Goal: Task Accomplishment & Management: Use online tool/utility

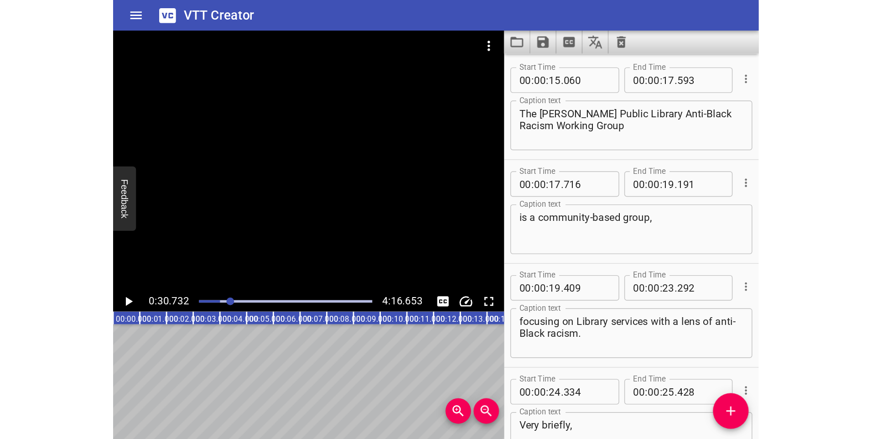
scroll to position [2240, 0]
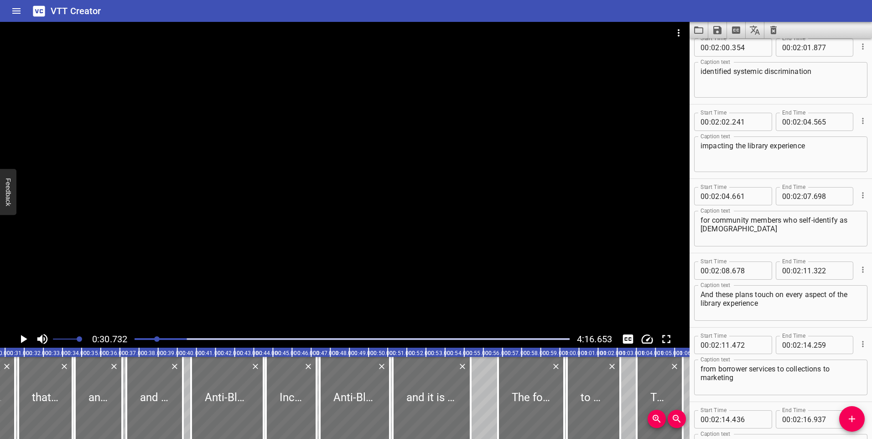
click at [462, 31] on icon "Load captions from file" at bounding box center [698, 30] width 11 height 11
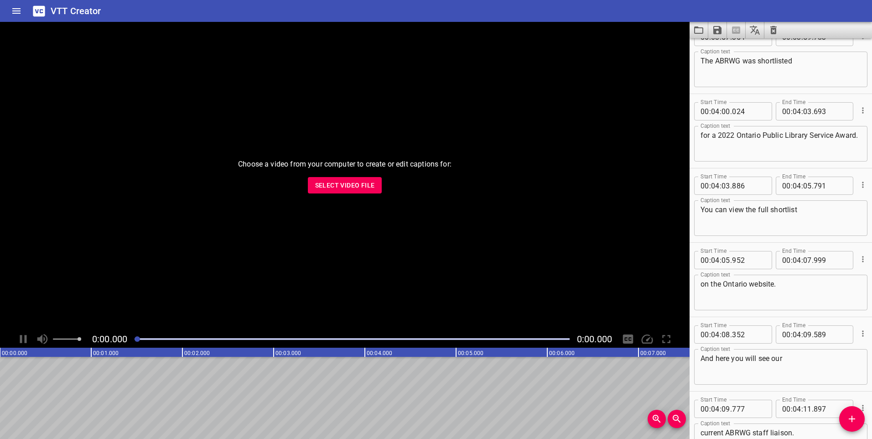
scroll to position [5292, 0]
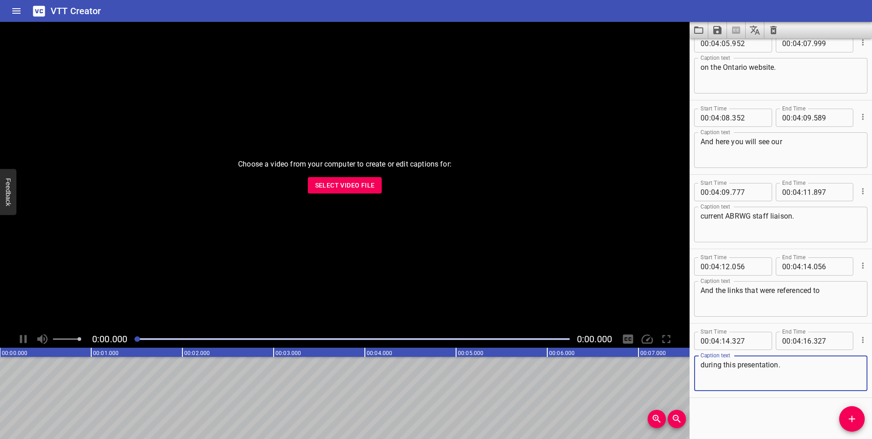
click at [351, 183] on span "Select Video File" at bounding box center [345, 185] width 60 height 11
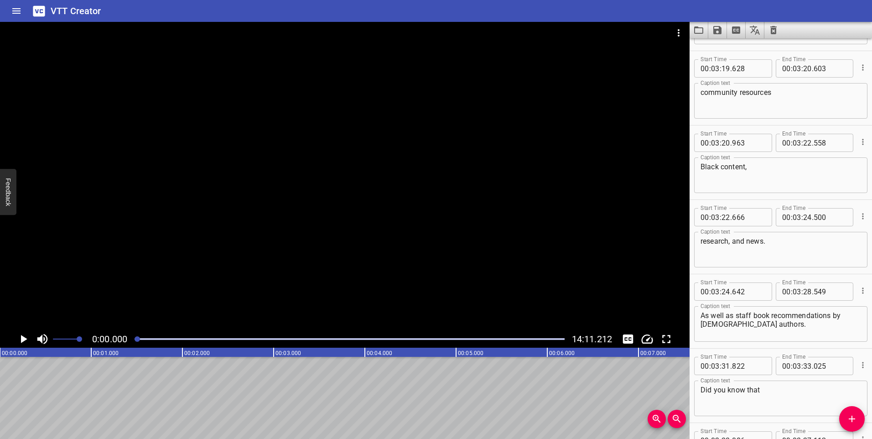
scroll to position [0, 0]
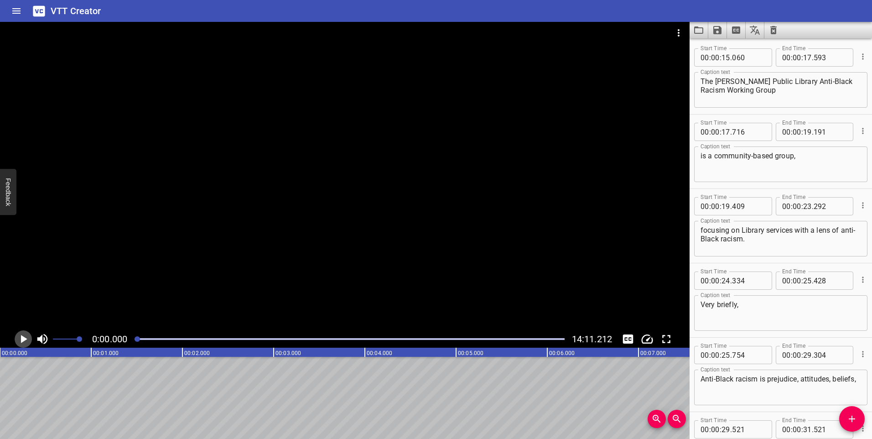
click at [21, 337] on icon "Play/Pause" at bounding box center [24, 339] width 6 height 8
click at [21, 337] on icon "Play/Pause" at bounding box center [23, 339] width 7 height 8
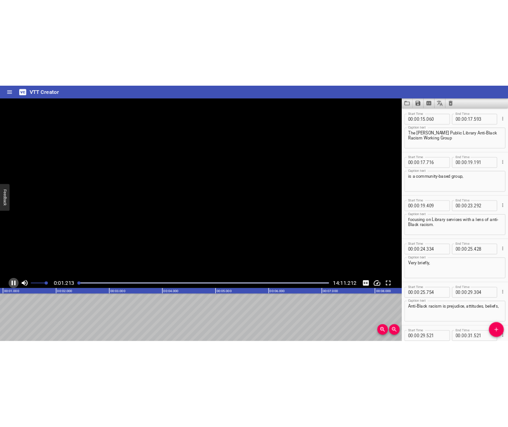
scroll to position [0, 126]
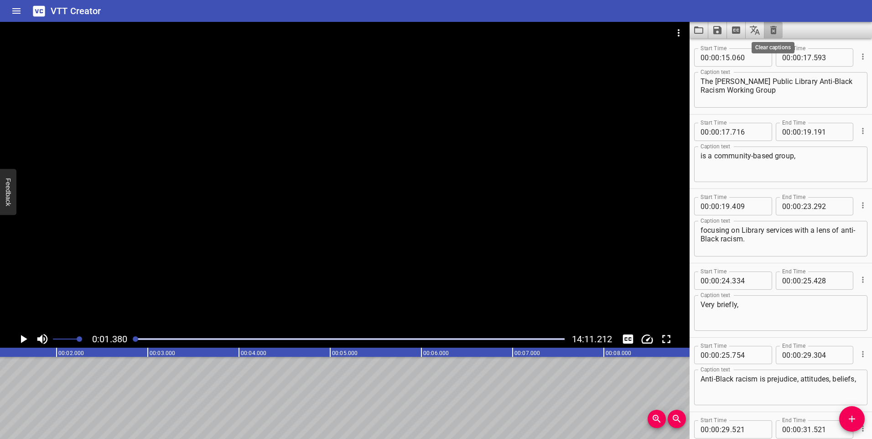
click at [770, 27] on icon "Clear captions" at bounding box center [773, 30] width 11 height 11
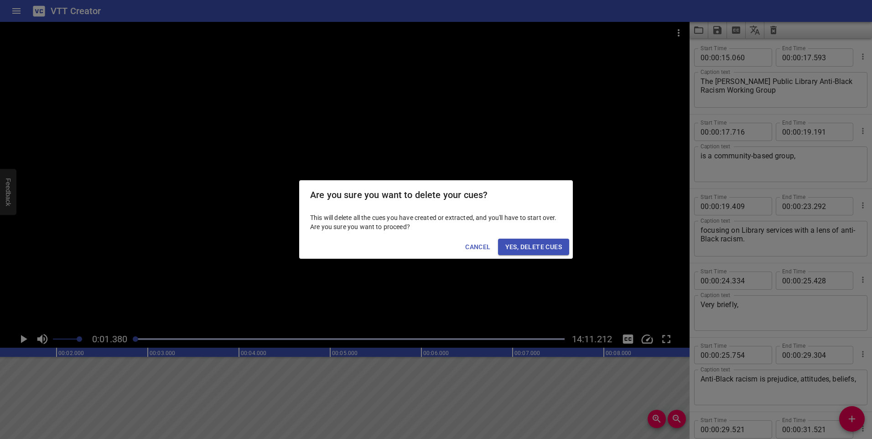
click at [531, 244] on span "Yes, Delete Cues" at bounding box center [533, 246] width 57 height 11
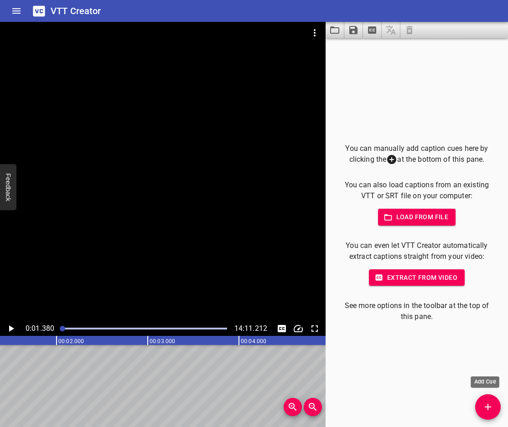
click at [482, 404] on span "Add Cue" at bounding box center [488, 407] width 26 height 11
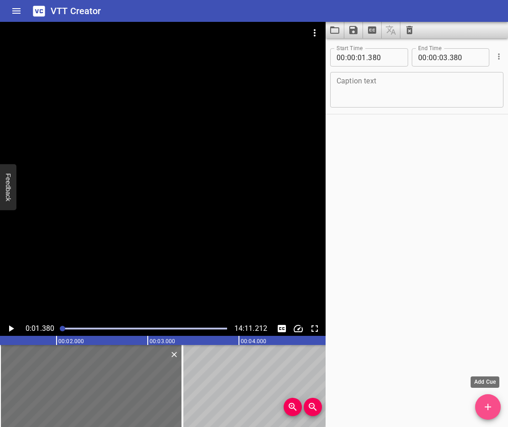
click at [489, 406] on icon "Add Cue" at bounding box center [488, 407] width 11 height 11
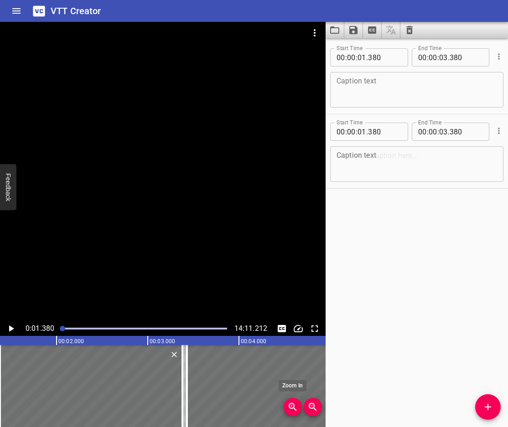
drag, startPoint x: 111, startPoint y: 391, endPoint x: 298, endPoint y: 404, distance: 187.5
click at [298, 404] on div "00:00.000 00:01.000 00:02.000 00:03.000 00:04.000 00:05.000 00:06.000 00:07.000…" at bounding box center [163, 381] width 326 height 91
type input "03"
type input "430"
type input "05"
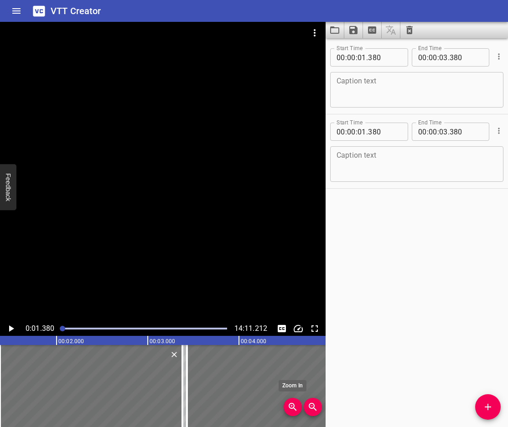
type input "430"
click at [421, 87] on textarea at bounding box center [417, 90] width 161 height 26
paste textarea "Welcome to Mental Illness Training,"
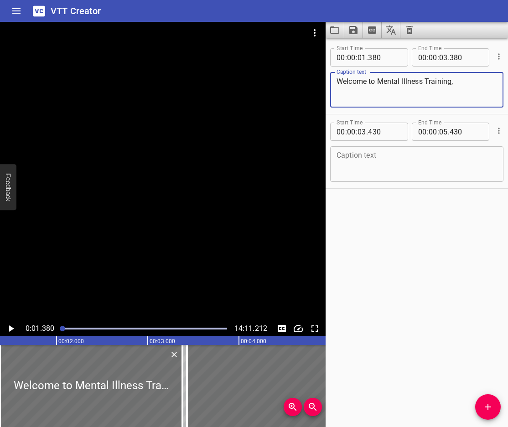
type textarea "Welcome to Mental Illness Training,"
click at [353, 160] on textarea at bounding box center [417, 164] width 161 height 26
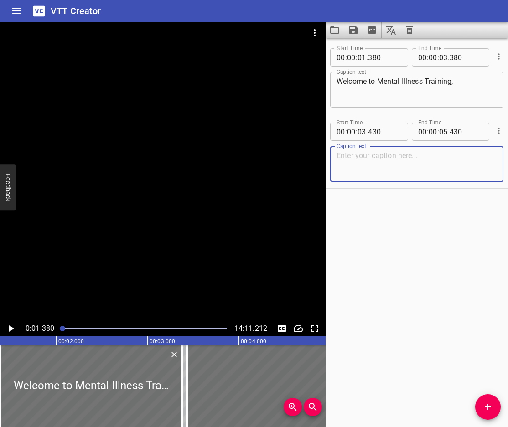
paste textarea "how to handle problematic behavior."
type textarea "how to handle problematic behavior."
click at [495, 407] on span "Add Cue" at bounding box center [488, 407] width 26 height 11
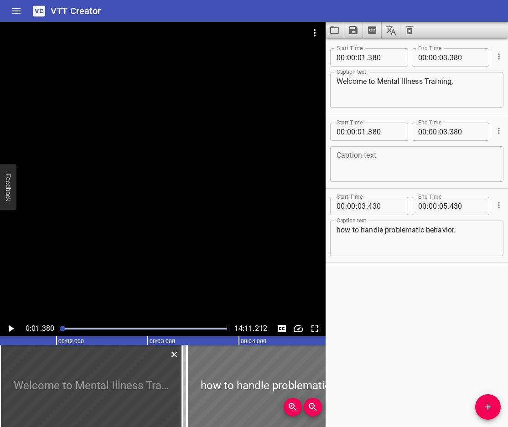
click at [408, 167] on textarea at bounding box center [417, 164] width 161 height 26
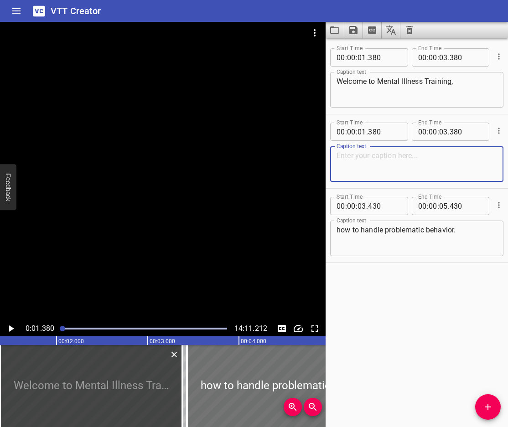
paste textarea "This information is taken from the onboarding training transcripts"
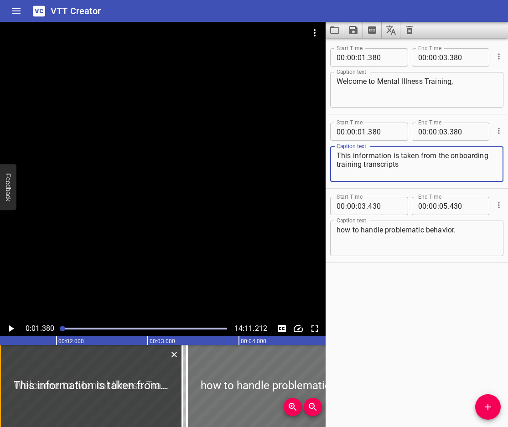
type textarea "This information is taken from the onboarding training transcripts"
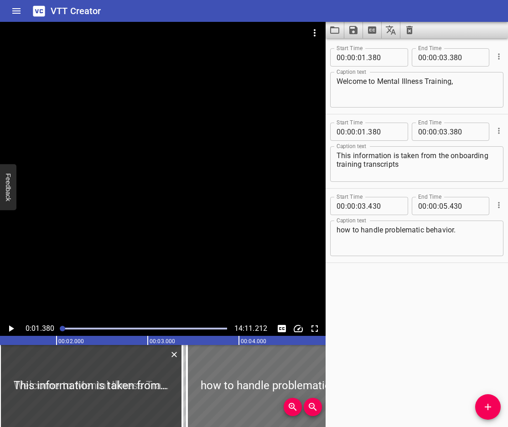
click at [475, 397] on div "Start Time 00 : 00 : 01 . 380 Start Time End Time 00 : 00 : 03 . 380 End Time C…" at bounding box center [417, 232] width 182 height 389
click at [424, 250] on textarea "how to handle problematic behavior." at bounding box center [417, 239] width 161 height 26
click at [471, 229] on textarea "how to handle problematic behavior." at bounding box center [417, 239] width 161 height 26
click at [488, 405] on icon "Add Cue" at bounding box center [488, 407] width 6 height 6
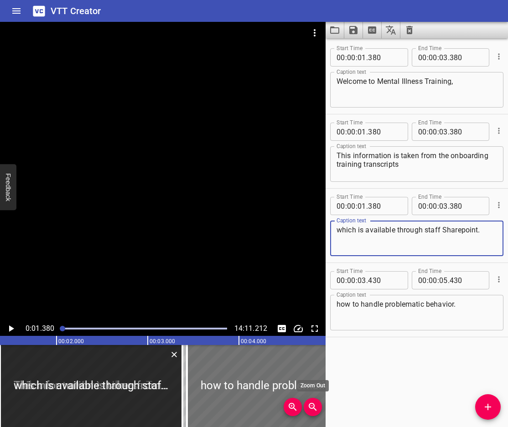
type textarea "which is available through staff Sharepoint."
click at [318, 407] on span "Zoom Out" at bounding box center [313, 407] width 18 height 11
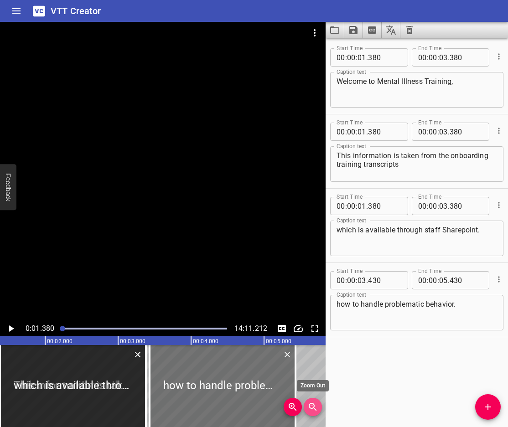
click at [318, 407] on span "Zoom Out" at bounding box center [313, 407] width 18 height 11
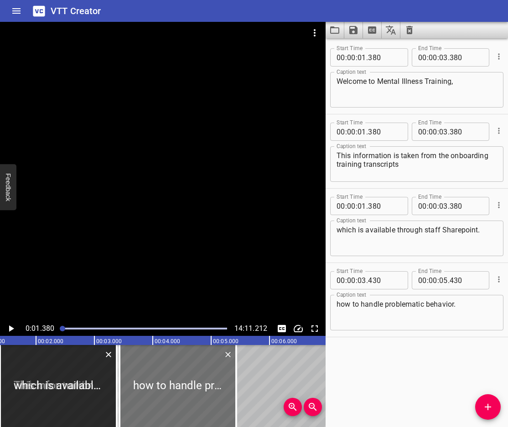
click at [309, 411] on icon "Zoom Out" at bounding box center [312, 407] width 11 height 11
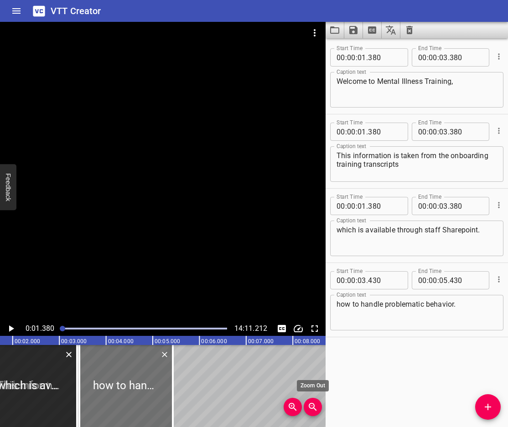
scroll to position [0, 64]
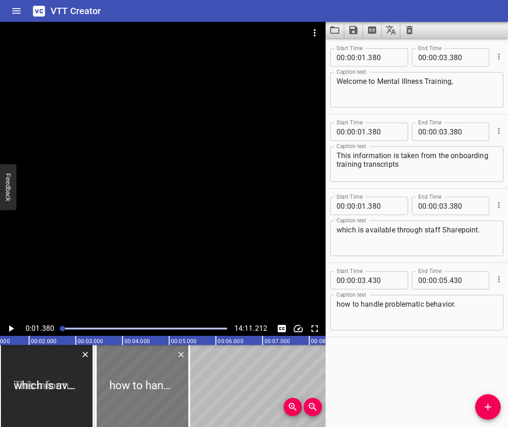
click at [117, 389] on div at bounding box center [142, 386] width 93 height 82
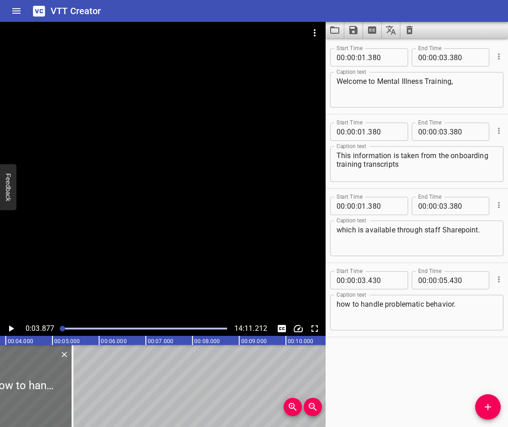
scroll to position [0, 0]
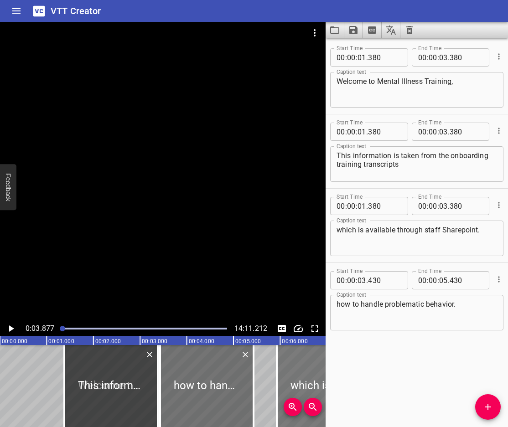
drag, startPoint x: 88, startPoint y: 387, endPoint x: 303, endPoint y: 375, distance: 215.1
type input "05"
type input "979"
type input "07"
type input "979"
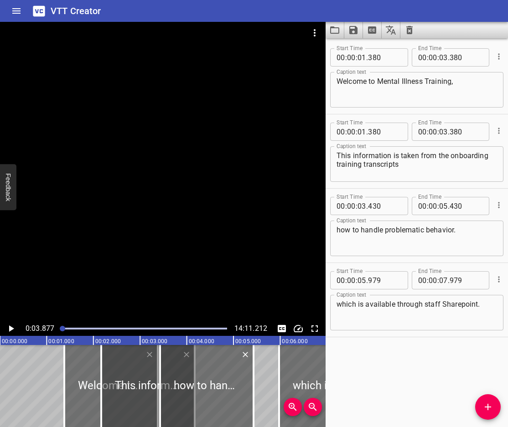
drag, startPoint x: 100, startPoint y: 389, endPoint x: 135, endPoint y: 392, distance: 35.6
click at [135, 392] on div at bounding box center [147, 386] width 93 height 82
type input "02"
type input "171"
type input "04"
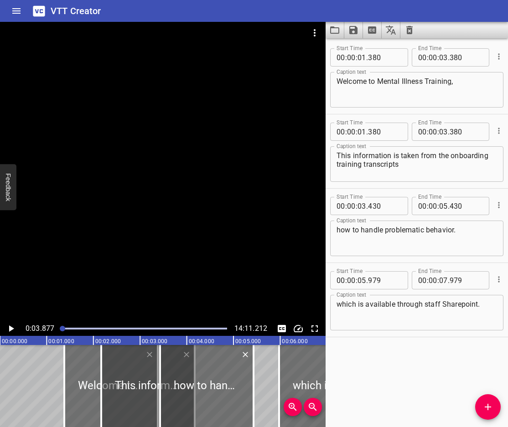
type input "171"
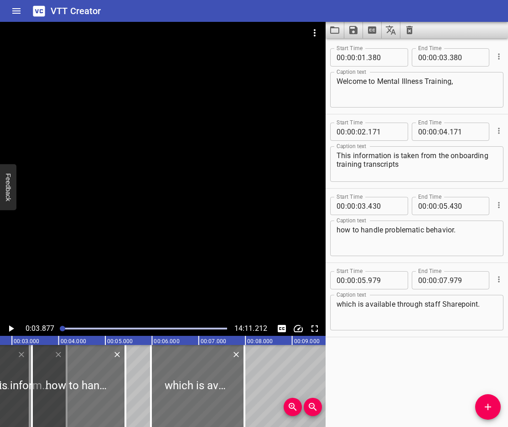
scroll to position [0, 64]
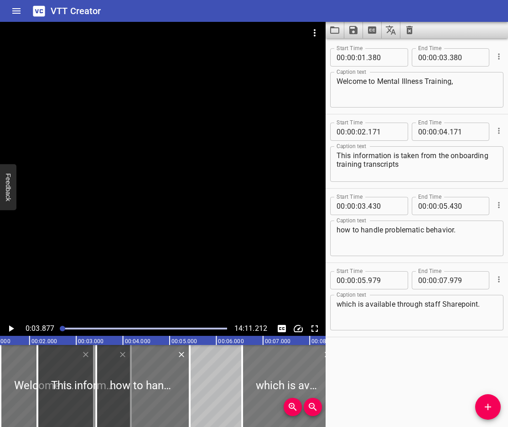
drag, startPoint x: 248, startPoint y: 386, endPoint x: 275, endPoint y: 387, distance: 27.4
click at [275, 387] on div at bounding box center [288, 386] width 93 height 82
type input "06"
type input "565"
type input "08"
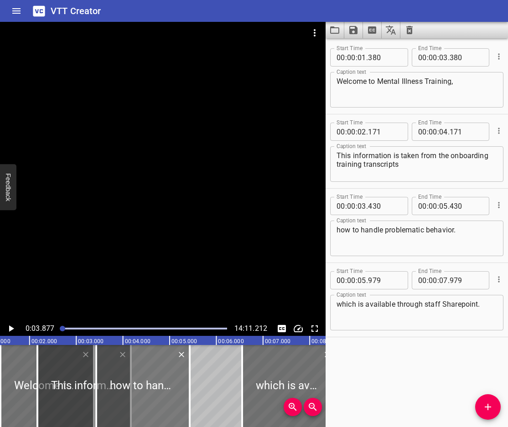
type input "565"
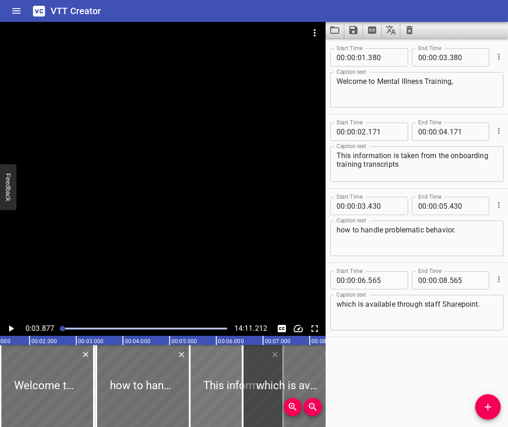
drag, startPoint x: 66, startPoint y: 388, endPoint x: 218, endPoint y: 396, distance: 152.5
type input "05"
type input "432"
type input "07"
type input "432"
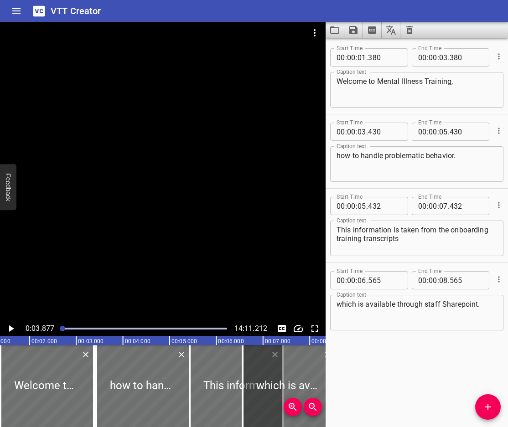
scroll to position [0, 0]
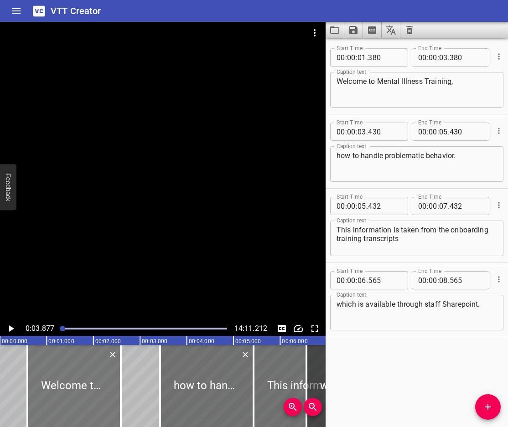
drag, startPoint x: 112, startPoint y: 393, endPoint x: 75, endPoint y: 402, distance: 37.9
click at [75, 402] on div at bounding box center [73, 386] width 93 height 82
type input "00"
type input "589"
type input "02"
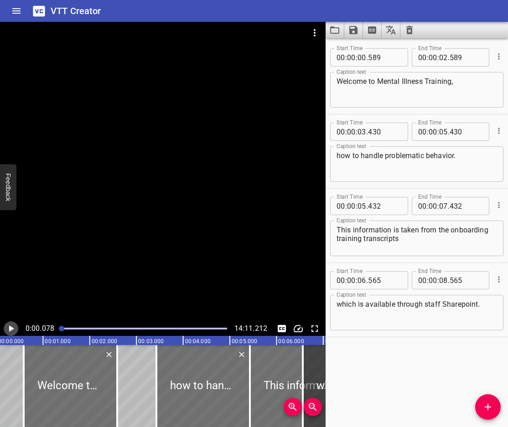
click at [10, 331] on icon "Play/Pause" at bounding box center [11, 329] width 5 height 6
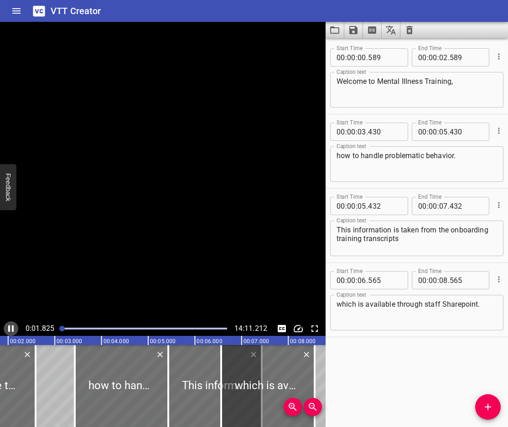
click at [10, 331] on icon "Play/Pause" at bounding box center [10, 329] width 5 height 6
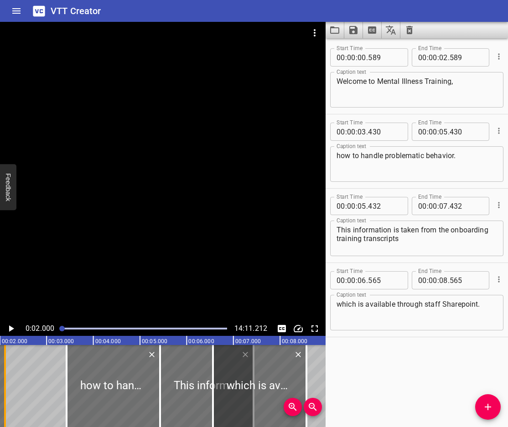
drag, startPoint x: 29, startPoint y: 413, endPoint x: 6, endPoint y: 418, distance: 22.9
click at [6, 418] on div at bounding box center [4, 386] width 9 height 82
type input "110"
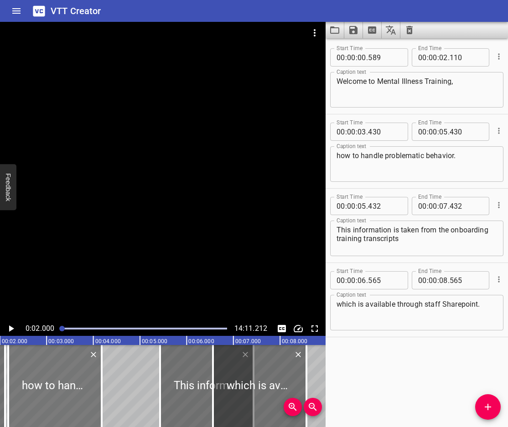
drag, startPoint x: 128, startPoint y: 391, endPoint x: 69, endPoint y: 400, distance: 59.0
click at [69, 400] on div at bounding box center [54, 386] width 93 height 82
type input "02"
type input "180"
type input "04"
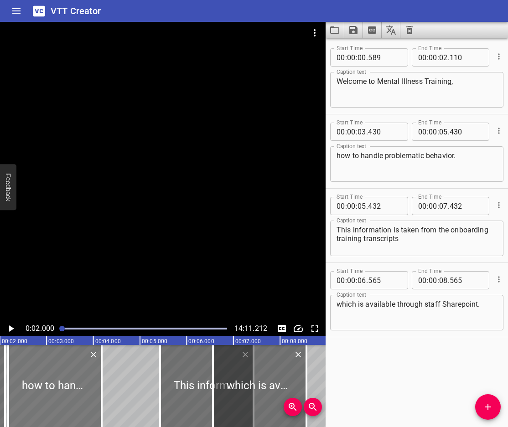
type input "180"
click at [13, 328] on icon "Play/Pause" at bounding box center [10, 328] width 11 height 11
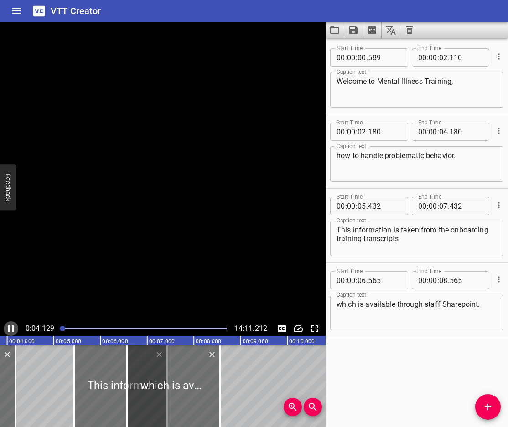
click at [13, 328] on icon "Play/Pause" at bounding box center [10, 329] width 5 height 6
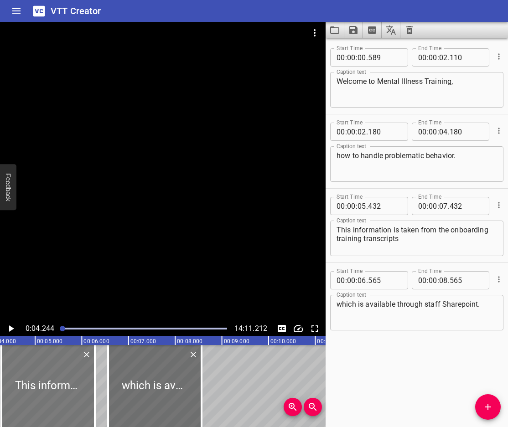
drag, startPoint x: 83, startPoint y: 392, endPoint x: 29, endPoint y: 403, distance: 54.9
click at [29, 403] on div at bounding box center [47, 386] width 93 height 82
type input "04"
type input "280"
type input "06"
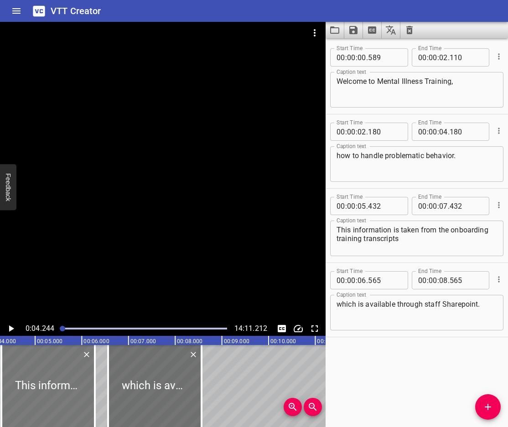
type input "280"
click at [8, 327] on icon "Play/Pause" at bounding box center [10, 328] width 11 height 11
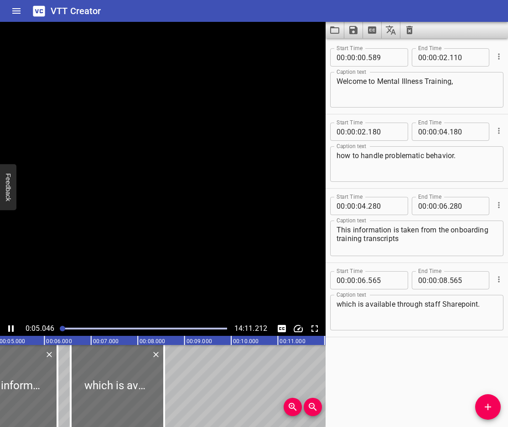
click at [8, 327] on icon "Play/Pause" at bounding box center [10, 328] width 11 height 11
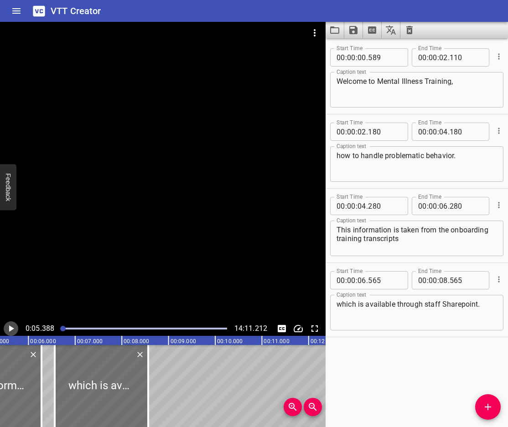
click at [7, 330] on icon "Play/Pause" at bounding box center [10, 328] width 11 height 11
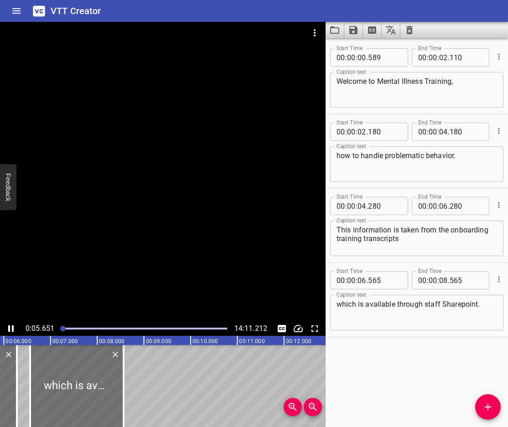
click at [7, 330] on icon "Play/Pause" at bounding box center [10, 328] width 11 height 11
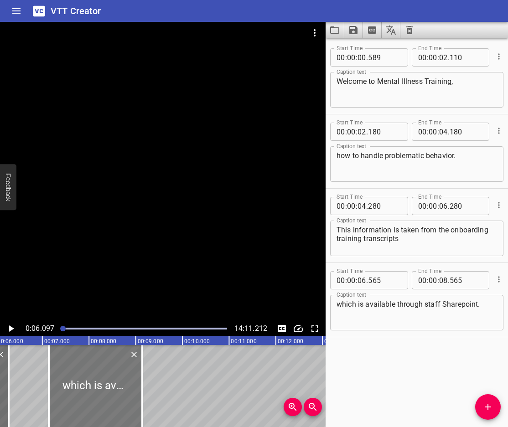
drag, startPoint x: 64, startPoint y: 392, endPoint x: 104, endPoint y: 397, distance: 40.4
click at [96, 396] on div at bounding box center [95, 386] width 93 height 82
type input "07"
type input "249"
type input "09"
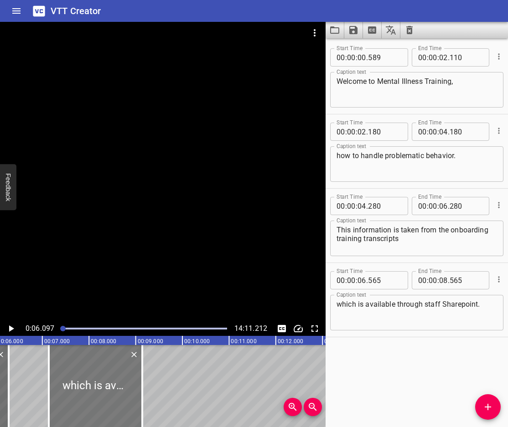
type input "249"
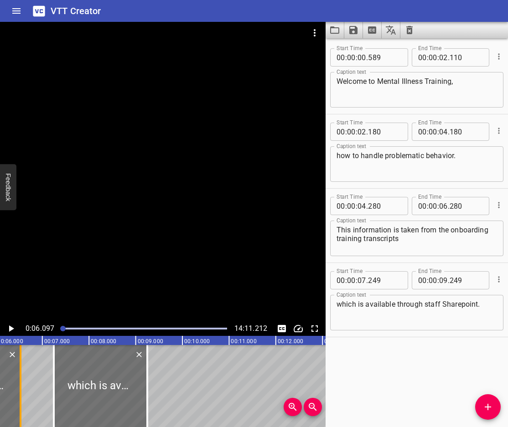
drag, startPoint x: 8, startPoint y: 410, endPoint x: 20, endPoint y: 417, distance: 14.2
click at [20, 417] on div at bounding box center [21, 386] width 2 height 82
type input "534"
click at [10, 328] on icon "Play/Pause" at bounding box center [11, 329] width 5 height 6
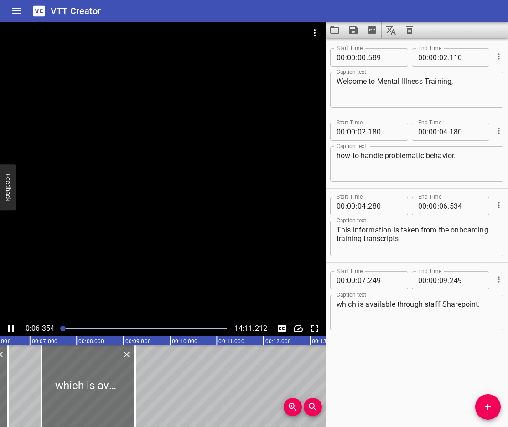
click at [10, 328] on icon "Play/Pause" at bounding box center [10, 328] width 11 height 11
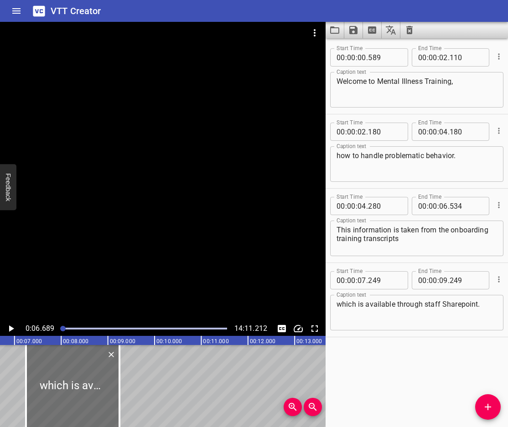
scroll to position [0, 249]
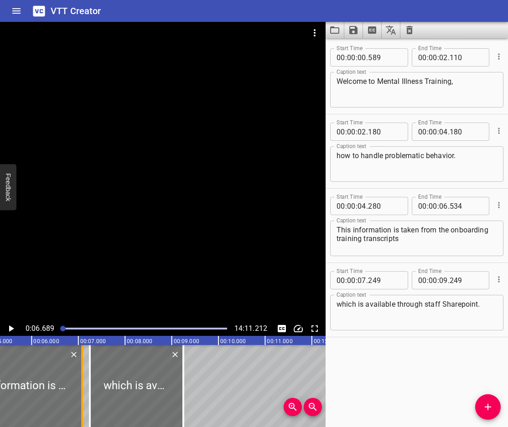
drag, startPoint x: 56, startPoint y: 398, endPoint x: 82, endPoint y: 410, distance: 28.6
click at [82, 410] on div at bounding box center [82, 386] width 2 height 82
type input "07"
type input "091"
click at [13, 330] on icon "Play/Pause" at bounding box center [10, 328] width 11 height 11
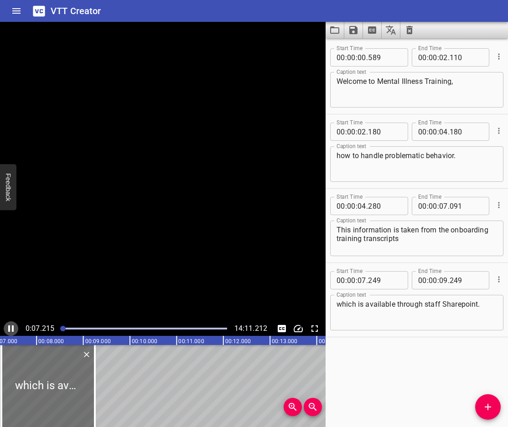
click at [13, 330] on icon "Play/Pause" at bounding box center [10, 329] width 5 height 6
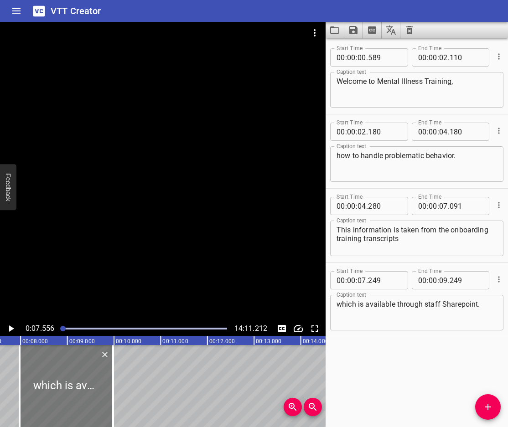
drag, startPoint x: 53, startPoint y: 394, endPoint x: 150, endPoint y: 405, distance: 97.2
click at [113, 405] on div at bounding box center [66, 386] width 93 height 82
type input "09"
type input "573"
type input "11"
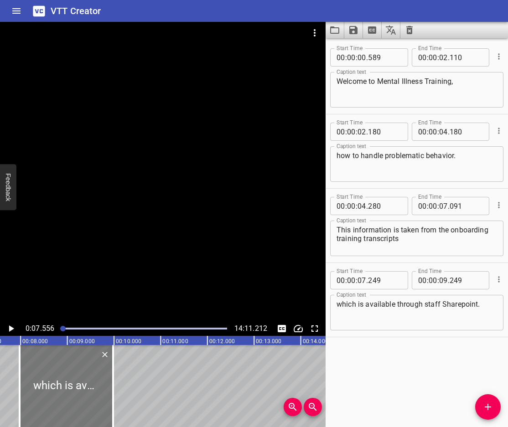
type input "573"
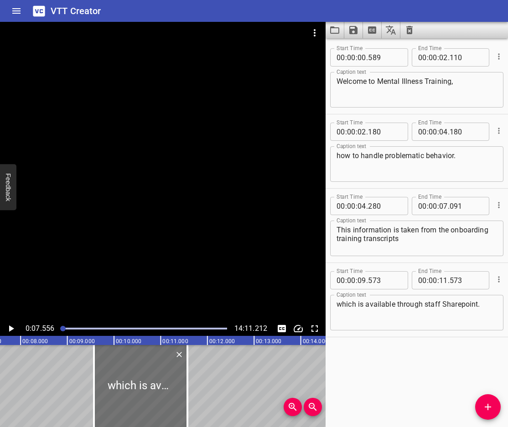
scroll to position [0, 289]
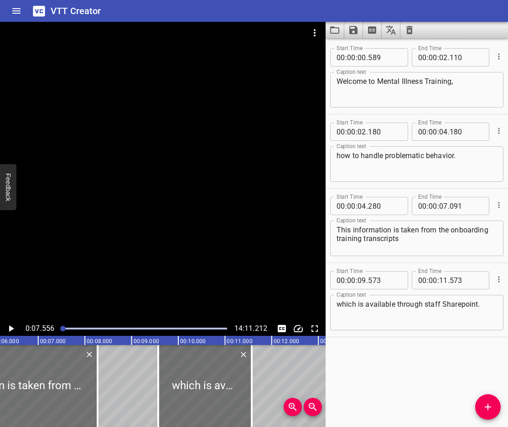
drag, startPoint x: 47, startPoint y: 404, endPoint x: 102, endPoint y: 406, distance: 55.2
click at [102, 406] on div at bounding box center [97, 386] width 9 height 82
type input "08"
type input "272"
click at [10, 384] on div at bounding box center [4, 386] width 187 height 82
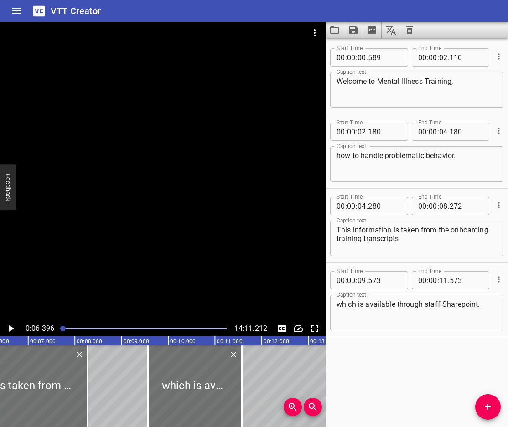
click at [12, 328] on icon "Play/Pause" at bounding box center [11, 329] width 5 height 6
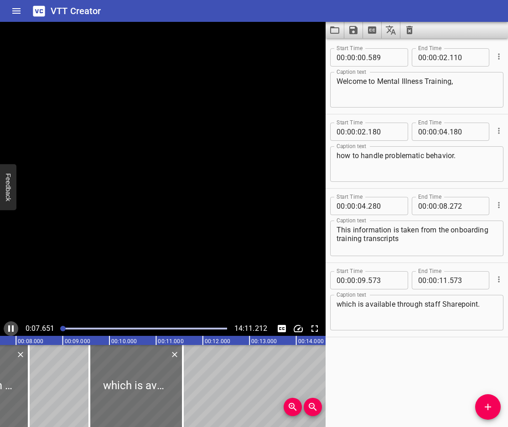
click at [12, 328] on icon "Play/Pause" at bounding box center [10, 329] width 5 height 6
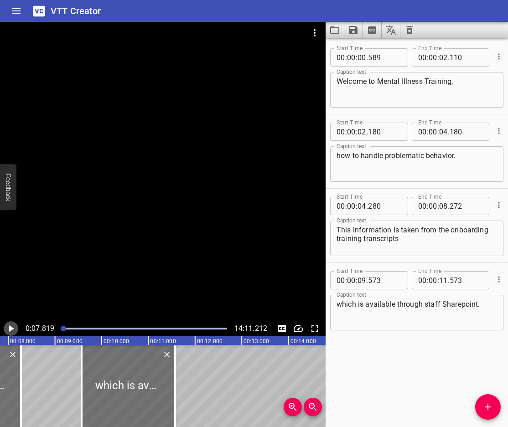
click at [12, 328] on icon "Play/Pause" at bounding box center [11, 329] width 5 height 6
click at [12, 328] on icon "Play/Pause" at bounding box center [10, 329] width 5 height 6
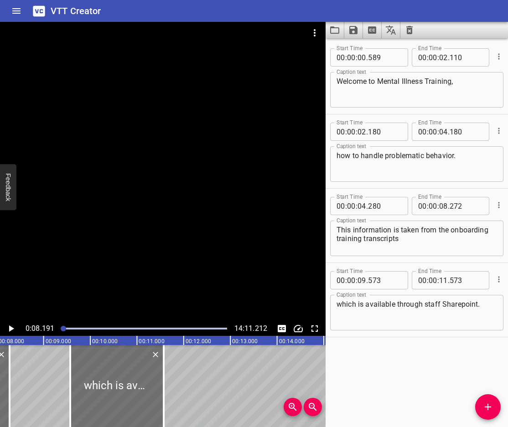
scroll to position [0, 383]
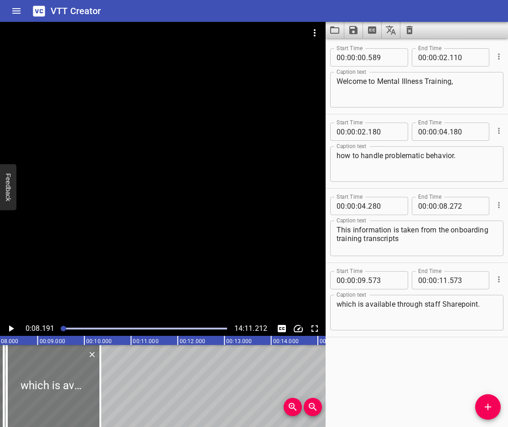
drag, startPoint x: 98, startPoint y: 402, endPoint x: 41, endPoint y: 415, distance: 58.8
click at [41, 415] on div at bounding box center [53, 386] width 93 height 82
type input "08"
type input "343"
type input "10"
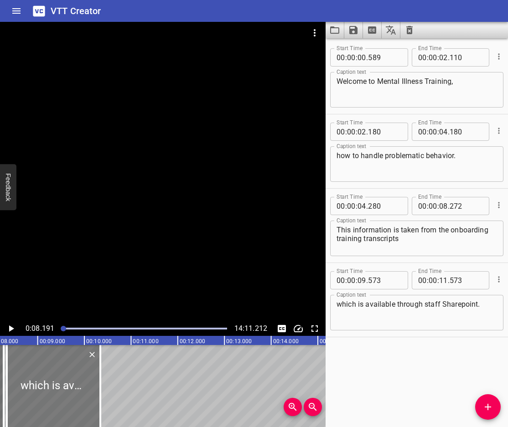
type input "343"
click at [13, 328] on icon "Play/Pause" at bounding box center [11, 329] width 5 height 6
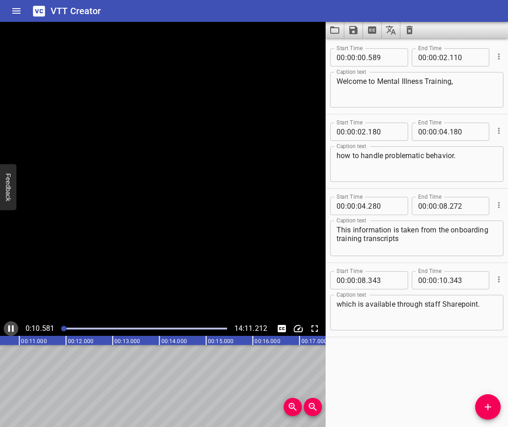
click at [13, 328] on icon "Play/Pause" at bounding box center [10, 329] width 5 height 6
click at [13, 328] on icon "Play/Pause" at bounding box center [11, 329] width 5 height 6
click at [13, 328] on icon "Play/Pause" at bounding box center [10, 329] width 5 height 6
click at [480, 410] on span "Add Cue" at bounding box center [488, 407] width 26 height 11
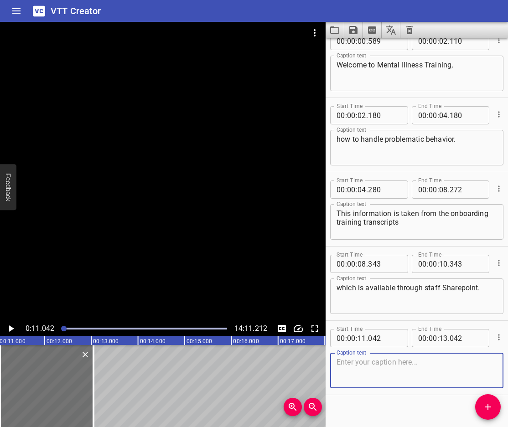
scroll to position [26, 0]
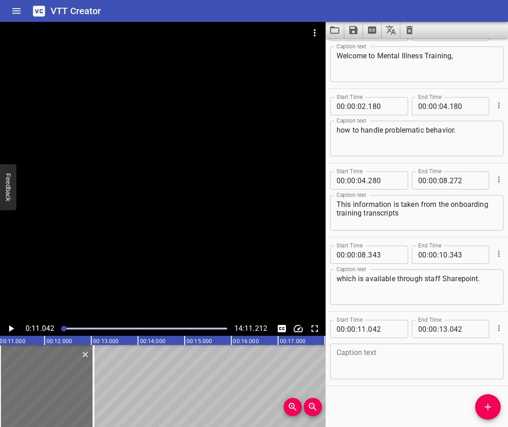
click at [411, 360] on textarea at bounding box center [417, 362] width 161 height 26
paste textarea "We will be going over some common myths associated with mental illness"
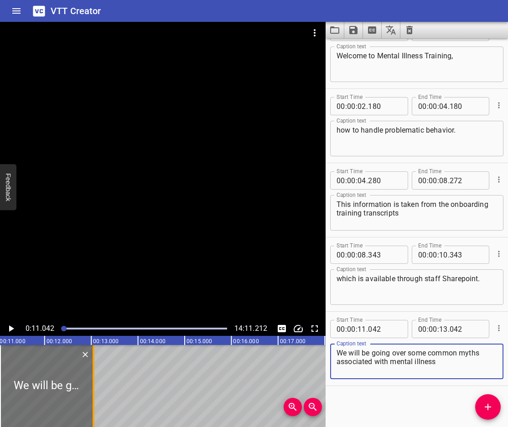
type textarea "We will be going over some common myths associated with mental illness"
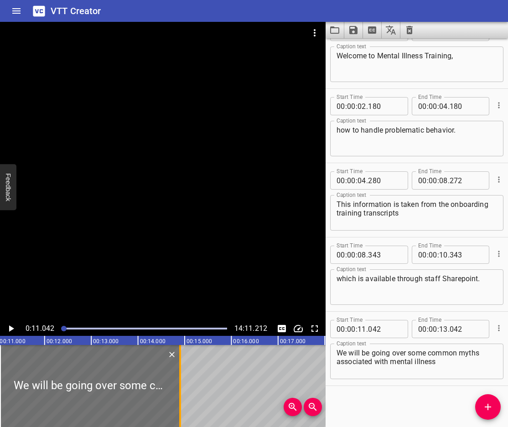
drag, startPoint x: 96, startPoint y: 399, endPoint x: 182, endPoint y: 407, distance: 87.1
click at [182, 407] on div at bounding box center [180, 386] width 9 height 82
type input "14"
click at [10, 326] on icon "Play/Pause" at bounding box center [11, 329] width 5 height 6
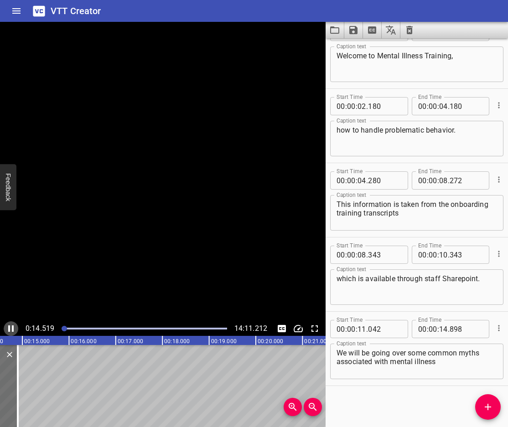
click at [10, 326] on icon "Play/Pause" at bounding box center [10, 329] width 5 height 6
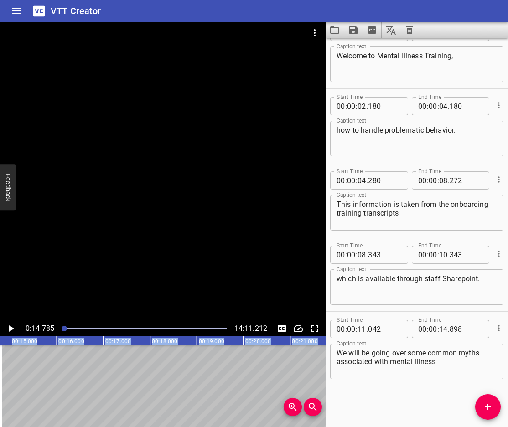
drag, startPoint x: 3, startPoint y: 410, endPoint x: -2, endPoint y: 413, distance: 5.3
click at [0, 413] on html "VTT Creator Caption Editor Batch Transcribe Login Sign Up Privacy Contact 0:14.…" at bounding box center [254, 213] width 508 height 427
type input "800"
click at [484, 403] on icon "Add Cue" at bounding box center [488, 407] width 11 height 11
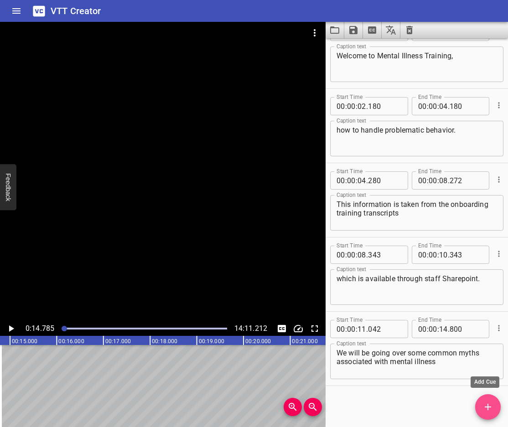
scroll to position [30, 0]
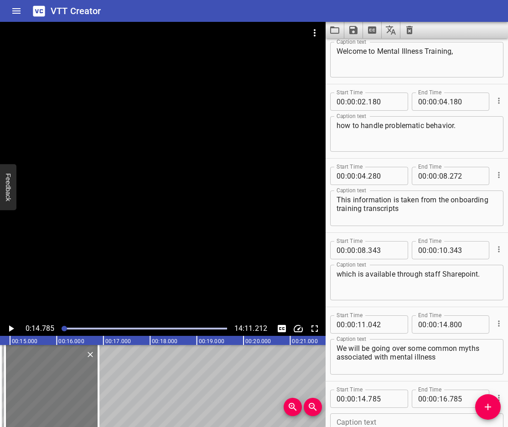
drag, startPoint x: 40, startPoint y: 380, endPoint x: 44, endPoint y: 384, distance: 5.5
click at [44, 384] on div at bounding box center [51, 386] width 93 height 82
type input "873"
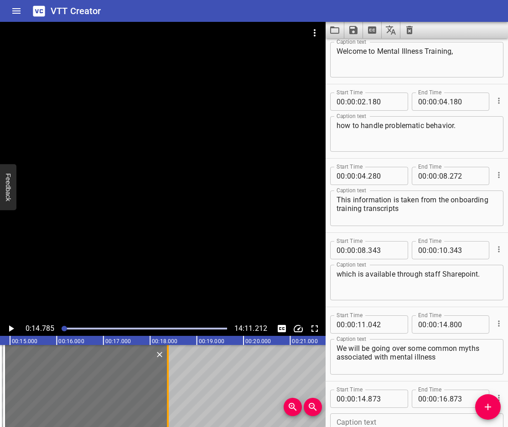
drag, startPoint x: 97, startPoint y: 403, endPoint x: 167, endPoint y: 419, distance: 72.0
click at [167, 419] on div at bounding box center [168, 386] width 2 height 82
type input "18"
type input "377"
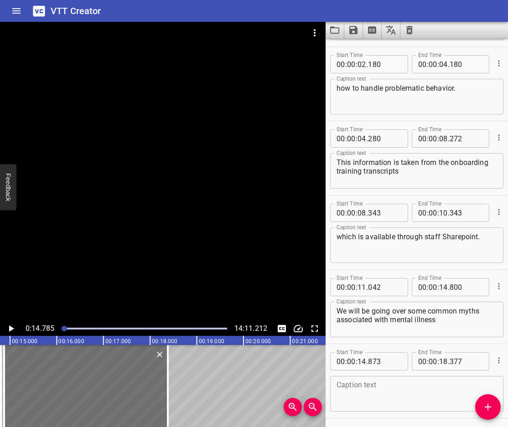
scroll to position [100, 0]
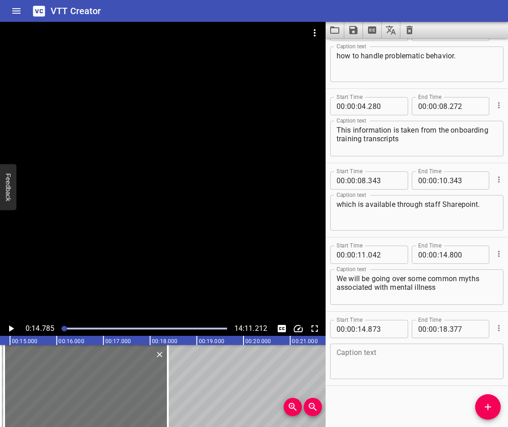
click at [389, 374] on textarea at bounding box center [417, 362] width 161 height 26
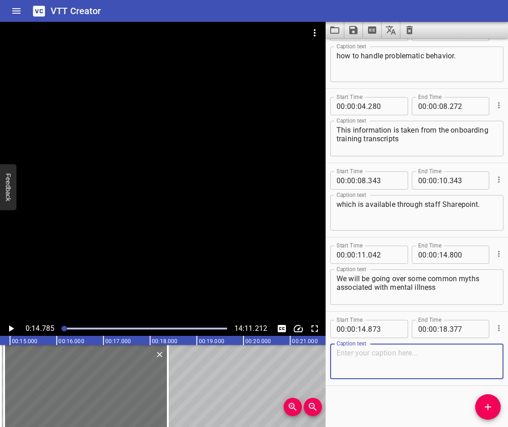
paste textarea "how to acknowledge and react to problematic behavior"
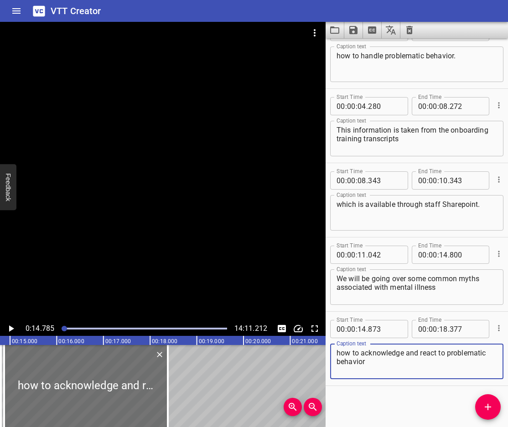
type textarea "how to acknowledge and react to problematic behavior"
click at [12, 329] on icon "Play/Pause" at bounding box center [11, 329] width 5 height 6
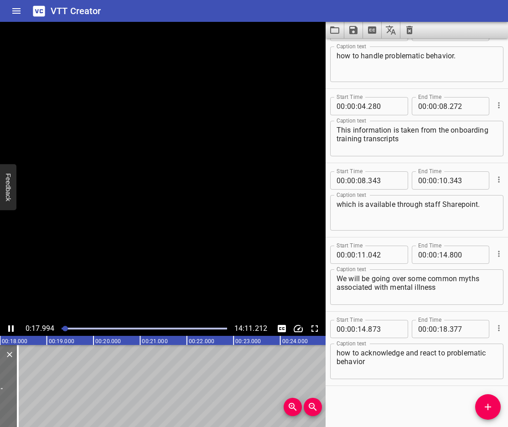
click at [12, 329] on icon "Play/Pause" at bounding box center [10, 329] width 5 height 6
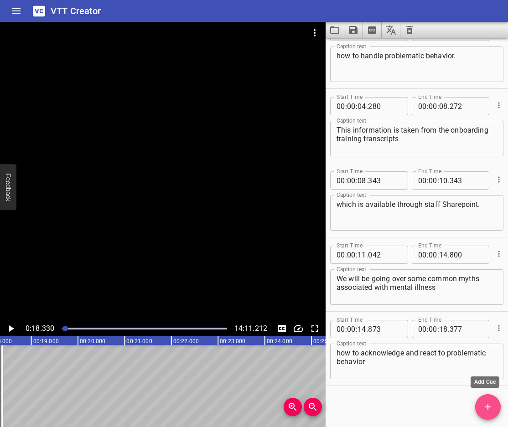
click at [485, 408] on icon "Add Cue" at bounding box center [488, 407] width 11 height 11
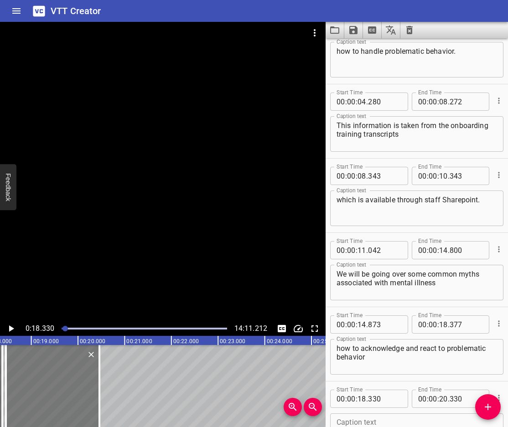
drag, startPoint x: 47, startPoint y: 395, endPoint x: 53, endPoint y: 402, distance: 8.7
click at [53, 402] on div at bounding box center [52, 386] width 93 height 82
type input "457"
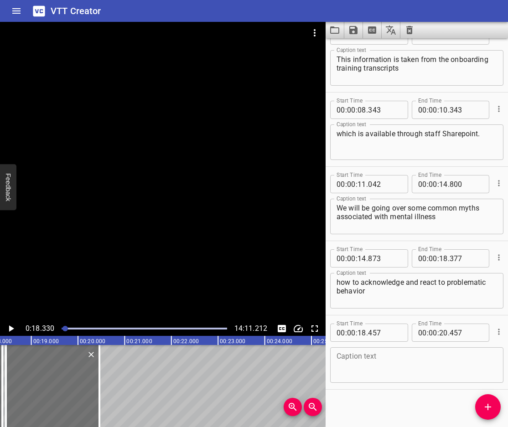
scroll to position [174, 0]
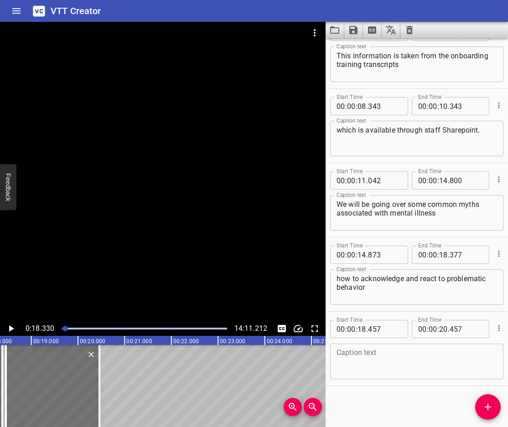
click at [399, 370] on textarea at bounding box center [417, 362] width 161 height 26
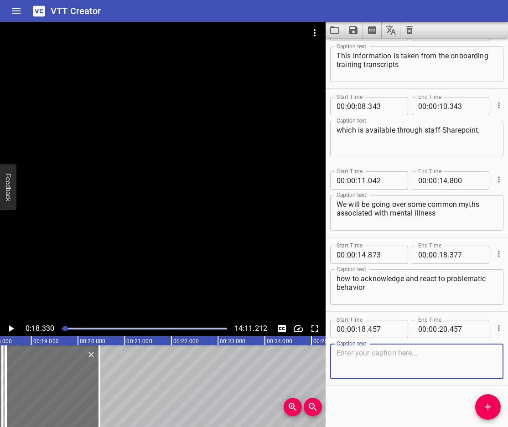
paste textarea "how to navigate Staff Splitting"
type textarea "how to navigate Staff Splitting"
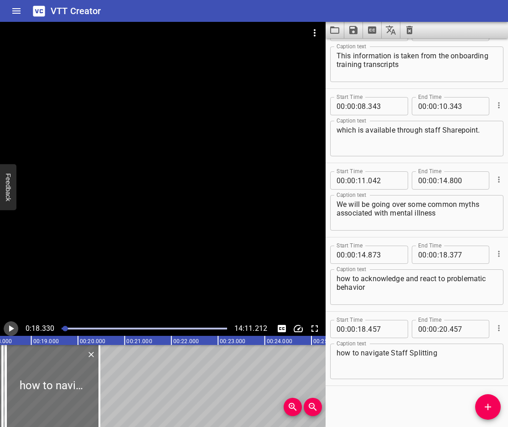
click at [12, 330] on icon "Play/Pause" at bounding box center [10, 328] width 11 height 11
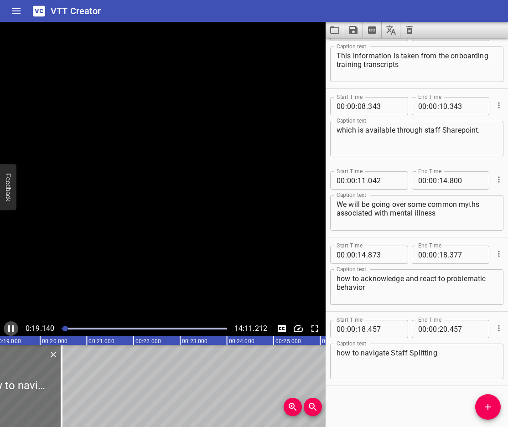
click at [12, 330] on icon "Play/Pause" at bounding box center [10, 329] width 5 height 6
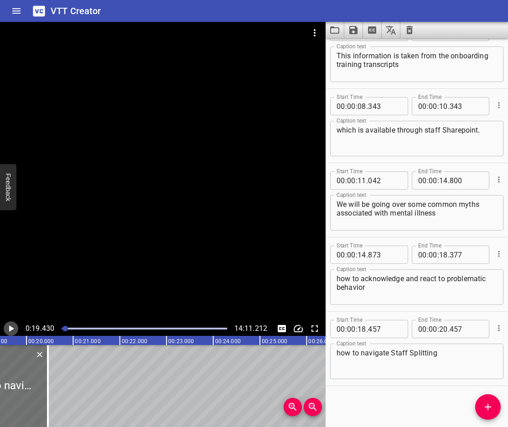
click at [12, 330] on icon "Play/Pause" at bounding box center [10, 328] width 11 height 11
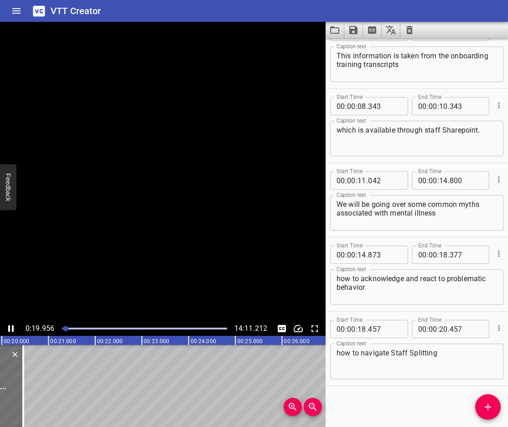
click at [12, 330] on icon "Play/Pause" at bounding box center [10, 329] width 5 height 6
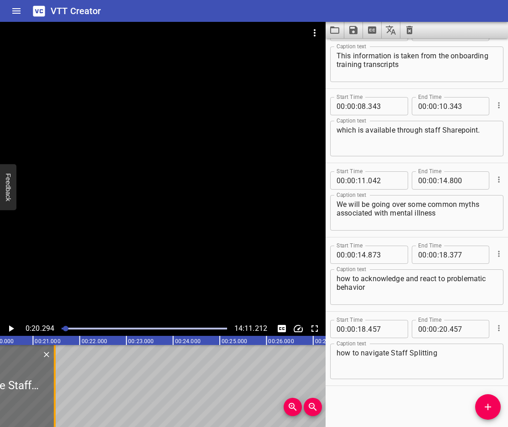
drag, startPoint x: 6, startPoint y: 380, endPoint x: 53, endPoint y: 406, distance: 53.9
click at [54, 406] on div at bounding box center [55, 386] width 2 height 82
type input "21"
type input "463"
click at [471, 352] on textarea "how to navigate Staff Splitting" at bounding box center [417, 362] width 161 height 26
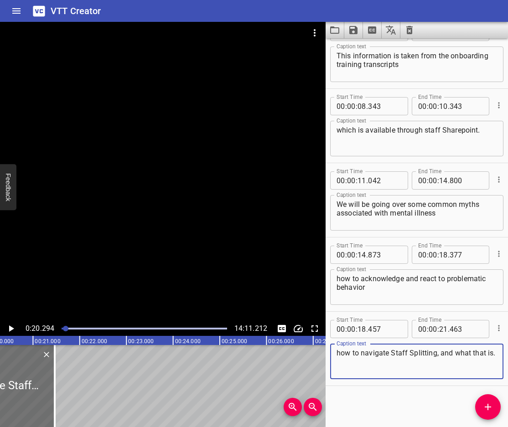
type textarea "how to navigate Staff Splitting, and what that is."
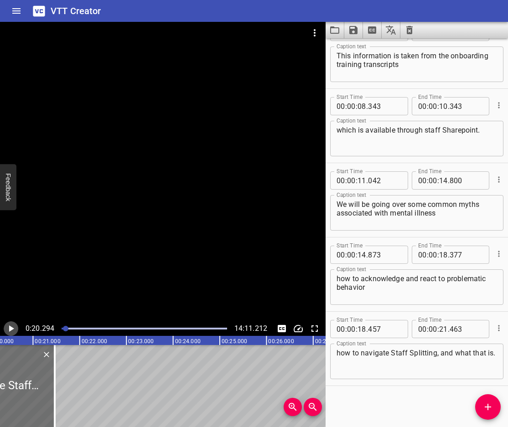
click at [15, 326] on icon "Play/Pause" at bounding box center [10, 328] width 11 height 11
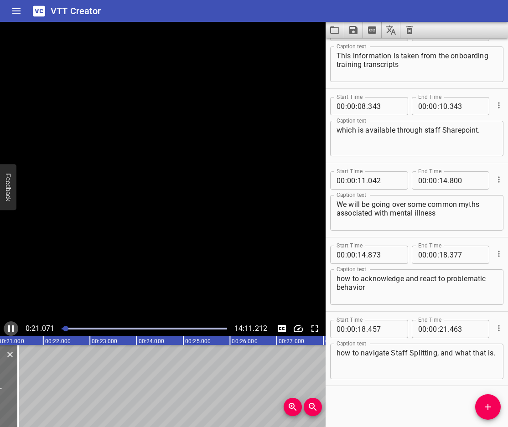
click at [15, 326] on icon "Play/Pause" at bounding box center [10, 328] width 11 height 11
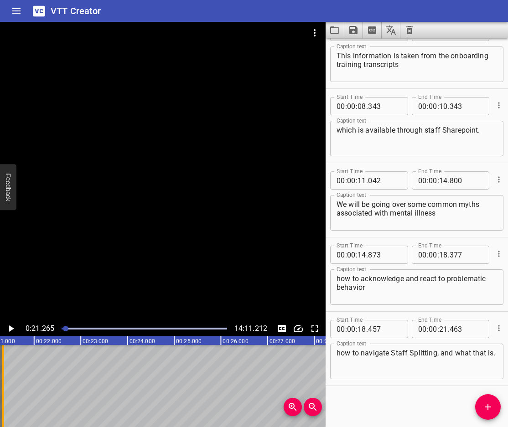
drag, startPoint x: 10, startPoint y: 396, endPoint x: 4, endPoint y: 404, distance: 9.4
click at [4, 404] on div at bounding box center [3, 386] width 2 height 82
type input "336"
click at [494, 416] on button "Add Cue" at bounding box center [488, 407] width 26 height 26
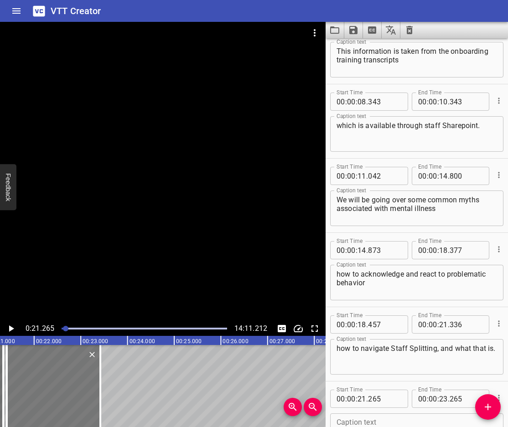
drag, startPoint x: 42, startPoint y: 393, endPoint x: 49, endPoint y: 398, distance: 8.5
click at [49, 398] on div at bounding box center [53, 386] width 93 height 82
type input "412"
drag, startPoint x: 100, startPoint y: 412, endPoint x: 124, endPoint y: 419, distance: 25.1
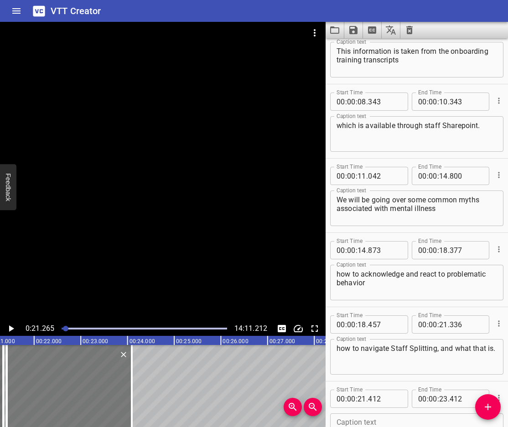
click at [131, 418] on div at bounding box center [132, 386] width 2 height 82
type input "24"
type input "086"
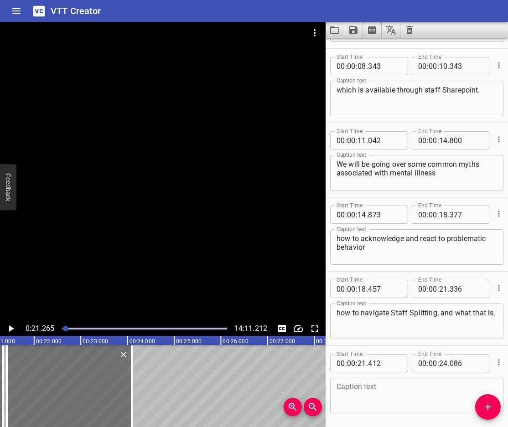
scroll to position [249, 0]
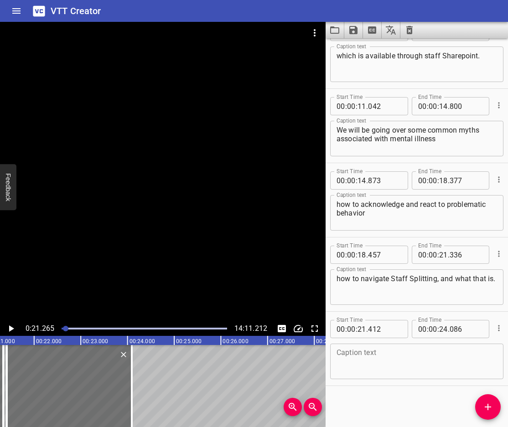
click at [403, 363] on textarea at bounding box center [417, 362] width 161 height 26
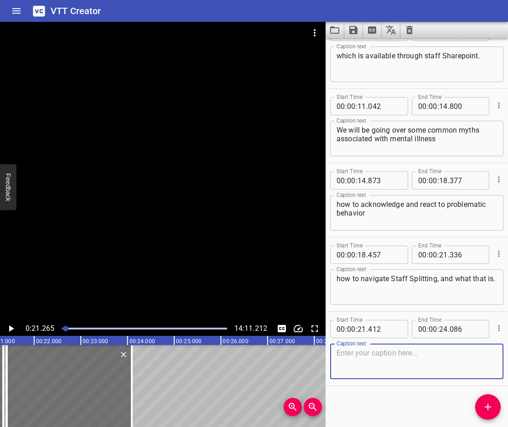
paste textarea "and our role as library workers."
type textarea "and our role as library workers."
click at [9, 327] on icon "Play/Pause" at bounding box center [10, 328] width 11 height 11
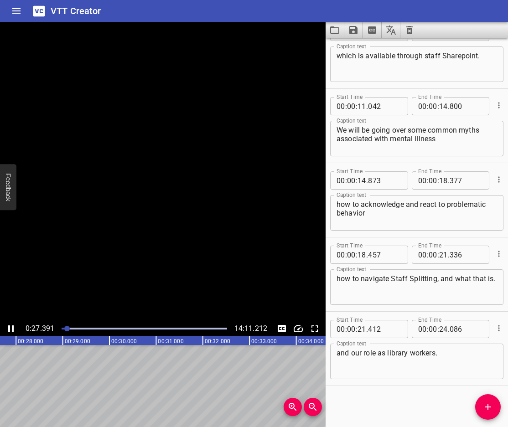
click at [9, 327] on icon "Play/Pause" at bounding box center [10, 329] width 5 height 6
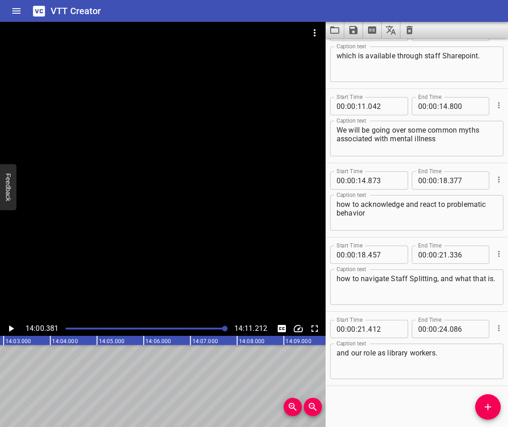
scroll to position [0, 39247]
click at [13, 330] on icon "Play/Pause" at bounding box center [10, 328] width 11 height 11
click at [13, 330] on icon "Play/Pause" at bounding box center [10, 329] width 5 height 6
click at [13, 330] on icon "Play/Pause" at bounding box center [10, 328] width 11 height 11
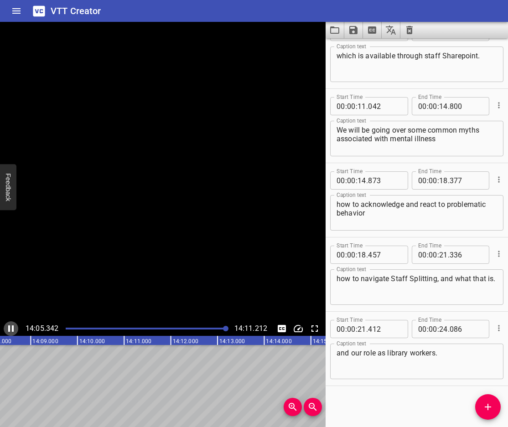
click at [13, 330] on icon "Play/Pause" at bounding box center [10, 329] width 5 height 6
click at [7, 329] on icon "Play/Pause" at bounding box center [10, 328] width 11 height 11
click at [9, 325] on icon "Play/Pause" at bounding box center [10, 328] width 11 height 11
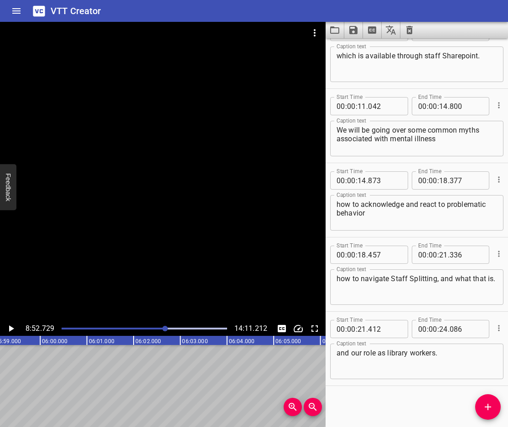
scroll to position [0, 16743]
click at [12, 326] on icon "Play/Pause" at bounding box center [10, 328] width 11 height 11
click at [3, 326] on div "6:06.574 14:11.212" at bounding box center [163, 329] width 326 height 15
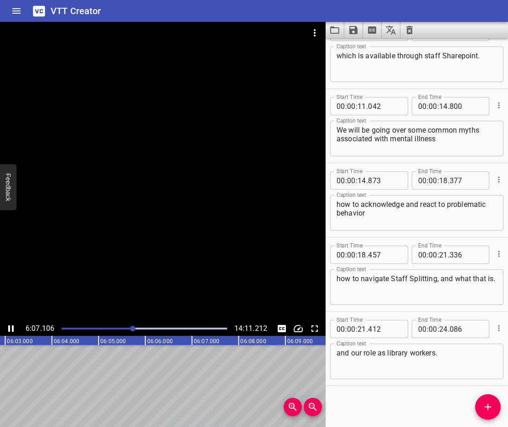
click at [7, 328] on icon "Play/Pause" at bounding box center [10, 328] width 11 height 11
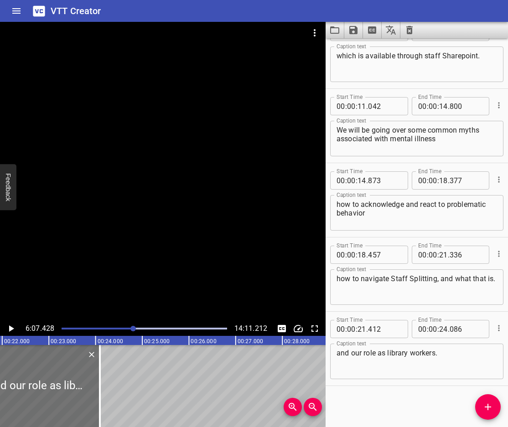
scroll to position [0, 1153]
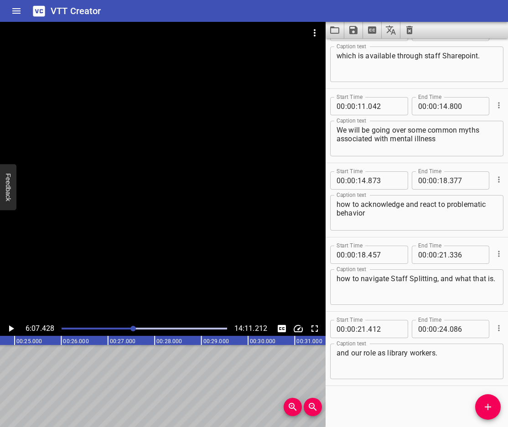
click at [481, 403] on span "Add Cue" at bounding box center [488, 407] width 26 height 11
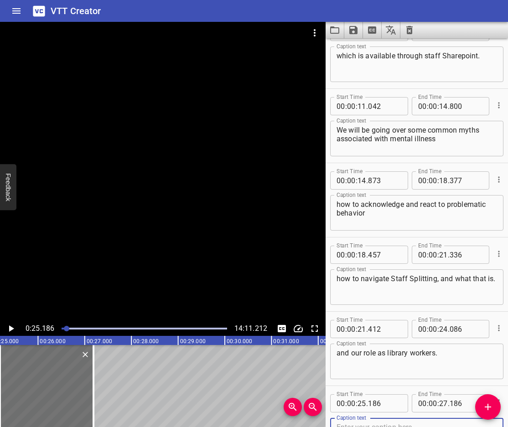
scroll to position [253, 0]
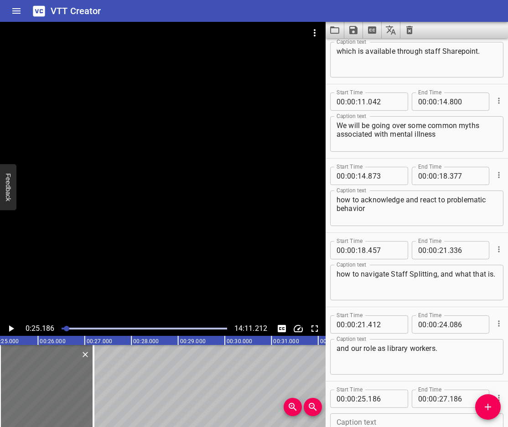
click at [11, 331] on icon "Play/Pause" at bounding box center [11, 329] width 5 height 6
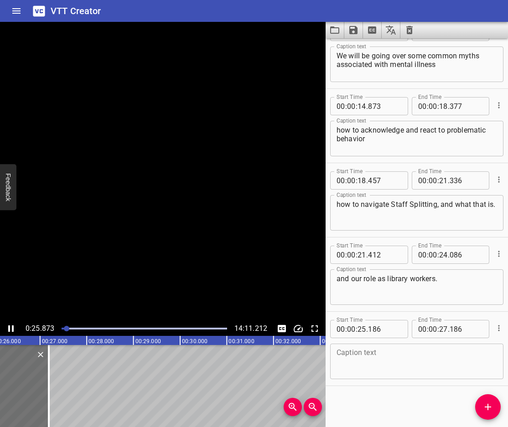
click at [11, 331] on icon "Play/Pause" at bounding box center [10, 328] width 11 height 11
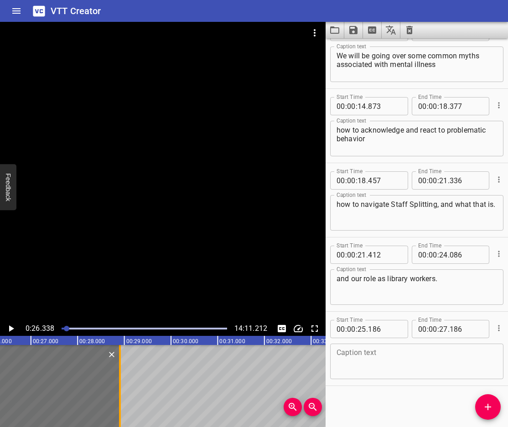
drag, startPoint x: 47, startPoint y: 394, endPoint x: 120, endPoint y: 420, distance: 77.6
click at [120, 420] on div at bounding box center [120, 386] width 2 height 82
type input "28"
type input "904"
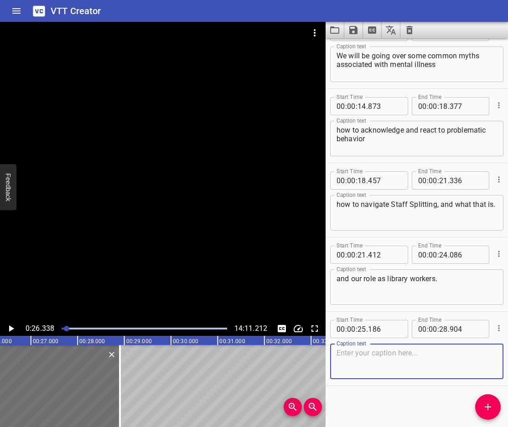
click at [408, 365] on textarea at bounding box center [417, 362] width 161 height 26
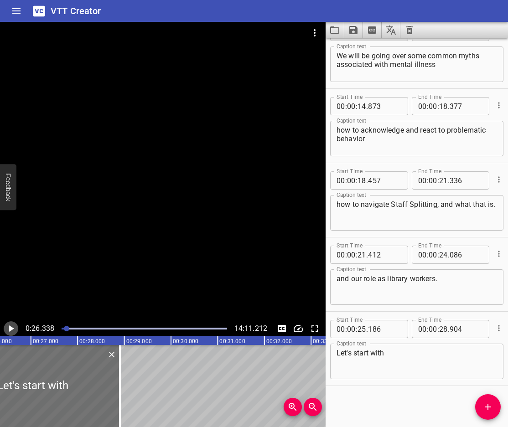
click at [10, 330] on icon "Play/Pause" at bounding box center [11, 329] width 5 height 6
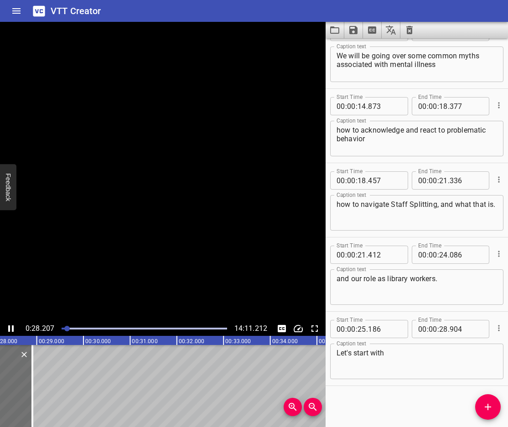
click at [10, 330] on icon "Play/Pause" at bounding box center [10, 329] width 5 height 6
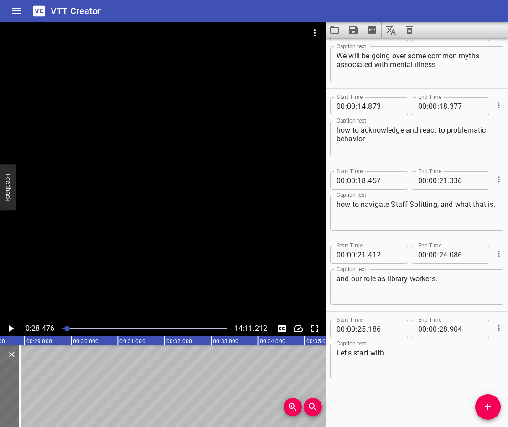
click at [420, 363] on textarea "Let's start with" at bounding box center [417, 362] width 161 height 26
paste textarea "Debunking Common Misconceptions"
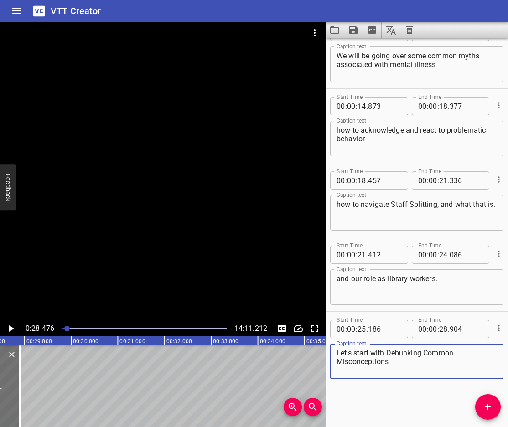
click at [422, 351] on textarea "Let's start with Debunking Common Misconceptions" at bounding box center [417, 362] width 161 height 26
click at [394, 362] on textarea "Let's start with debunking some common misconceptions" at bounding box center [417, 362] width 161 height 26
type textarea "Let's start with debunking some common misconceptions."
click at [12, 331] on icon "Play/Pause" at bounding box center [10, 328] width 11 height 11
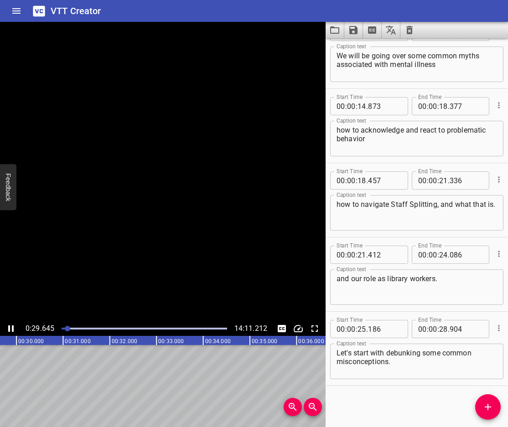
click at [12, 331] on icon "Play/Pause" at bounding box center [10, 329] width 5 height 6
click at [489, 406] on icon "Add Cue" at bounding box center [488, 407] width 11 height 11
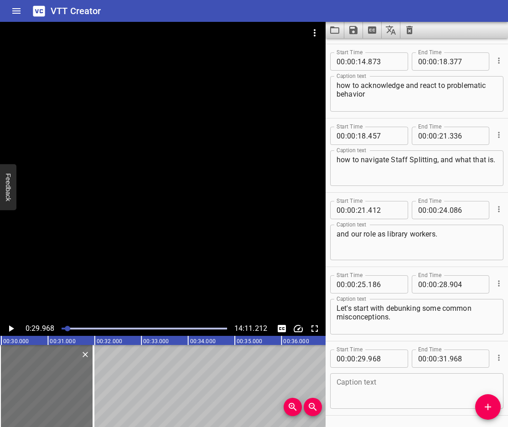
scroll to position [397, 0]
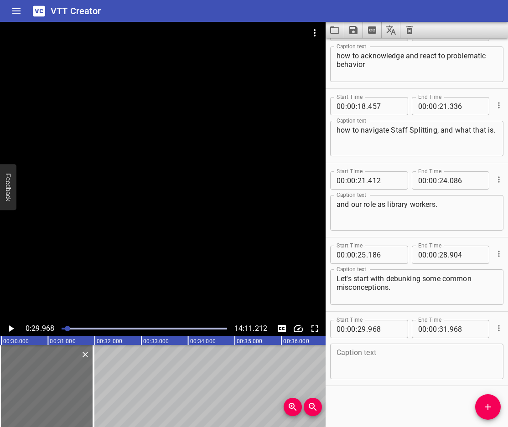
click at [427, 355] on textarea at bounding box center [417, 362] width 161 height 26
paste textarea "Myth Number One, you need to know someone’s diagnosis to manage their behavior."
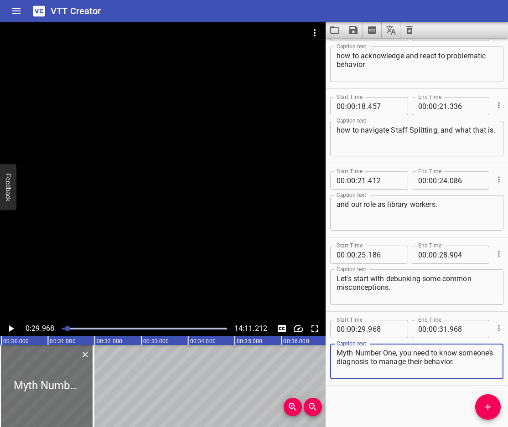
scroll to position [0, 0]
type textarea "Myth Number One, you need to know someone’s diagnosis to manage their behavior."
click at [9, 328] on icon "Play/Pause" at bounding box center [10, 328] width 11 height 11
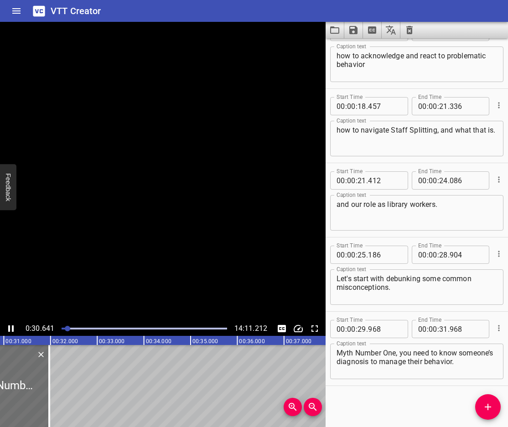
click at [9, 328] on icon "Play/Pause" at bounding box center [10, 329] width 5 height 6
click at [6, 326] on icon "Play/Pause" at bounding box center [10, 328] width 11 height 11
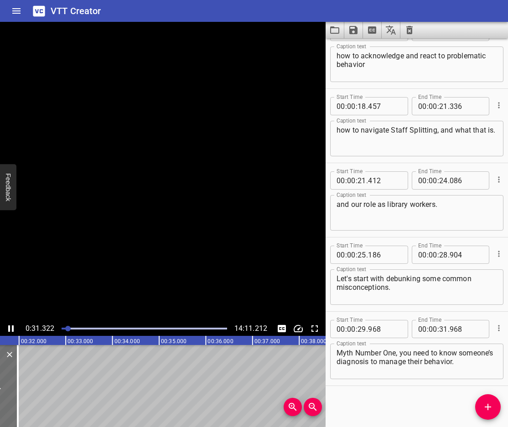
click at [6, 326] on icon "Play/Pause" at bounding box center [10, 328] width 11 height 11
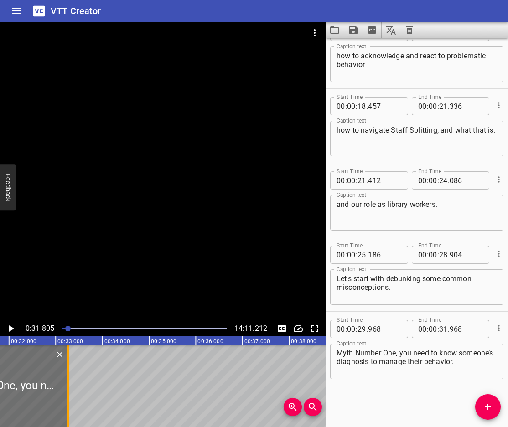
drag, startPoint x: 6, startPoint y: 374, endPoint x: 67, endPoint y: 400, distance: 65.4
click at [67, 400] on div at bounding box center [68, 386] width 2 height 82
type input "33"
click at [10, 327] on icon "Play/Pause" at bounding box center [11, 329] width 5 height 6
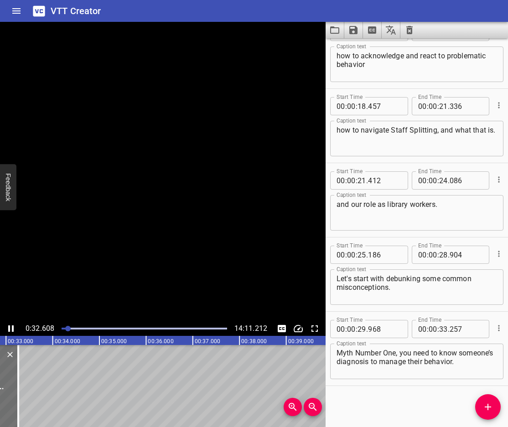
click at [10, 327] on icon "Play/Pause" at bounding box center [10, 329] width 5 height 6
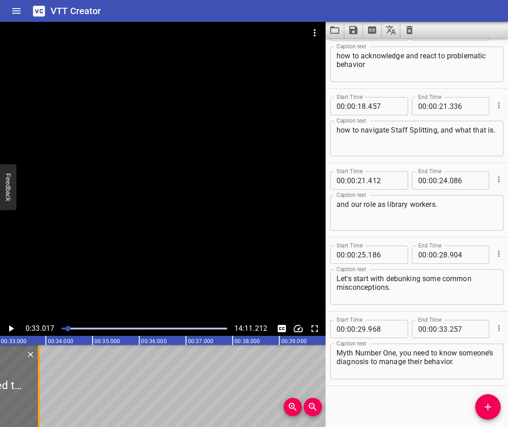
drag, startPoint x: 9, startPoint y: 378, endPoint x: 36, endPoint y: 395, distance: 32.4
click at [36, 395] on div at bounding box center [38, 386] width 9 height 82
type input "843"
click at [9, 332] on icon "Play/Pause" at bounding box center [11, 329] width 5 height 6
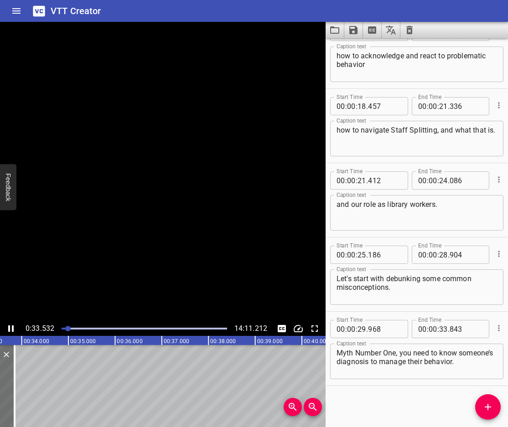
click at [9, 332] on icon "Play/Pause" at bounding box center [10, 329] width 5 height 6
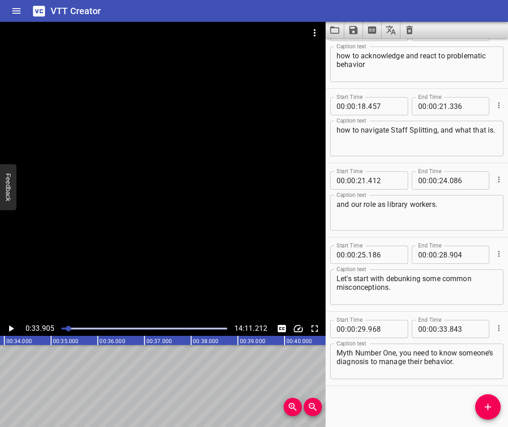
scroll to position [0, 1582]
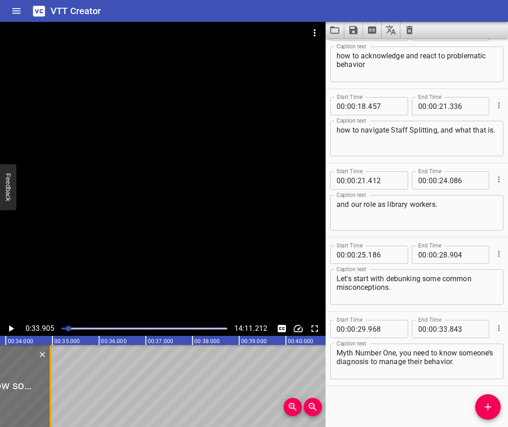
drag, startPoint x: 0, startPoint y: 384, endPoint x: 55, endPoint y: 400, distance: 56.9
click at [55, 400] on div at bounding box center [50, 386] width 9 height 82
type input "34"
type input "985"
click at [11, 327] on icon "Play/Pause" at bounding box center [11, 329] width 5 height 6
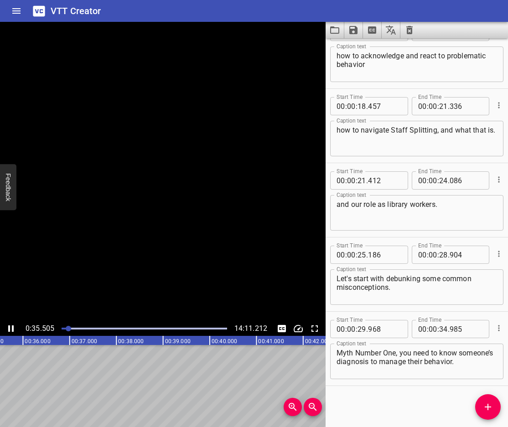
click at [11, 327] on icon "Play/Pause" at bounding box center [10, 328] width 11 height 11
click at [488, 411] on icon "Add Cue" at bounding box center [488, 407] width 11 height 11
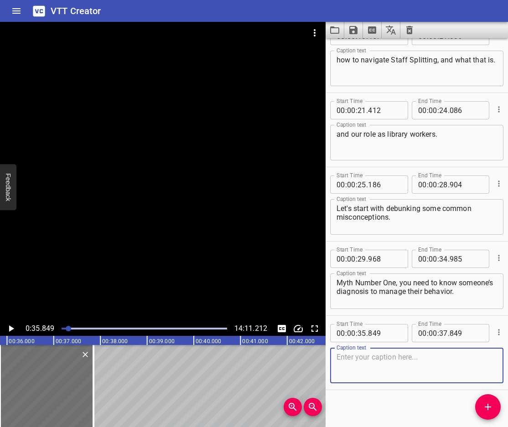
scroll to position [472, 0]
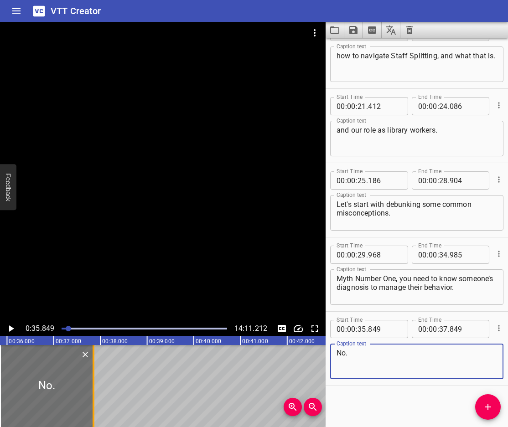
type textarea "No."
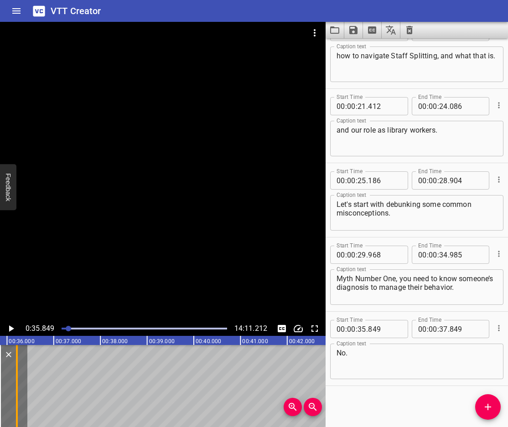
drag, startPoint x: 97, startPoint y: 398, endPoint x: 21, endPoint y: 414, distance: 78.4
click at [21, 414] on div at bounding box center [16, 386] width 9 height 82
type input "36"
type input "208"
click at [487, 410] on icon "Add Cue" at bounding box center [488, 407] width 11 height 11
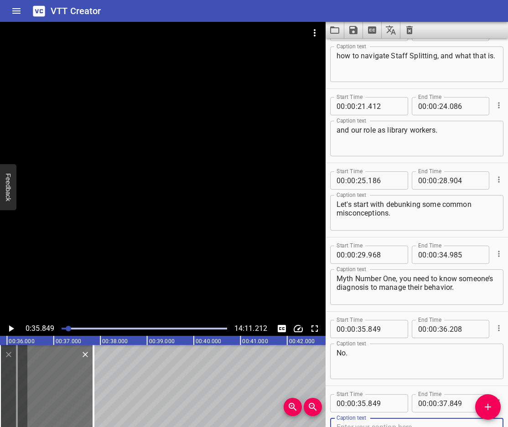
scroll to position [476, 0]
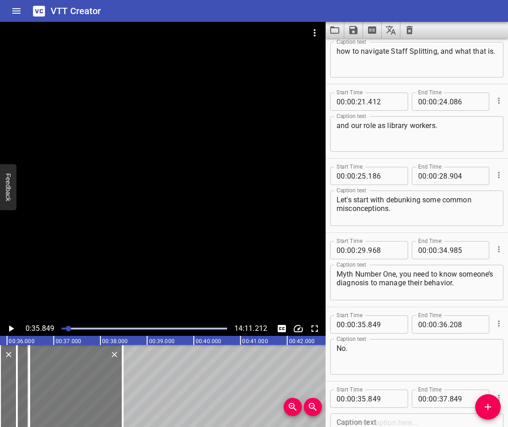
drag, startPoint x: 47, startPoint y: 384, endPoint x: 76, endPoint y: 386, distance: 28.8
click at [76, 386] on div at bounding box center [75, 386] width 93 height 82
type input "36"
type input "474"
type input "38"
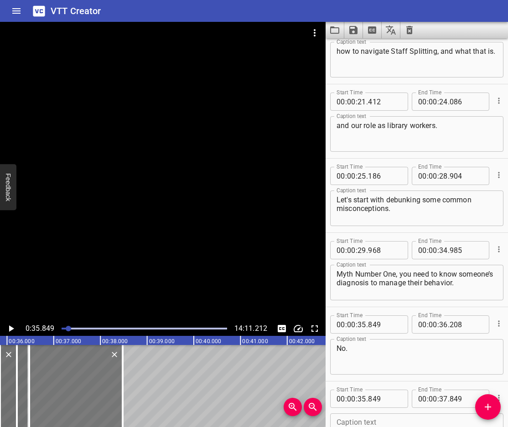
type input "474"
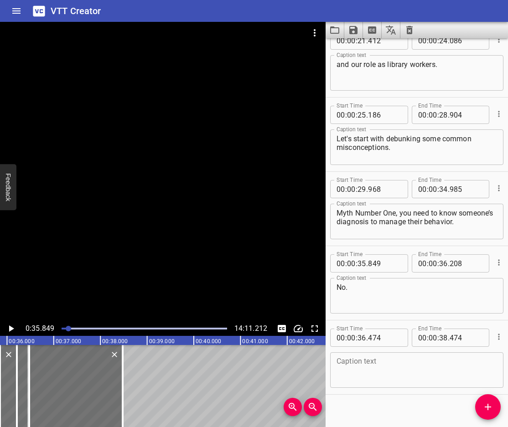
scroll to position [546, 0]
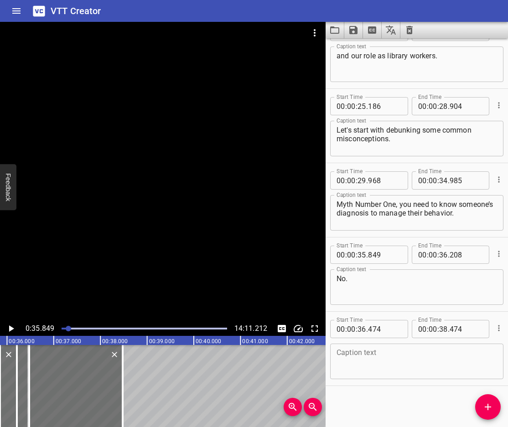
click at [406, 366] on textarea at bounding box center [417, 362] width 161 height 26
paste textarea "Not even remotely true"
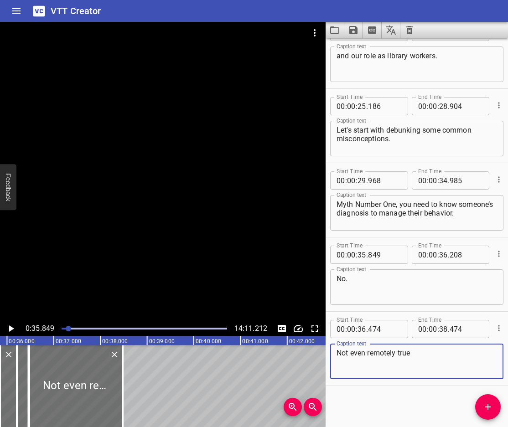
click at [343, 353] on textarea "Not even remotely true" at bounding box center [417, 362] width 161 height 26
type textarea "This is not even remotely true"
click at [10, 328] on icon "Play/Pause" at bounding box center [11, 329] width 5 height 6
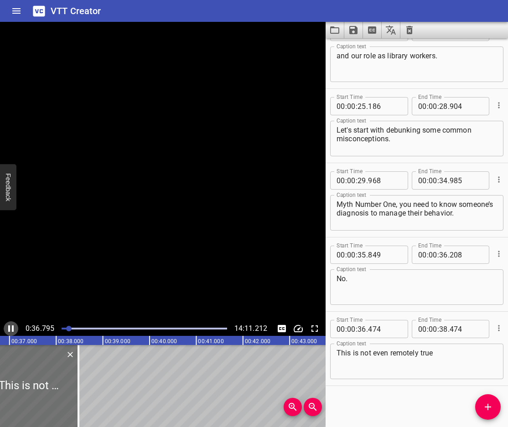
click at [10, 328] on icon "Play/Pause" at bounding box center [10, 329] width 5 height 6
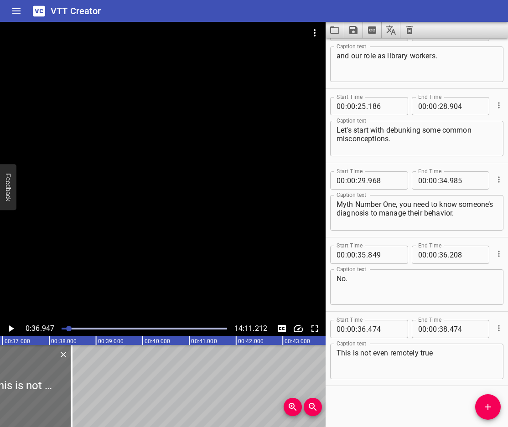
click at [10, 328] on icon "Play/Pause" at bounding box center [11, 329] width 5 height 6
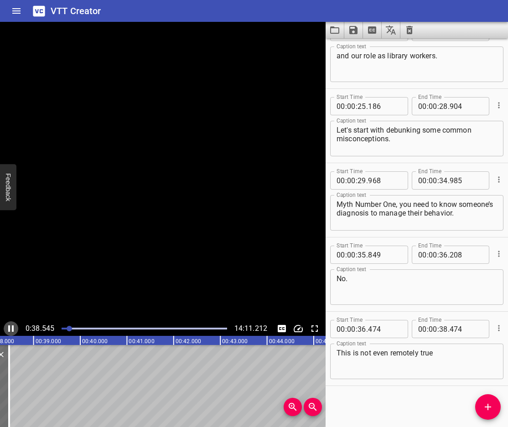
click at [10, 328] on icon "Play/Pause" at bounding box center [10, 329] width 5 height 6
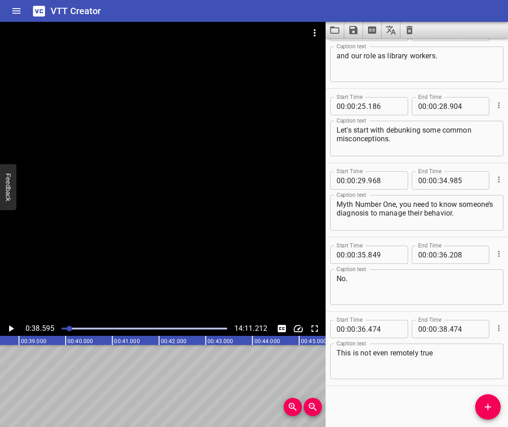
click at [494, 415] on button "Add Cue" at bounding box center [488, 407] width 26 height 26
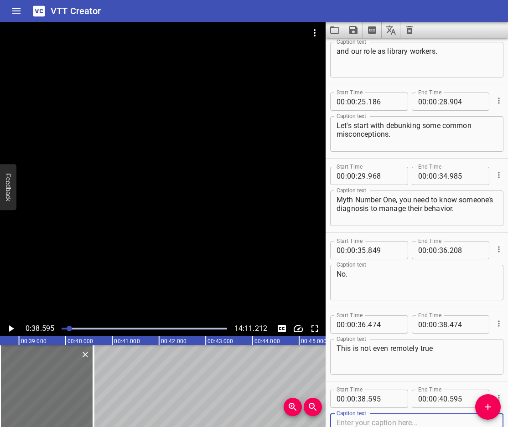
scroll to position [620, 0]
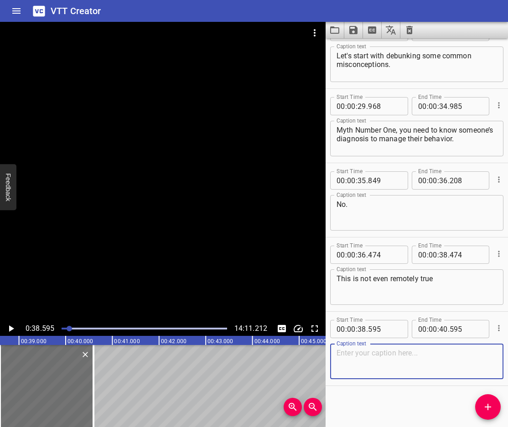
click at [421, 366] on textarea at bounding box center [417, 362] width 161 height 26
paste textarea "You absolutely do not need to know a persons mental illness diagnosis to work w…"
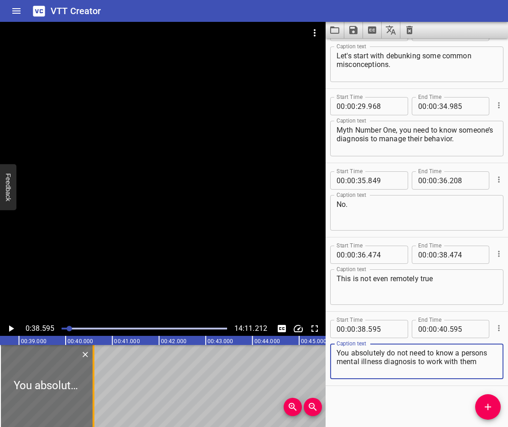
type textarea "You absolutely do not need to know a persons mental illness diagnosis to work w…"
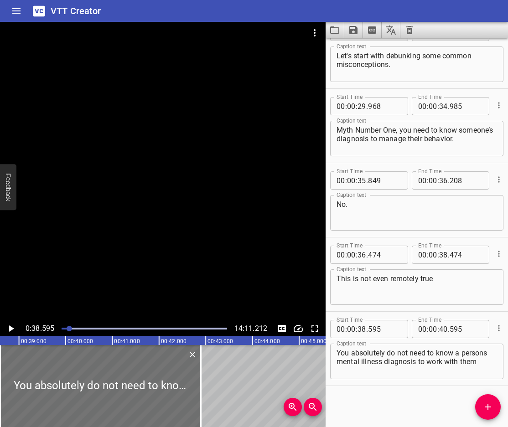
drag, startPoint x: 97, startPoint y: 406, endPoint x: 211, endPoint y: 421, distance: 114.9
click at [211, 421] on div "00:00.000 00:01.000 00:02.000 00:03.000 00:04.000 00:05.000 00:06.000 00:07.000…" at bounding box center [163, 381] width 326 height 91
type input "43"
type input "037"
click at [10, 325] on icon "Play/Pause" at bounding box center [10, 328] width 11 height 11
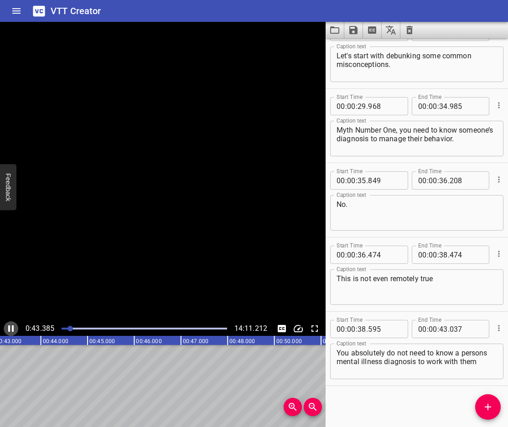
click at [10, 325] on icon "Play/Pause" at bounding box center [10, 328] width 11 height 11
click at [486, 404] on icon "Add Cue" at bounding box center [488, 407] width 11 height 11
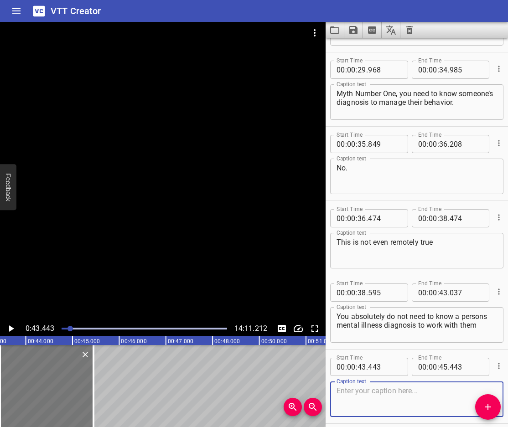
scroll to position [695, 0]
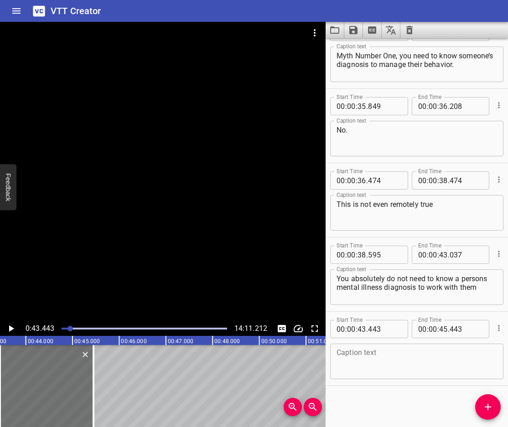
click at [395, 354] on textarea at bounding box center [417, 362] width 161 height 26
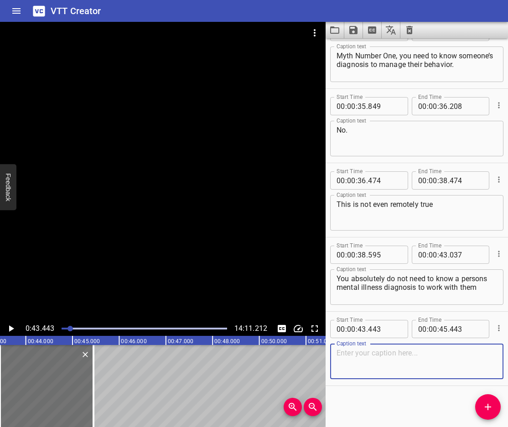
paste textarea ", you may not even know they have a mental illness."
click at [343, 352] on textarea ", you may not even know they have a mental illness." at bounding box center [417, 362] width 161 height 26
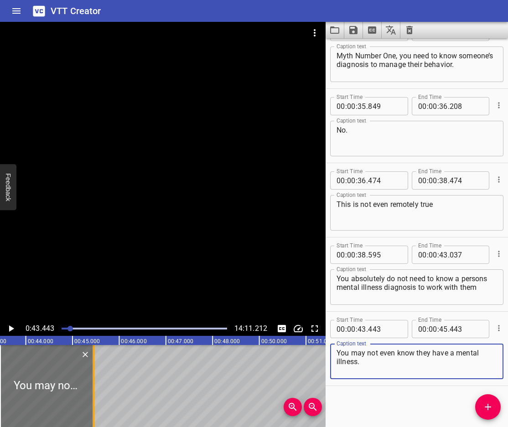
type textarea "You may not even know they have a mental illness."
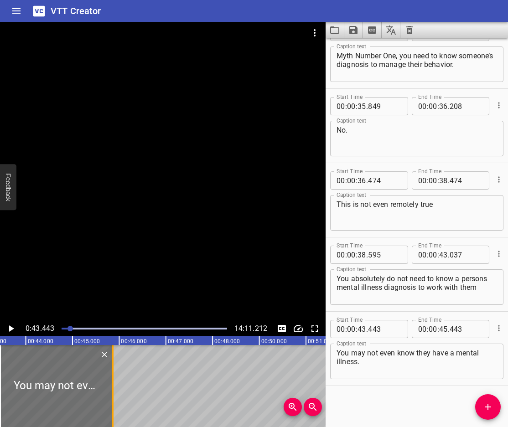
drag, startPoint x: 96, startPoint y: 381, endPoint x: 148, endPoint y: 395, distance: 53.9
click at [117, 395] on div at bounding box center [112, 386] width 9 height 82
type input "46"
type input "556"
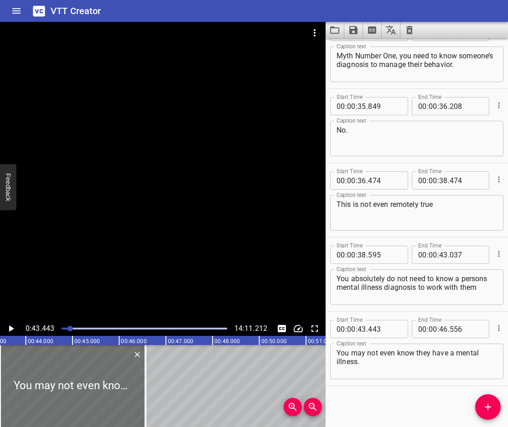
click at [8, 328] on icon "Play/Pause" at bounding box center [10, 328] width 11 height 11
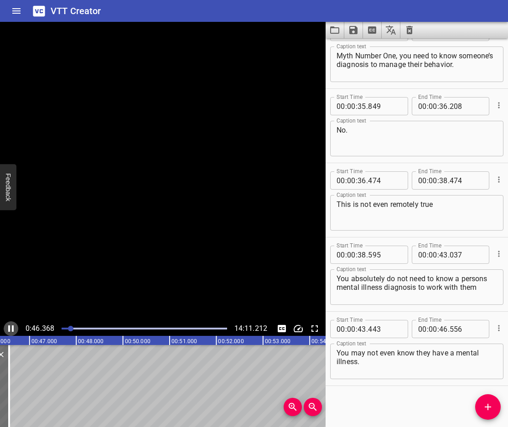
click at [8, 328] on icon "Play/Pause" at bounding box center [10, 329] width 5 height 6
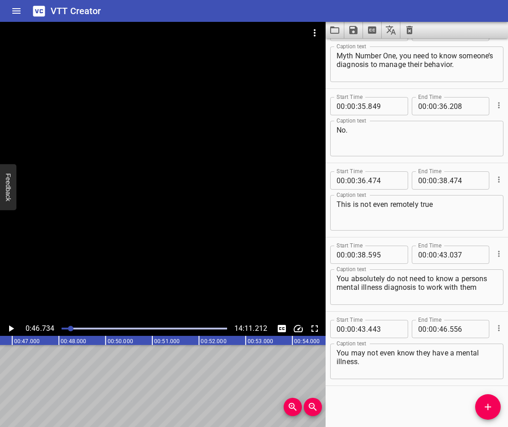
click at [489, 409] on icon "Add Cue" at bounding box center [488, 407] width 11 height 11
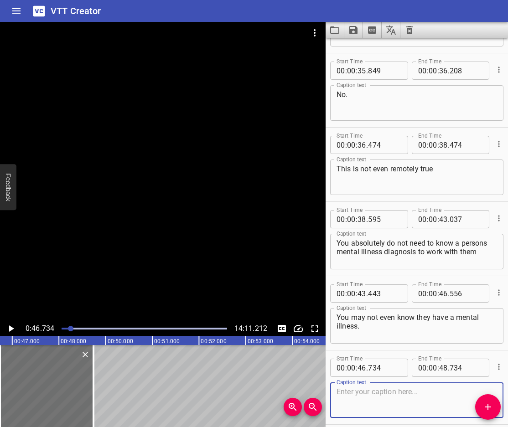
scroll to position [769, 0]
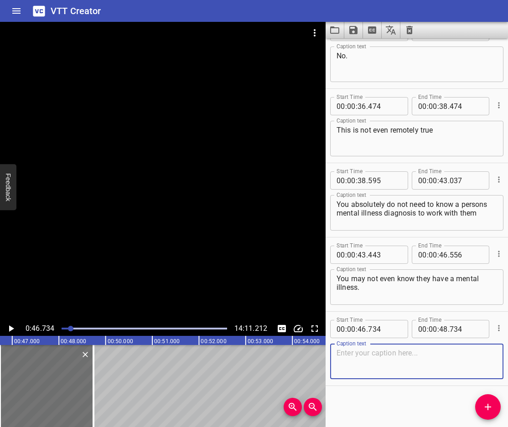
click at [380, 361] on textarea at bounding box center [417, 362] width 161 height 26
paste textarea "Unless your job involves clinical therapy"
type textarea "Unless your job involves clinical therapy"
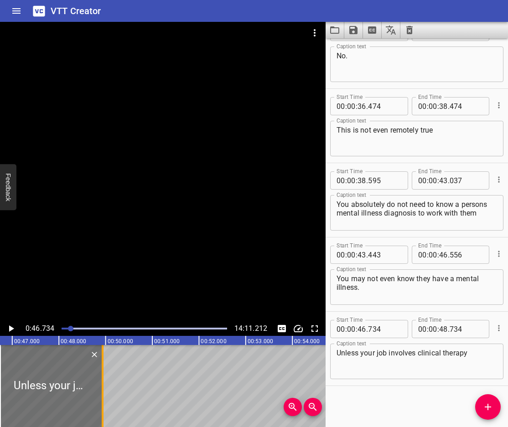
drag, startPoint x: 93, startPoint y: 397, endPoint x: 102, endPoint y: 410, distance: 15.1
click at [102, 410] on div at bounding box center [103, 386] width 2 height 82
type input "920"
click at [10, 330] on icon "Play/Pause" at bounding box center [11, 329] width 5 height 6
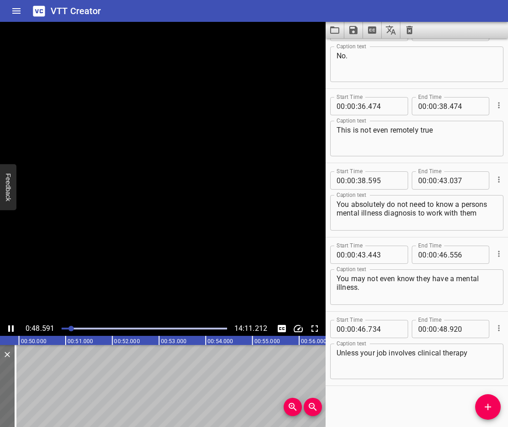
click at [10, 330] on icon "Play/Pause" at bounding box center [10, 328] width 11 height 11
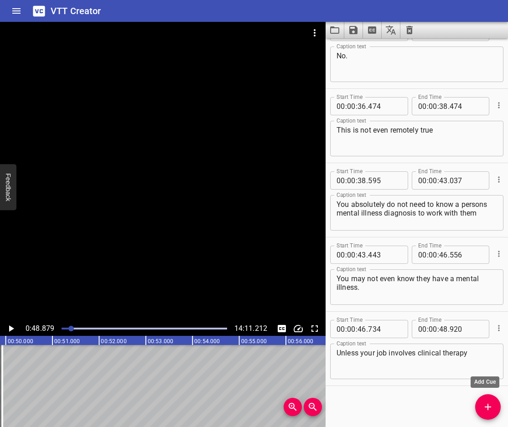
click at [486, 402] on icon "Add Cue" at bounding box center [488, 407] width 11 height 11
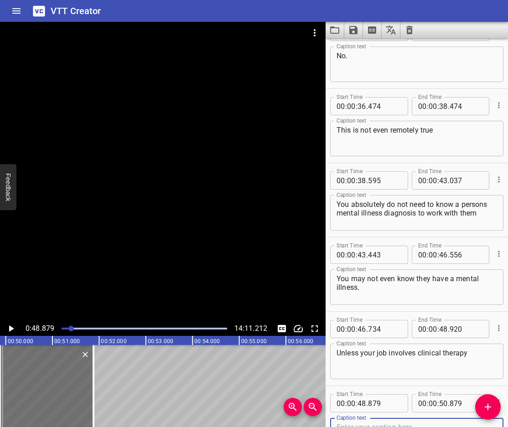
scroll to position [773, 0]
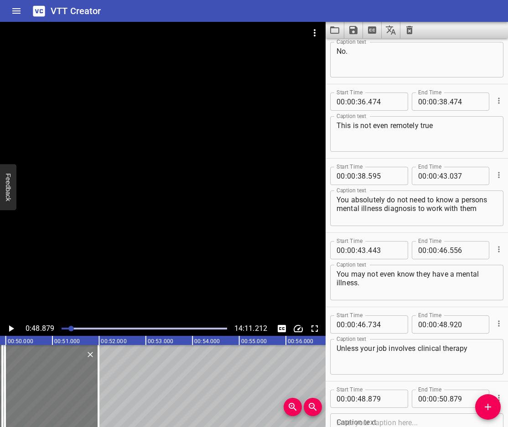
drag, startPoint x: 48, startPoint y: 391, endPoint x: 53, endPoint y: 398, distance: 8.5
click at [53, 398] on div at bounding box center [51, 386] width 93 height 82
type input "987"
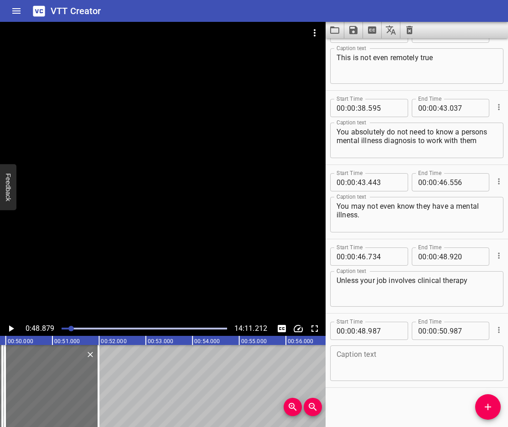
scroll to position [843, 0]
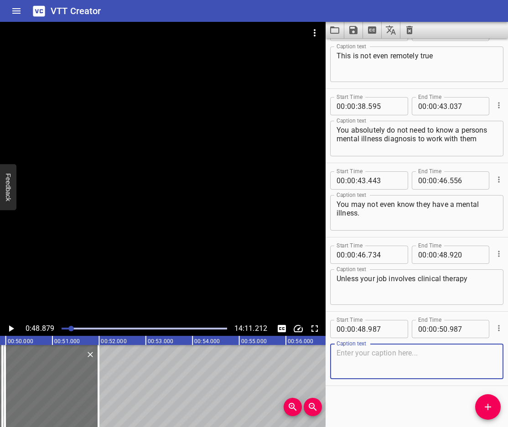
click at [374, 373] on textarea at bounding box center [417, 362] width 161 height 26
paste textarea "you absolutely do not need to know the specifics of a persons diagnosis."
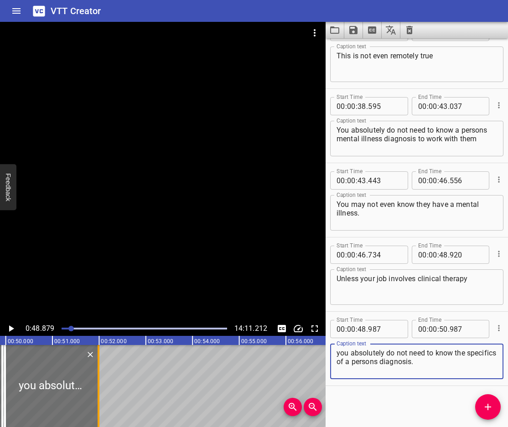
type textarea "you absolutely do not need to know the specifics of a persons diagnosis."
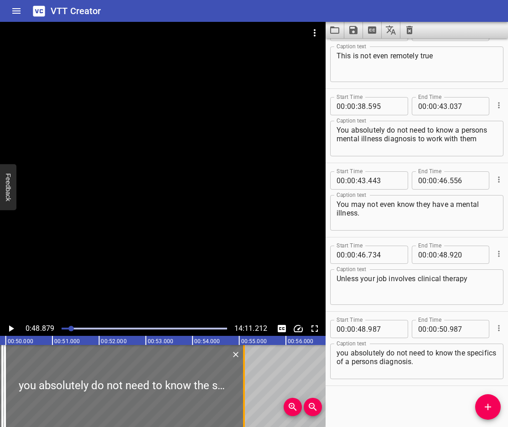
drag, startPoint x: 99, startPoint y: 400, endPoint x: 245, endPoint y: 409, distance: 145.8
click at [245, 409] on div at bounding box center [243, 386] width 9 height 82
type input "54"
type input "102"
click at [11, 324] on icon "Play/Pause" at bounding box center [10, 328] width 11 height 11
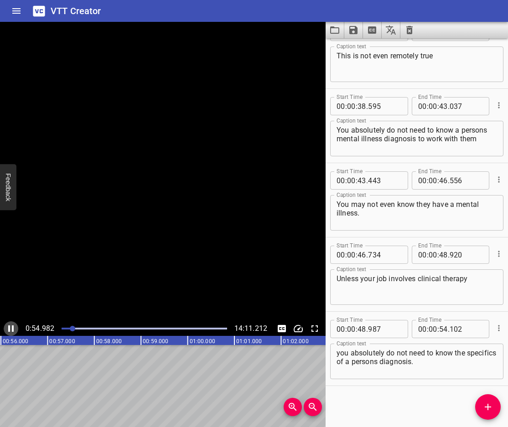
click at [11, 324] on icon "Play/Pause" at bounding box center [10, 328] width 11 height 11
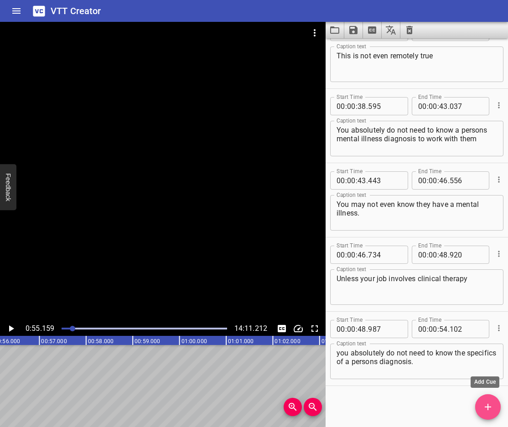
click at [498, 403] on span "Add Cue" at bounding box center [488, 407] width 26 height 11
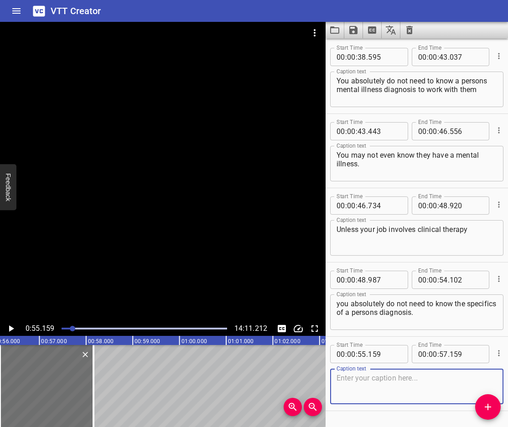
scroll to position [918, 0]
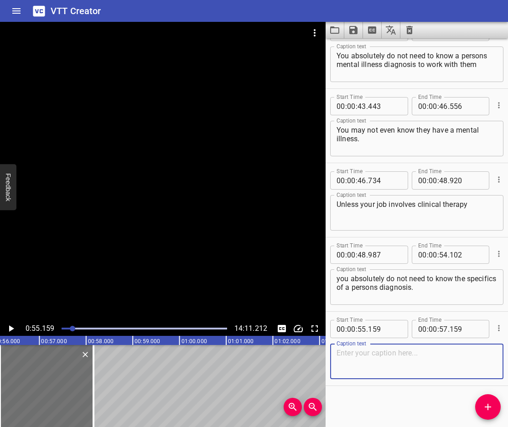
click at [407, 368] on textarea at bounding box center [417, 362] width 161 height 26
paste textarea "Myth number 2"
type textarea "Myth number 2"
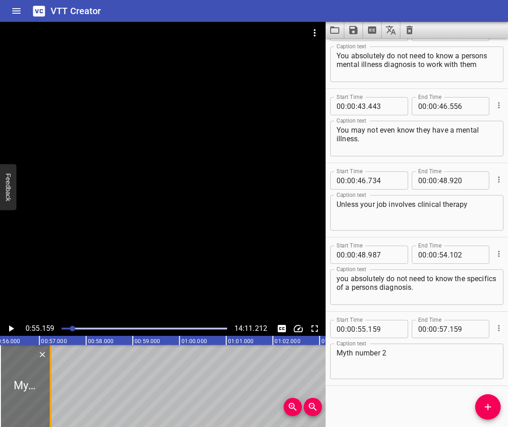
drag, startPoint x: 97, startPoint y: 416, endPoint x: 54, endPoint y: 418, distance: 42.9
click at [54, 418] on div at bounding box center [50, 386] width 9 height 82
type input "56"
type input "241"
click at [483, 409] on icon "Add Cue" at bounding box center [488, 407] width 11 height 11
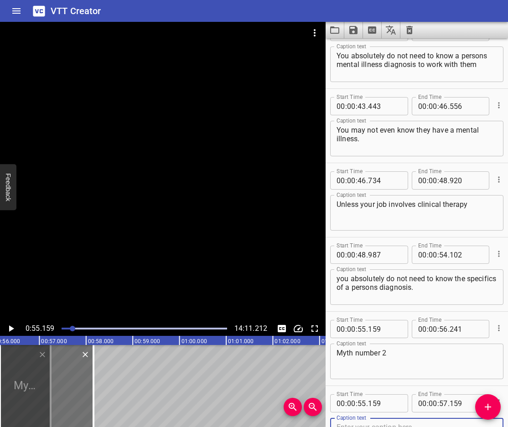
scroll to position [922, 0]
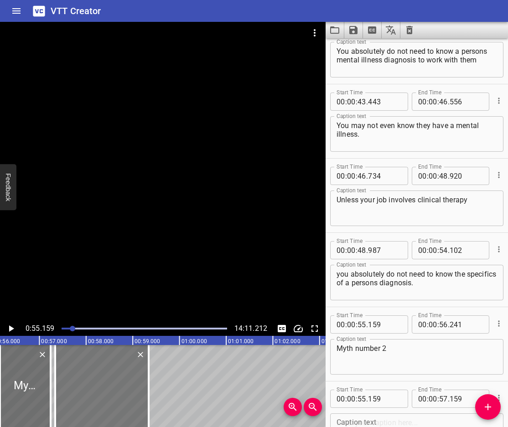
drag, startPoint x: 61, startPoint y: 389, endPoint x: 116, endPoint y: 406, distance: 57.8
click at [116, 406] on div at bounding box center [101, 386] width 93 height 82
type input "56"
type input "340"
type input "58"
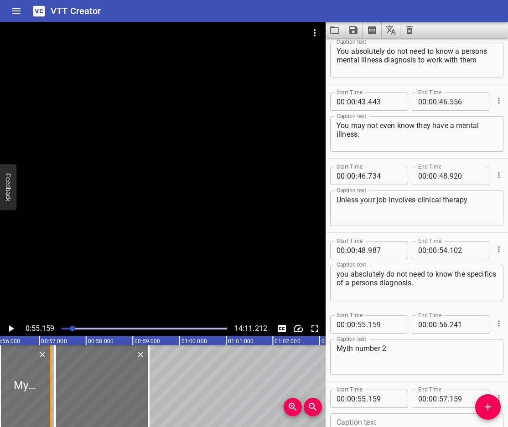
type input "340"
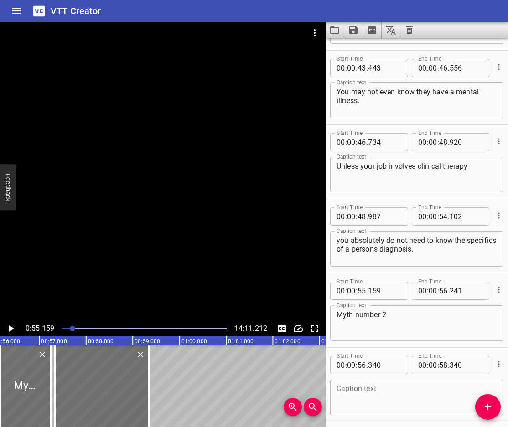
scroll to position [992, 0]
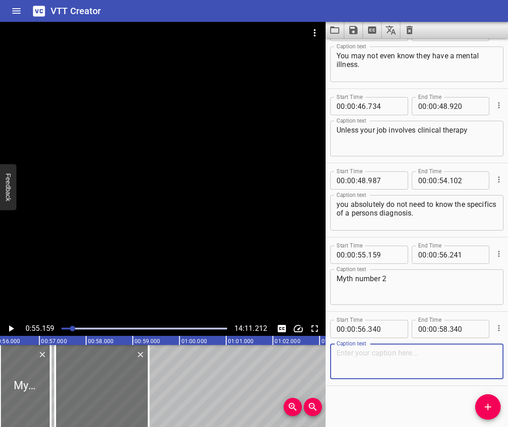
click at [381, 359] on textarea at bounding box center [417, 362] width 161 height 26
paste textarea "You need special skills to manage the behavior of someone struggling with sever…"
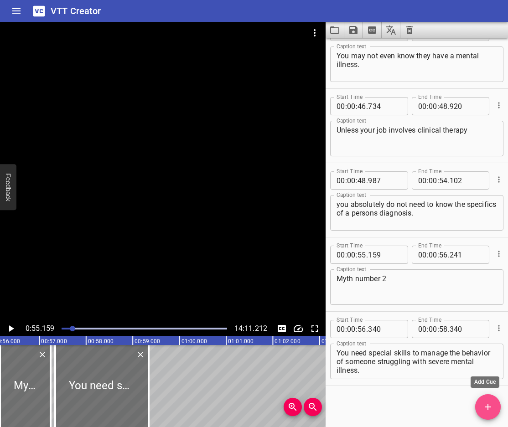
click at [486, 412] on icon "Add Cue" at bounding box center [488, 407] width 11 height 11
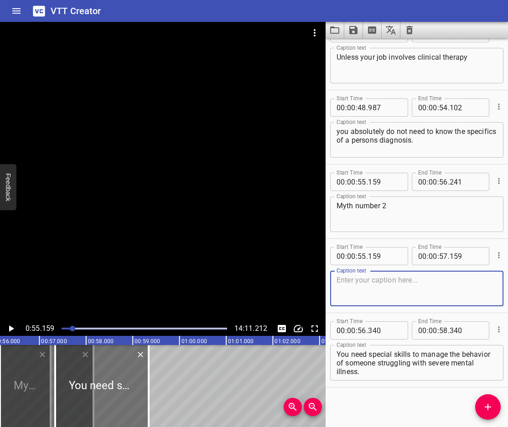
scroll to position [1066, 0]
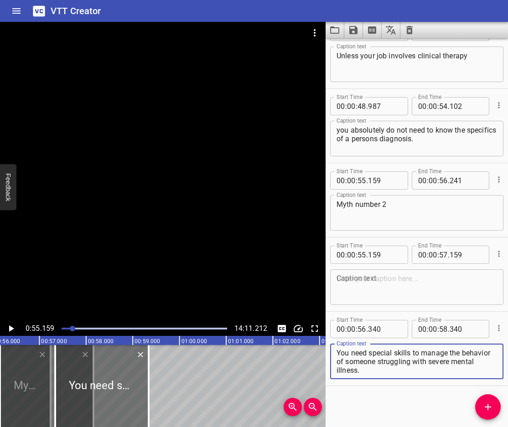
drag, startPoint x: 365, startPoint y: 363, endPoint x: 322, endPoint y: 349, distance: 45.0
click at [322, 349] on main "0:55.159 14:11.212 00:00.000 00:01.000 00:02.000 00:03.000 00:04.000 00:05.000 …" at bounding box center [254, 224] width 508 height 405
type textarea "of someone struggling with severe mental illness."
click at [393, 297] on textarea at bounding box center [417, 288] width 161 height 26
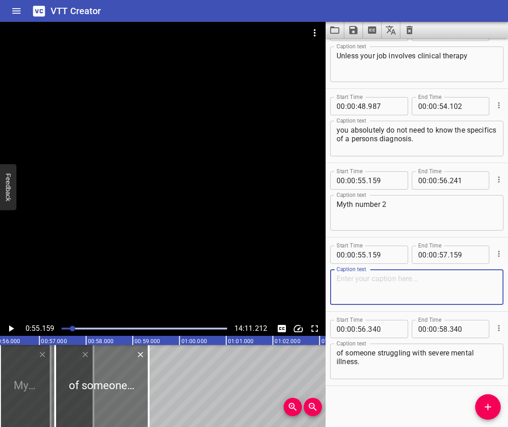
paste textarea "You need special skills to manage the behavior"
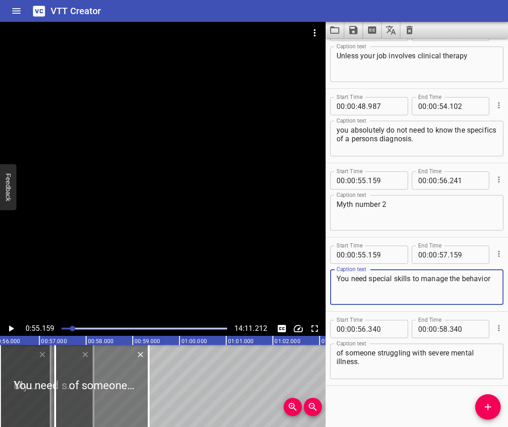
type textarea "You need special skills to manage the behavior"
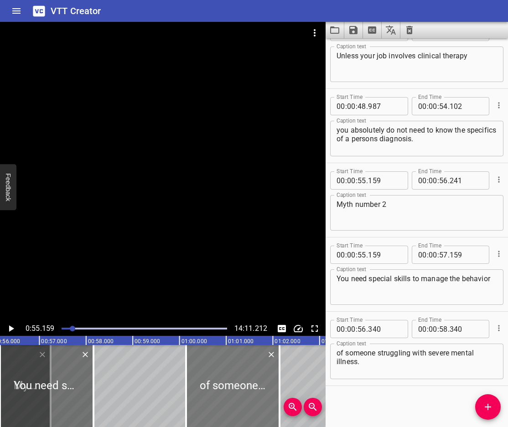
drag, startPoint x: 130, startPoint y: 389, endPoint x: 261, endPoint y: 398, distance: 132.1
click at [261, 398] on div at bounding box center [232, 386] width 93 height 82
type input "59"
type input "163"
type input "01"
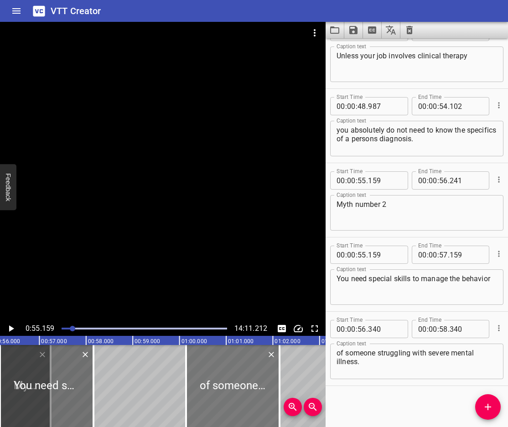
type input "01"
type input "163"
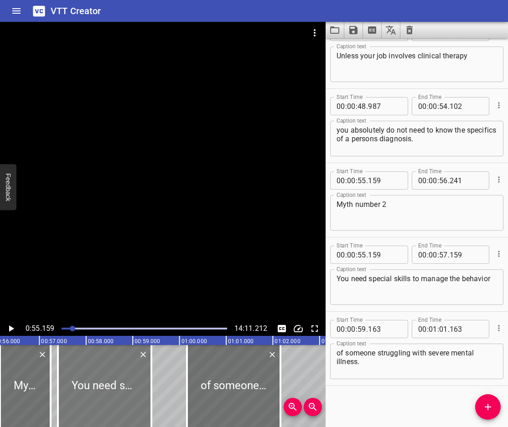
drag, startPoint x: 77, startPoint y: 390, endPoint x: 135, endPoint y: 402, distance: 59.0
click at [135, 402] on div at bounding box center [104, 386] width 93 height 82
type input "56"
type input "399"
type input "58"
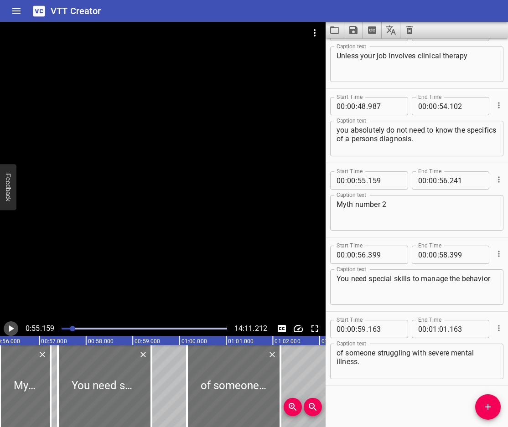
click at [10, 326] on icon "Play/Pause" at bounding box center [10, 328] width 11 height 11
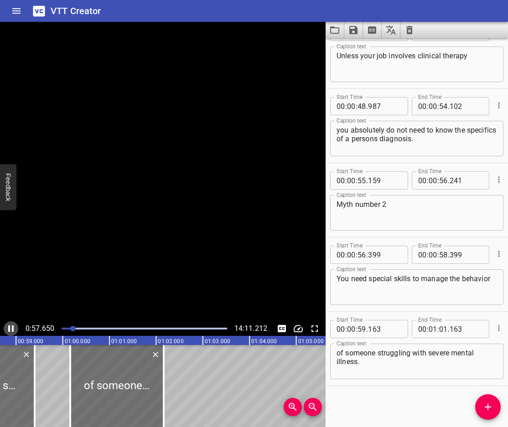
click at [10, 326] on icon "Play/Pause" at bounding box center [10, 328] width 11 height 11
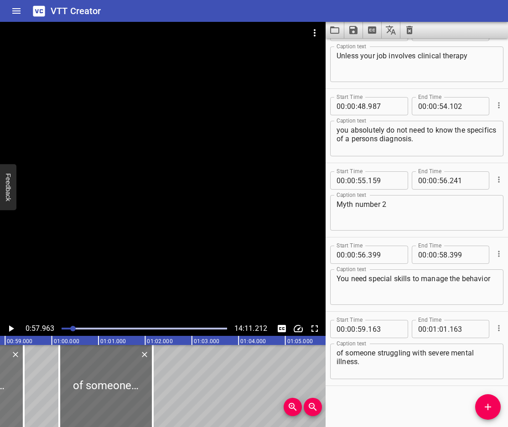
scroll to position [0, 2707]
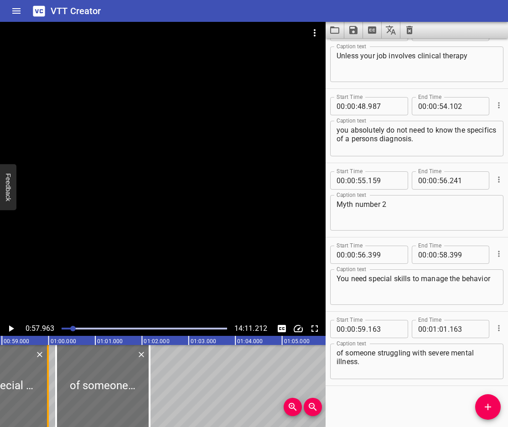
drag, startPoint x: 21, startPoint y: 409, endPoint x: 47, endPoint y: 409, distance: 26.9
click at [48, 420] on div at bounding box center [48, 386] width 2 height 82
click at [10, 332] on icon "Play/Pause" at bounding box center [10, 328] width 11 height 11
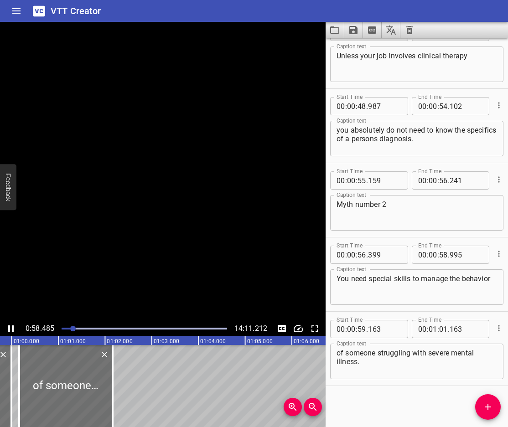
click at [10, 332] on icon "Play/Pause" at bounding box center [10, 328] width 11 height 11
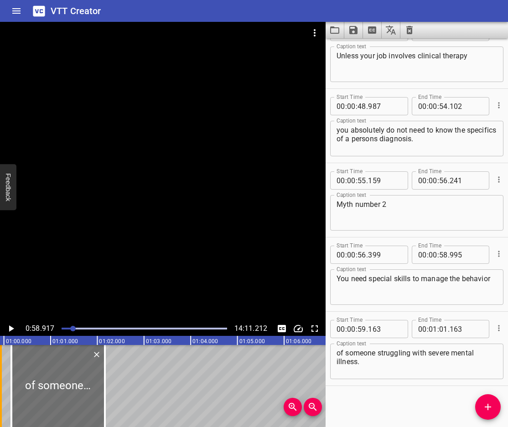
click at [2, 396] on div at bounding box center [0, 386] width 9 height 82
type input "936"
drag, startPoint x: 47, startPoint y: 396, endPoint x: 39, endPoint y: 400, distance: 9.4
click at [39, 400] on div at bounding box center [49, 386] width 93 height 82
type input "58"
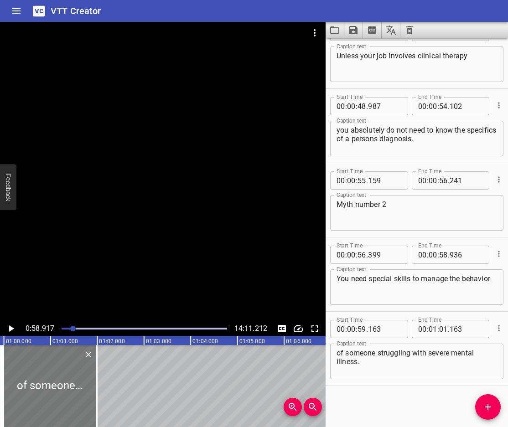
type input "987"
type input "00"
type input "987"
click at [9, 327] on icon "Play/Pause" at bounding box center [10, 328] width 11 height 11
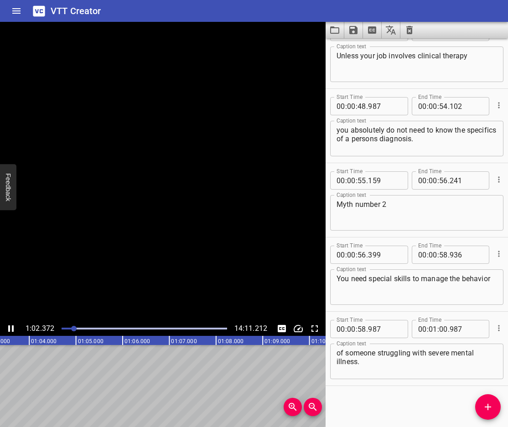
click at [9, 327] on icon "Play/Pause" at bounding box center [10, 329] width 5 height 6
click at [486, 410] on icon "Add Cue" at bounding box center [488, 407] width 11 height 11
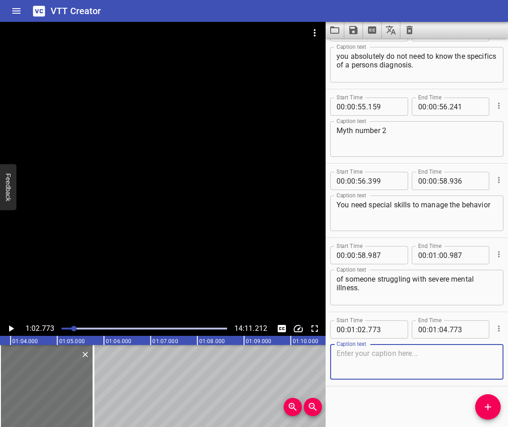
scroll to position [1141, 0]
type textarea "No!"
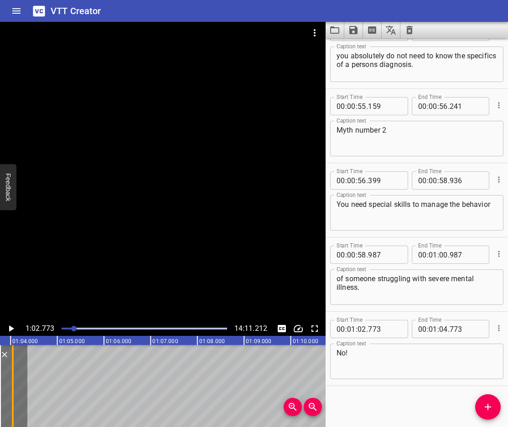
drag, startPoint x: 95, startPoint y: 401, endPoint x: 15, endPoint y: 417, distance: 82.4
click at [15, 417] on div at bounding box center [12, 386] width 9 height 82
type input "03"
type input "044"
click at [492, 407] on icon "Add Cue" at bounding box center [488, 407] width 11 height 11
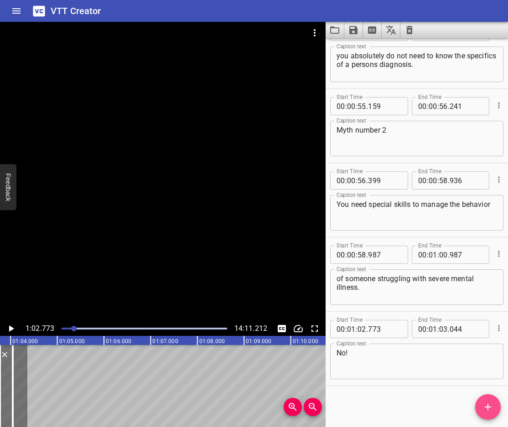
scroll to position [1145, 0]
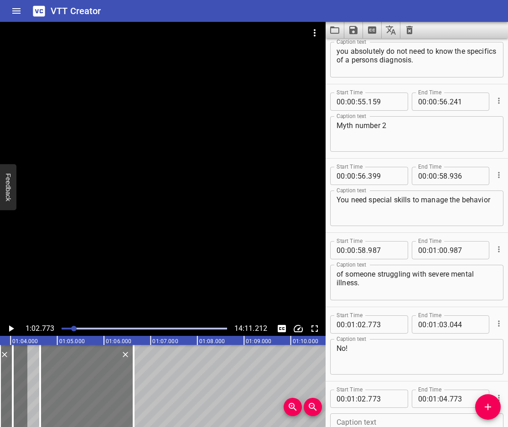
drag, startPoint x: 61, startPoint y: 375, endPoint x: 100, endPoint y: 385, distance: 40.9
click at [100, 385] on div at bounding box center [86, 386] width 93 height 82
type input "03"
type input "622"
type input "05"
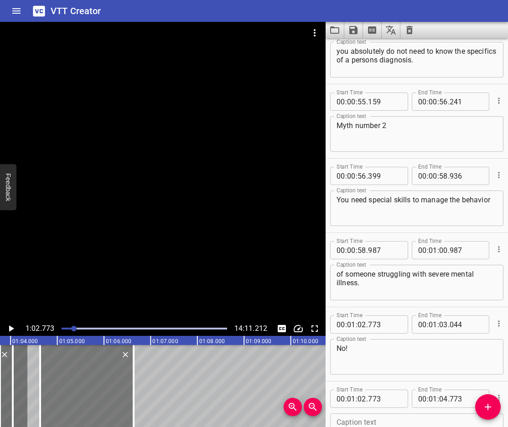
type input "622"
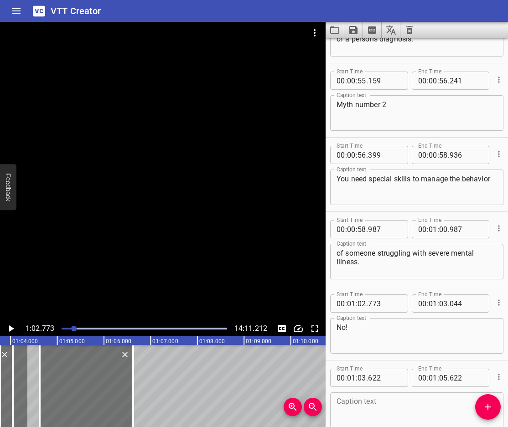
scroll to position [1215, 0]
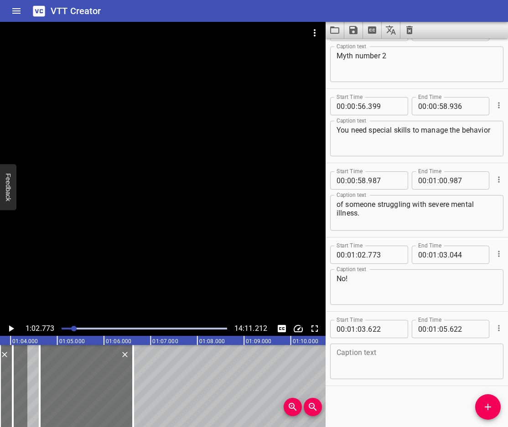
click at [379, 373] on textarea at bounding box center [417, 362] width 161 height 26
paste textarea "You do not need special skills to help"
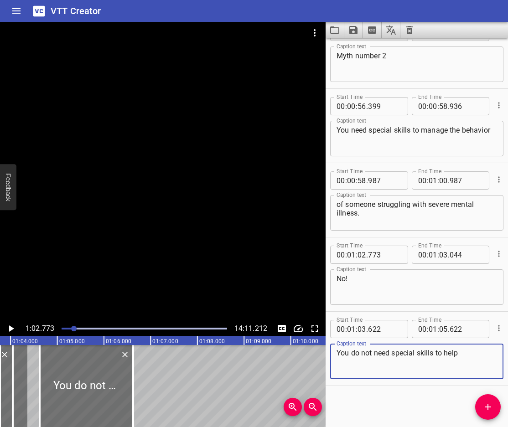
type textarea "You do not need special skills to help"
click at [8, 329] on icon "Play/Pause" at bounding box center [10, 328] width 11 height 11
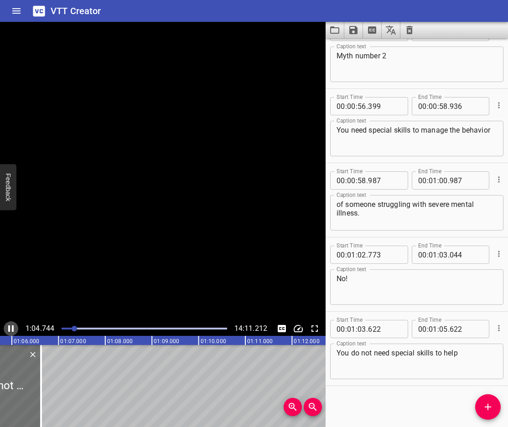
click at [8, 329] on icon "Play/Pause" at bounding box center [10, 328] width 11 height 11
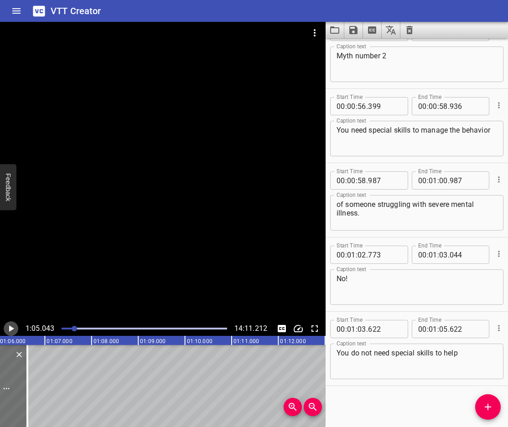
click at [8, 329] on icon "Play/Pause" at bounding box center [10, 328] width 11 height 11
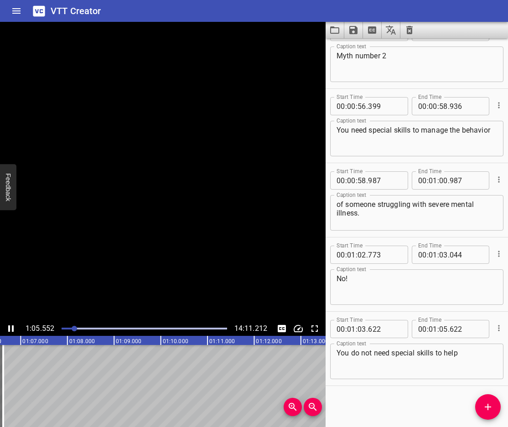
click at [8, 329] on icon "Play/Pause" at bounding box center [10, 328] width 11 height 11
click at [497, 408] on span "Add Cue" at bounding box center [488, 407] width 26 height 11
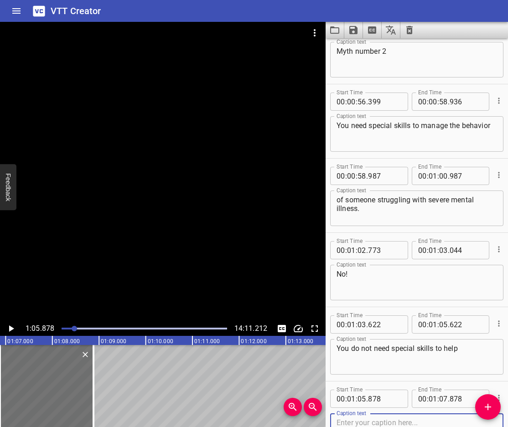
scroll to position [1289, 0]
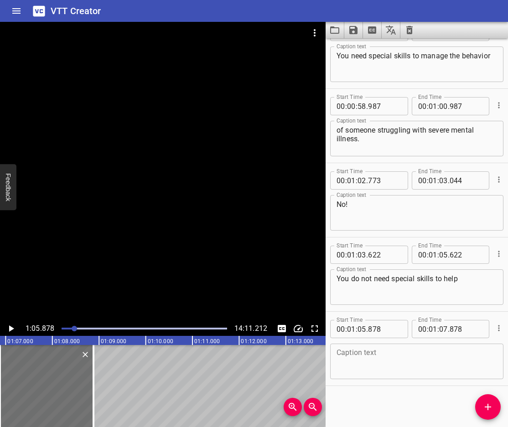
click at [417, 358] on textarea at bounding box center [417, 362] width 161 height 26
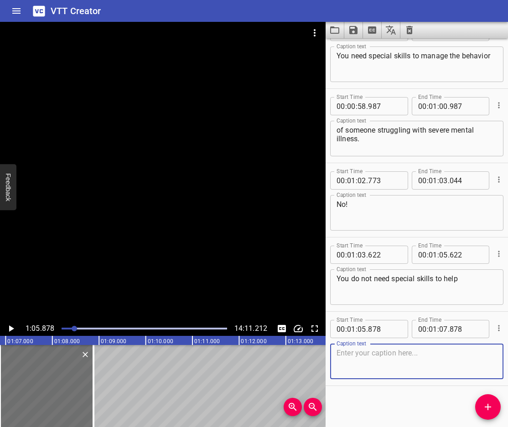
paste textarea "However, there are some tricks to helping people with severe mental illness."
type textarea "However, there are some tricks to helping people with severe mental illness."
click at [8, 329] on icon "Play/Pause" at bounding box center [10, 328] width 11 height 11
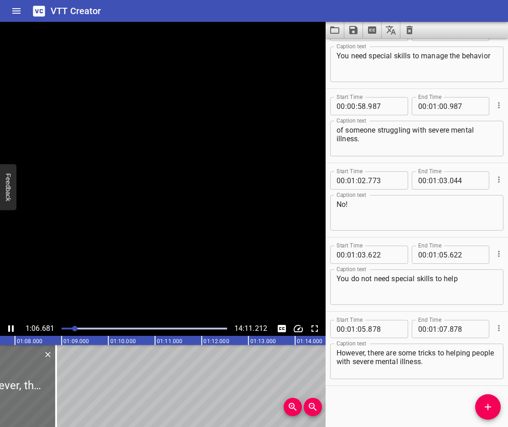
click at [8, 329] on icon "Play/Pause" at bounding box center [10, 329] width 5 height 6
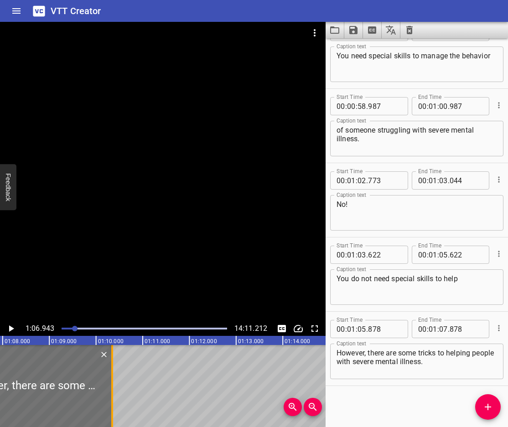
drag, startPoint x: 41, startPoint y: 410, endPoint x: 111, endPoint y: 415, distance: 70.5
click at [111, 415] on div at bounding box center [112, 386] width 9 height 82
type input "09"
type input "382"
click at [8, 329] on icon "Play/Pause" at bounding box center [10, 328] width 11 height 11
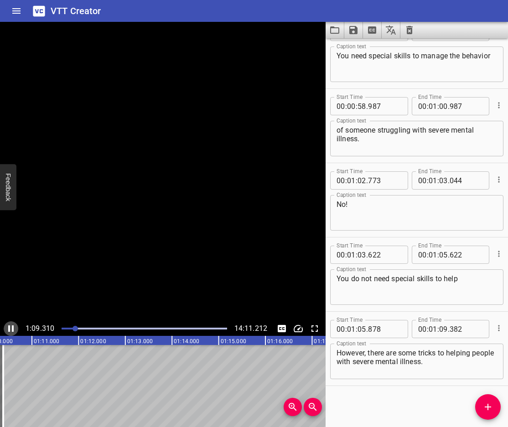
click at [8, 329] on icon "Play/Pause" at bounding box center [10, 328] width 11 height 11
click at [490, 400] on button "Add Cue" at bounding box center [488, 407] width 26 height 26
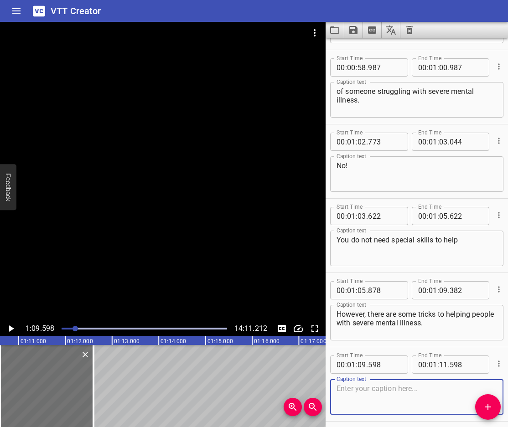
scroll to position [1364, 0]
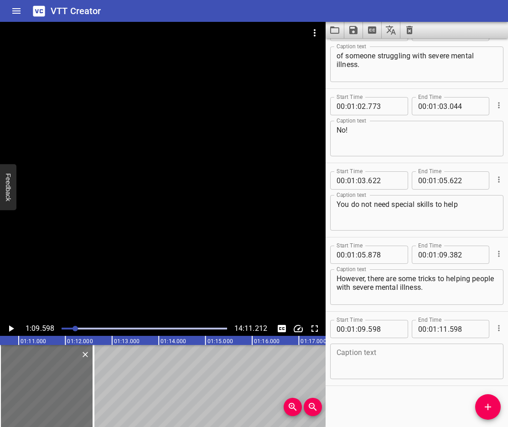
click at [349, 362] on textarea at bounding box center [417, 362] width 161 height 26
paste textarea "It helps to know the basics and do the basics really well"
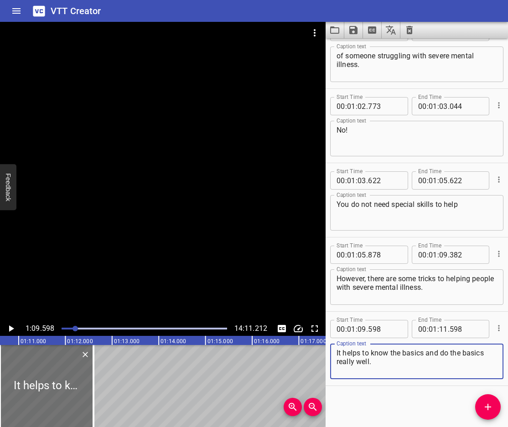
type textarea "It helps to know the basics and do the basics really well."
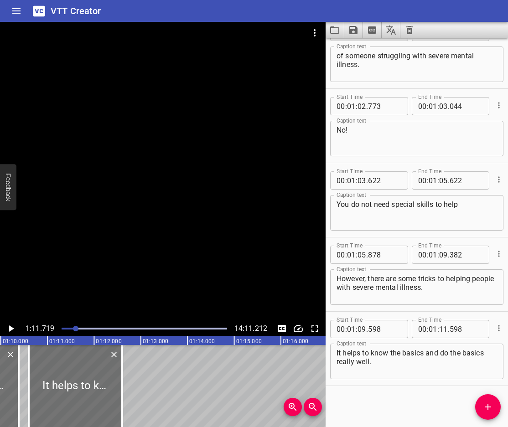
scroll to position [0, 3157]
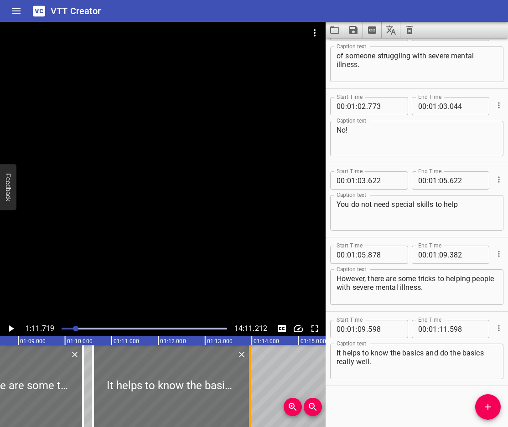
drag, startPoint x: 185, startPoint y: 407, endPoint x: 259, endPoint y: 414, distance: 74.7
click at [254, 414] on div at bounding box center [249, 386] width 9 height 82
type input "13"
type input "190"
click at [7, 327] on icon "Play/Pause" at bounding box center [10, 328] width 11 height 11
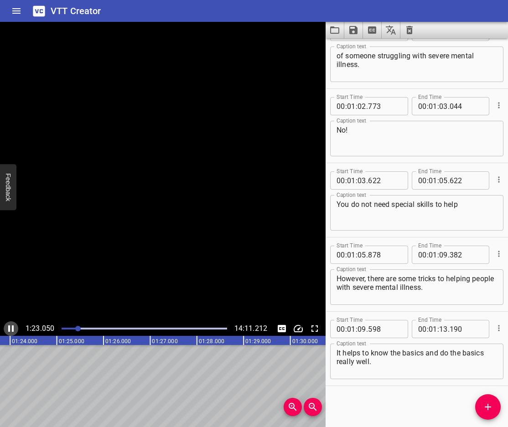
click at [7, 327] on icon "Play/Pause" at bounding box center [10, 328] width 11 height 11
click at [492, 404] on icon "Add Cue" at bounding box center [488, 407] width 11 height 11
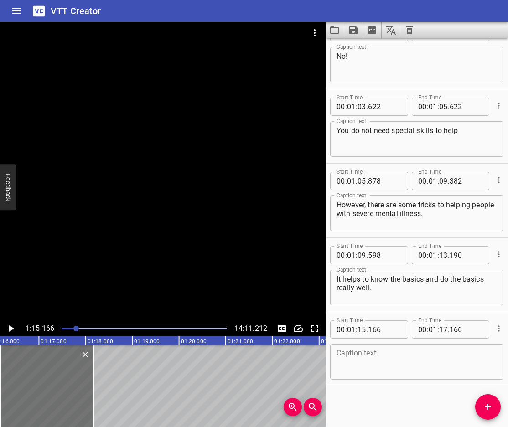
scroll to position [1438, 0]
click at [389, 364] on textarea at bounding box center [417, 362] width 161 height 26
paste textarea "And myth number 3"
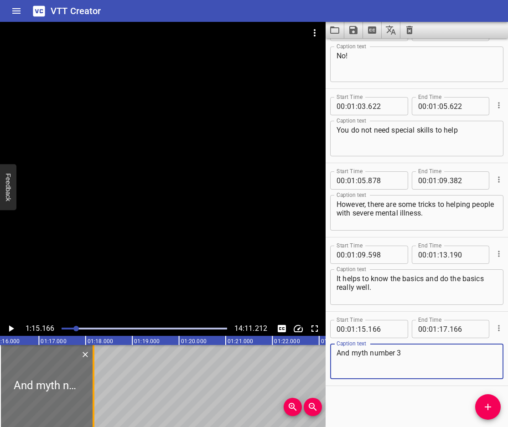
type textarea "And myth number 3"
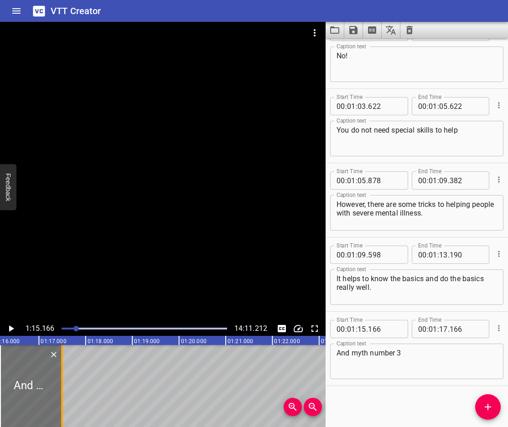
drag, startPoint x: 95, startPoint y: 408, endPoint x: 64, endPoint y: 413, distance: 31.4
click at [64, 413] on div at bounding box center [61, 386] width 9 height 82
type input "16"
type input "502"
drag, startPoint x: 64, startPoint y: 413, endPoint x: 8, endPoint y: 324, distance: 105.1
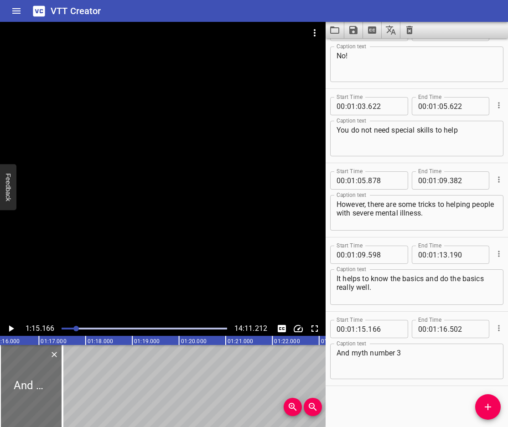
click at [8, 324] on icon "Play/Pause" at bounding box center [10, 328] width 11 height 11
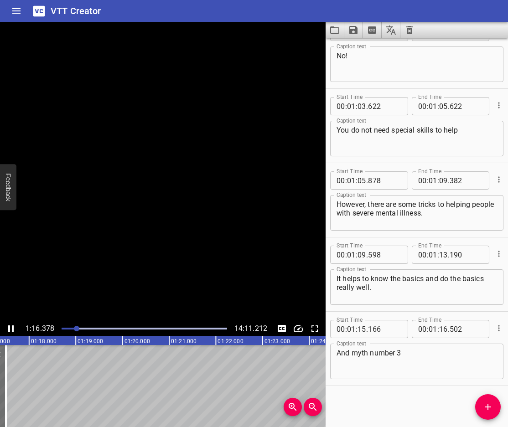
click at [8, 327] on icon "Play/Pause" at bounding box center [10, 328] width 11 height 11
click at [495, 405] on span "Add Cue" at bounding box center [488, 407] width 26 height 11
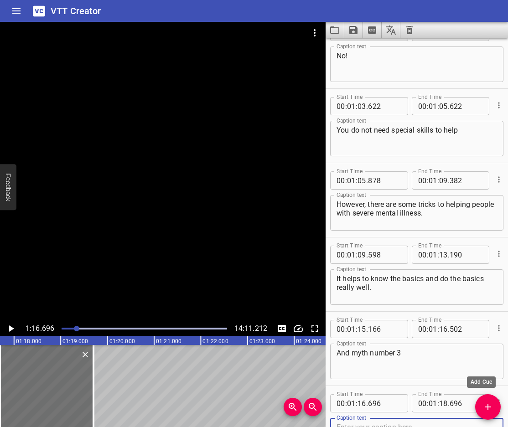
scroll to position [1443, 0]
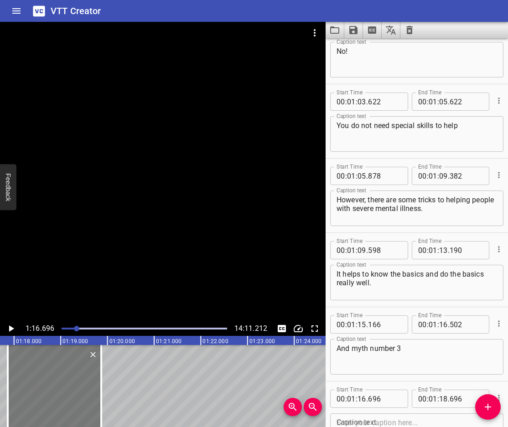
drag, startPoint x: 34, startPoint y: 400, endPoint x: 42, endPoint y: 404, distance: 8.8
click at [42, 404] on div at bounding box center [54, 386] width 93 height 82
type input "862"
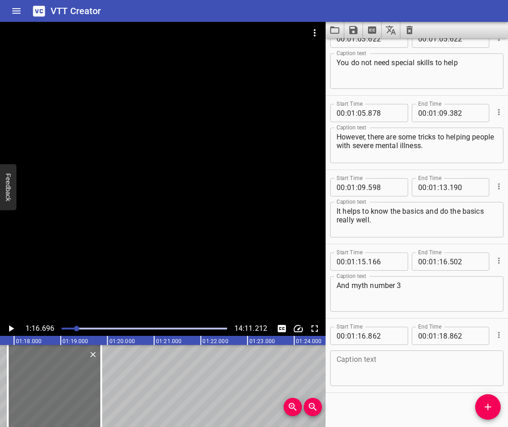
scroll to position [1512, 0]
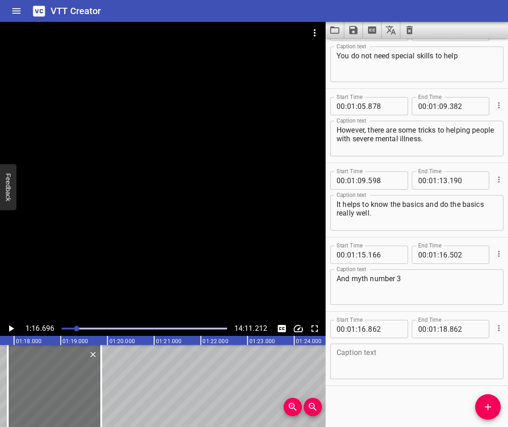
click at [376, 370] on textarea at bounding box center [417, 362] width 161 height 26
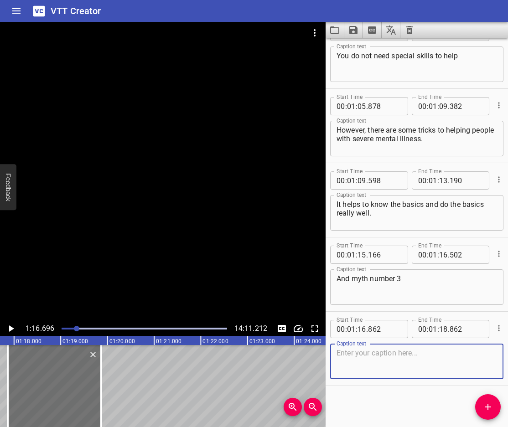
paste textarea "some would think that there’s little overlap between individuals with severe me…"
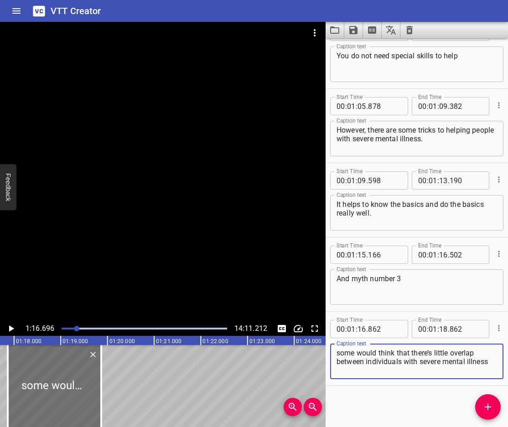
type textarea "some would think that there’s little overlap between individuals with severe me…"
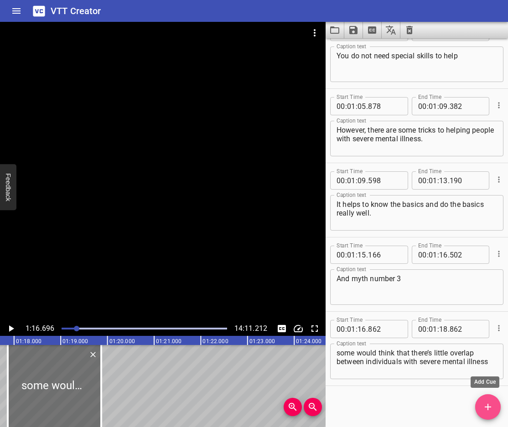
click at [483, 407] on icon "Add Cue" at bounding box center [488, 407] width 11 height 11
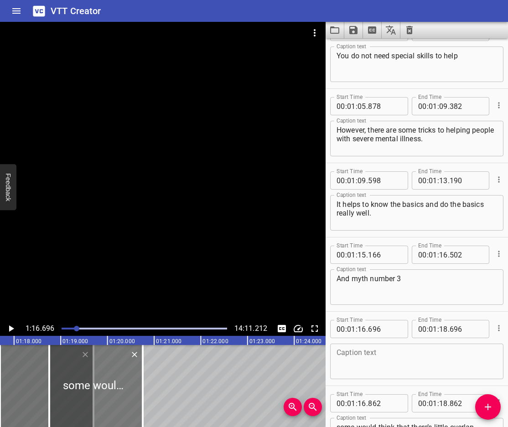
drag, startPoint x: 76, startPoint y: 392, endPoint x: 111, endPoint y: 387, distance: 35.9
click at [117, 392] on div at bounding box center [95, 386] width 93 height 82
type input "17"
type input "741"
type input "19"
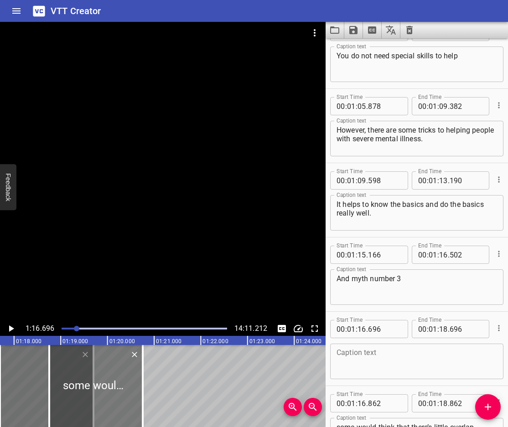
type input "741"
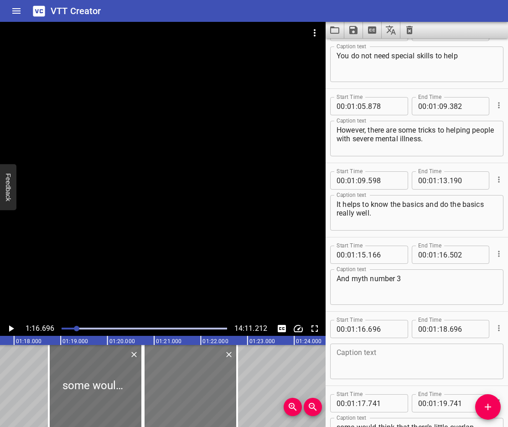
drag, startPoint x: 11, startPoint y: 375, endPoint x: 160, endPoint y: 381, distance: 148.8
type input "19"
type input "880"
type input "21"
type input "880"
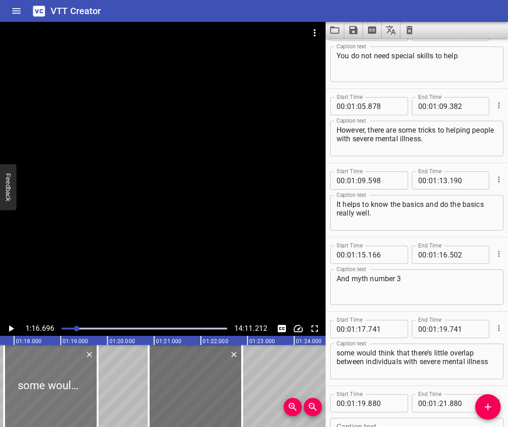
drag, startPoint x: 79, startPoint y: 382, endPoint x: 35, endPoint y: 389, distance: 45.2
click at [35, 389] on div at bounding box center [50, 386] width 93 height 82
type input "16"
type input "784"
type input "18"
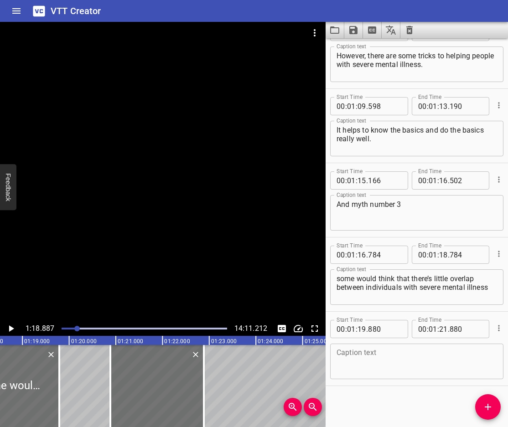
scroll to position [0, 3428]
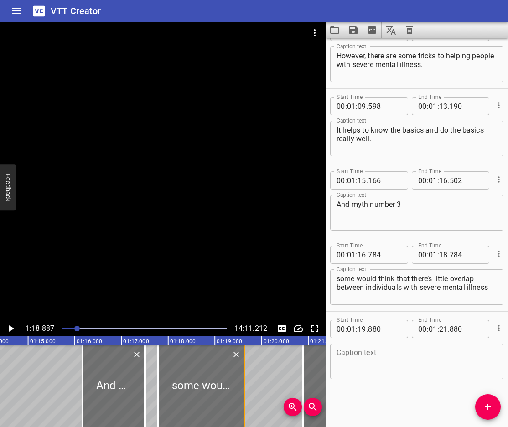
drag, startPoint x: 254, startPoint y: 404, endPoint x: 247, endPoint y: 409, distance: 9.5
click at [247, 409] on div at bounding box center [244, 386] width 9 height 82
type input "618"
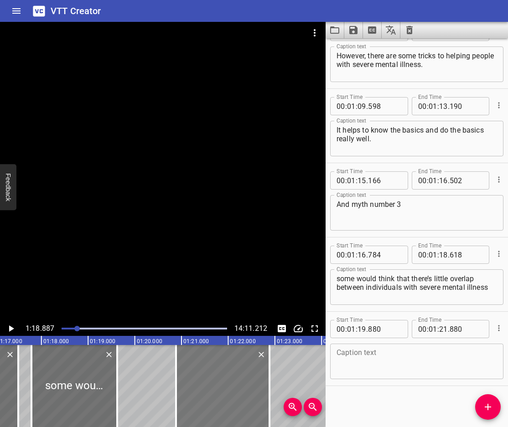
scroll to position [0, 3555]
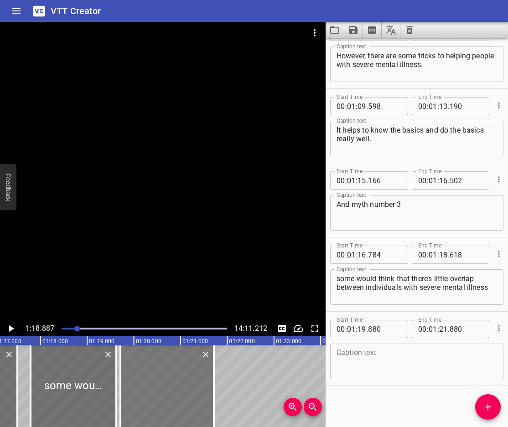
drag, startPoint x: 235, startPoint y: 384, endPoint x: 180, endPoint y: 387, distance: 54.8
click at [180, 387] on div at bounding box center [166, 386] width 93 height 82
type input "18"
type input "708"
type input "20"
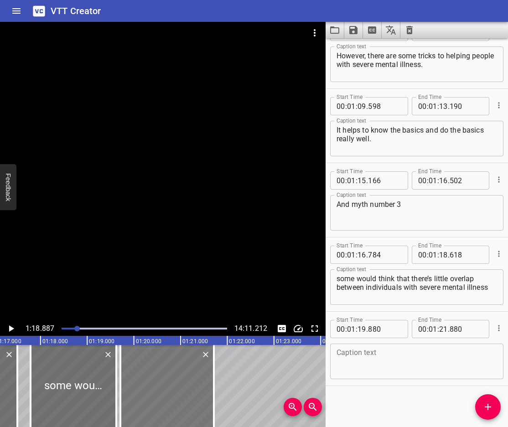
type input "708"
click at [393, 365] on textarea at bounding box center [417, 362] width 161 height 26
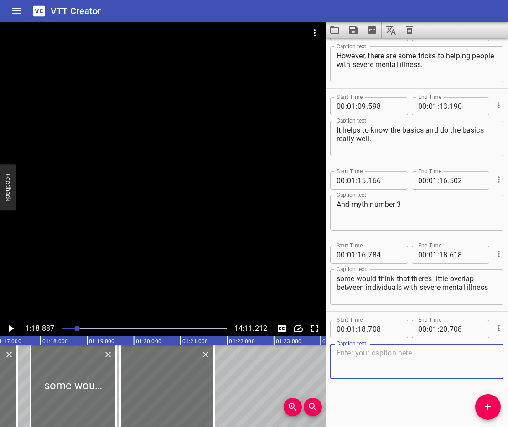
paste textarea "and individuals without severe mental illness"
type textarea "and individuals without severe mental illness"
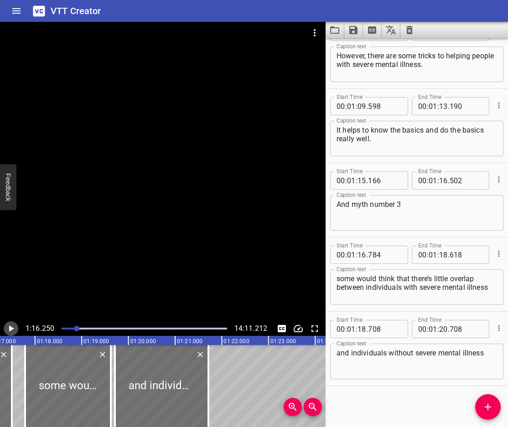
click at [7, 327] on icon "Play/Pause" at bounding box center [10, 328] width 11 height 11
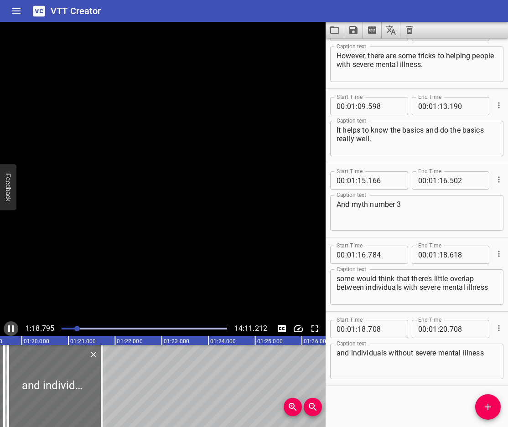
click at [7, 327] on icon "Play/Pause" at bounding box center [10, 328] width 11 height 11
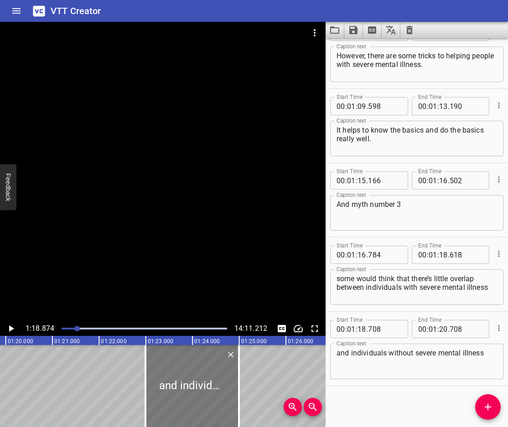
drag, startPoint x: 37, startPoint y: 393, endPoint x: 191, endPoint y: 399, distance: 153.4
click at [191, 399] on div at bounding box center [191, 386] width 93 height 82
type input "21"
type input "989"
type input "23"
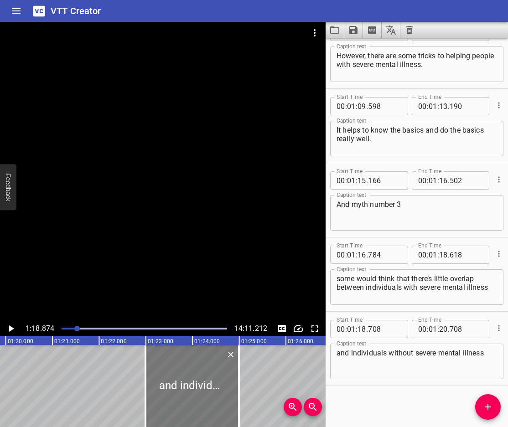
type input "989"
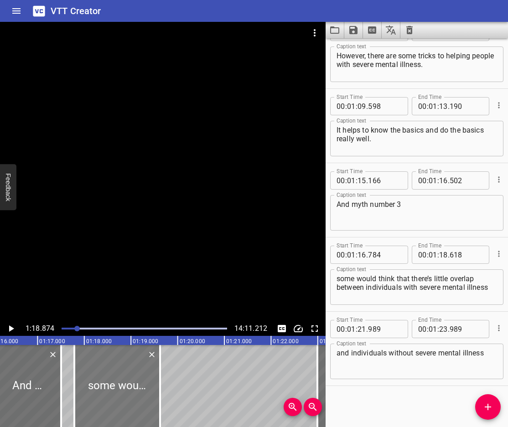
scroll to position [0, 3546]
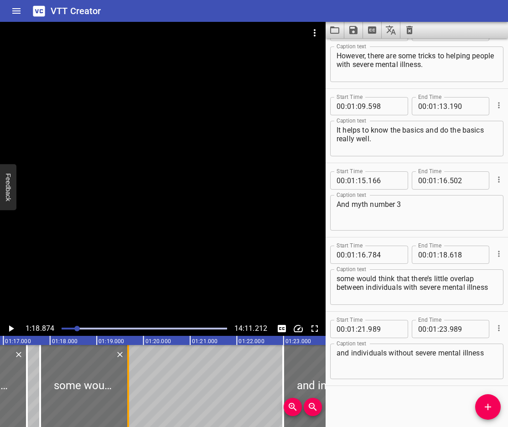
drag, startPoint x: 130, startPoint y: 394, endPoint x: 132, endPoint y: 405, distance: 10.3
click at [132, 405] on div at bounding box center [128, 386] width 9 height 82
type input "667"
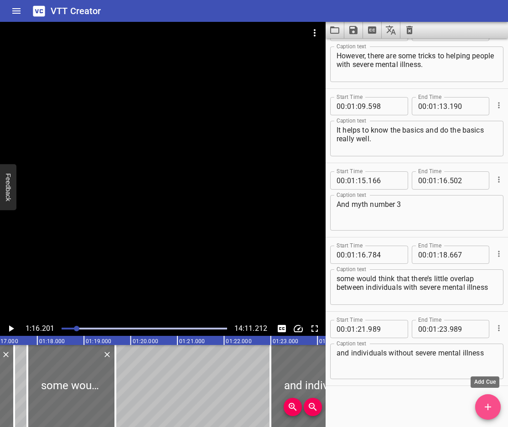
click at [479, 408] on span "Add Cue" at bounding box center [488, 407] width 26 height 11
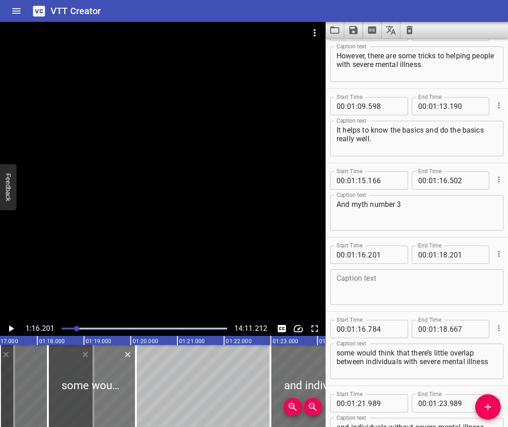
drag, startPoint x: 103, startPoint y: 382, endPoint x: 124, endPoint y: 383, distance: 20.6
click at [124, 383] on div at bounding box center [92, 386] width 88 height 82
type input "17"
type input "224"
type input "19"
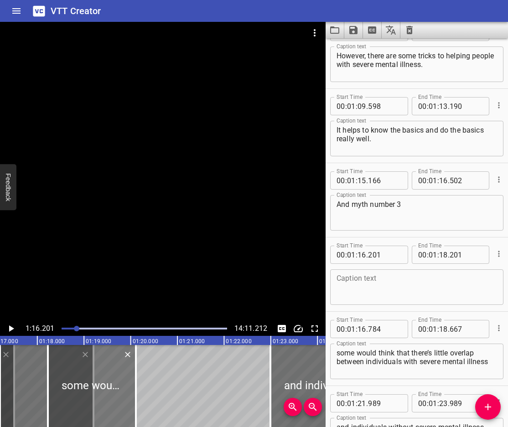
type input "107"
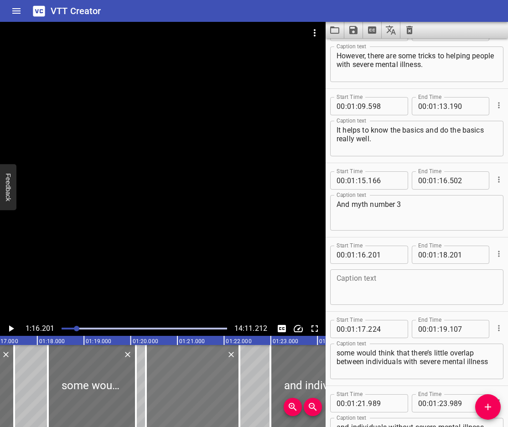
drag, startPoint x: 36, startPoint y: 387, endPoint x: 183, endPoint y: 389, distance: 146.4
type input "19"
type input "336"
type input "21"
type input "336"
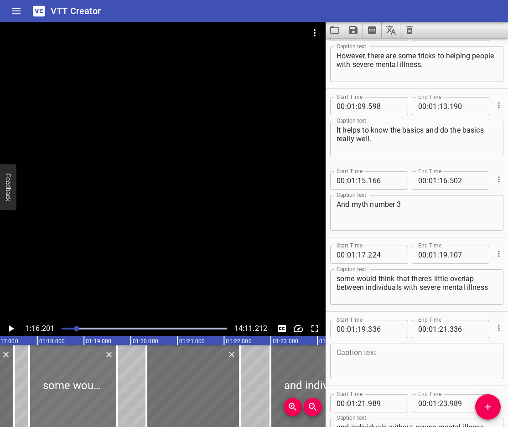
drag, startPoint x: 70, startPoint y: 386, endPoint x: 52, endPoint y: 393, distance: 20.1
click at [52, 393] on div at bounding box center [73, 386] width 88 height 82
type input "16"
type input "823"
type input "18"
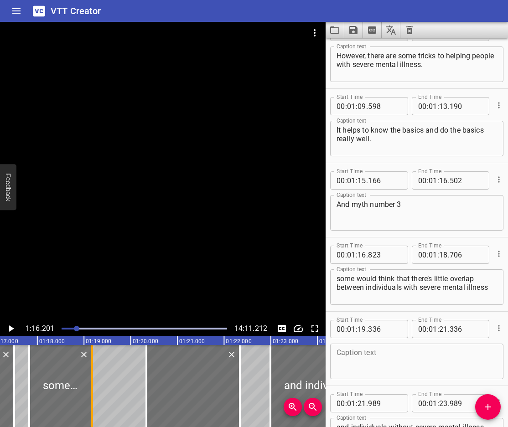
drag, startPoint x: 117, startPoint y: 397, endPoint x: 92, endPoint y: 409, distance: 27.7
click at [92, 409] on div at bounding box center [92, 386] width 2 height 82
type input "169"
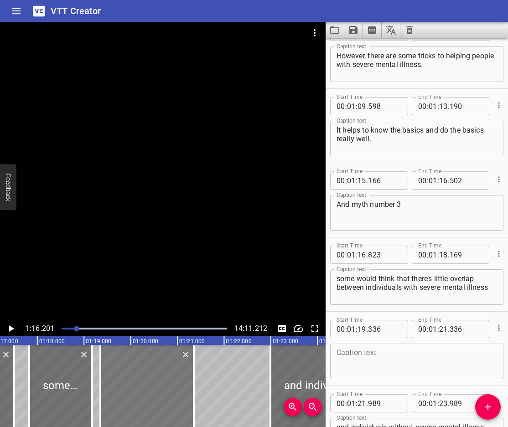
drag, startPoint x: 192, startPoint y: 389, endPoint x: 146, endPoint y: 399, distance: 47.2
click at [146, 399] on div at bounding box center [146, 386] width 93 height 82
type input "18"
type input "350"
type input "20"
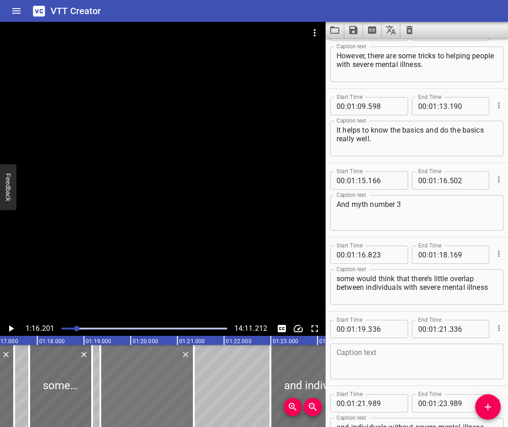
type input "350"
drag, startPoint x: 431, startPoint y: 299, endPoint x: 389, endPoint y: 303, distance: 42.6
click at [389, 303] on div "some would think that there’s little overlap between individuals with severe me…" at bounding box center [416, 288] width 173 height 36
click at [473, 291] on textarea "some would think that there’s little overlap between individuals with severe me…" at bounding box center [417, 288] width 161 height 26
drag, startPoint x: 491, startPoint y: 290, endPoint x: 338, endPoint y: 290, distance: 152.3
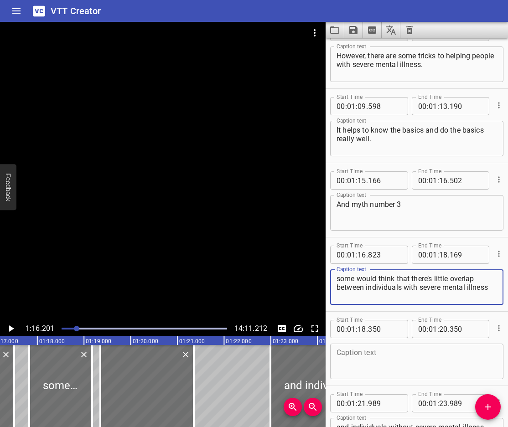
click at [338, 290] on div "some would think that there’s little overlap between individuals with severe me…" at bounding box center [416, 288] width 173 height 36
drag, startPoint x: 336, startPoint y: 290, endPoint x: 451, endPoint y: 287, distance: 115.0
click at [451, 287] on div "some would think that there’s little overlap between individuals with severe me…" at bounding box center [416, 288] width 173 height 36
drag, startPoint x: 488, startPoint y: 288, endPoint x: 335, endPoint y: 289, distance: 153.2
click at [335, 289] on div "some would think that there’s little overlap between individuals with severe me…" at bounding box center [416, 288] width 173 height 36
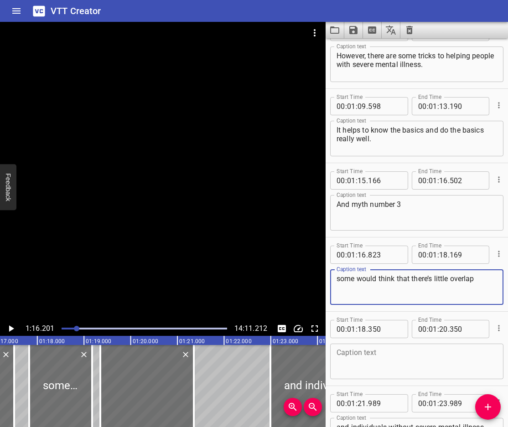
type textarea "some would think that there’s little overlap"
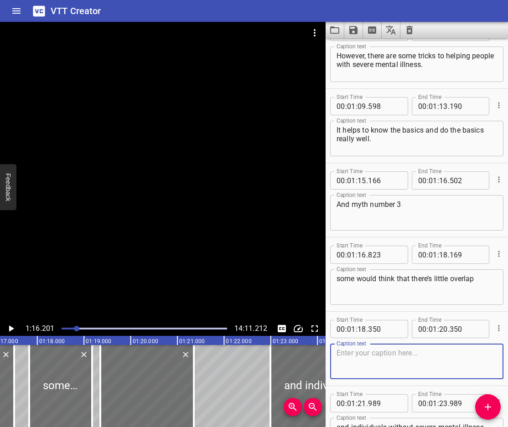
click at [364, 363] on textarea at bounding box center [417, 362] width 161 height 26
paste textarea "between individuals with severe mental illness"
type textarea "between individuals with severe mental illness"
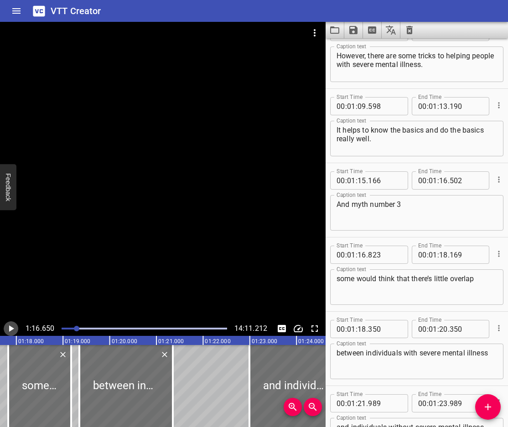
click at [7, 327] on icon "Play/Pause" at bounding box center [10, 328] width 11 height 11
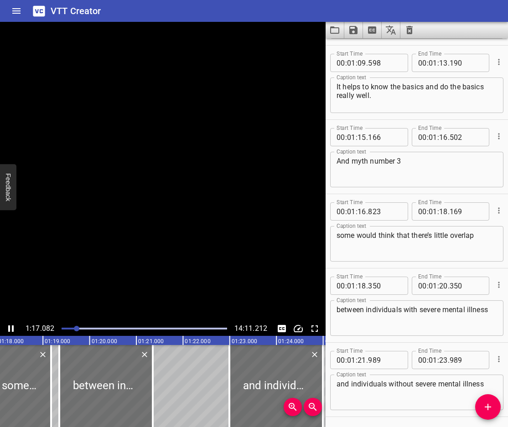
scroll to position [1661, 0]
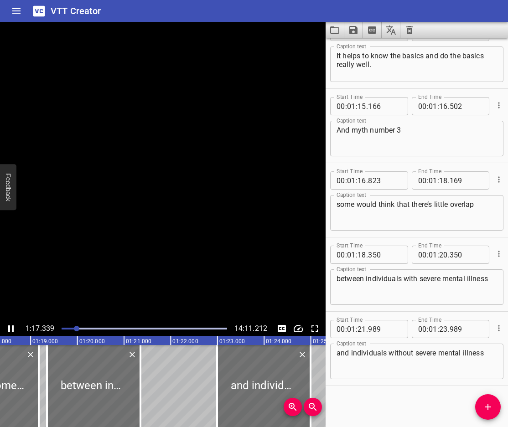
click at [7, 327] on icon "Play/Pause" at bounding box center [10, 328] width 11 height 11
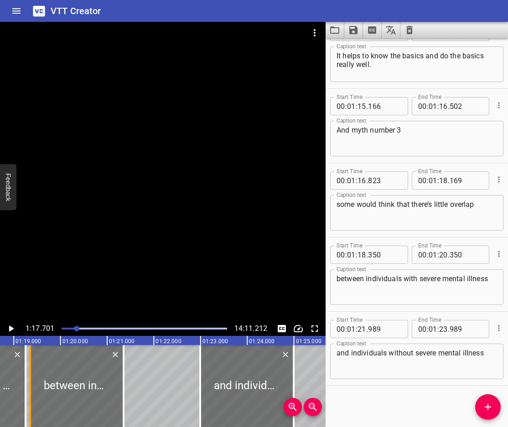
drag, startPoint x: 22, startPoint y: 392, endPoint x: 26, endPoint y: 395, distance: 4.9
type input "257"
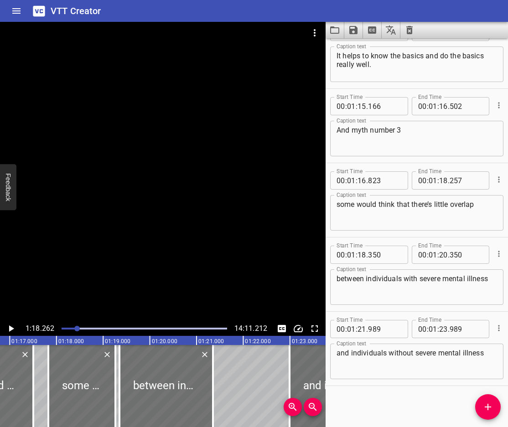
scroll to position [0, 3527]
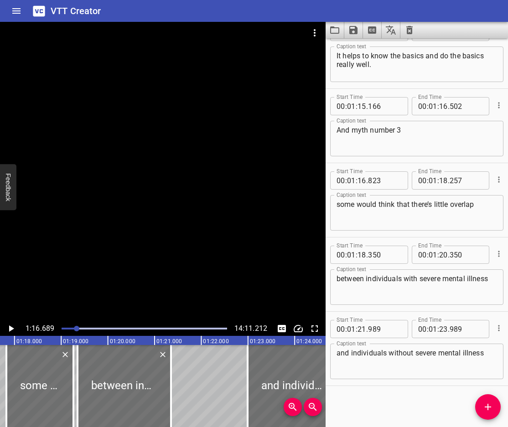
click at [10, 327] on icon "Play/Pause" at bounding box center [11, 329] width 5 height 6
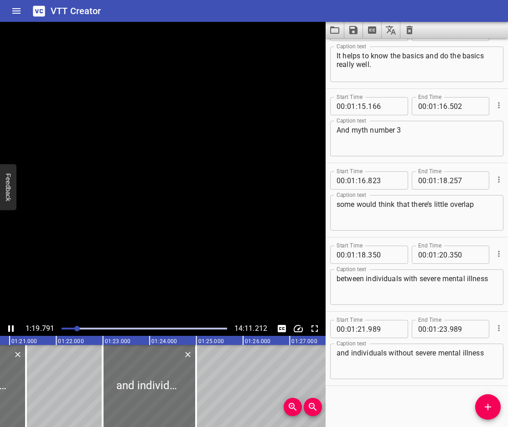
click at [10, 327] on icon "Play/Pause" at bounding box center [10, 328] width 11 height 11
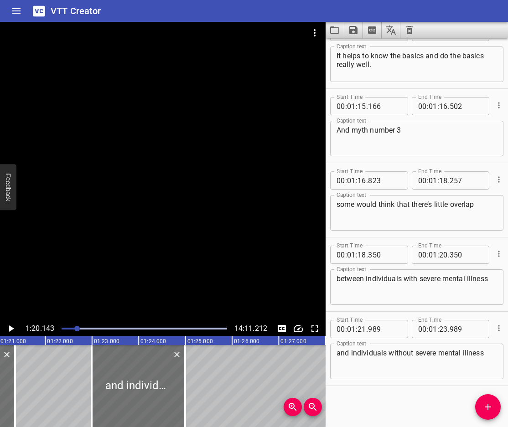
scroll to position [0, 3743]
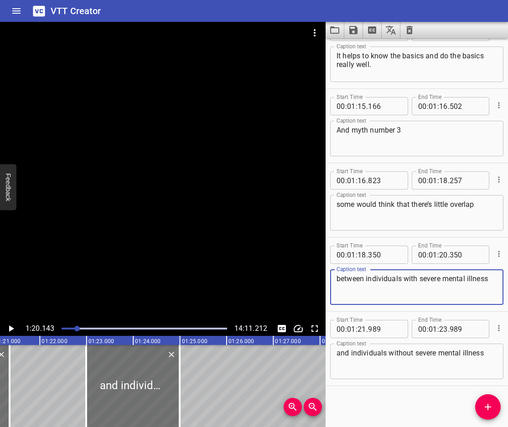
click at [368, 282] on textarea "between individuals with severe mental illness" at bounding box center [417, 288] width 161 height 26
type textarea "between helping individuals with severe mental illness"
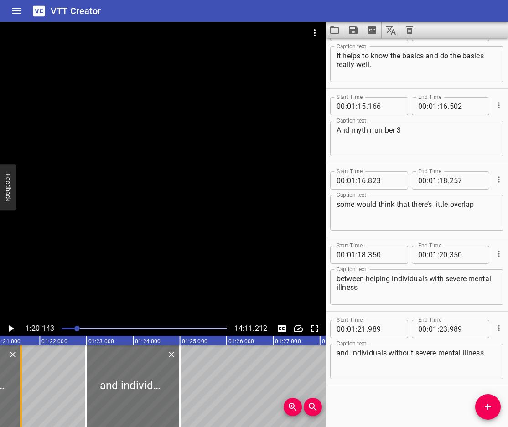
drag, startPoint x: 13, startPoint y: 387, endPoint x: 32, endPoint y: 397, distance: 21.8
click at [26, 397] on div at bounding box center [20, 386] width 9 height 82
type input "770"
click at [6, 328] on icon "Play/Pause" at bounding box center [10, 328] width 11 height 11
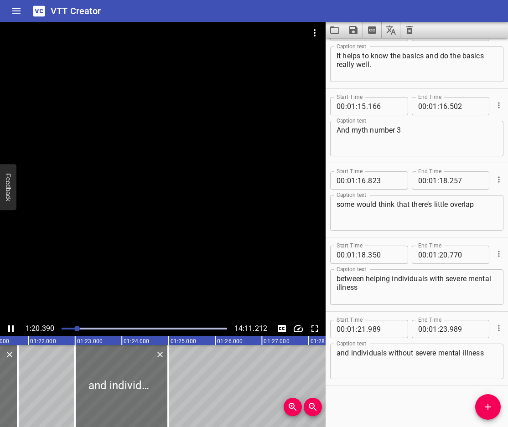
click at [6, 328] on icon "Play/Pause" at bounding box center [10, 328] width 11 height 11
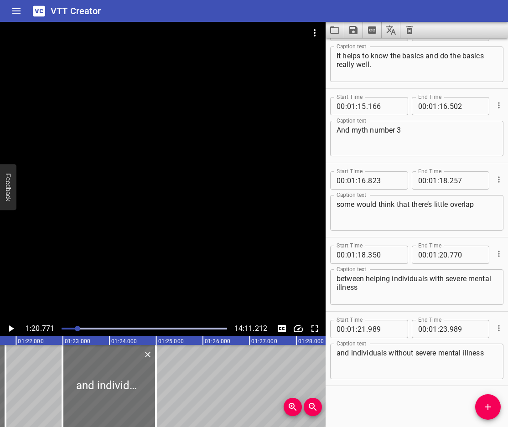
scroll to position [0, 3772]
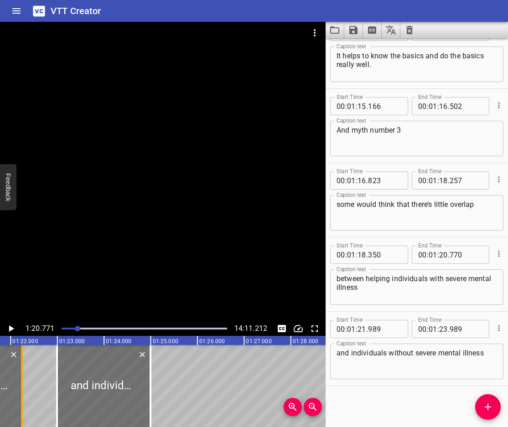
drag, startPoint x: 2, startPoint y: 387, endPoint x: 24, endPoint y: 403, distance: 26.8
click at [24, 403] on div at bounding box center [21, 386] width 9 height 82
type input "21"
click at [10, 328] on icon "Play/Pause" at bounding box center [11, 329] width 5 height 6
click at [10, 328] on icon "Play/Pause" at bounding box center [10, 329] width 5 height 6
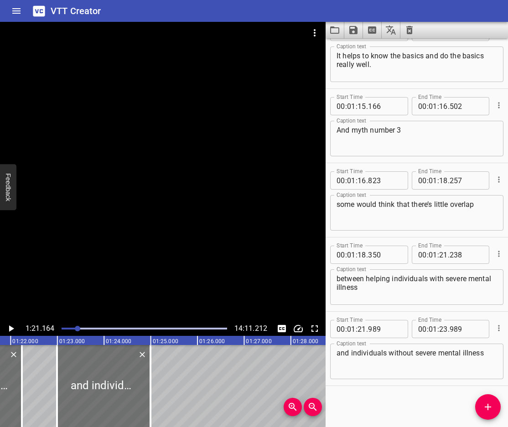
scroll to position [0, 3790]
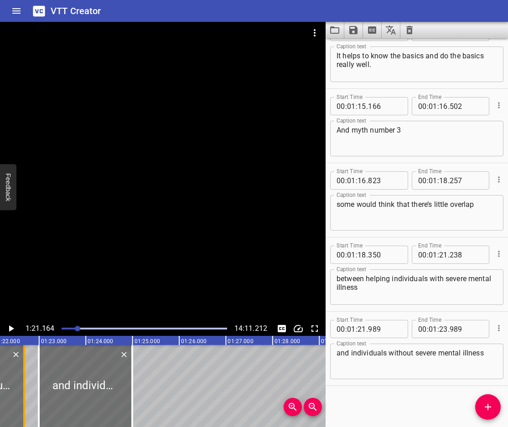
drag, startPoint x: 4, startPoint y: 387, endPoint x: 24, endPoint y: 403, distance: 26.3
click at [24, 403] on div at bounding box center [24, 386] width 2 height 82
type input "678"
click at [10, 327] on icon "Play/Pause" at bounding box center [11, 329] width 5 height 6
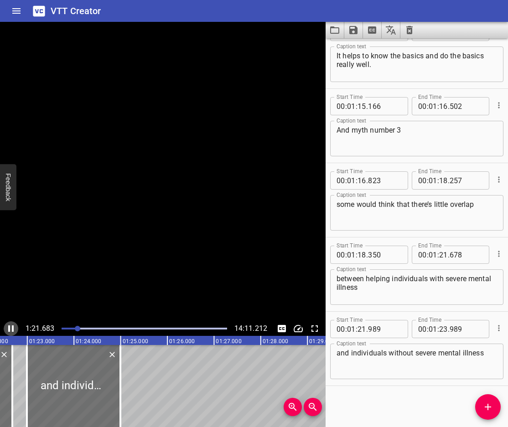
click at [10, 327] on icon "Play/Pause" at bounding box center [10, 329] width 5 height 6
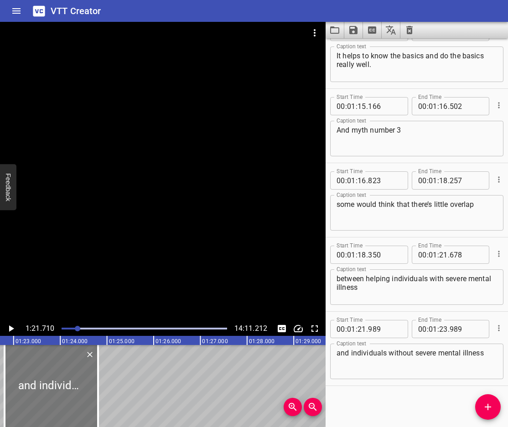
drag, startPoint x: 36, startPoint y: 379, endPoint x: 28, endPoint y: 387, distance: 11.6
click at [28, 387] on div at bounding box center [51, 386] width 93 height 82
type input "804"
drag, startPoint x: 97, startPoint y: 394, endPoint x: 200, endPoint y: 412, distance: 104.8
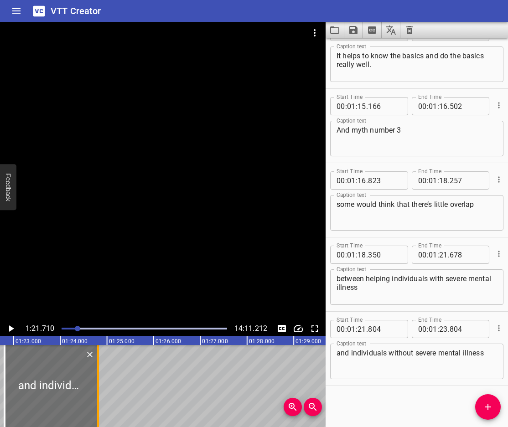
click at [99, 412] on div at bounding box center [98, 386] width 2 height 82
type input "26"
type input "011"
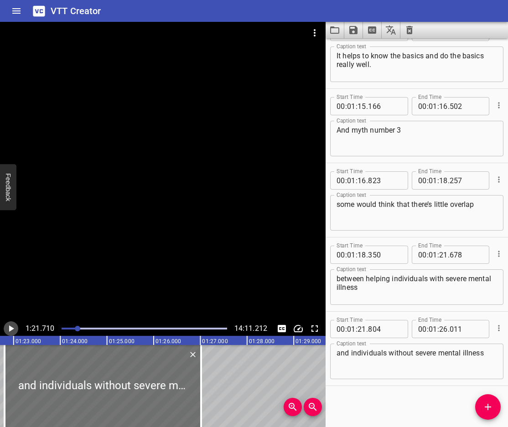
click at [12, 330] on icon "Play/Pause" at bounding box center [10, 328] width 11 height 11
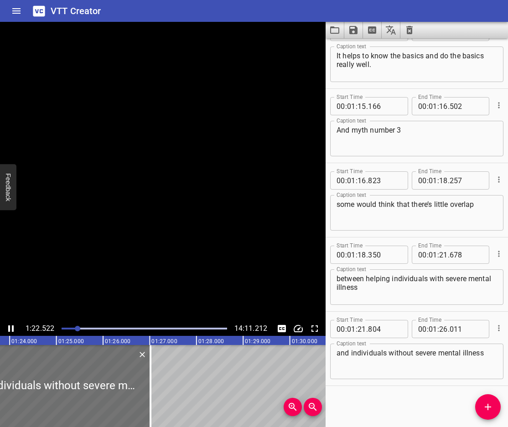
click at [12, 330] on icon "Play/Pause" at bounding box center [10, 329] width 5 height 6
click at [348, 356] on textarea "and individuals without severe mental illness" at bounding box center [417, 362] width 161 height 26
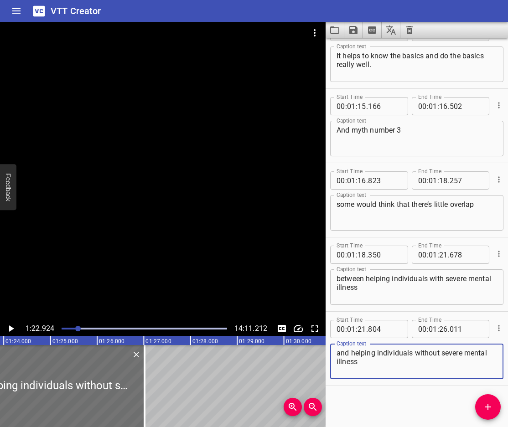
type textarea "and helping individuals without severe mental illness"
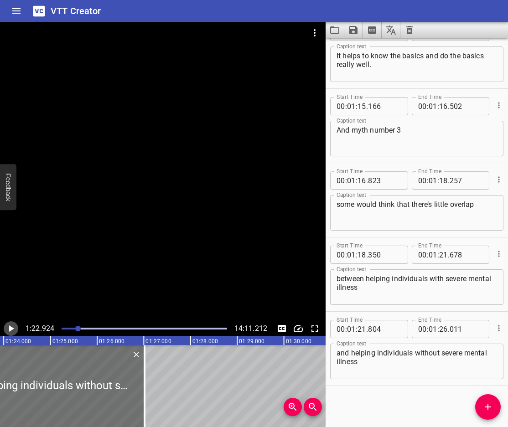
click at [8, 330] on icon "Play/Pause" at bounding box center [10, 328] width 11 height 11
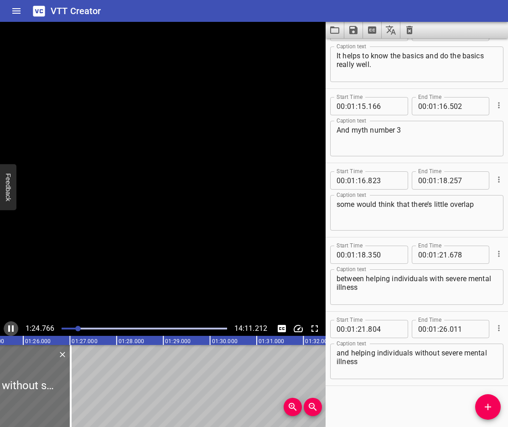
click at [8, 330] on icon "Play/Pause" at bounding box center [10, 328] width 11 height 11
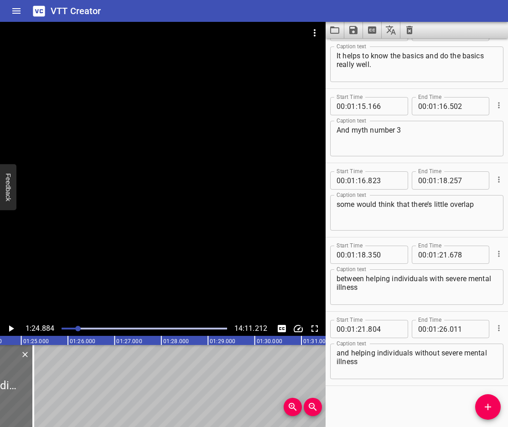
scroll to position [0, 3789]
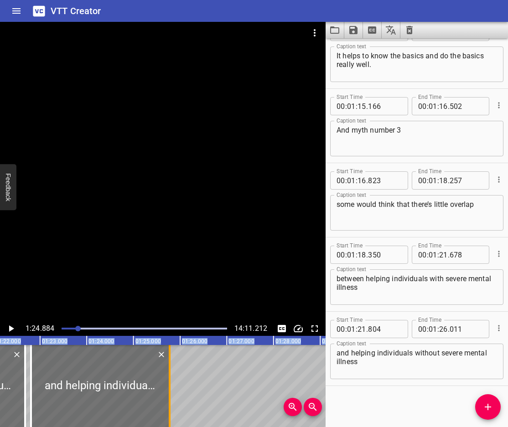
drag, startPoint x: 51, startPoint y: 405, endPoint x: 168, endPoint y: 408, distance: 116.8
click at [168, 408] on div at bounding box center [169, 386] width 9 height 82
type input "24"
type input "771"
click at [8, 325] on icon "Play/Pause" at bounding box center [10, 328] width 11 height 11
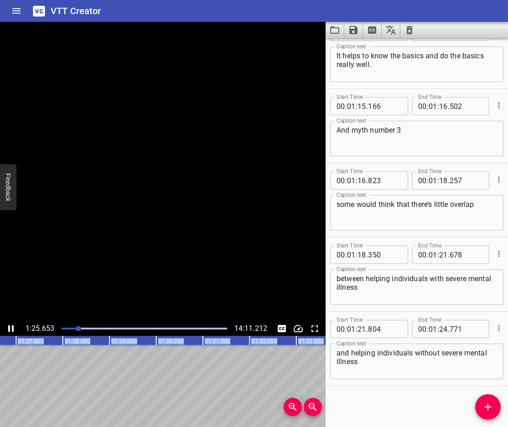
click at [8, 325] on icon "Play/Pause" at bounding box center [10, 328] width 11 height 11
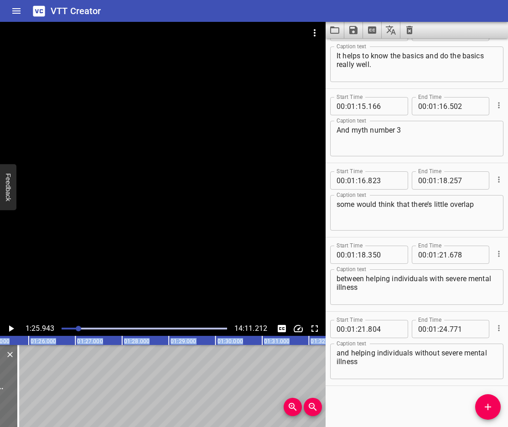
scroll to position [0, 3923]
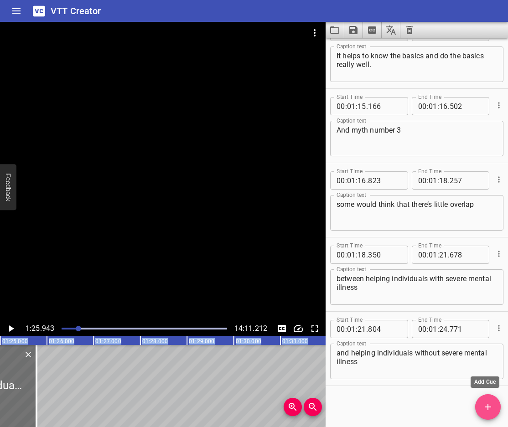
click at [490, 418] on button "Add Cue" at bounding box center [488, 407] width 26 height 26
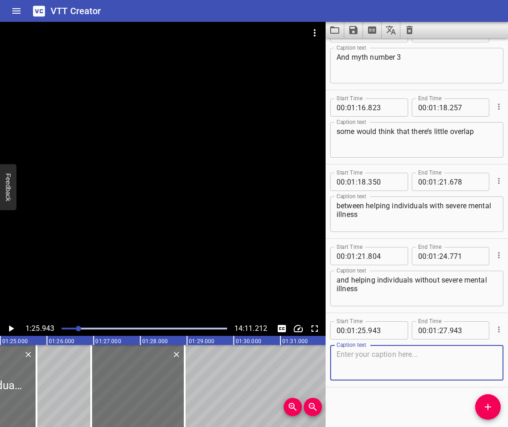
scroll to position [1735, 0]
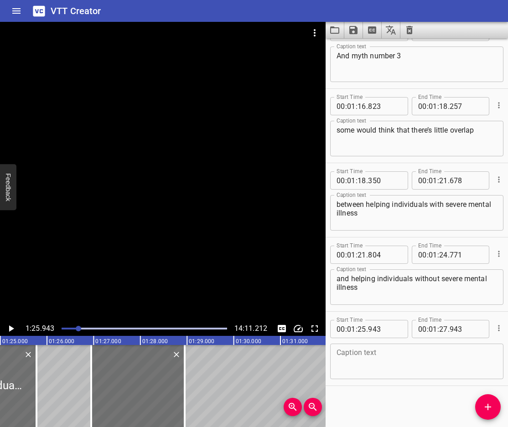
click at [378, 352] on textarea at bounding box center [417, 362] width 161 height 26
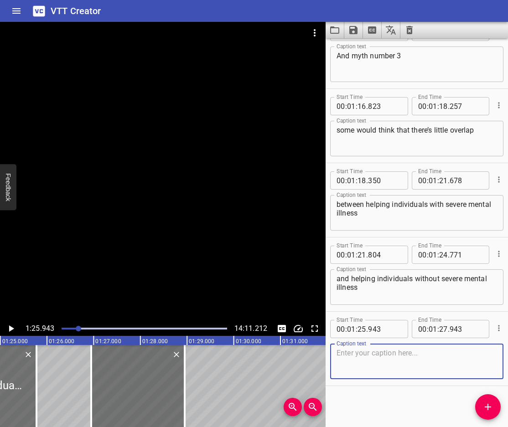
paste textarea "that their needs are completely different"
type textarea "that their needs are completely different"
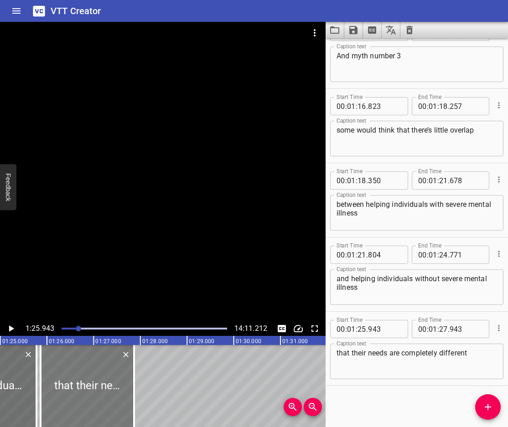
drag, startPoint x: 138, startPoint y: 381, endPoint x: 87, endPoint y: 395, distance: 52.6
click at [87, 395] on div at bounding box center [87, 386] width 93 height 82
type input "24"
type input "859"
type input "26"
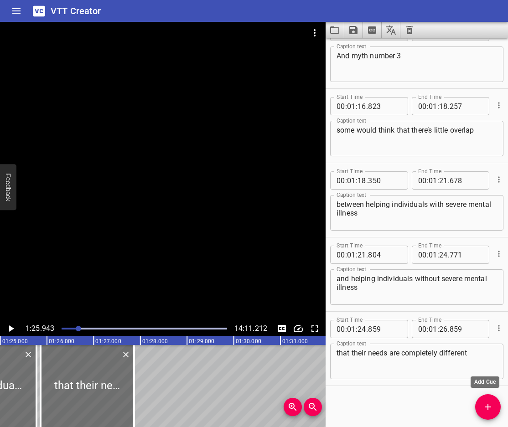
click at [493, 411] on icon "Add Cue" at bounding box center [488, 407] width 11 height 11
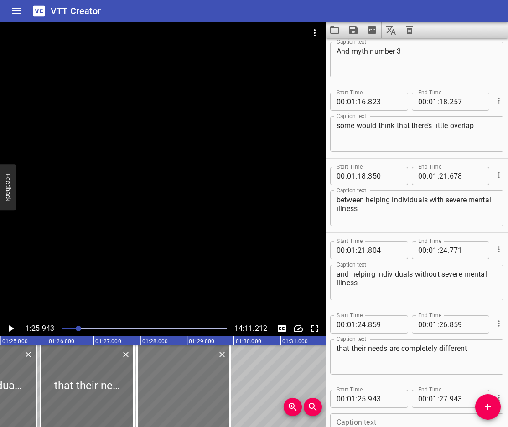
drag, startPoint x: 161, startPoint y: 387, endPoint x: 206, endPoint y: 408, distance: 50.2
click at [206, 408] on div at bounding box center [183, 386] width 93 height 82
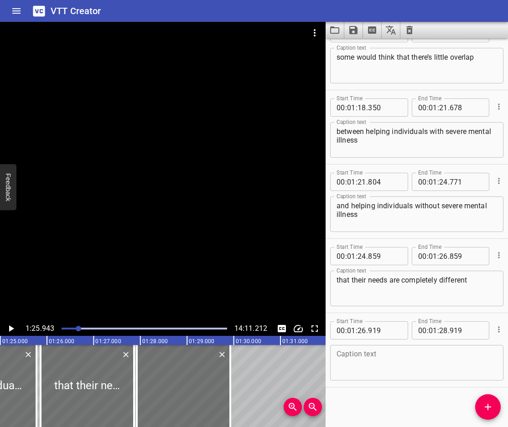
scroll to position [1810, 0]
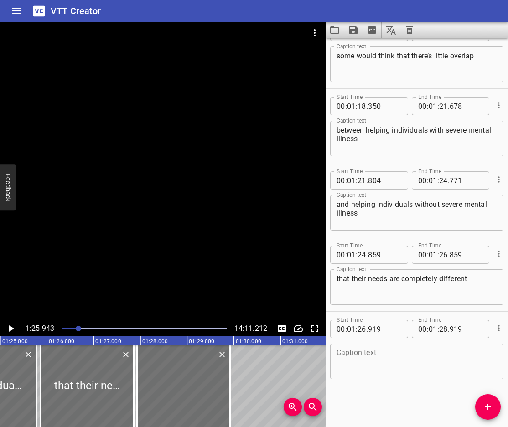
click at [411, 365] on textarea at bounding box center [417, 362] width 161 height 26
paste textarea "and that you must change your entire demeanor when dealing with each."
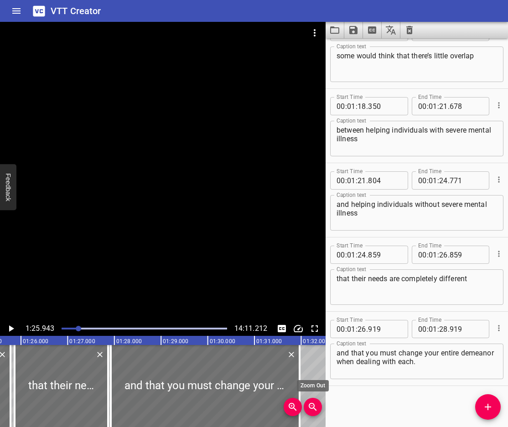
scroll to position [0, 3976]
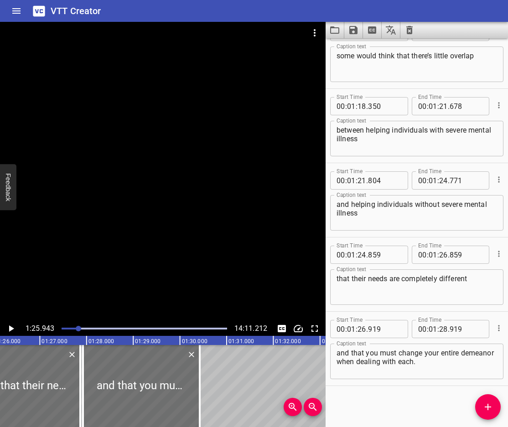
drag, startPoint x: 234, startPoint y: 403, endPoint x: 204, endPoint y: 407, distance: 30.8
click at [204, 407] on div at bounding box center [199, 386] width 9 height 82
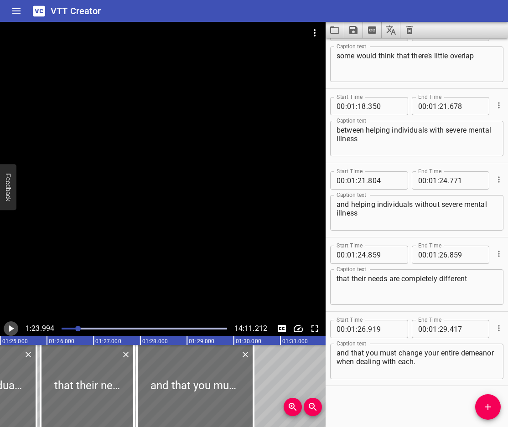
click at [10, 328] on icon "Play/Pause" at bounding box center [11, 329] width 5 height 6
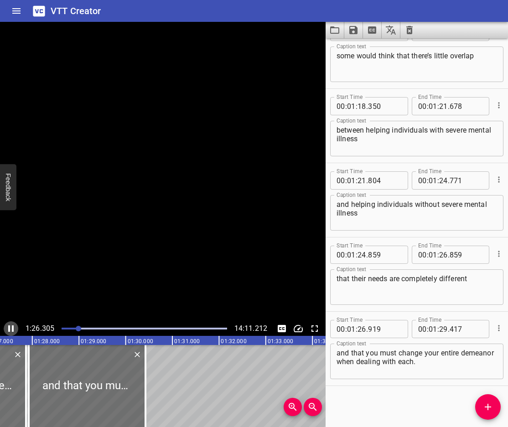
click at [10, 328] on icon "Play/Pause" at bounding box center [10, 328] width 11 height 11
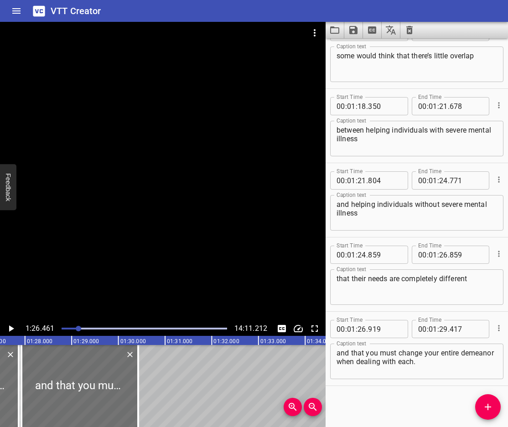
click at [10, 328] on icon "Play/Pause" at bounding box center [11, 329] width 5 height 6
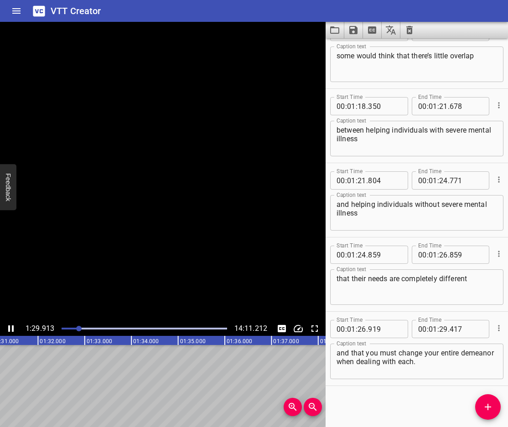
click at [10, 328] on icon "Play/Pause" at bounding box center [10, 328] width 11 height 11
click at [484, 406] on icon "Add Cue" at bounding box center [488, 407] width 11 height 11
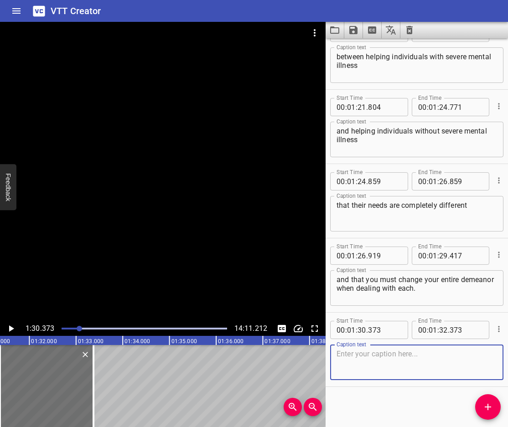
scroll to position [1884, 0]
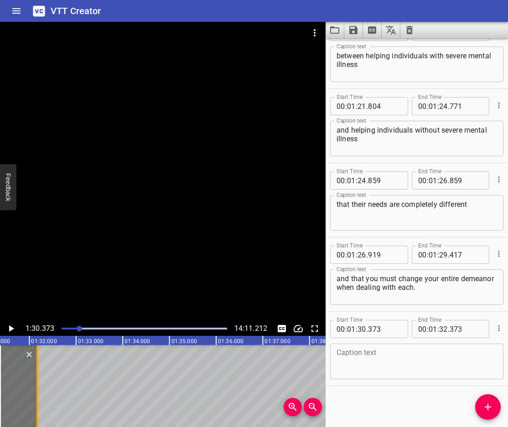
drag, startPoint x: 91, startPoint y: 396, endPoint x: 34, endPoint y: 413, distance: 59.5
click at [34, 413] on div at bounding box center [37, 386] width 9 height 82
click at [12, 332] on icon "Play/Pause" at bounding box center [10, 328] width 11 height 11
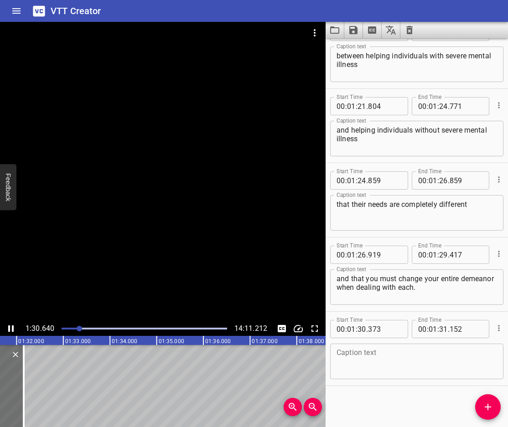
click at [12, 332] on icon "Play/Pause" at bounding box center [10, 328] width 11 height 11
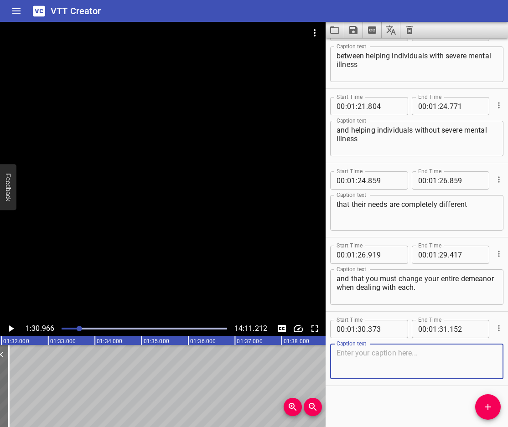
click at [383, 359] on textarea at bounding box center [417, 362] width 161 height 26
click at [487, 406] on icon "Add Cue" at bounding box center [488, 407] width 11 height 11
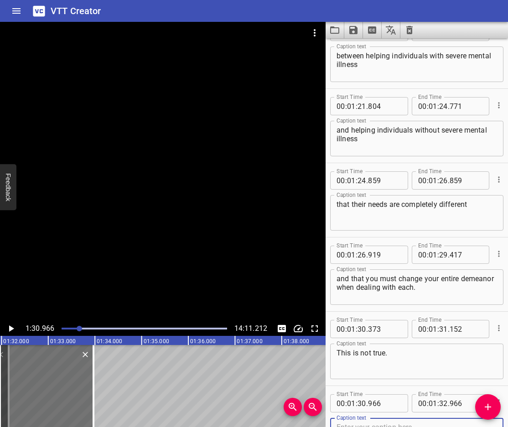
scroll to position [1889, 0]
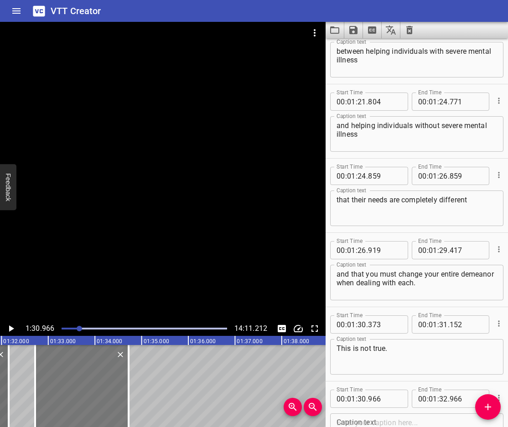
drag, startPoint x: 54, startPoint y: 381, endPoint x: 90, endPoint y: 390, distance: 37.6
click at [90, 390] on div at bounding box center [81, 386] width 93 height 82
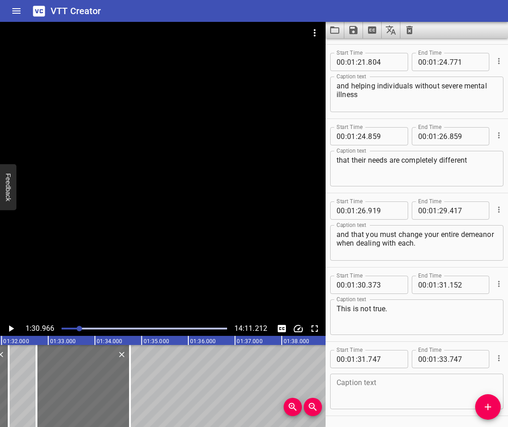
scroll to position [1958, 0]
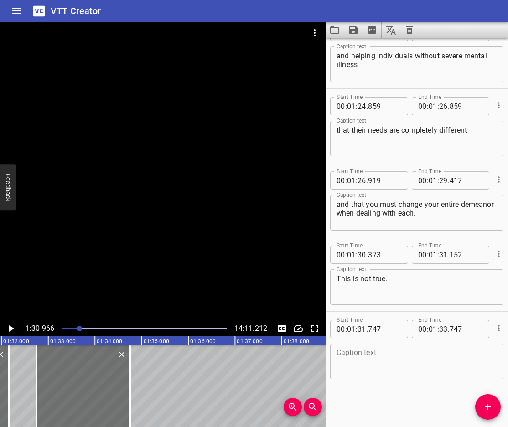
click at [374, 373] on textarea at bounding box center [417, 362] width 161 height 26
paste textarea "There is significant overlap as all people can be treated with curtesy and resp…"
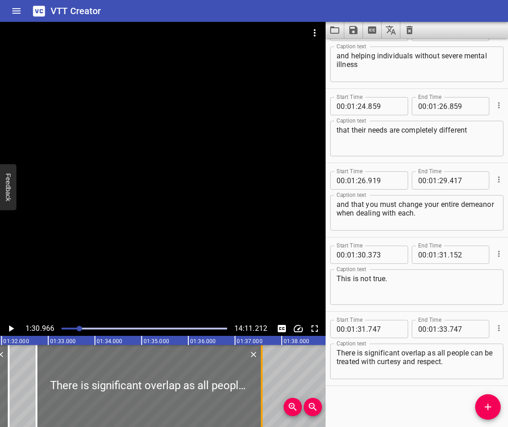
drag, startPoint x: 131, startPoint y: 400, endPoint x: 263, endPoint y: 419, distance: 133.2
click at [263, 419] on div at bounding box center [261, 386] width 9 height 82
click at [9, 329] on icon "Play/Pause" at bounding box center [10, 328] width 11 height 11
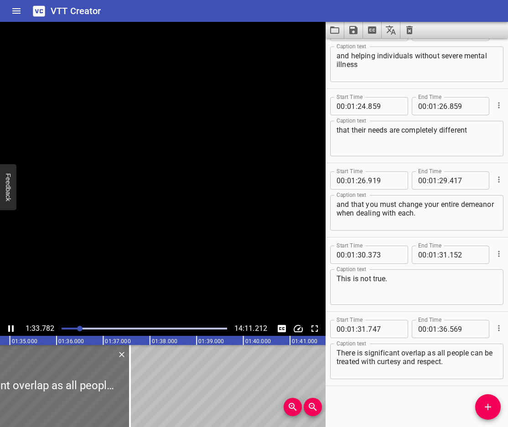
click at [9, 329] on icon "Play/Pause" at bounding box center [10, 329] width 5 height 6
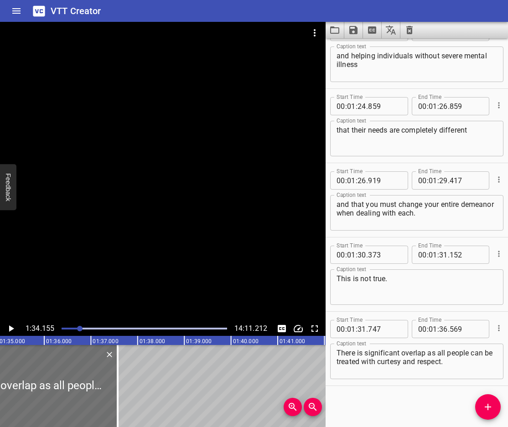
scroll to position [0, 4397]
click at [365, 353] on textarea "There is significant overlap as all people can be treated with curtesy and resp…" at bounding box center [417, 362] width 161 height 26
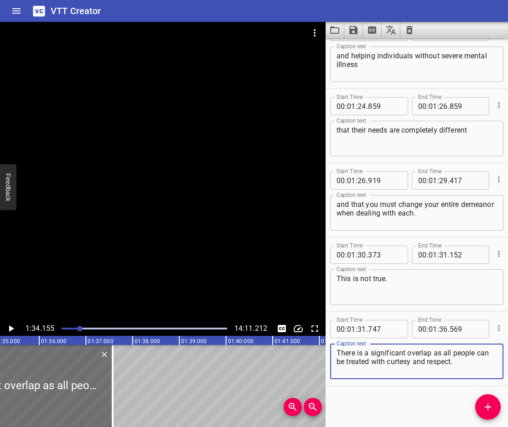
click at [16, 331] on icon "Play/Pause" at bounding box center [10, 328] width 11 height 11
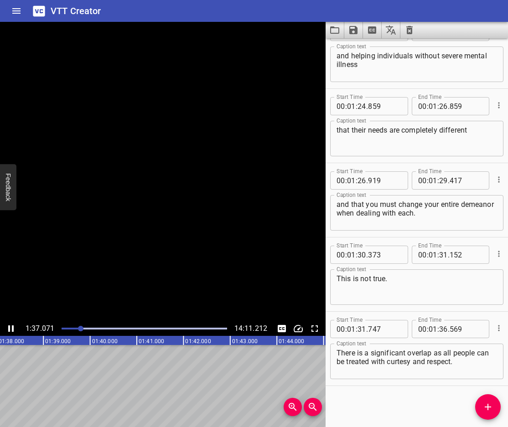
click at [16, 331] on icon "Play/Pause" at bounding box center [10, 328] width 11 height 11
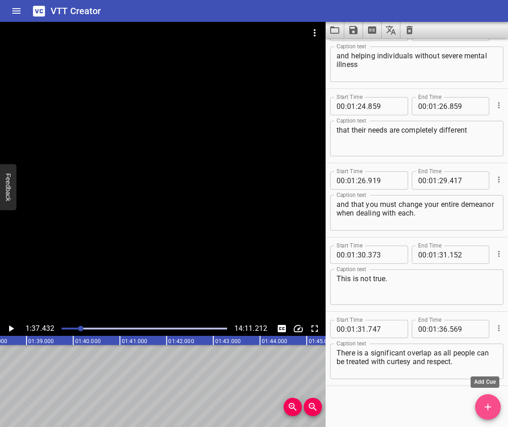
click at [493, 405] on icon "Add Cue" at bounding box center [488, 407] width 11 height 11
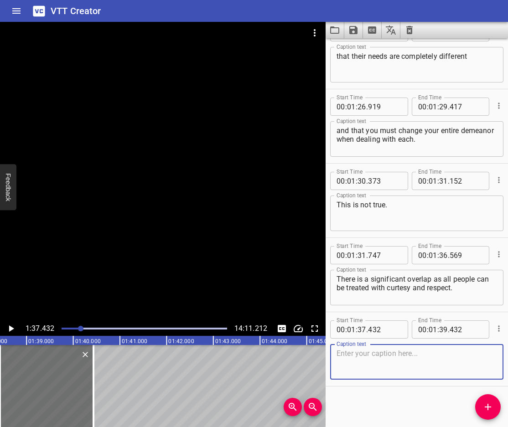
scroll to position [2033, 0]
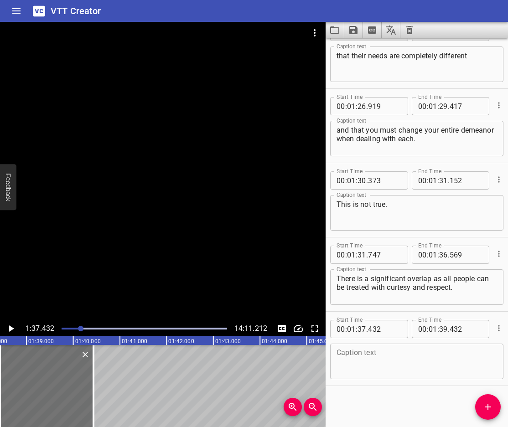
click at [363, 356] on textarea at bounding box center [417, 362] width 161 height 26
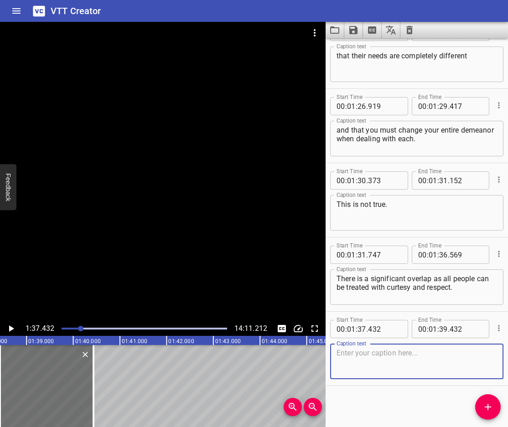
paste textarea "For instance, mental illness or not"
click at [10, 324] on icon "Play/Pause" at bounding box center [10, 328] width 11 height 11
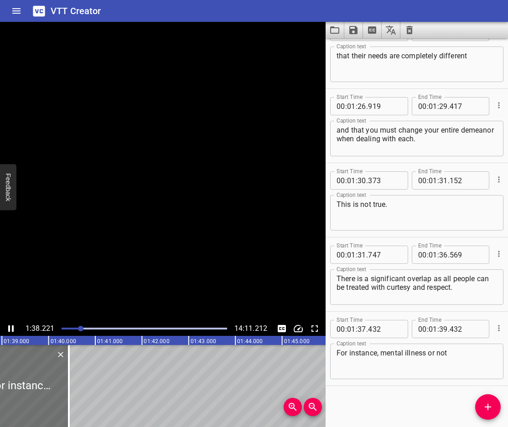
click at [10, 324] on icon "Play/Pause" at bounding box center [10, 328] width 11 height 11
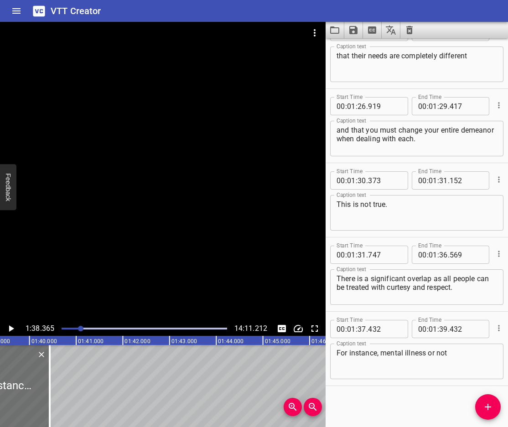
click at [10, 324] on icon "Play/Pause" at bounding box center [10, 328] width 11 height 11
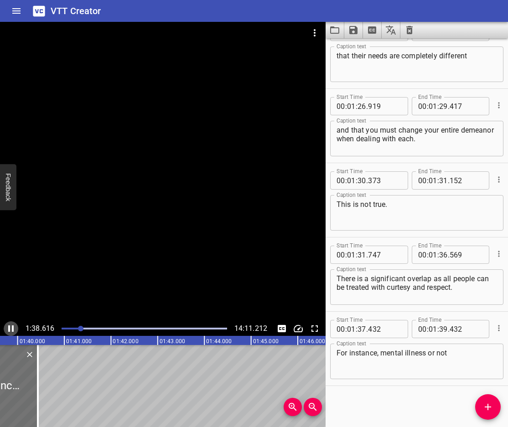
click at [10, 324] on icon "Play/Pause" at bounding box center [10, 328] width 11 height 11
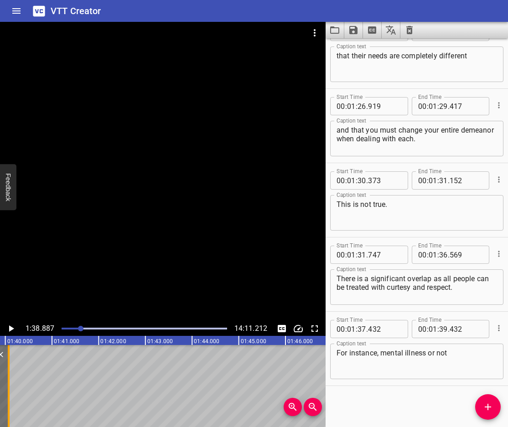
drag, startPoint x: 28, startPoint y: 392, endPoint x: 12, endPoint y: 401, distance: 18.0
click at [12, 401] on div at bounding box center [8, 386] width 9 height 82
click at [488, 407] on icon "Add Cue" at bounding box center [488, 407] width 6 height 6
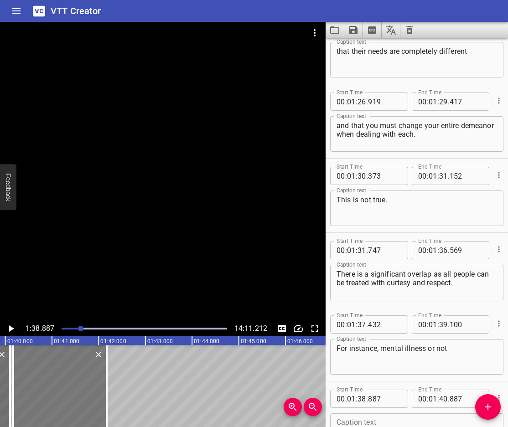
drag, startPoint x: 40, startPoint y: 392, endPoint x: 52, endPoint y: 397, distance: 12.9
click at [52, 397] on div at bounding box center [59, 386] width 93 height 82
drag, startPoint x: 104, startPoint y: 403, endPoint x: 114, endPoint y: 408, distance: 11.2
click at [114, 408] on div at bounding box center [114, 386] width 2 height 82
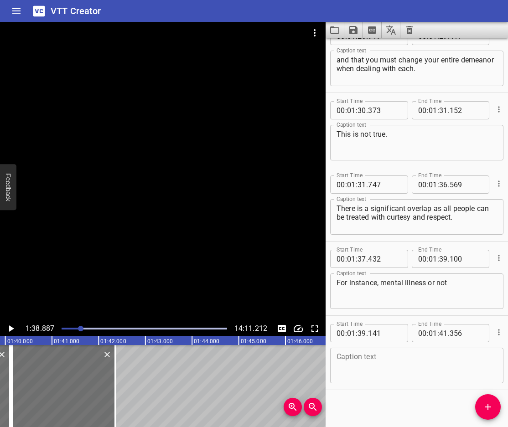
scroll to position [2107, 0]
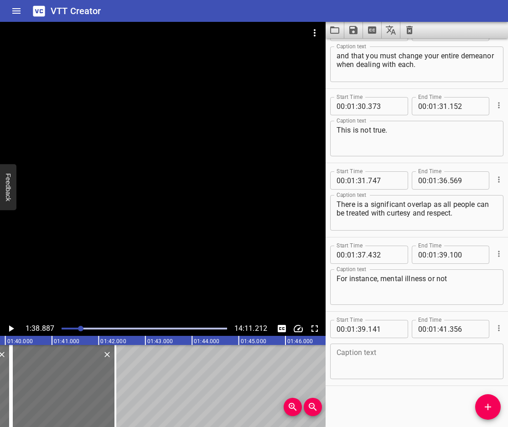
click at [419, 378] on div "Caption text" at bounding box center [416, 362] width 173 height 36
paste textarea ", you can ask everyone to follow the rules of the library."
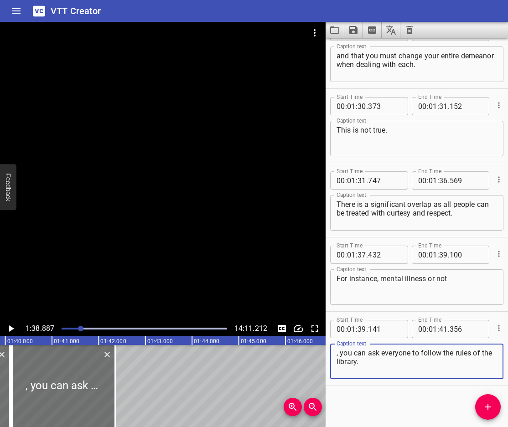
click at [339, 356] on textarea ", you can ask everyone to follow the rules of the library." at bounding box center [417, 362] width 161 height 26
click at [10, 330] on icon "Play/Pause" at bounding box center [11, 329] width 5 height 6
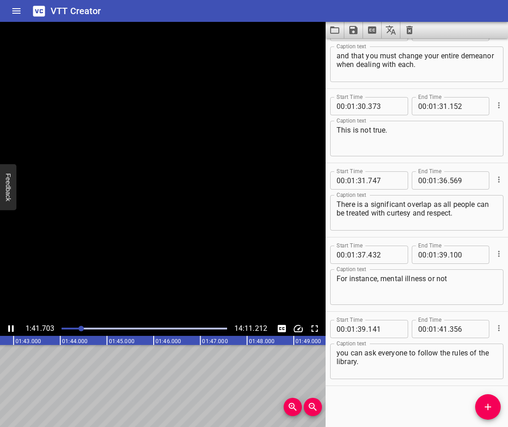
click at [10, 330] on icon "Play/Pause" at bounding box center [10, 329] width 5 height 6
click at [477, 405] on span "Add Cue" at bounding box center [488, 407] width 26 height 11
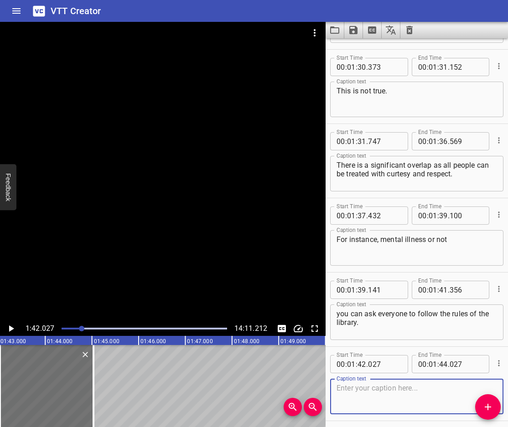
scroll to position [2181, 0]
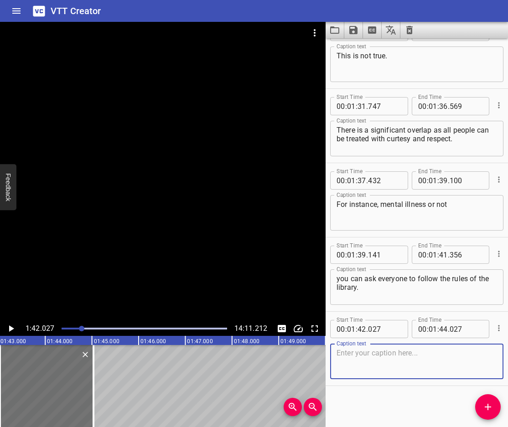
click at [351, 354] on textarea at bounding box center [417, 362] width 161 height 26
paste textarea ". It is completely acceptable to set limits with people"
click at [340, 354] on textarea ". It is completely acceptable to set limits with people" at bounding box center [417, 362] width 161 height 26
click at [479, 405] on span "Add Cue" at bounding box center [488, 407] width 26 height 11
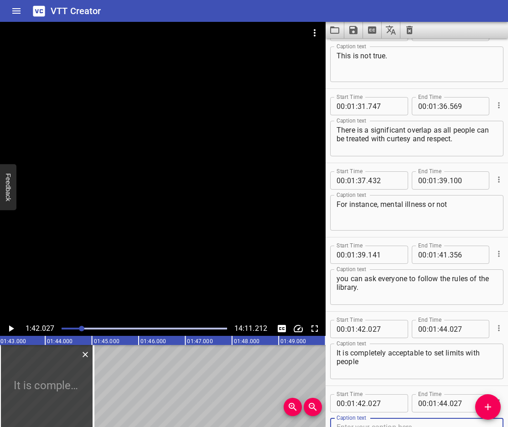
scroll to position [2186, 0]
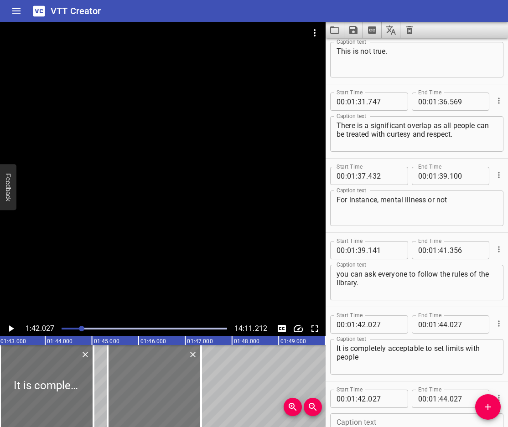
drag, startPoint x: 56, startPoint y: 386, endPoint x: 164, endPoint y: 394, distance: 107.9
click at [164, 394] on div at bounding box center [154, 386] width 93 height 82
drag, startPoint x: 92, startPoint y: 394, endPoint x: 103, endPoint y: 400, distance: 12.0
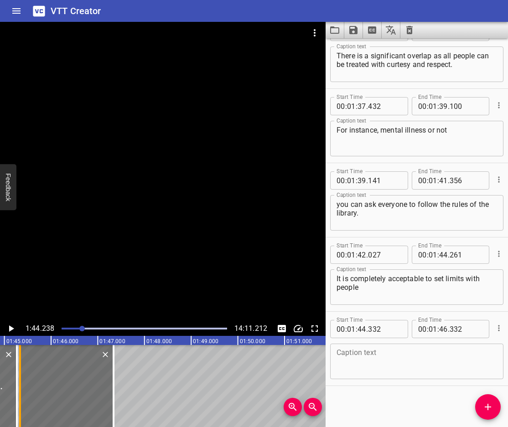
scroll to position [0, 4868]
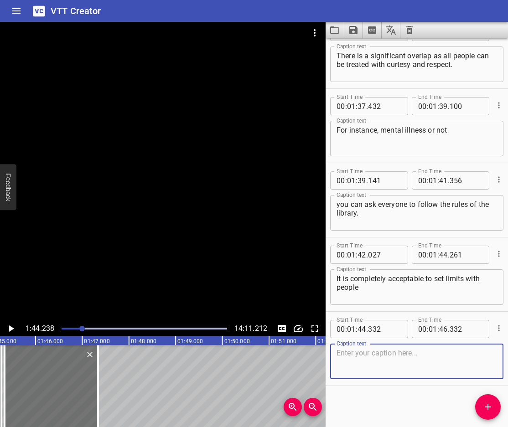
click at [366, 363] on textarea at bounding box center [417, 362] width 161 height 26
paste textarea "regardless of whether they are mentally ill or not"
click at [12, 331] on icon "Play/Pause" at bounding box center [10, 328] width 11 height 11
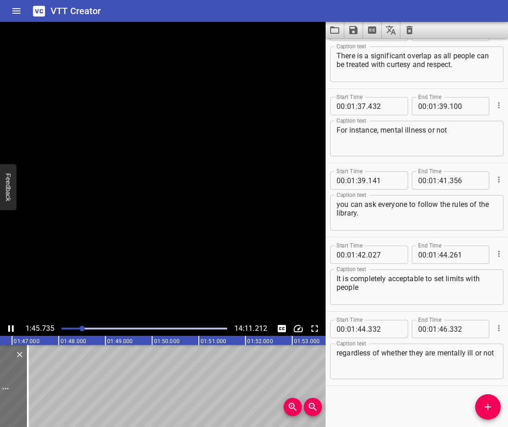
click at [12, 331] on icon "Play/Pause" at bounding box center [10, 329] width 5 height 6
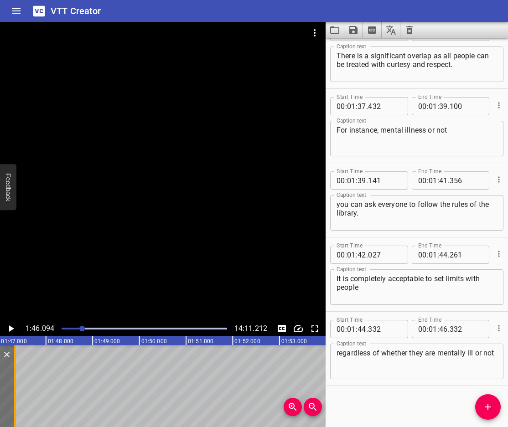
scroll to position [0, 4955]
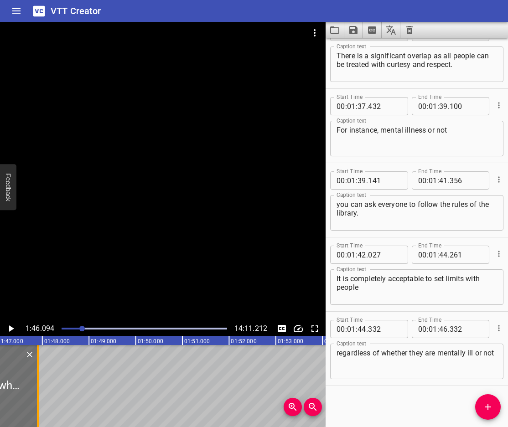
drag, startPoint x: 8, startPoint y: 382, endPoint x: 35, endPoint y: 398, distance: 31.1
click at [35, 398] on div at bounding box center [37, 386] width 9 height 82
click at [12, 324] on icon "Play/Pause" at bounding box center [10, 328] width 11 height 11
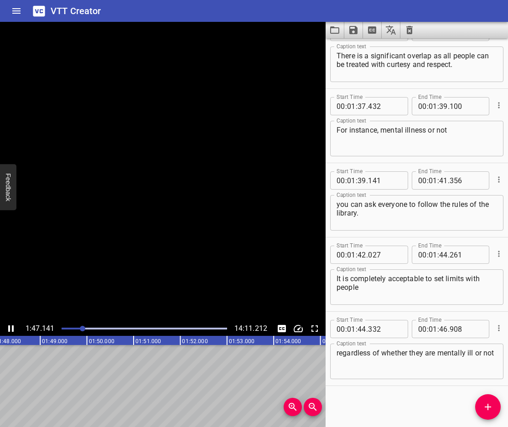
click at [12, 324] on icon "Play/Pause" at bounding box center [10, 328] width 11 height 11
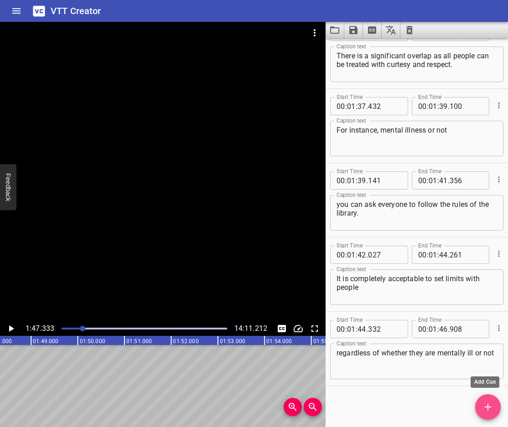
click at [482, 404] on span "Add Cue" at bounding box center [488, 407] width 26 height 11
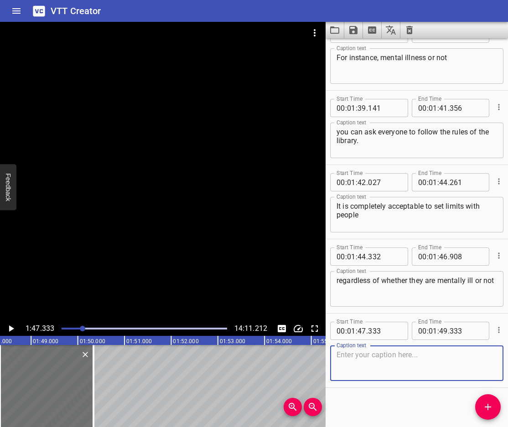
scroll to position [2330, 0]
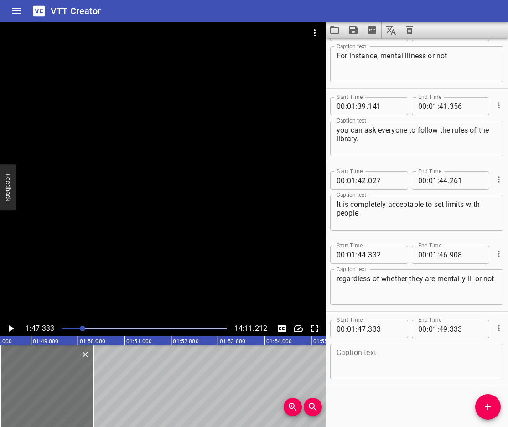
click at [400, 373] on textarea at bounding box center [417, 362] width 161 height 26
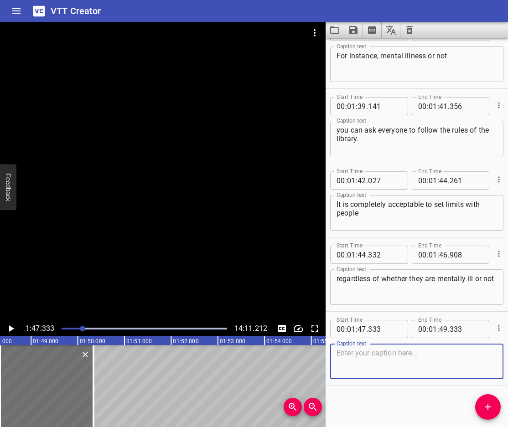
paste textarea "For example, stating “I cannot talk to you when you are yelling at me.”"
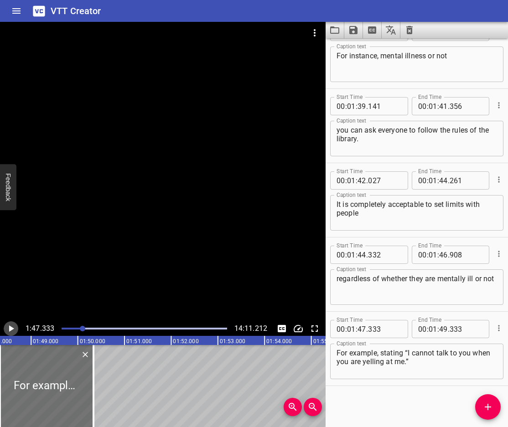
click at [9, 330] on icon "Play/Pause" at bounding box center [10, 328] width 11 height 11
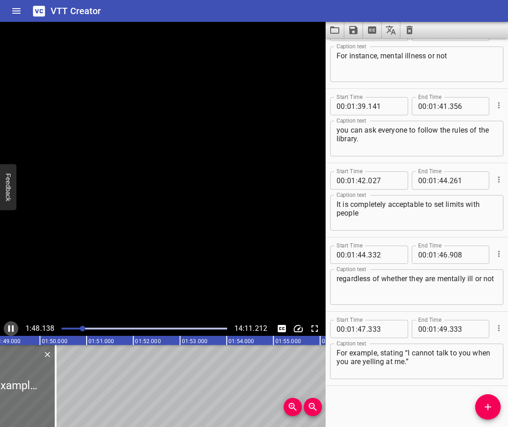
click at [9, 330] on icon "Play/Pause" at bounding box center [10, 329] width 5 height 6
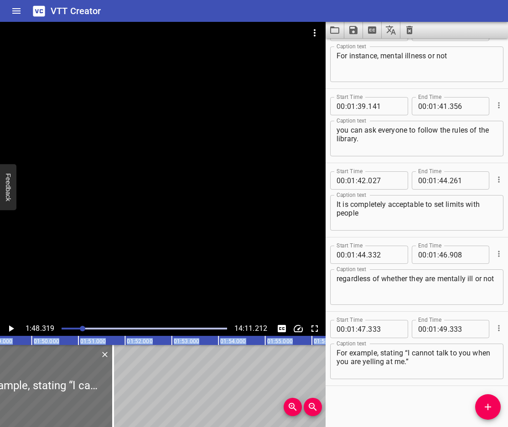
drag, startPoint x: 47, startPoint y: 395, endPoint x: 114, endPoint y: 430, distance: 74.9
click at [114, 427] on html "VTT Creator Caption Editor Batch Transcribe Login Sign Up Privacy Contact 1:48.…" at bounding box center [254, 213] width 508 height 427
click at [15, 332] on icon "Play/Pause" at bounding box center [10, 328] width 11 height 11
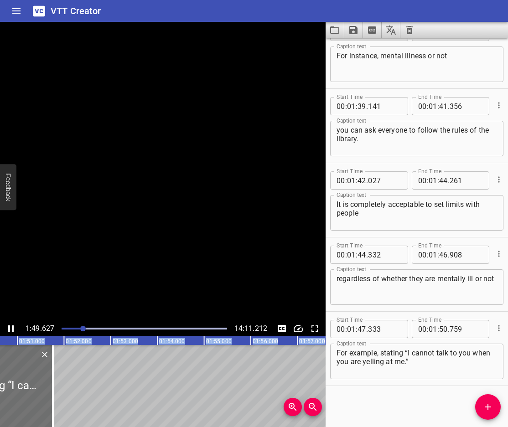
click at [15, 332] on icon "Play/Pause" at bounding box center [10, 328] width 11 height 11
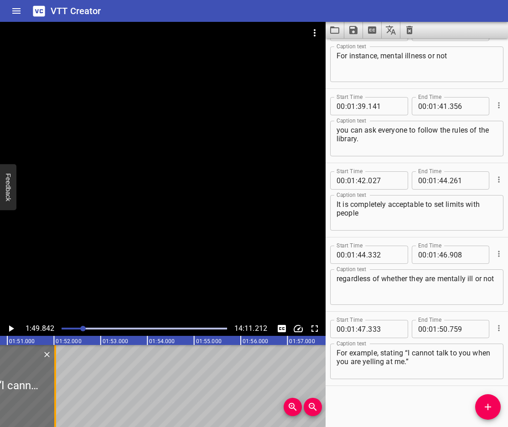
drag, startPoint x: 44, startPoint y: 394, endPoint x: 59, endPoint y: 401, distance: 16.5
click at [59, 401] on div at bounding box center [55, 386] width 9 height 82
click at [6, 330] on icon "Play/Pause" at bounding box center [10, 328] width 11 height 11
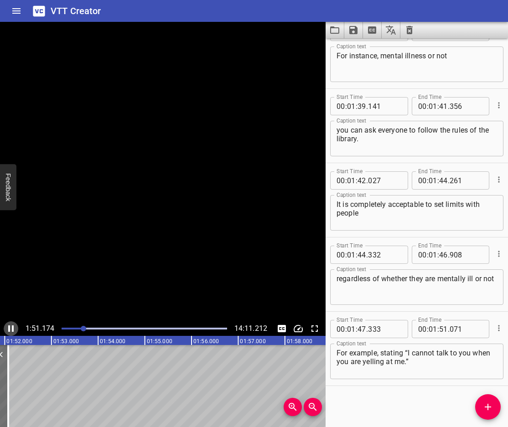
click at [6, 330] on icon "Play/Pause" at bounding box center [10, 328] width 11 height 11
click at [489, 412] on icon "Add Cue" at bounding box center [488, 407] width 11 height 11
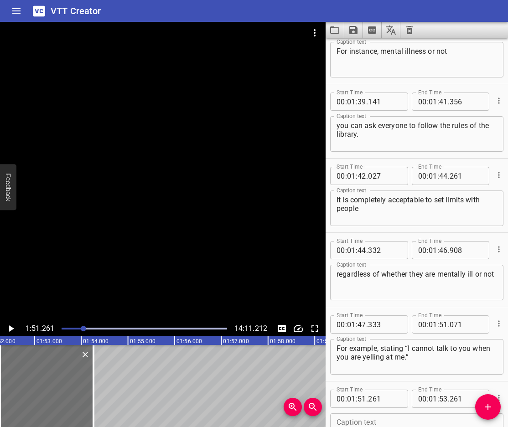
scroll to position [2404, 0]
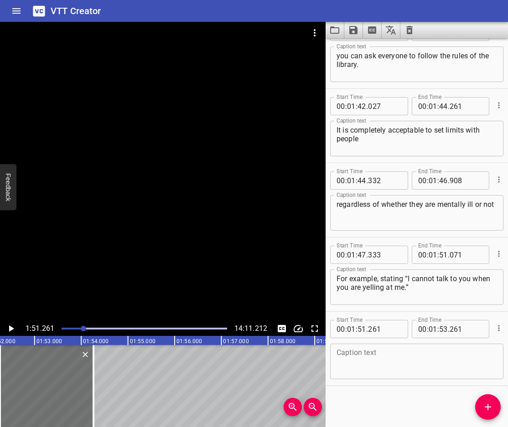
click at [390, 377] on div "Caption text" at bounding box center [416, 362] width 173 height 36
paste textarea ".” is a perfectly acceptable limit to set, no matter who you are dealing with."
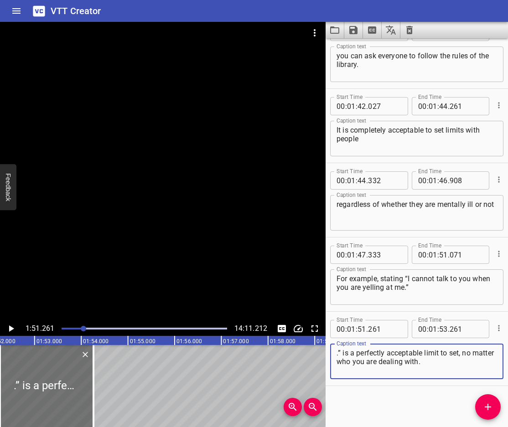
click at [339, 355] on textarea ".” is a perfectly acceptable limit to set, no matter who you are dealing with." at bounding box center [417, 362] width 161 height 26
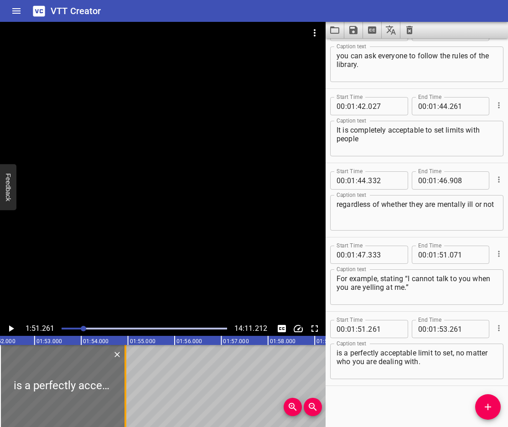
drag, startPoint x: 97, startPoint y: 391, endPoint x: 129, endPoint y: 401, distance: 33.6
click at [129, 401] on div at bounding box center [125, 386] width 9 height 82
click at [9, 329] on icon "Play/Pause" at bounding box center [11, 329] width 5 height 6
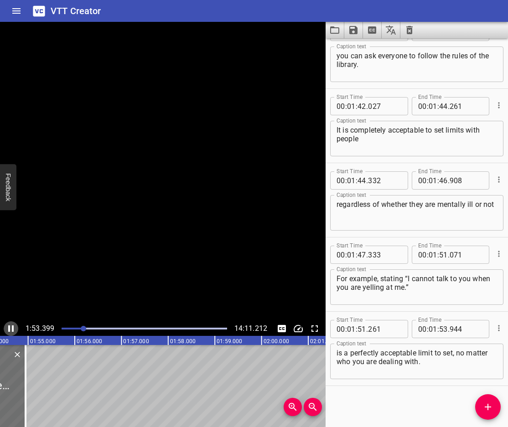
click at [9, 329] on icon "Play/Pause" at bounding box center [10, 329] width 5 height 6
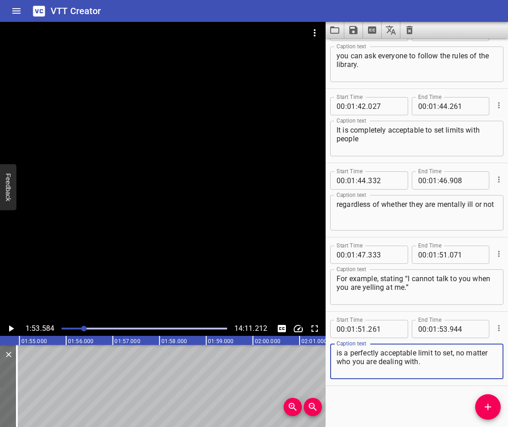
click at [435, 363] on textarea "is a perfectly acceptable limit to set, no matter who you are dealing with." at bounding box center [417, 362] width 161 height 26
drag, startPoint x: 439, startPoint y: 363, endPoint x: 456, endPoint y: 356, distance: 18.2
click at [456, 356] on textarea "is a perfectly acceptable limit to set, no matter who you are dealing with." at bounding box center [417, 362] width 161 height 26
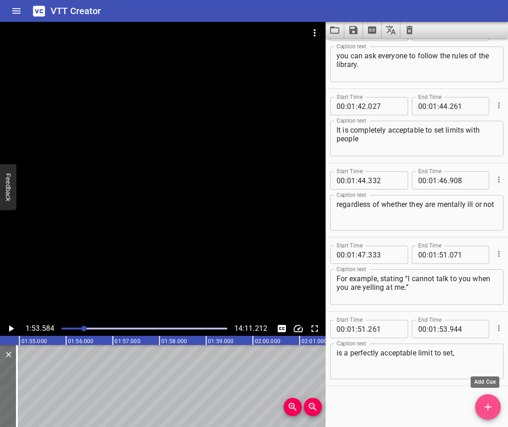
click at [490, 416] on button "Add Cue" at bounding box center [488, 407] width 26 height 26
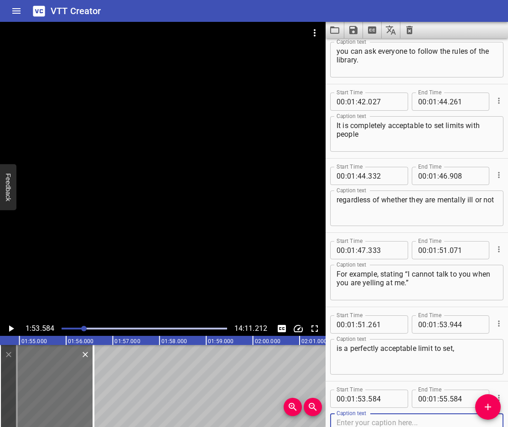
scroll to position [2479, 0]
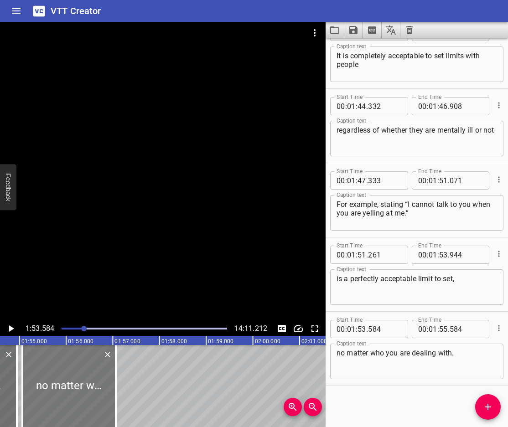
drag, startPoint x: 51, startPoint y: 386, endPoint x: 73, endPoint y: 391, distance: 23.0
click at [73, 391] on div at bounding box center [68, 386] width 93 height 82
drag, startPoint x: 15, startPoint y: 396, endPoint x: 6, endPoint y: 401, distance: 10.0
click at [6, 401] on div at bounding box center [9, 386] width 9 height 82
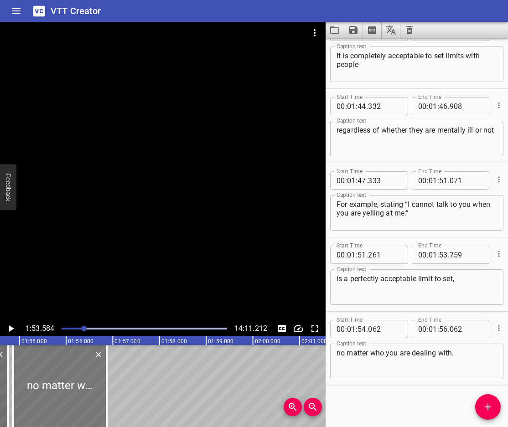
drag, startPoint x: 60, startPoint y: 402, endPoint x: 51, endPoint y: 405, distance: 9.5
click at [51, 405] on div at bounding box center [59, 386] width 93 height 82
drag, startPoint x: 107, startPoint y: 410, endPoint x: 96, endPoint y: 411, distance: 11.1
click at [96, 411] on div at bounding box center [96, 386] width 2 height 82
click at [10, 327] on icon "Play/Pause" at bounding box center [11, 329] width 5 height 6
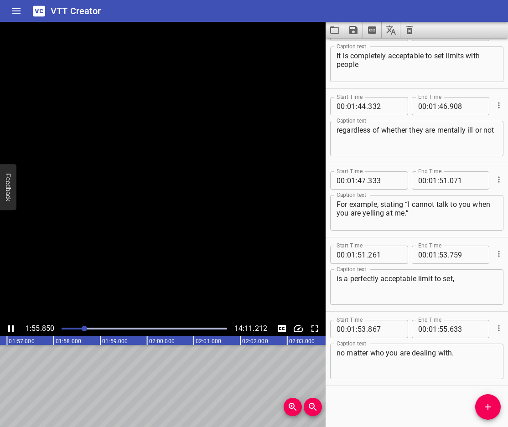
click at [10, 327] on icon "Play/Pause" at bounding box center [10, 329] width 5 height 6
click at [488, 407] on icon "Add Cue" at bounding box center [488, 407] width 6 height 6
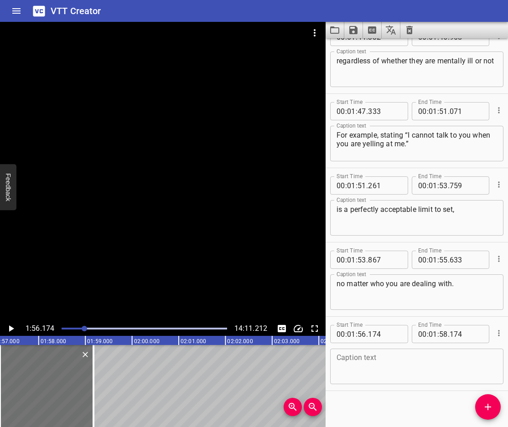
scroll to position [2553, 0]
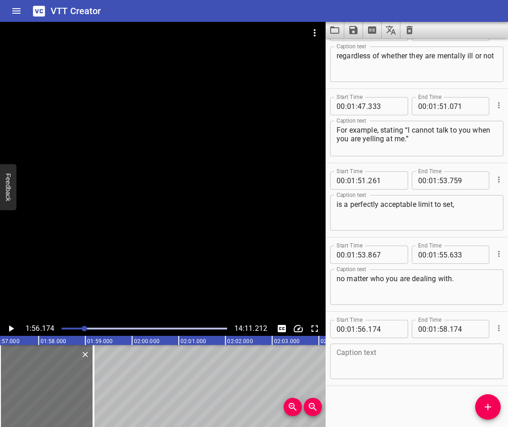
click at [384, 369] on textarea at bounding box center [417, 362] width 161 height 26
paste textarea "The basics will get you 95% of the way with most people."
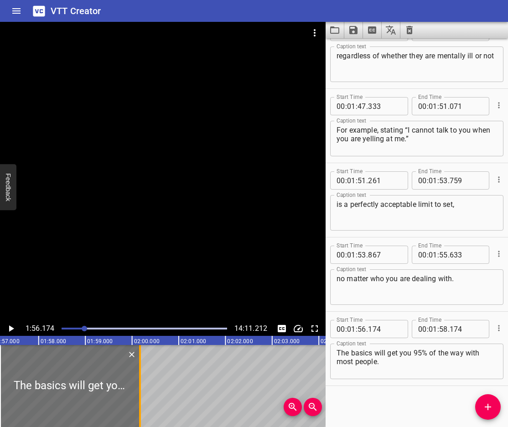
drag, startPoint x: 97, startPoint y: 387, endPoint x: 151, endPoint y: 410, distance: 58.0
click at [145, 410] on div at bounding box center [139, 386] width 9 height 82
click at [11, 328] on icon "Play/Pause" at bounding box center [11, 329] width 5 height 6
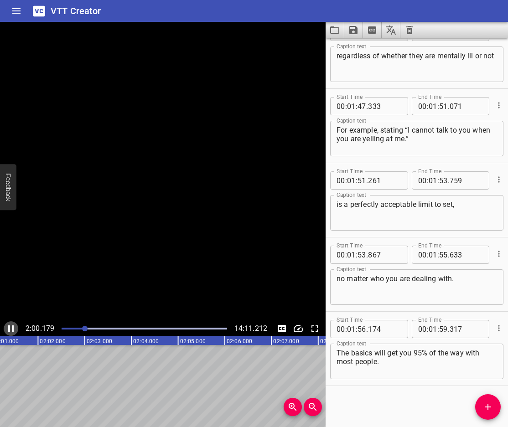
click at [11, 328] on icon "Play/Pause" at bounding box center [10, 328] width 11 height 11
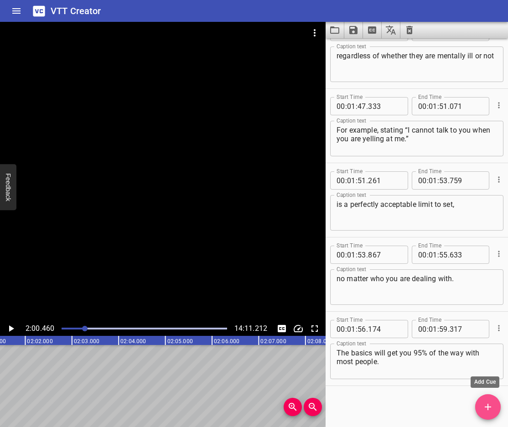
click at [485, 408] on icon "Add Cue" at bounding box center [488, 407] width 11 height 11
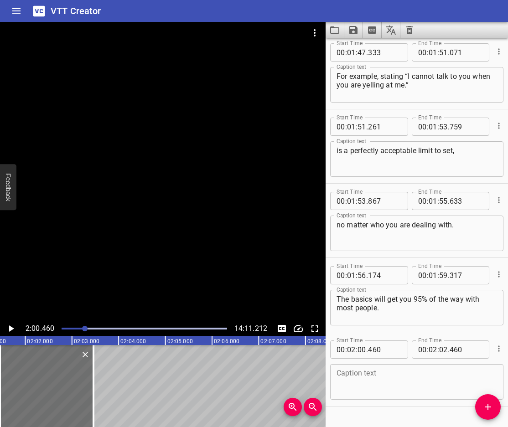
scroll to position [2627, 0]
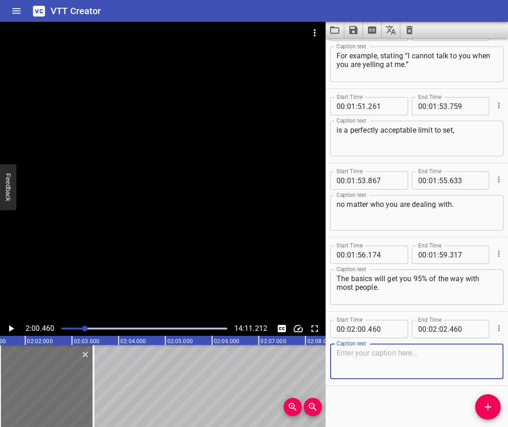
click at [420, 363] on textarea at bounding box center [417, 362] width 161 height 26
paste textarea "Reminder! Most individuals with severe mental illness are not dangerous, even i…"
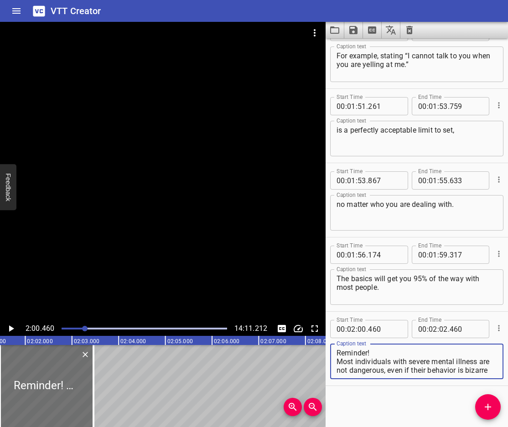
scroll to position [0, 0]
click at [7, 329] on icon "Play/Pause" at bounding box center [10, 328] width 11 height 11
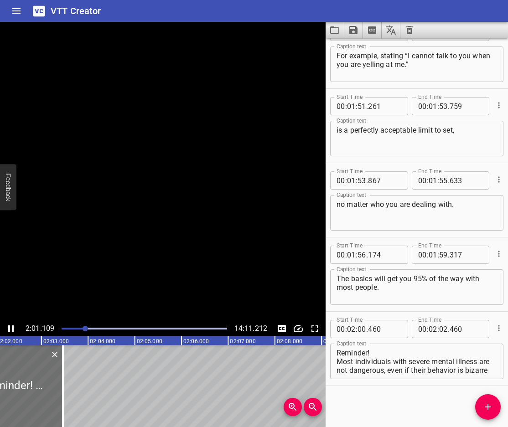
click at [7, 329] on icon "Play/Pause" at bounding box center [10, 328] width 11 height 11
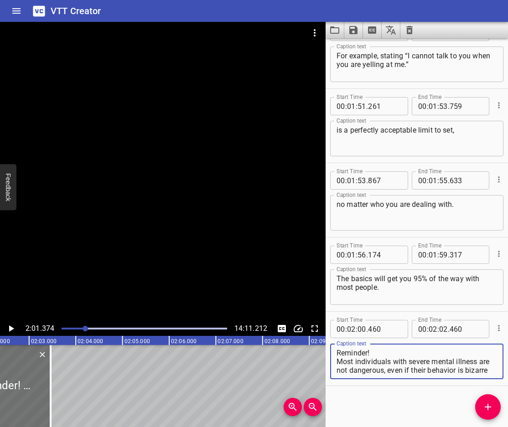
drag, startPoint x: 374, startPoint y: 355, endPoint x: 294, endPoint y: 352, distance: 79.9
click at [294, 352] on main "2:01.374 14:11.212 00:00.000 00:01.000 00:02.000 00:03.000 00:04.000 00:05.000 …" at bounding box center [254, 224] width 508 height 405
click at [348, 364] on textarea "And this is a reminder, Most individuals with severe mental illness are not dan…" at bounding box center [417, 362] width 161 height 26
click at [342, 362] on textarea "And this is a reminder, Most individuals with severe mental illness are not dan…" at bounding box center [417, 362] width 161 height 26
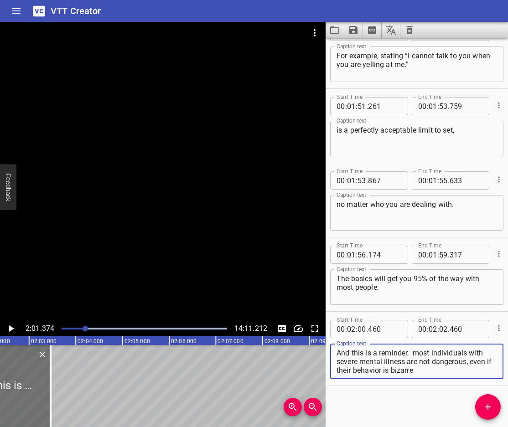
drag, startPoint x: 478, startPoint y: 371, endPoint x: 415, endPoint y: 355, distance: 65.8
click at [415, 355] on textarea "And this is a reminder, most individuals with severe mental illness are not dan…" at bounding box center [417, 362] width 161 height 26
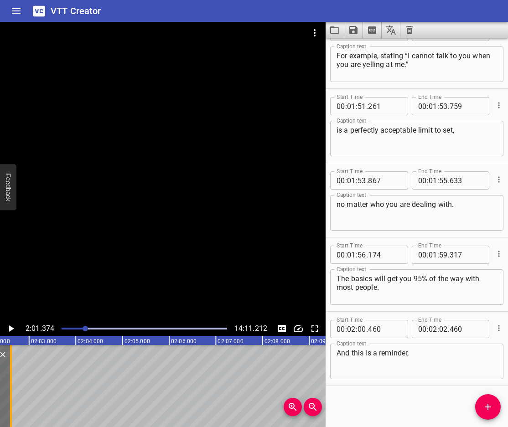
drag, startPoint x: 52, startPoint y: 400, endPoint x: 12, endPoint y: 411, distance: 41.7
click at [12, 411] on div at bounding box center [10, 386] width 9 height 82
click at [485, 405] on icon "Add Cue" at bounding box center [488, 407] width 11 height 11
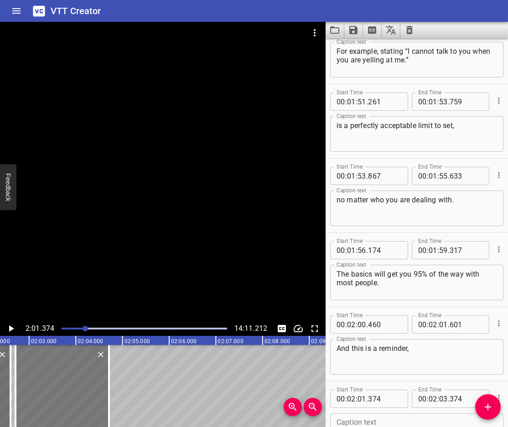
drag, startPoint x: 49, startPoint y: 397, endPoint x: 63, endPoint y: 405, distance: 17.0
click at [63, 405] on div at bounding box center [62, 386] width 93 height 82
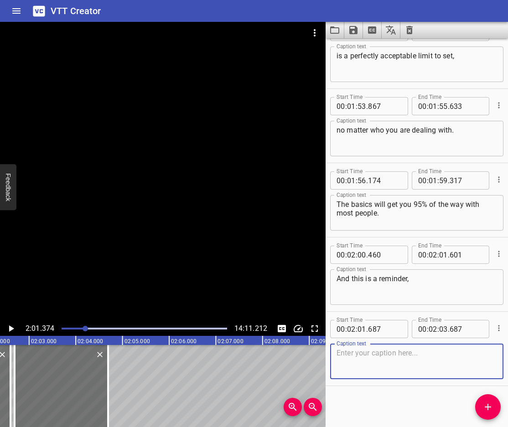
click at [379, 357] on textarea at bounding box center [417, 362] width 161 height 26
paste textarea "most individuals with severe mental illness are not dangerous, even if their be…"
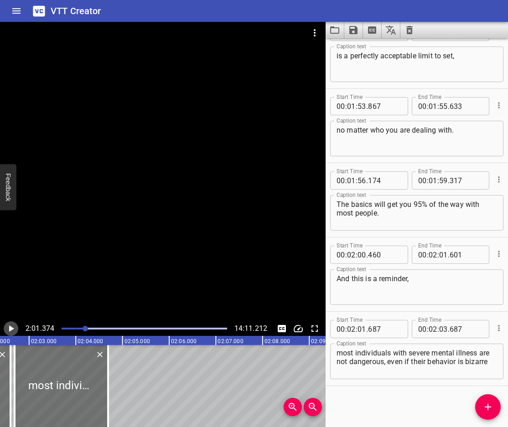
click at [11, 326] on icon "Play/Pause" at bounding box center [10, 328] width 11 height 11
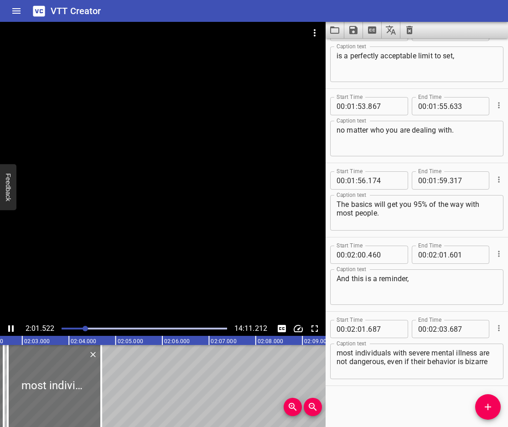
click at [11, 326] on icon "Play/Pause" at bounding box center [10, 328] width 11 height 11
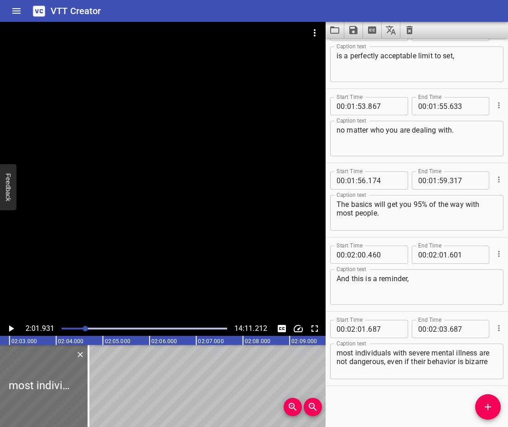
scroll to position [0, 5694]
click at [336, 354] on div "most individuals with severe mental illness are not dangerous, even if their be…" at bounding box center [416, 362] width 173 height 36
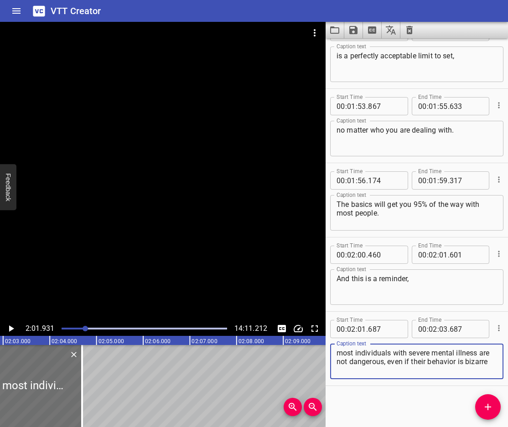
click at [408, 279] on textarea "And this is a reminder," at bounding box center [417, 288] width 161 height 26
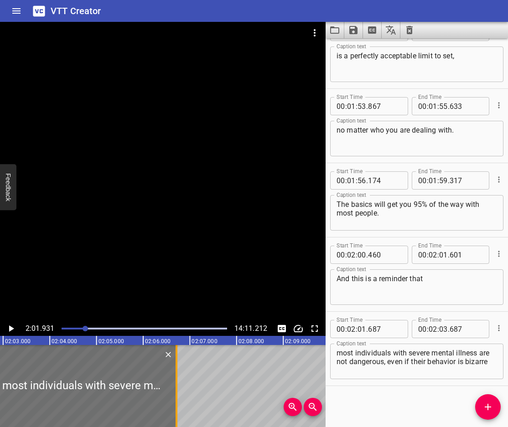
drag, startPoint x: 82, startPoint y: 387, endPoint x: 176, endPoint y: 410, distance: 97.2
click at [176, 410] on div at bounding box center [177, 386] width 2 height 82
click at [10, 326] on icon "Play/Pause" at bounding box center [11, 329] width 5 height 6
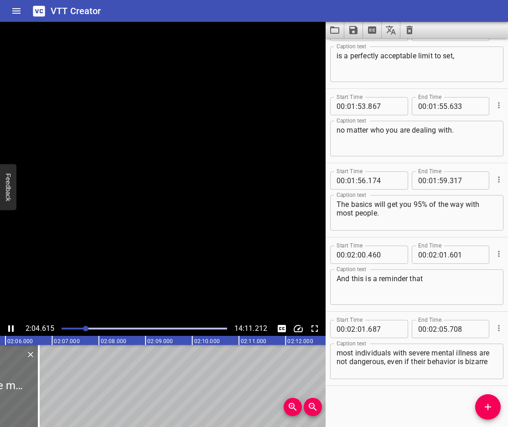
click at [10, 326] on icon "Play/Pause" at bounding box center [10, 329] width 5 height 6
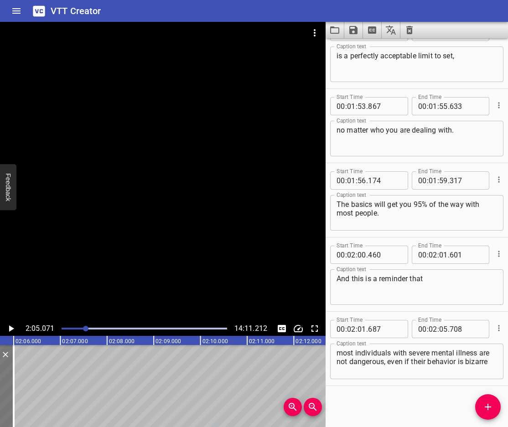
scroll to position [0, 5722]
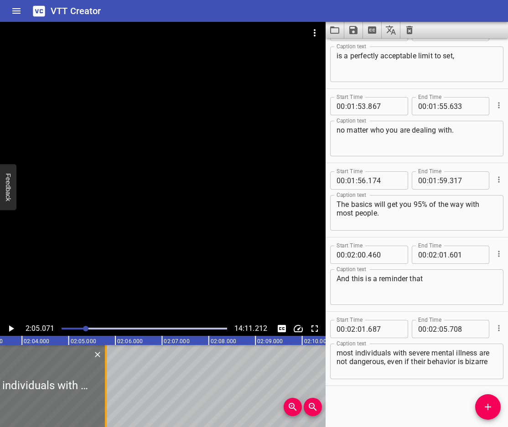
drag, startPoint x: 26, startPoint y: 388, endPoint x: 101, endPoint y: 396, distance: 76.1
click at [101, 396] on div at bounding box center [105, 386] width 9 height 82
click at [487, 400] on button "Add Cue" at bounding box center [488, 407] width 26 height 26
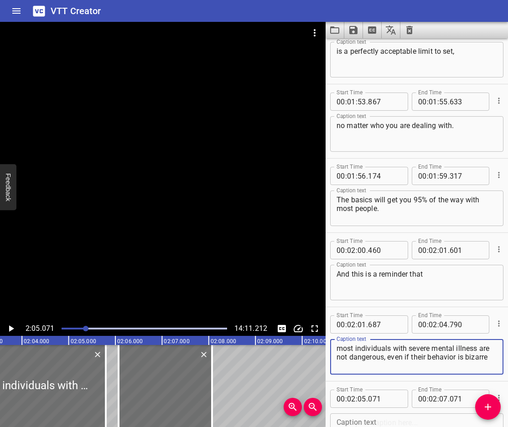
drag, startPoint x: 372, startPoint y: 368, endPoint x: 397, endPoint y: 359, distance: 26.5
click at [397, 359] on textarea "most individuals with severe mental illness are not dangerous, even if their be…" at bounding box center [417, 357] width 161 height 26
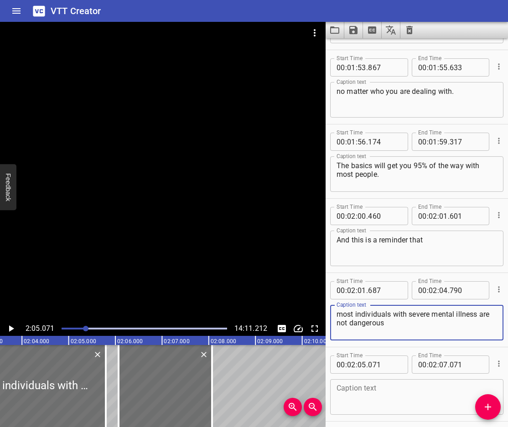
scroll to position [2776, 0]
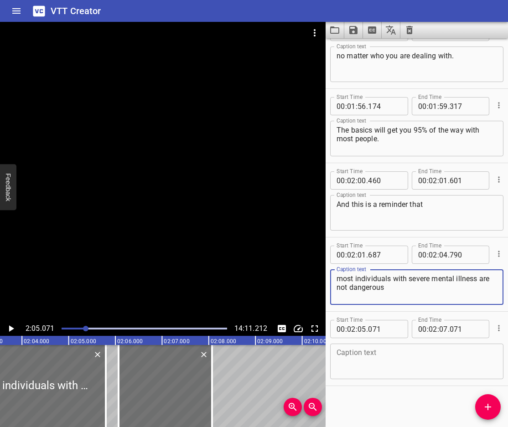
click at [382, 361] on textarea at bounding box center [417, 362] width 161 height 26
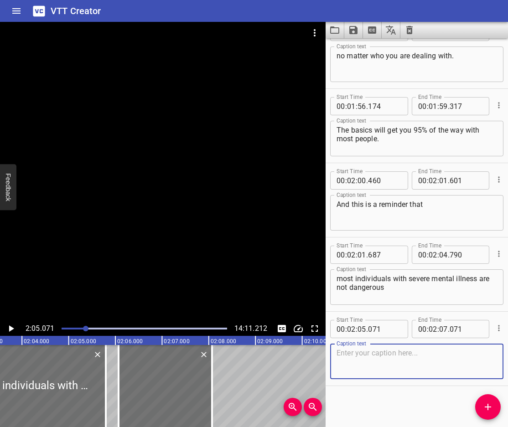
paste textarea ", even if their behavior is bizarre"
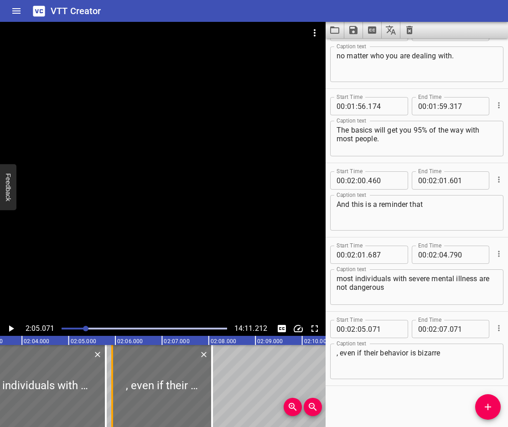
drag, startPoint x: 119, startPoint y: 406, endPoint x: 113, endPoint y: 420, distance: 15.5
click at [113, 420] on div at bounding box center [112, 386] width 9 height 82
click at [8, 325] on icon "Play/Pause" at bounding box center [10, 328] width 11 height 11
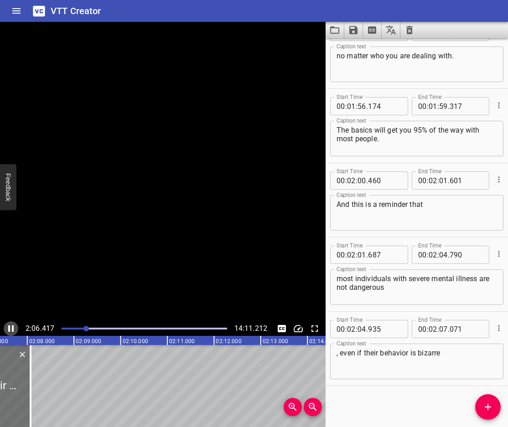
click at [8, 325] on icon "Play/Pause" at bounding box center [10, 328] width 11 height 11
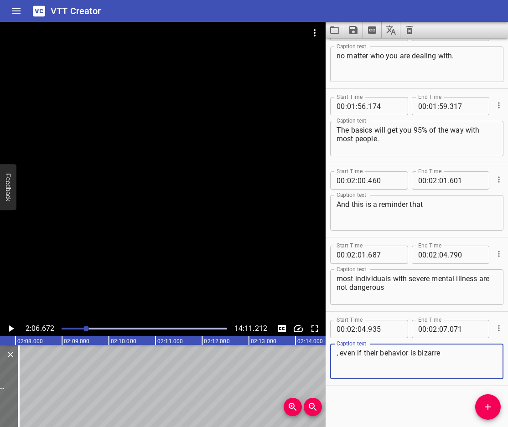
click at [341, 353] on textarea ", even if their behavior is bizarre" at bounding box center [417, 362] width 161 height 26
click at [414, 353] on textarea "even if their behavior is bizarre" at bounding box center [417, 362] width 161 height 26
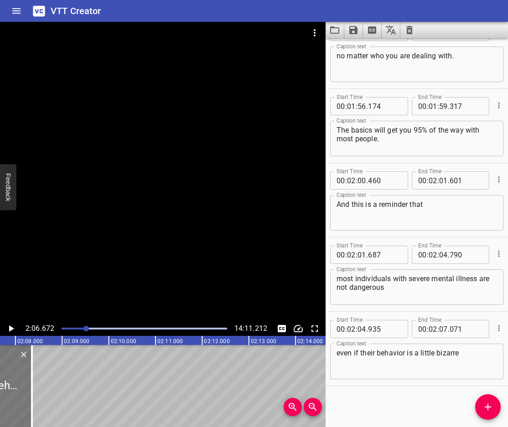
drag, startPoint x: 21, startPoint y: 403, endPoint x: 37, endPoint y: 405, distance: 15.7
click at [36, 411] on div at bounding box center [31, 386] width 9 height 82
click at [8, 328] on icon "Play/Pause" at bounding box center [10, 328] width 11 height 11
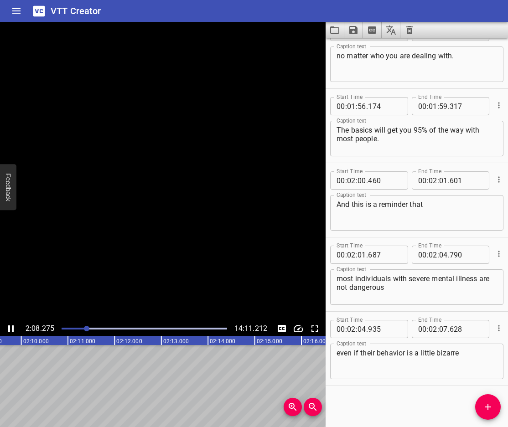
click at [8, 328] on icon "Play/Pause" at bounding box center [10, 329] width 5 height 6
click at [486, 412] on icon "Add Cue" at bounding box center [488, 407] width 11 height 11
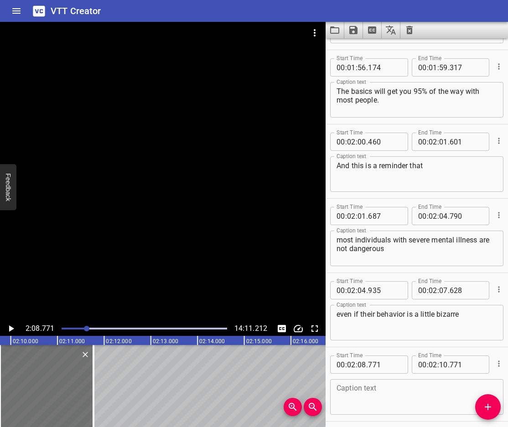
scroll to position [2850, 0]
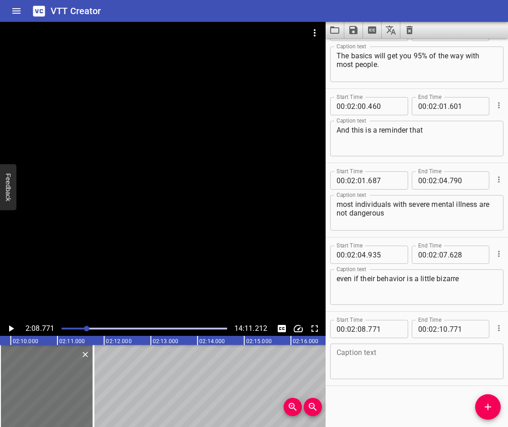
click at [405, 369] on textarea at bounding box center [417, 362] width 161 height 26
paste textarea "We will be going over the basics of various problem behavior levels"
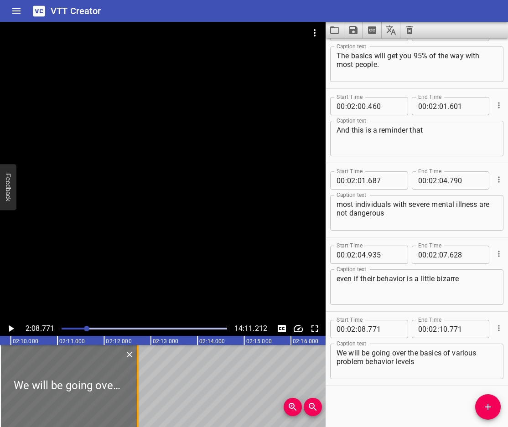
drag, startPoint x: 96, startPoint y: 381, endPoint x: 139, endPoint y: 407, distance: 50.4
click at [139, 407] on div at bounding box center [137, 386] width 9 height 82
click at [12, 331] on icon "Play/Pause" at bounding box center [10, 328] width 11 height 11
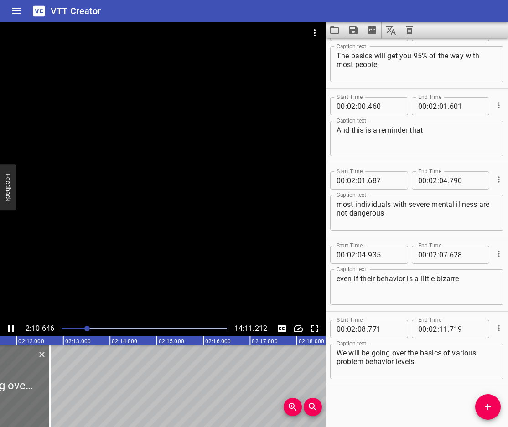
click at [12, 330] on icon "Play/Pause" at bounding box center [10, 329] width 5 height 6
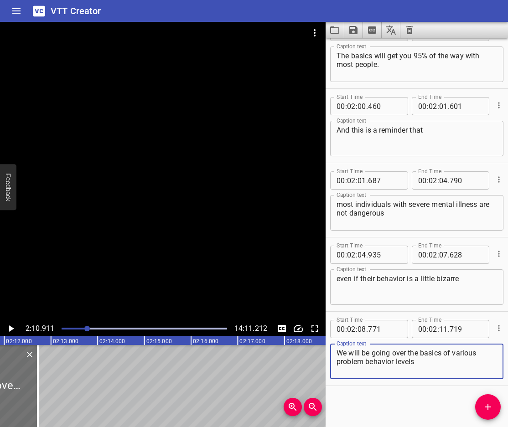
click at [448, 355] on textarea "We will be going over the basics of various problem behavior levels" at bounding box center [417, 362] width 161 height 26
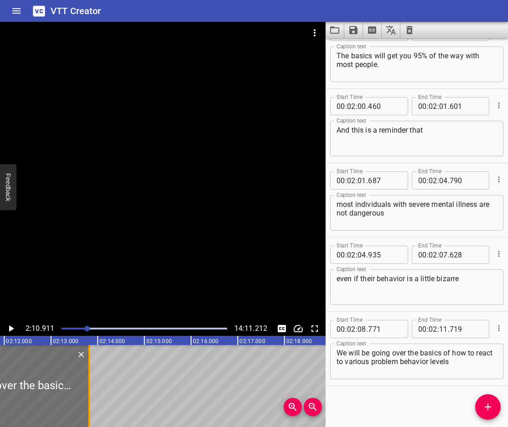
drag, startPoint x: 37, startPoint y: 398, endPoint x: 89, endPoint y: 406, distance: 52.7
click at [89, 409] on div at bounding box center [89, 386] width 2 height 82
click at [11, 325] on icon "Play/Pause" at bounding box center [10, 328] width 11 height 11
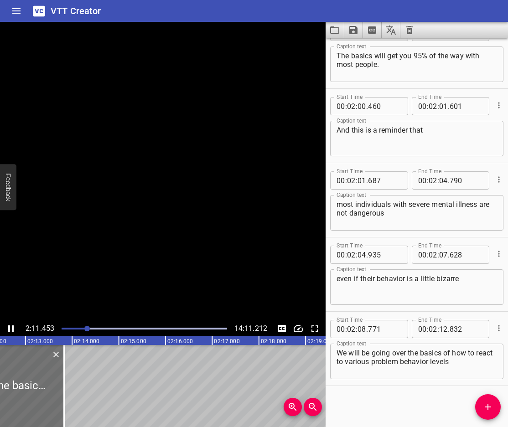
click at [11, 325] on icon "Play/Pause" at bounding box center [10, 328] width 11 height 11
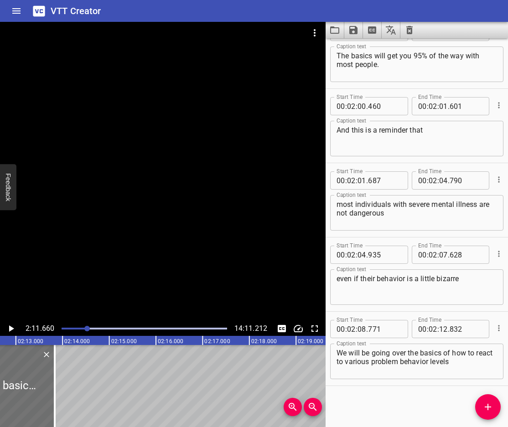
click at [11, 325] on icon "Play/Pause" at bounding box center [10, 328] width 11 height 11
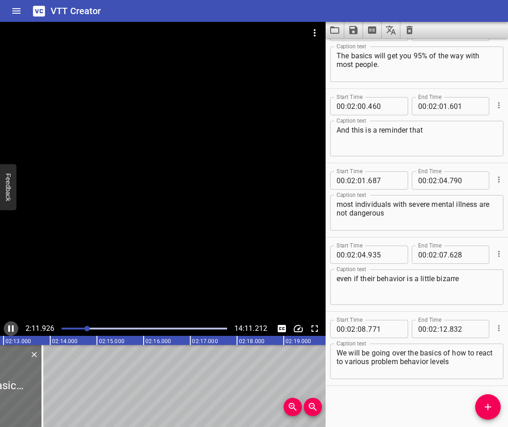
click at [11, 325] on icon "Play/Pause" at bounding box center [10, 328] width 11 height 11
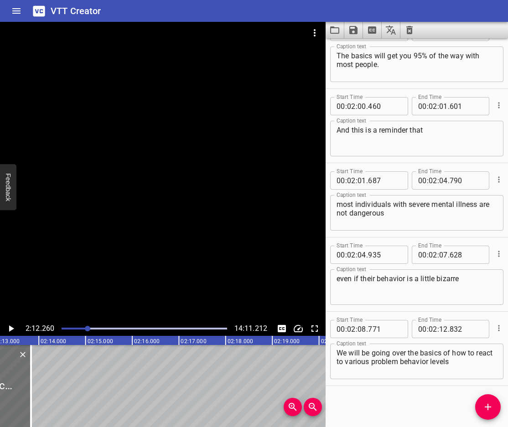
scroll to position [0, 6176]
drag, startPoint x: 29, startPoint y: 400, endPoint x: 32, endPoint y: 394, distance: 6.1
click at [31, 402] on div at bounding box center [31, 386] width 2 height 82
click at [6, 326] on icon "Play/Pause" at bounding box center [10, 328] width 11 height 11
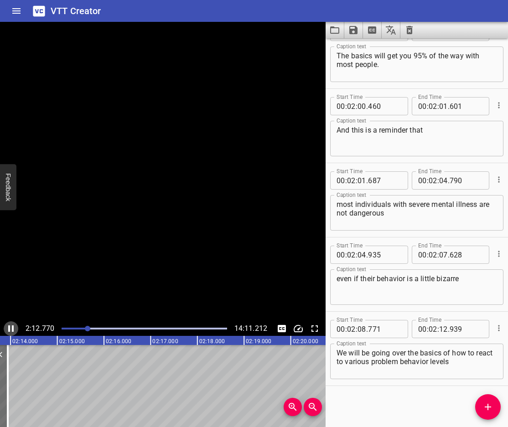
click at [6, 326] on icon "Play/Pause" at bounding box center [10, 328] width 11 height 11
drag, startPoint x: 0, startPoint y: 393, endPoint x: 26, endPoint y: 396, distance: 26.2
click at [25, 396] on div at bounding box center [20, 386] width 9 height 82
click at [9, 328] on icon "Play/Pause" at bounding box center [11, 329] width 5 height 6
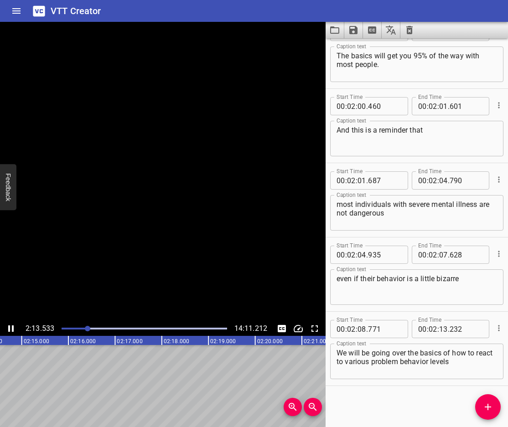
click at [9, 328] on icon "Play/Pause" at bounding box center [10, 329] width 5 height 6
click at [485, 404] on icon "Add Cue" at bounding box center [488, 407] width 11 height 11
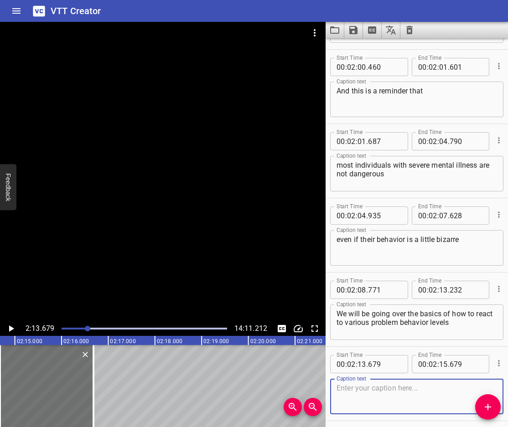
scroll to position [2925, 0]
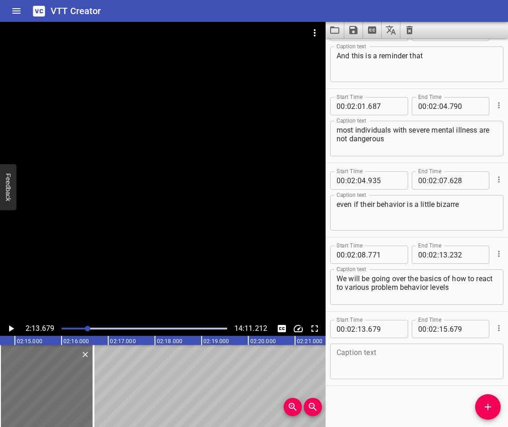
click at [384, 356] on textarea at bounding box center [417, 362] width 161 height 26
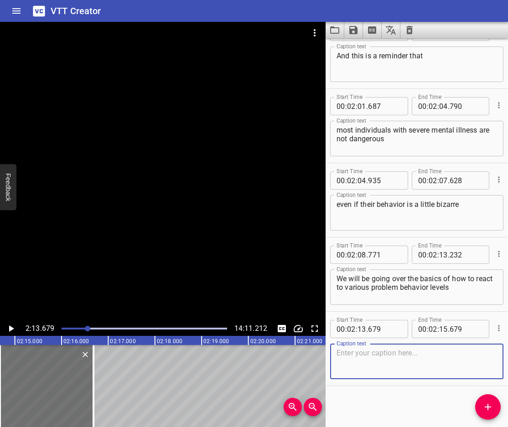
paste textarea "starting with discomforting and then growing into disruptive and dangerous."
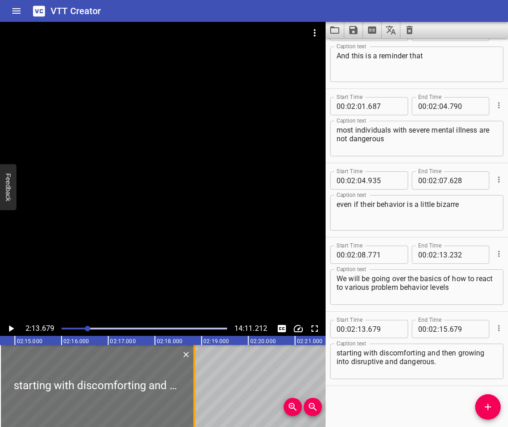
drag, startPoint x: 93, startPoint y: 384, endPoint x: 193, endPoint y: 415, distance: 105.5
click at [193, 415] on div at bounding box center [194, 386] width 2 height 82
click at [12, 326] on icon "Play/Pause" at bounding box center [10, 328] width 11 height 11
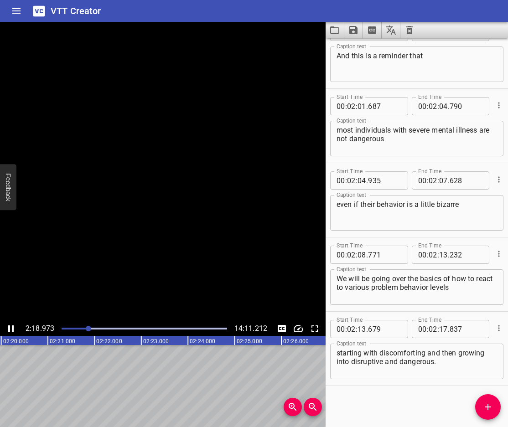
click at [12, 326] on icon "Play/Pause" at bounding box center [10, 329] width 5 height 6
click at [494, 403] on span "Add Cue" at bounding box center [488, 407] width 26 height 11
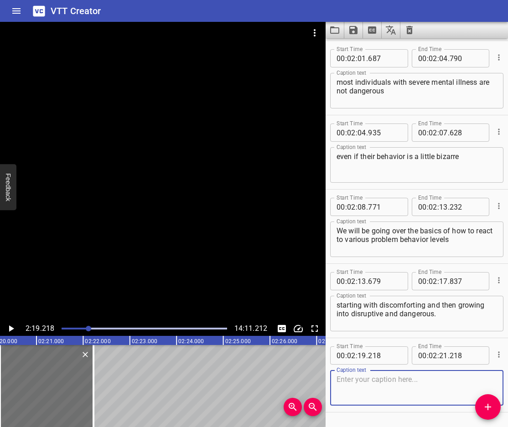
scroll to position [2999, 0]
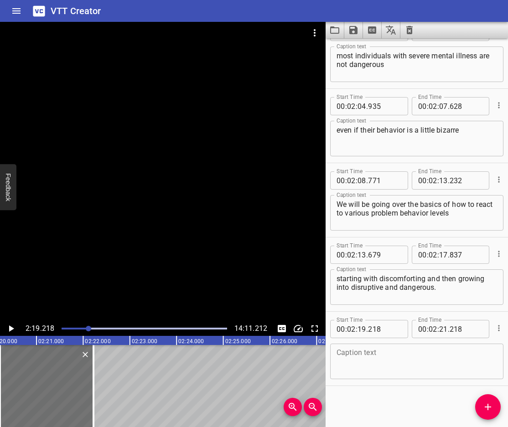
click at [400, 364] on textarea at bounding box center [417, 362] width 161 height 26
paste textarea "- Being around someone exhibiting bizarre behavior can be off putting"
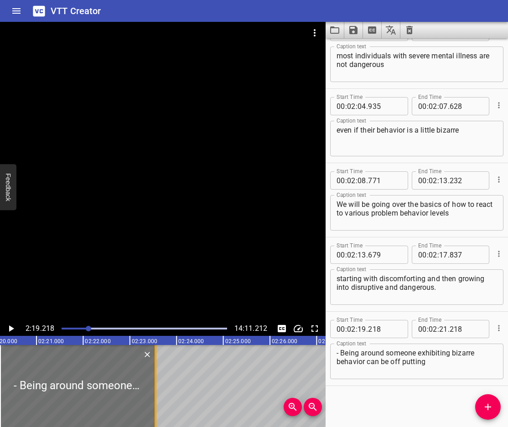
drag, startPoint x: 95, startPoint y: 400, endPoint x: 162, endPoint y: 418, distance: 69.5
click at [160, 419] on div at bounding box center [155, 386] width 9 height 82
click at [9, 329] on icon "Play/Pause" at bounding box center [10, 328] width 11 height 11
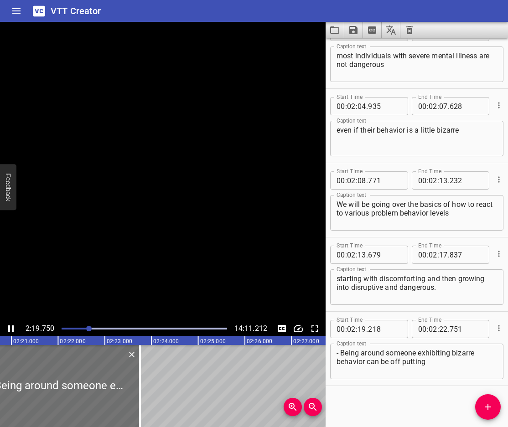
click at [9, 329] on icon "Play/Pause" at bounding box center [10, 329] width 5 height 6
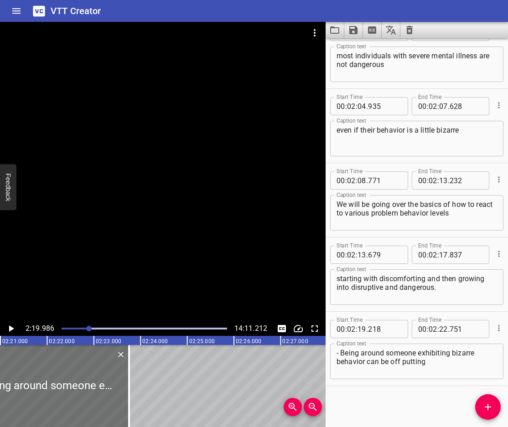
click at [341, 351] on textarea "- Being around someone exhibiting bizarre behavior can be off putting" at bounding box center [417, 362] width 161 height 26
click at [10, 329] on icon "Play/Pause" at bounding box center [11, 329] width 5 height 6
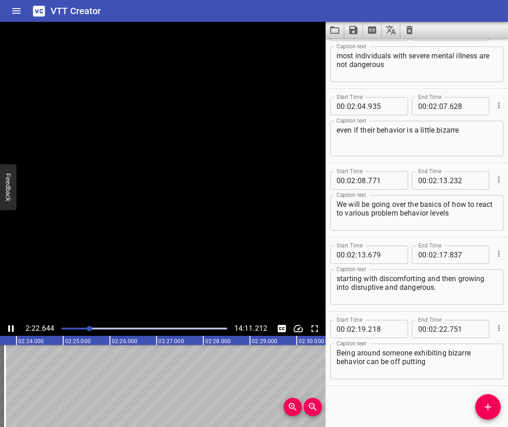
click at [10, 329] on icon "Play/Pause" at bounding box center [10, 328] width 11 height 11
click at [484, 405] on icon "Add Cue" at bounding box center [488, 407] width 11 height 11
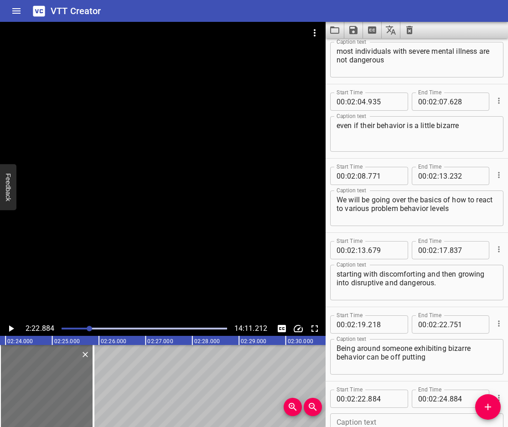
scroll to position [3073, 0]
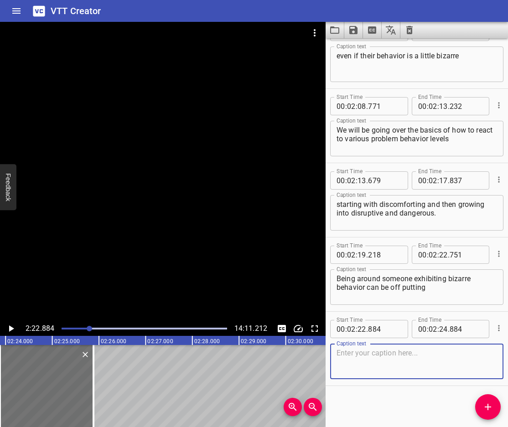
click at [420, 356] on textarea at bounding box center [417, 362] width 161 height 26
paste textarea ". It’s not dangerous, but it’s uncomfortable."
click at [341, 354] on textarea ". It’s not dangerous, but it’s uncomfortable." at bounding box center [417, 362] width 161 height 26
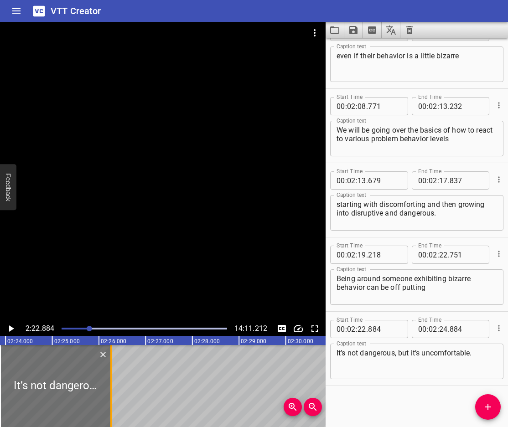
drag, startPoint x: 103, startPoint y: 411, endPoint x: 112, endPoint y: 417, distance: 10.9
click at [112, 417] on div at bounding box center [111, 386] width 2 height 82
click at [13, 330] on icon "Play/Pause" at bounding box center [10, 328] width 11 height 11
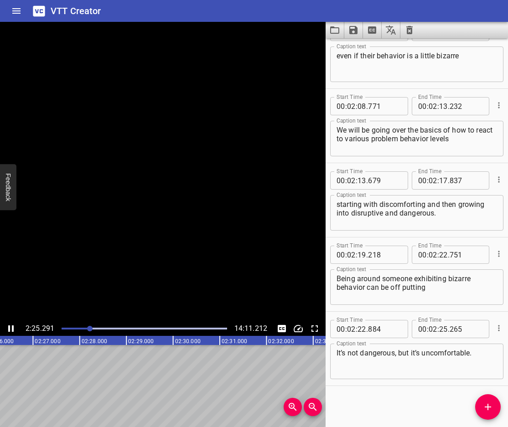
click at [13, 330] on icon "Play/Pause" at bounding box center [10, 329] width 5 height 6
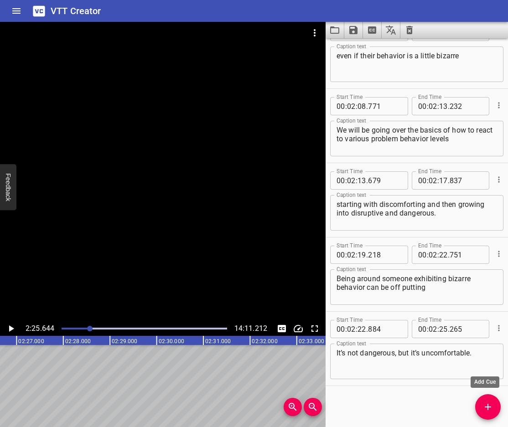
click at [490, 400] on button "Add Cue" at bounding box center [488, 407] width 26 height 26
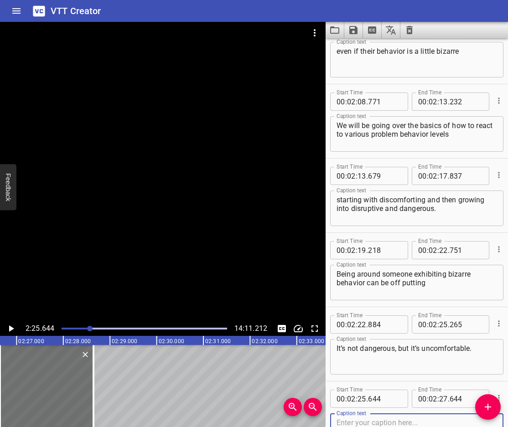
scroll to position [3148, 0]
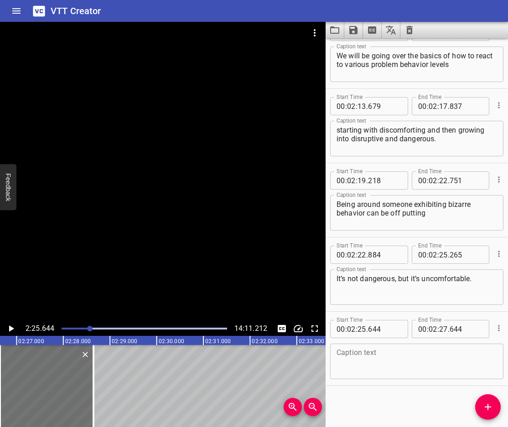
click at [438, 369] on textarea at bounding box center [417, 362] width 161 height 26
paste textarea "The key here is learning to be comfortable with being uncomfortable."
drag, startPoint x: 99, startPoint y: 387, endPoint x: 118, endPoint y: 394, distance: 20.5
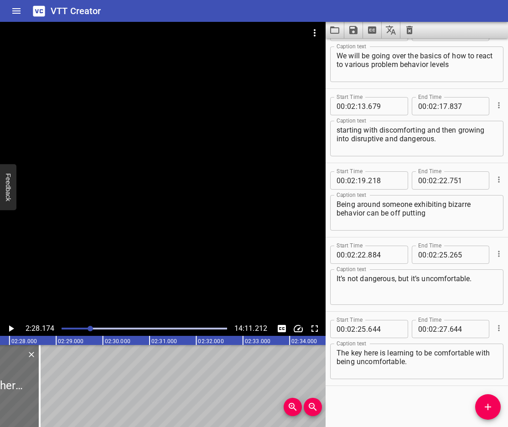
scroll to position [0, 6847]
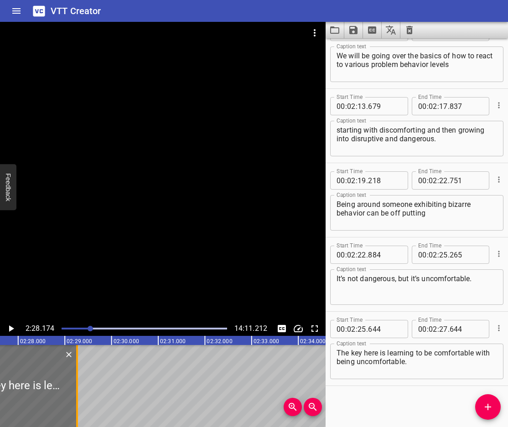
drag, startPoint x: 49, startPoint y: 398, endPoint x: 92, endPoint y: 412, distance: 45.1
click at [82, 412] on div at bounding box center [77, 386] width 9 height 82
click at [17, 331] on button "Play/Pause" at bounding box center [11, 329] width 15 height 15
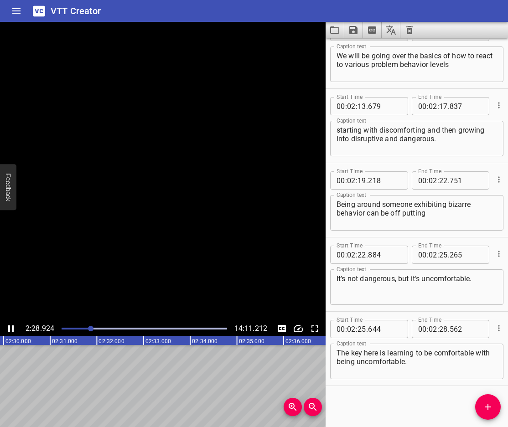
click at [17, 331] on button "Play/Pause" at bounding box center [11, 329] width 15 height 15
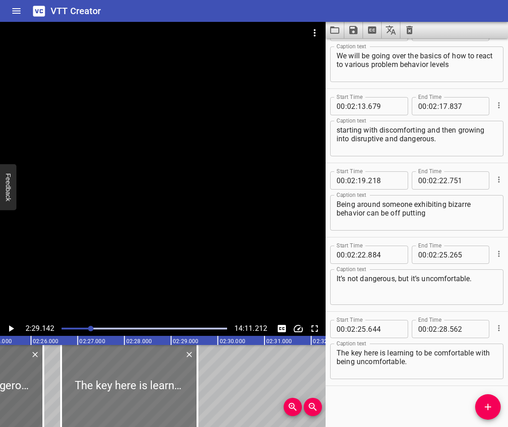
scroll to position [0, 6728]
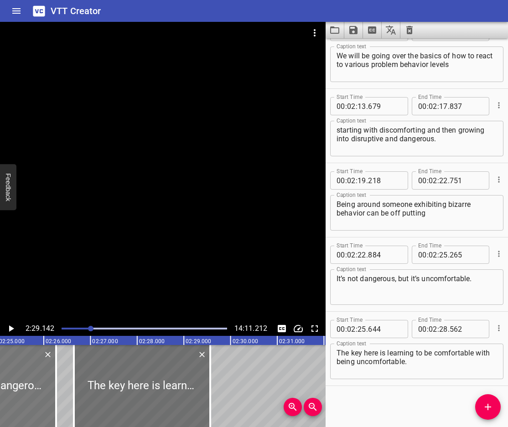
drag, startPoint x: 25, startPoint y: 394, endPoint x: 20, endPoint y: 379, distance: 16.0
click at [25, 394] on div at bounding box center [0, 386] width 111 height 82
click at [9, 332] on icon "Play/Pause" at bounding box center [11, 329] width 5 height 6
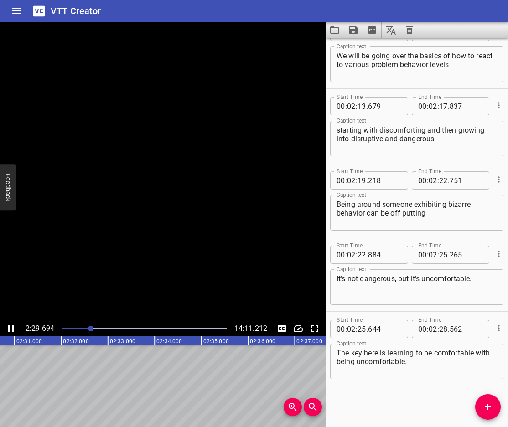
click at [9, 332] on icon "Play/Pause" at bounding box center [10, 329] width 5 height 6
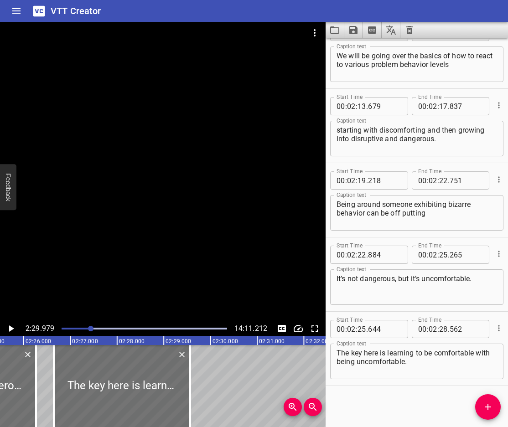
scroll to position [0, 6556]
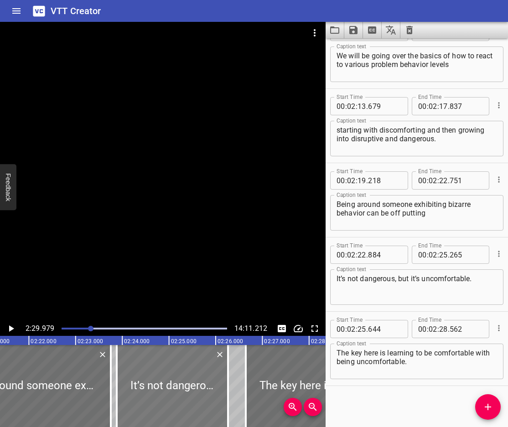
click at [149, 383] on div at bounding box center [172, 386] width 111 height 82
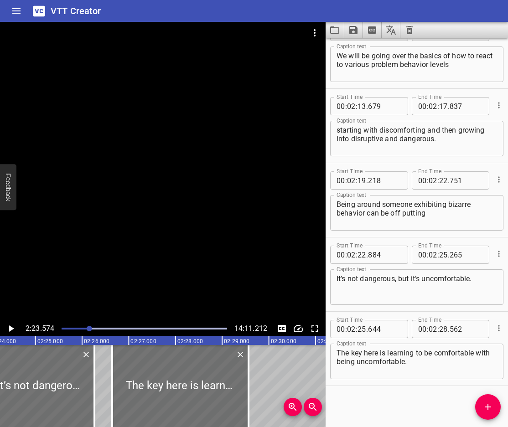
scroll to position [0, 6705]
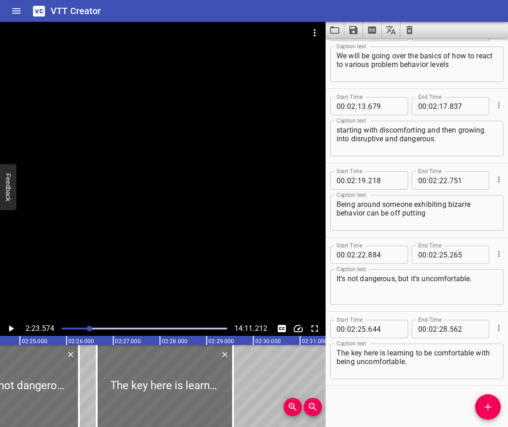
click at [12, 327] on icon "Play/Pause" at bounding box center [10, 328] width 11 height 11
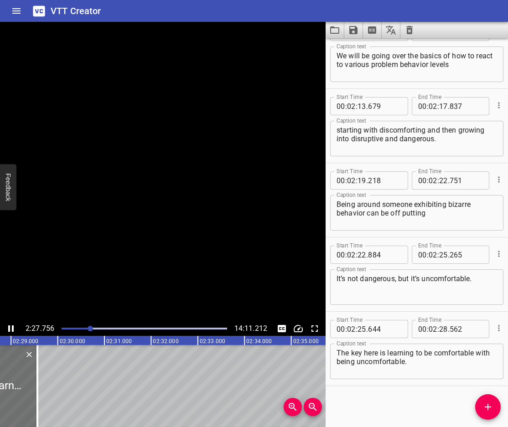
click at [12, 327] on icon "Play/Pause" at bounding box center [10, 329] width 5 height 6
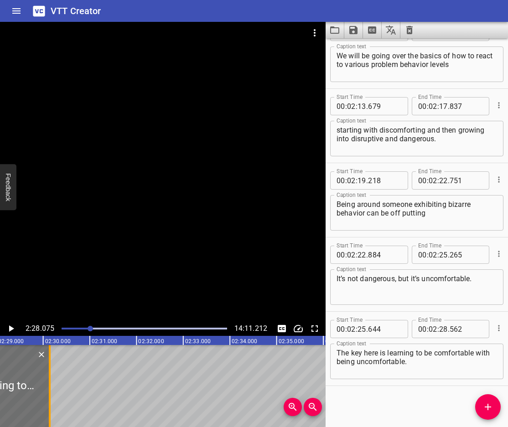
drag, startPoint x: 21, startPoint y: 387, endPoint x: 49, endPoint y: 413, distance: 37.7
click at [49, 413] on div at bounding box center [50, 386] width 2 height 82
click at [12, 327] on icon "Play/Pause" at bounding box center [10, 328] width 11 height 11
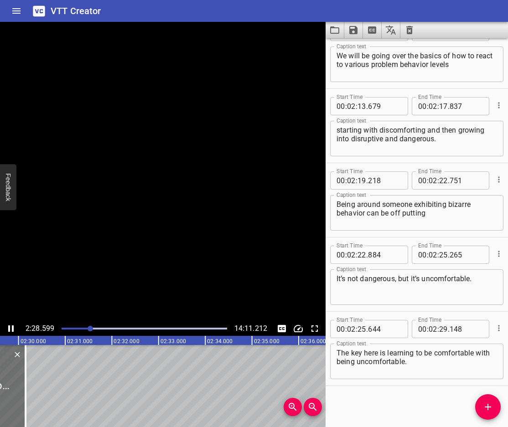
click at [12, 327] on icon "Play/Pause" at bounding box center [10, 329] width 5 height 6
drag, startPoint x: 18, startPoint y: 381, endPoint x: 30, endPoint y: 392, distance: 15.8
click at [27, 392] on div at bounding box center [22, 386] width 9 height 82
click at [10, 328] on icon "Play/Pause" at bounding box center [11, 329] width 5 height 6
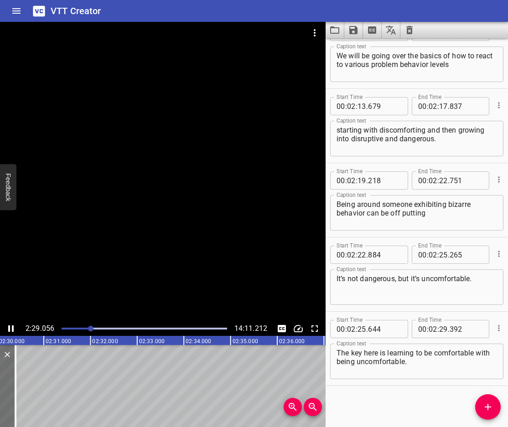
click at [10, 328] on icon "Play/Pause" at bounding box center [10, 329] width 5 height 6
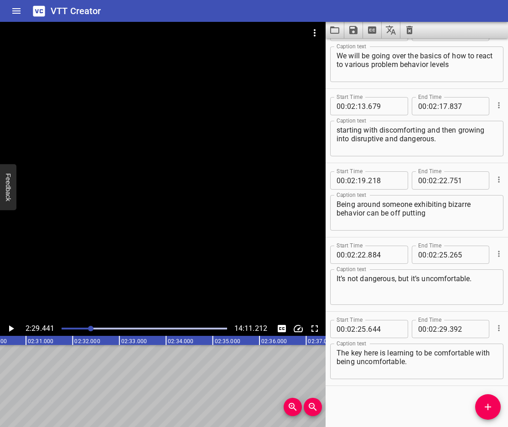
scroll to position [0, 6963]
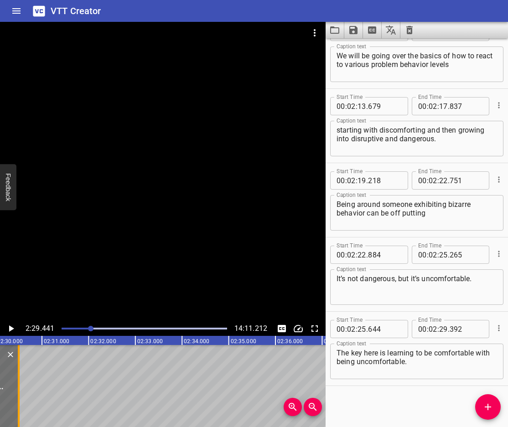
drag, startPoint x: 1, startPoint y: 406, endPoint x: 22, endPoint y: 409, distance: 21.2
click at [22, 409] on div at bounding box center [18, 386] width 9 height 82
click at [8, 327] on icon "Play/Pause" at bounding box center [10, 328] width 11 height 11
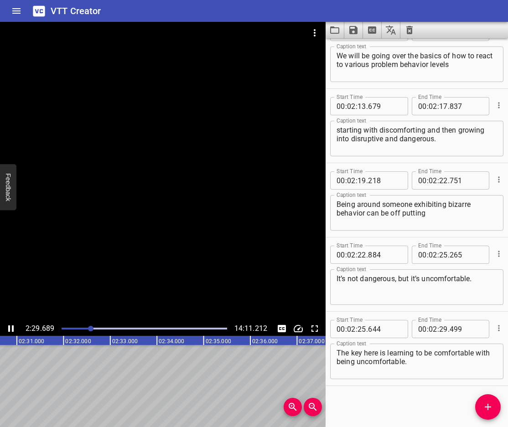
click at [8, 327] on icon "Play/Pause" at bounding box center [10, 329] width 5 height 6
click at [481, 404] on span "Add Cue" at bounding box center [488, 407] width 26 height 11
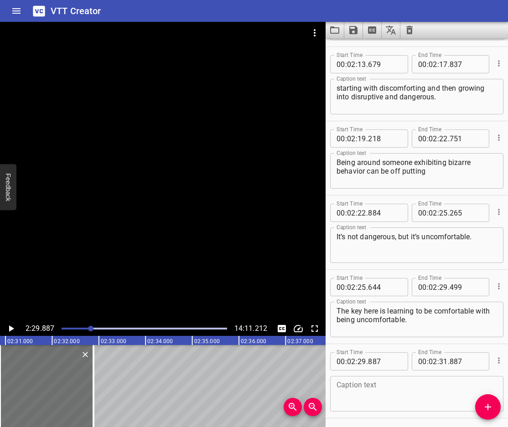
scroll to position [3222, 0]
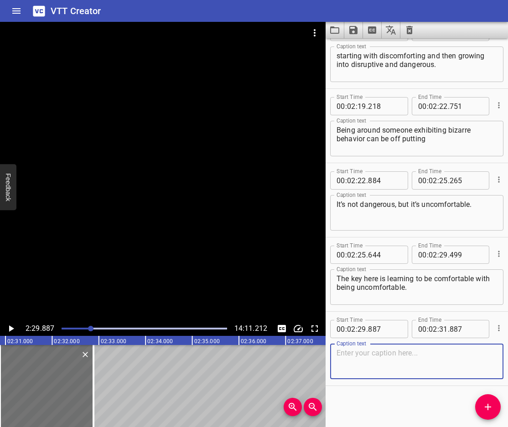
click at [394, 356] on textarea at bounding box center [417, 362] width 161 height 26
paste textarea "As these are instances that can arise often when working in libraries."
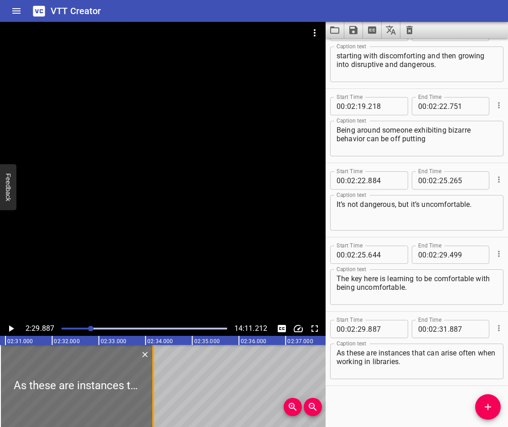
drag, startPoint x: 96, startPoint y: 385, endPoint x: 164, endPoint y: 409, distance: 72.1
click at [158, 409] on div at bounding box center [153, 386] width 9 height 82
click at [12, 327] on icon "Play/Pause" at bounding box center [10, 328] width 11 height 11
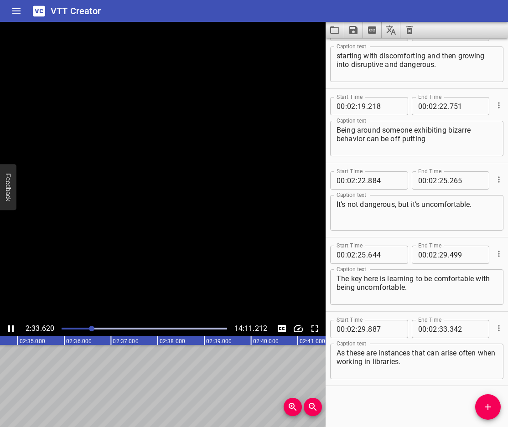
click at [12, 327] on icon "Play/Pause" at bounding box center [10, 329] width 5 height 6
click at [489, 408] on icon "Add Cue" at bounding box center [488, 407] width 11 height 11
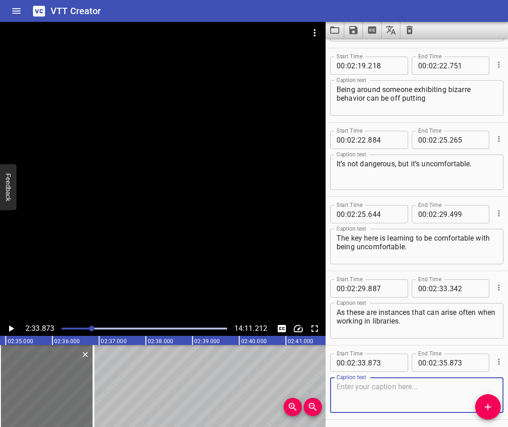
scroll to position [3296, 0]
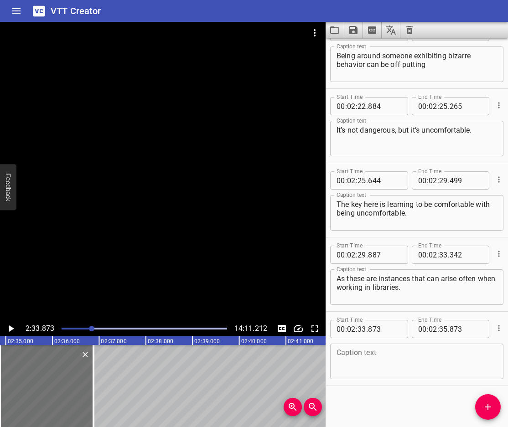
click at [358, 354] on textarea at bounding box center [417, 362] width 161 height 26
paste textarea "With Level 1 of Assessing Danger"
click at [10, 327] on icon "Play/Pause" at bounding box center [11, 329] width 5 height 6
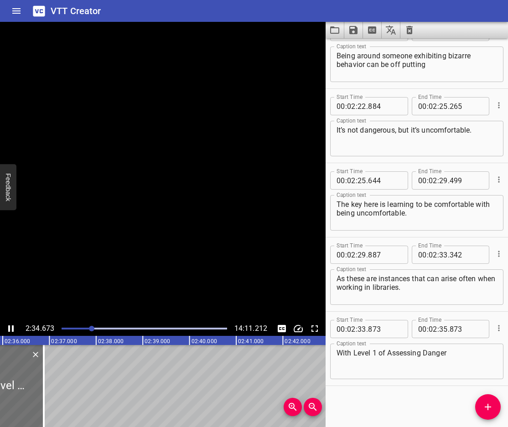
click at [10, 327] on icon "Play/Pause" at bounding box center [10, 329] width 5 height 6
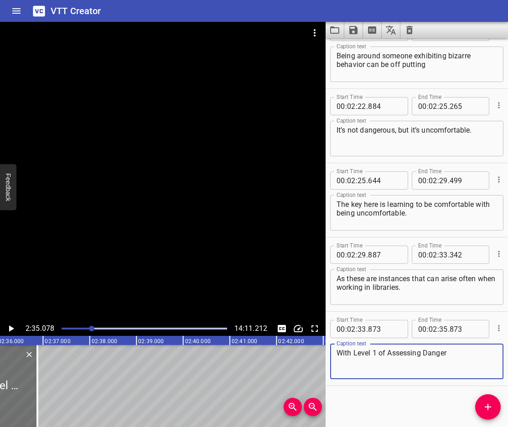
drag, startPoint x: 463, startPoint y: 357, endPoint x: 298, endPoint y: 346, distance: 165.9
click at [298, 346] on main "2:35.078 14:11.212 00:00.000 00:01.000 00:02.000 00:03.000 00:04.000 00:05.000 …" at bounding box center [254, 224] width 508 height 405
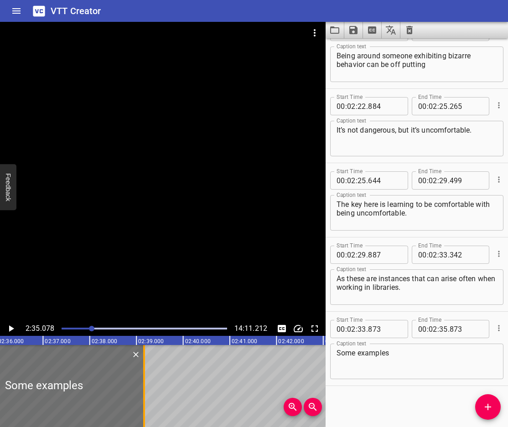
drag, startPoint x: 37, startPoint y: 394, endPoint x: 206, endPoint y: 410, distance: 169.5
click at [145, 410] on div at bounding box center [144, 386] width 2 height 82
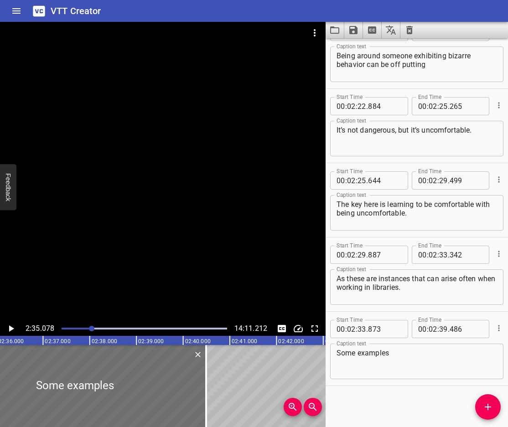
click at [14, 329] on icon "Play/Pause" at bounding box center [11, 329] width 5 height 6
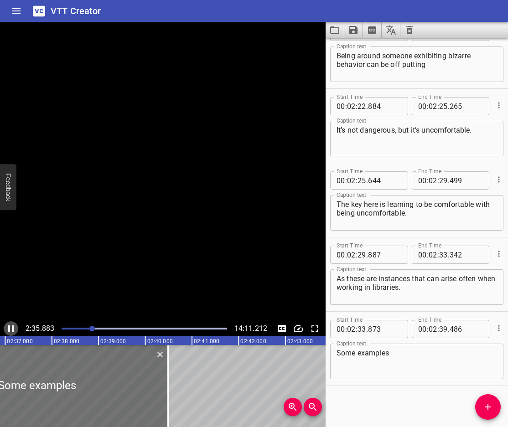
click at [14, 329] on icon "Play/Pause" at bounding box center [10, 329] width 5 height 6
click at [405, 352] on textarea "Some examples" at bounding box center [417, 362] width 161 height 26
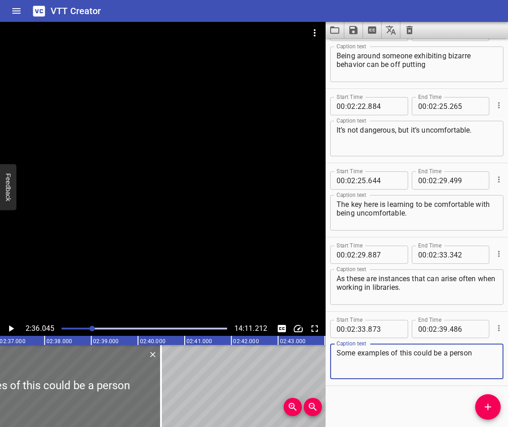
click at [7, 329] on icon "Play/Pause" at bounding box center [10, 328] width 11 height 11
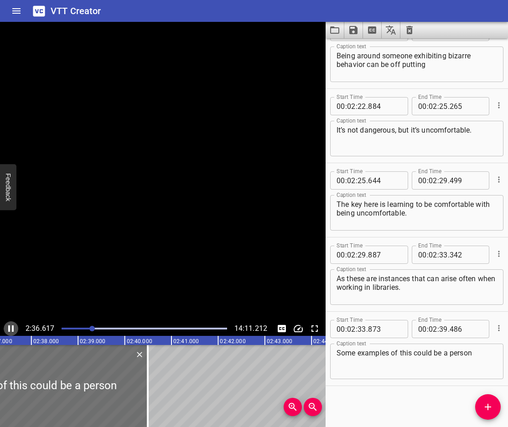
click at [7, 328] on icon "Play/Pause" at bounding box center [10, 328] width 11 height 11
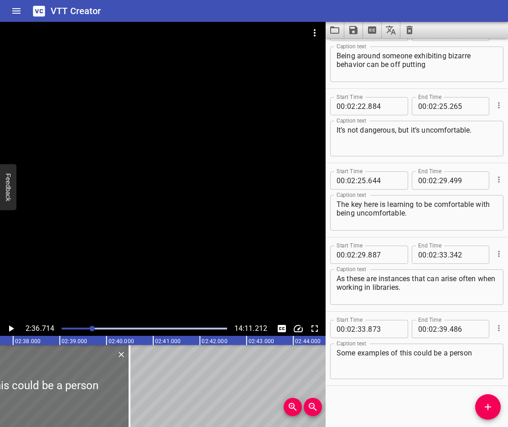
click at [473, 351] on textarea "Some examples of this could be a person" at bounding box center [417, 362] width 161 height 26
click at [13, 329] on icon "Play/Pause" at bounding box center [11, 329] width 5 height 6
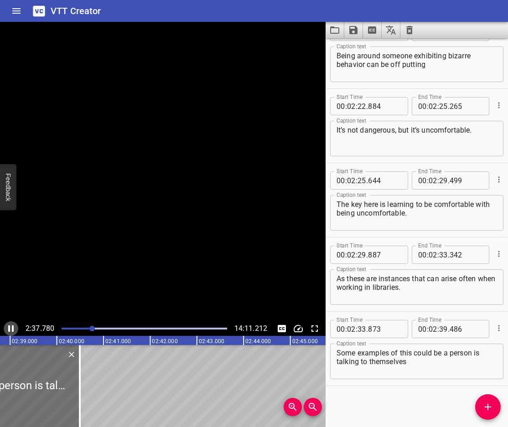
click at [13, 329] on icon "Play/Pause" at bounding box center [10, 329] width 5 height 6
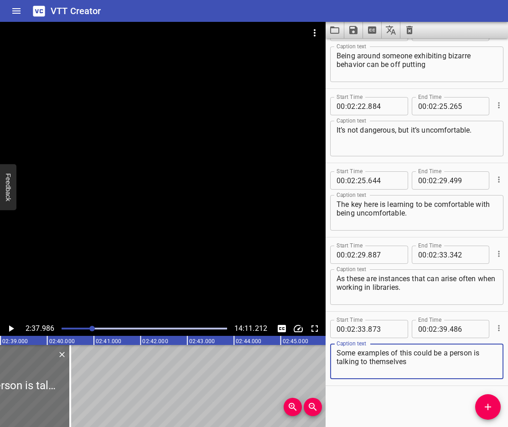
click at [407, 361] on textarea "Some examples of this could be a person is talking to themselves" at bounding box center [417, 362] width 161 height 26
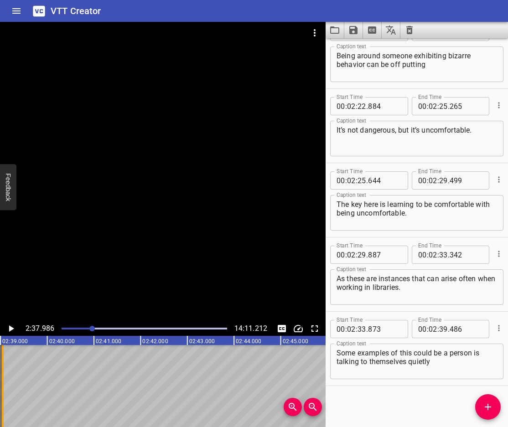
drag, startPoint x: 69, startPoint y: 404, endPoint x: 1, endPoint y: 398, distance: 67.8
click at [2, 398] on div at bounding box center [3, 386] width 2 height 82
click at [483, 407] on icon "Add Cue" at bounding box center [488, 407] width 11 height 11
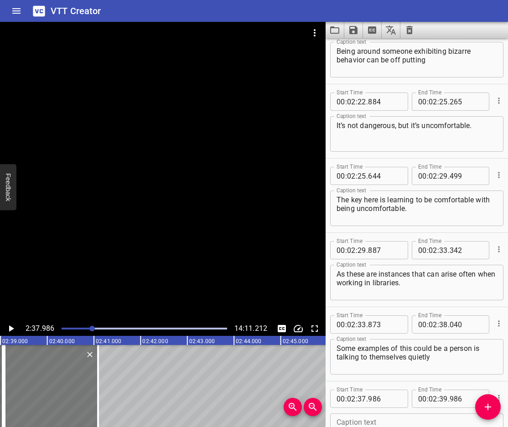
drag, startPoint x: 46, startPoint y: 383, endPoint x: 50, endPoint y: 393, distance: 11.0
click at [50, 393] on div at bounding box center [51, 386] width 93 height 82
drag, startPoint x: 98, startPoint y: 402, endPoint x: 153, endPoint y: 418, distance: 57.4
click at [120, 418] on div at bounding box center [120, 386] width 2 height 82
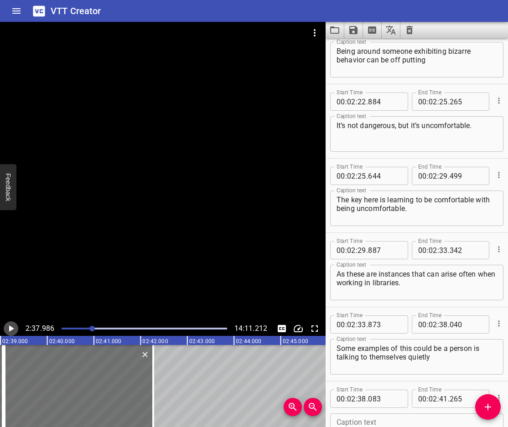
click at [7, 326] on icon "Play/Pause" at bounding box center [10, 328] width 11 height 11
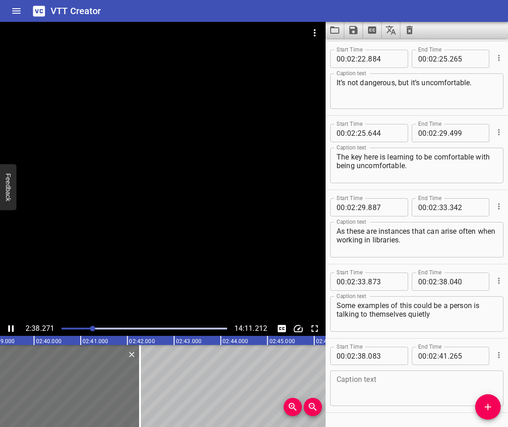
scroll to position [3371, 0]
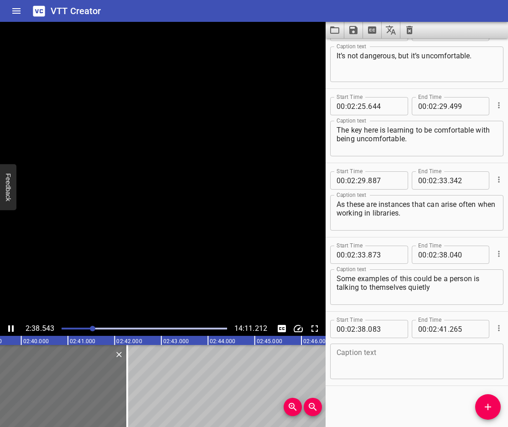
click at [7, 326] on icon "Play/Pause" at bounding box center [10, 328] width 11 height 11
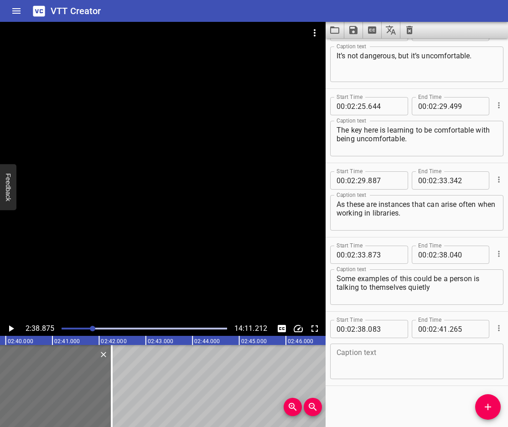
click at [419, 364] on textarea at bounding box center [417, 362] width 161 height 26
click at [8, 328] on icon "Play/Pause" at bounding box center [10, 328] width 11 height 11
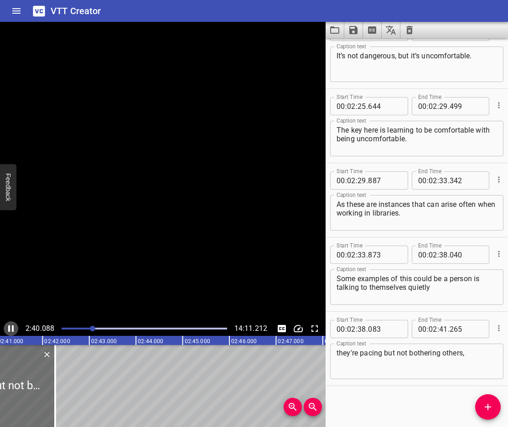
click at [8, 328] on icon "Play/Pause" at bounding box center [10, 329] width 5 height 6
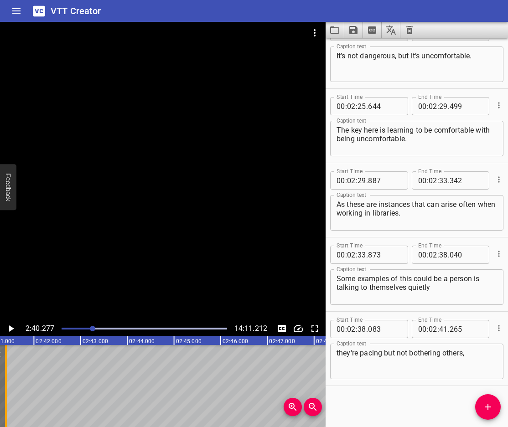
drag, startPoint x: 47, startPoint y: 393, endPoint x: 7, endPoint y: 408, distance: 43.3
click at [7, 408] on div at bounding box center [5, 386] width 9 height 82
drag, startPoint x: 9, startPoint y: 362, endPoint x: 17, endPoint y: 366, distance: 8.8
click at [11, 366] on div at bounding box center [6, 386] width 9 height 82
click at [5, 326] on icon "Play/Pause" at bounding box center [10, 328] width 11 height 11
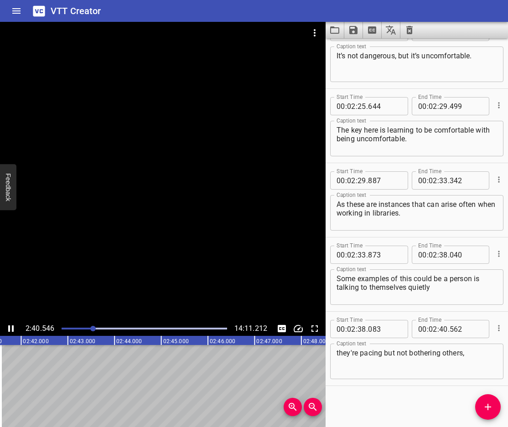
click at [7, 326] on icon "Play/Pause" at bounding box center [10, 328] width 11 height 11
click at [488, 406] on icon "Add Cue" at bounding box center [488, 407] width 6 height 6
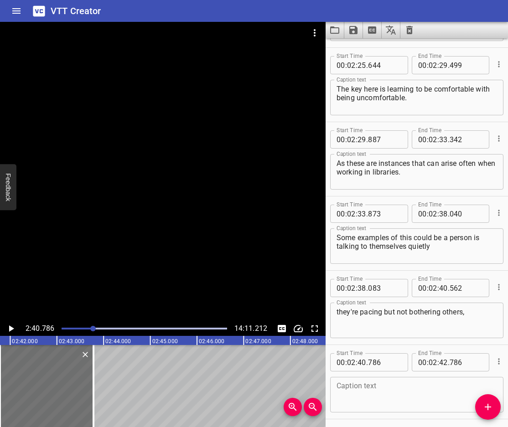
scroll to position [3445, 0]
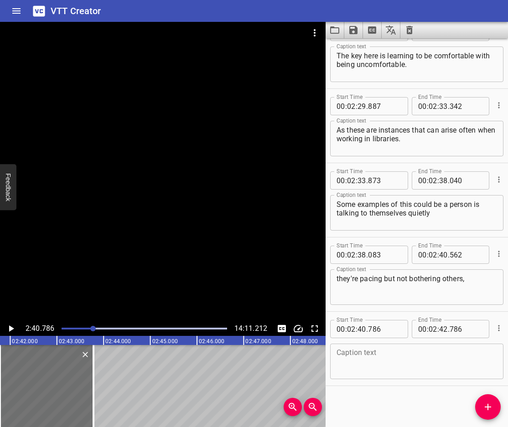
click at [413, 370] on textarea at bounding box center [417, 362] width 161 height 26
paste textarea "Staring at a wall for long periods of time"
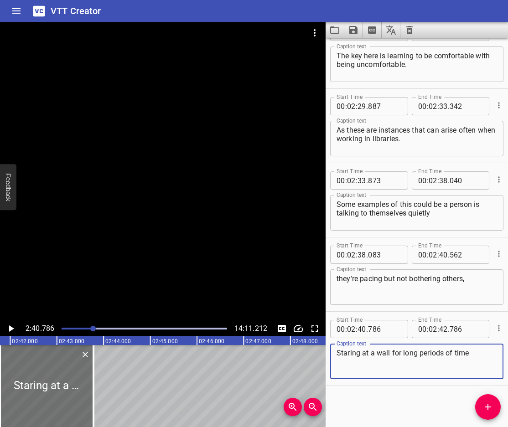
click at [340, 354] on textarea "Staring at a wall for long periods of time" at bounding box center [417, 362] width 161 height 26
click at [5, 329] on button "Play/Pause" at bounding box center [11, 329] width 15 height 15
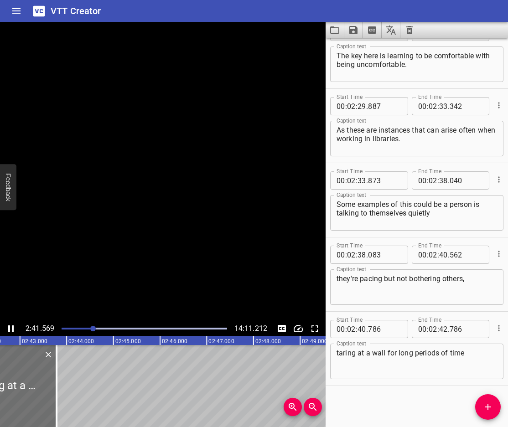
click at [5, 329] on button "Play/Pause" at bounding box center [11, 329] width 15 height 15
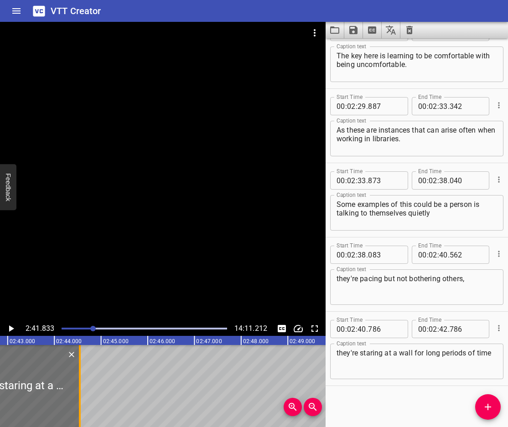
drag, startPoint x: 46, startPoint y: 390, endPoint x: 83, endPoint y: 404, distance: 39.4
click at [84, 409] on div at bounding box center [79, 386] width 9 height 82
click at [13, 330] on icon "Play/Pause" at bounding box center [10, 328] width 11 height 11
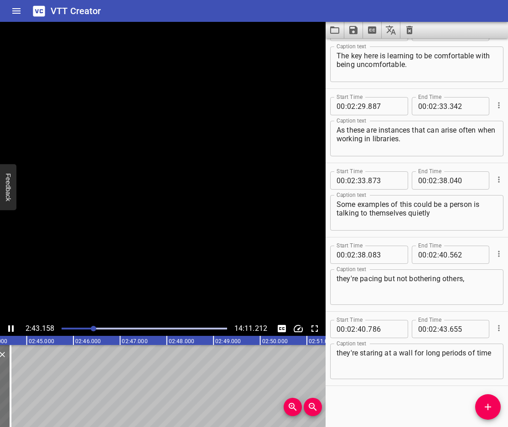
click at [13, 330] on icon "Play/Pause" at bounding box center [10, 329] width 5 height 6
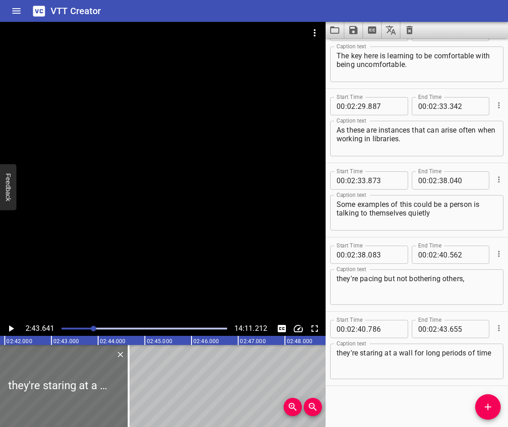
scroll to position [0, 7450]
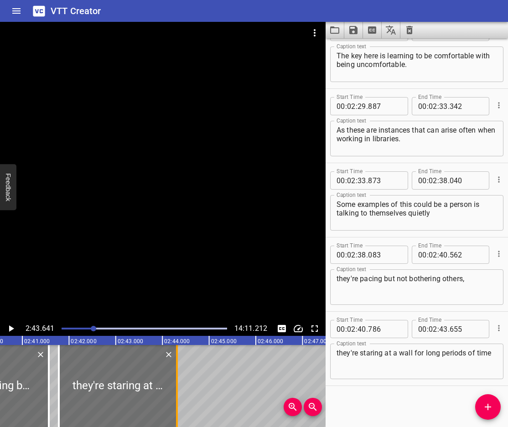
drag, startPoint x: 190, startPoint y: 410, endPoint x: 174, endPoint y: 415, distance: 16.7
click at [174, 415] on div at bounding box center [176, 386] width 9 height 82
click at [487, 404] on icon "Add Cue" at bounding box center [488, 407] width 11 height 11
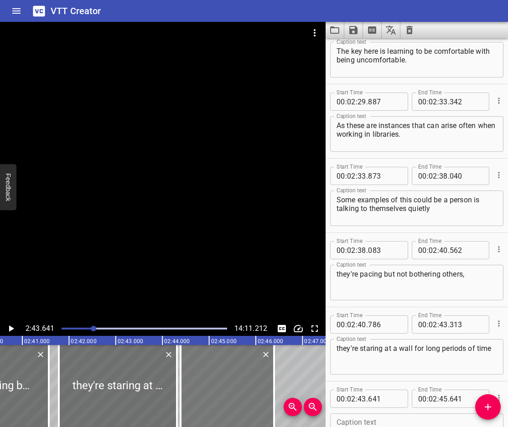
drag, startPoint x: 254, startPoint y: 400, endPoint x: 243, endPoint y: 401, distance: 11.9
click at [243, 401] on div at bounding box center [227, 386] width 93 height 82
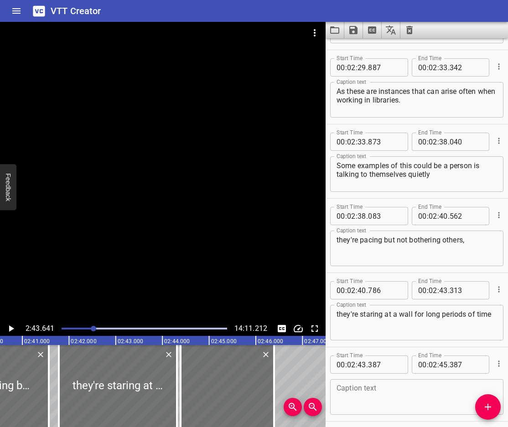
scroll to position [3519, 0]
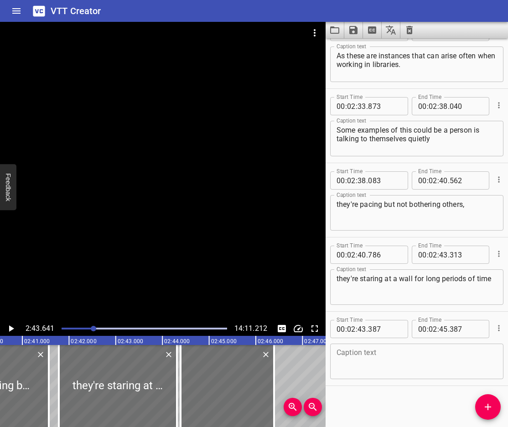
click at [385, 343] on div "Caption text Caption text" at bounding box center [416, 360] width 173 height 41
click at [378, 357] on textarea at bounding box center [417, 362] width 161 height 26
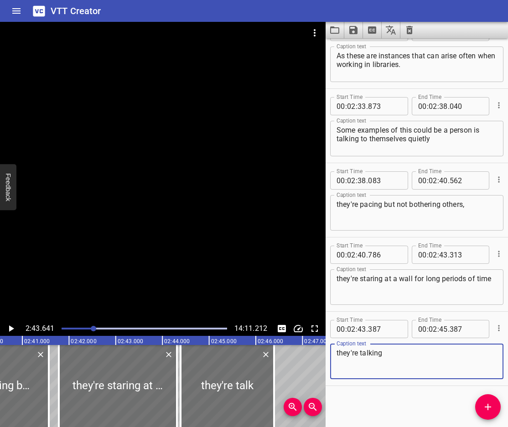
paste textarea "Talking about odd things"
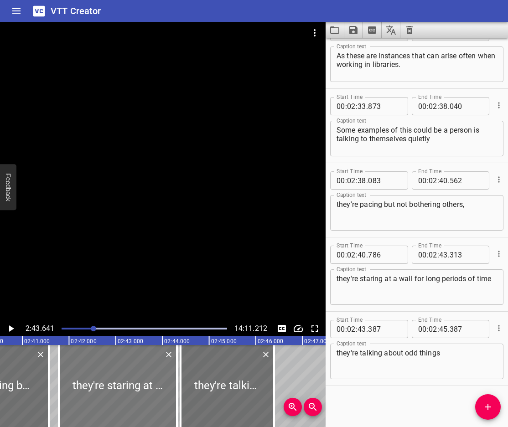
click at [82, 357] on div at bounding box center [118, 386] width 118 height 82
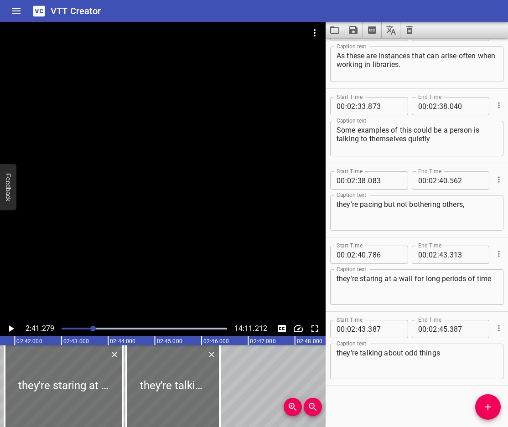
scroll to position [0, 7532]
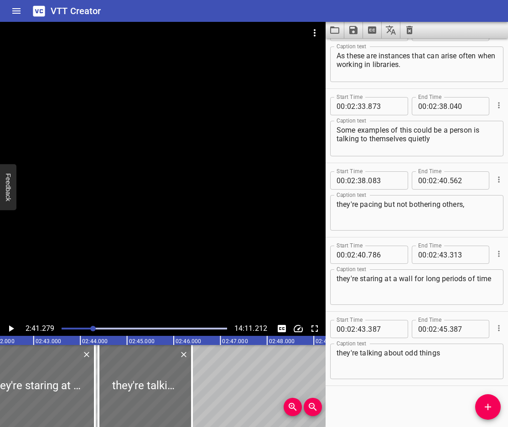
click at [14, 328] on icon "Play/Pause" at bounding box center [10, 328] width 11 height 11
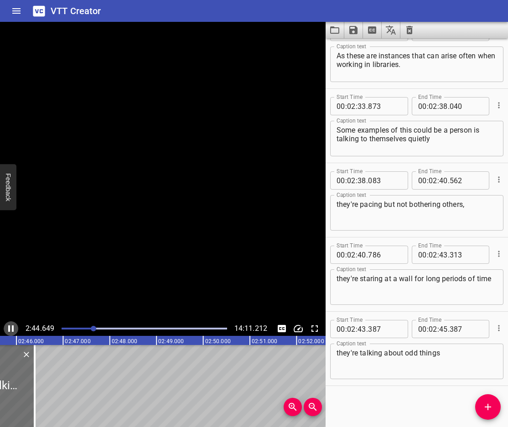
click at [14, 328] on icon "Play/Pause" at bounding box center [10, 328] width 11 height 11
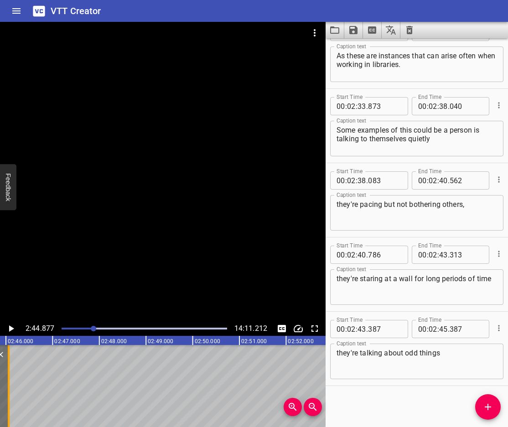
drag, startPoint x: 26, startPoint y: 384, endPoint x: 10, endPoint y: 394, distance: 19.1
click at [10, 394] on div at bounding box center [8, 386] width 9 height 82
click at [9, 331] on icon "Play/Pause" at bounding box center [11, 329] width 5 height 6
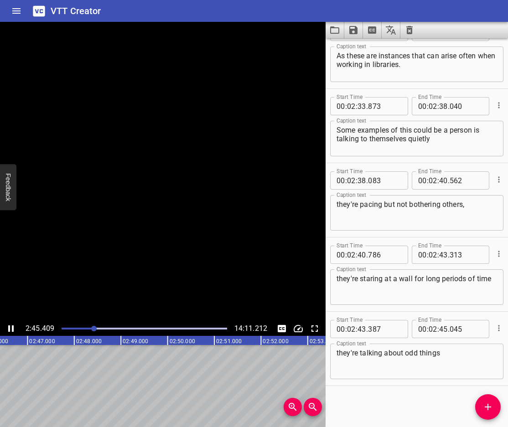
click at [9, 331] on icon "Play/Pause" at bounding box center [10, 329] width 5 height 6
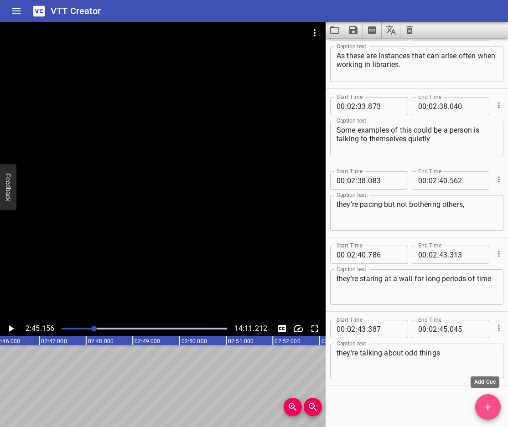
click at [491, 410] on icon "Add Cue" at bounding box center [488, 407] width 11 height 11
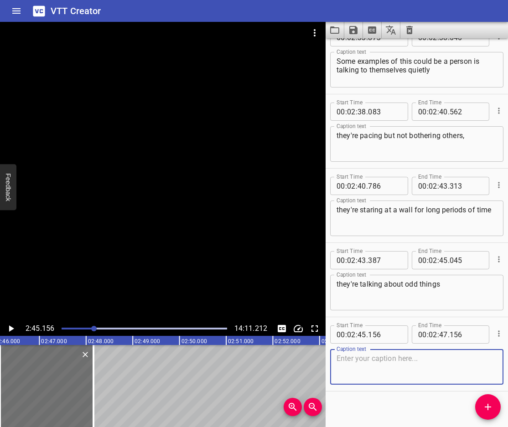
scroll to position [3594, 0]
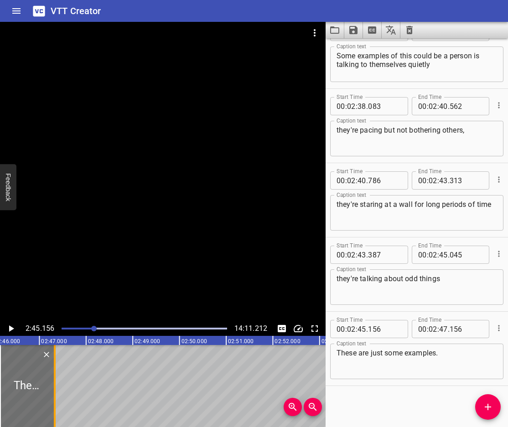
drag, startPoint x: 94, startPoint y: 405, endPoint x: 56, endPoint y: 412, distance: 38.9
click at [56, 411] on div at bounding box center [55, 386] width 2 height 82
click at [11, 329] on icon "Play/Pause" at bounding box center [11, 329] width 5 height 6
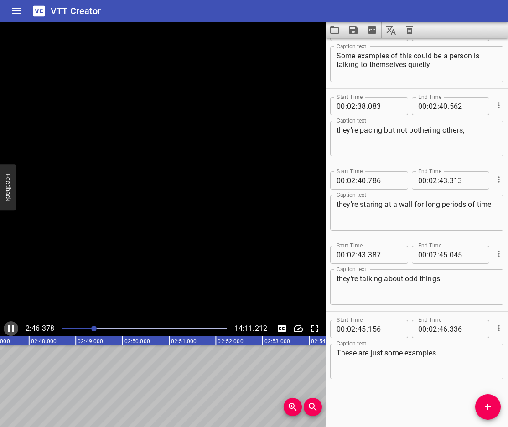
click at [11, 329] on icon "Play/Pause" at bounding box center [10, 328] width 11 height 11
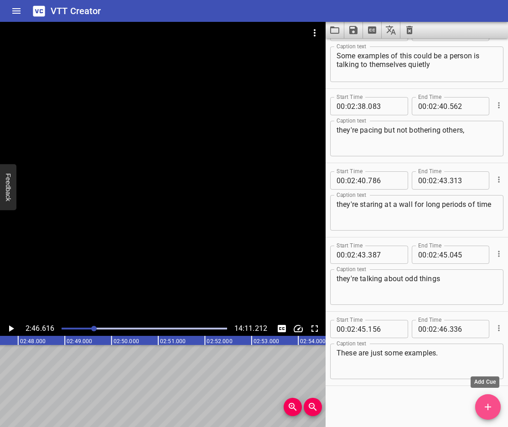
click at [493, 405] on icon "Add Cue" at bounding box center [488, 407] width 11 height 11
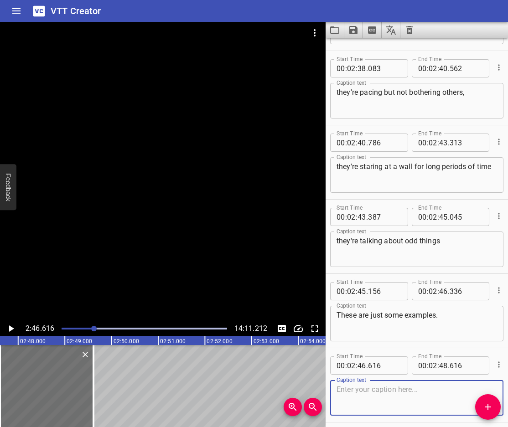
scroll to position [3668, 0]
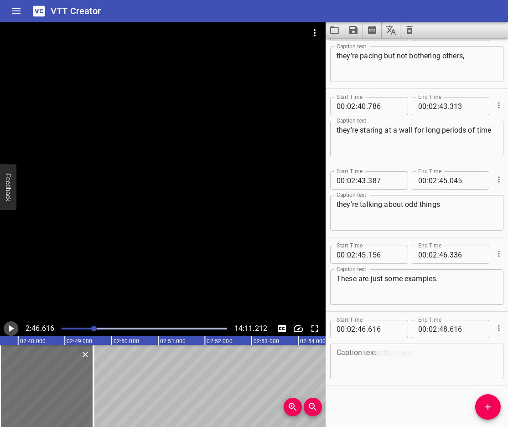
click at [8, 328] on icon "Play/Pause" at bounding box center [10, 328] width 11 height 11
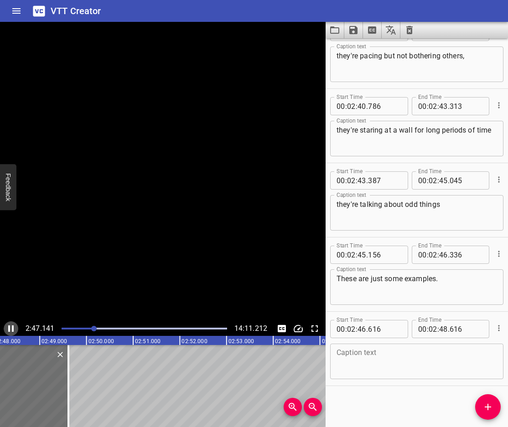
click at [8, 328] on icon "Play/Pause" at bounding box center [10, 329] width 5 height 6
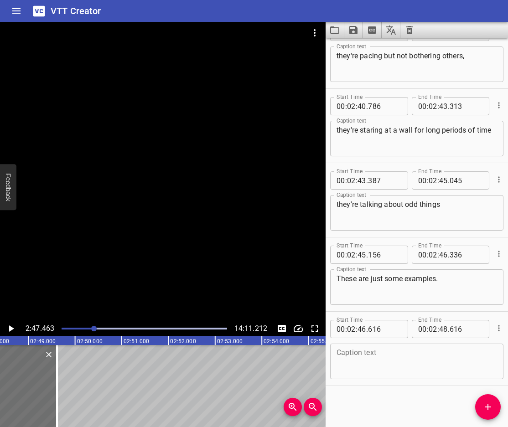
scroll to position [0, 7821]
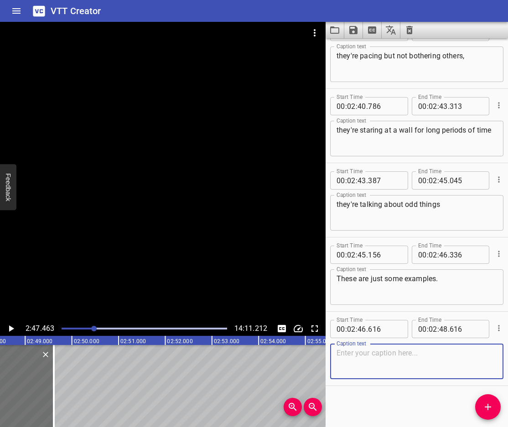
click at [427, 371] on textarea at bounding box center [417, 362] width 161 height 26
paste textarea "With Level 1 of Assessing Danger"
click at [9, 328] on icon "Play/Pause" at bounding box center [10, 328] width 11 height 11
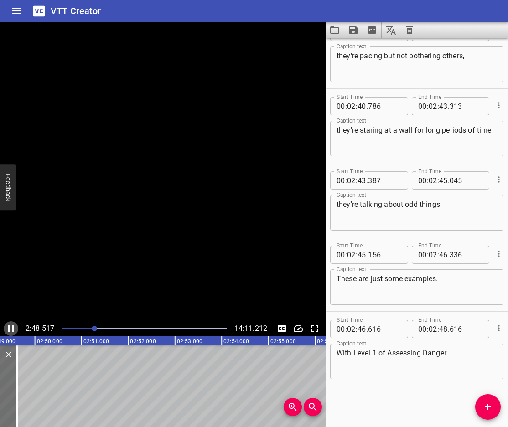
click at [9, 328] on icon "Play/Pause" at bounding box center [10, 329] width 5 height 6
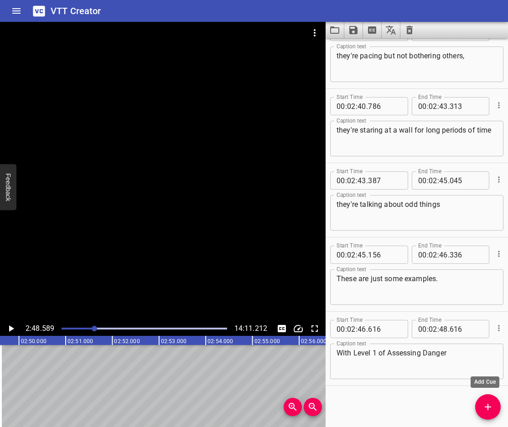
click at [482, 405] on span "Add Cue" at bounding box center [488, 407] width 26 height 11
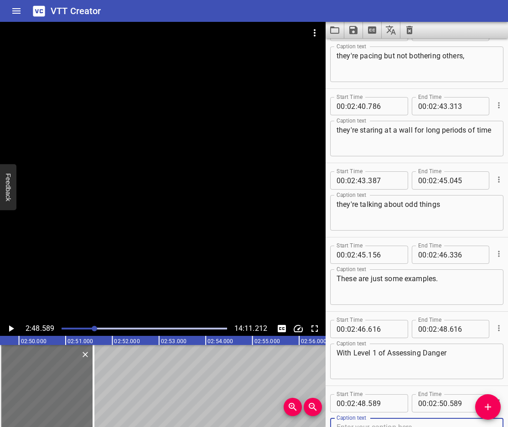
scroll to position [3673, 0]
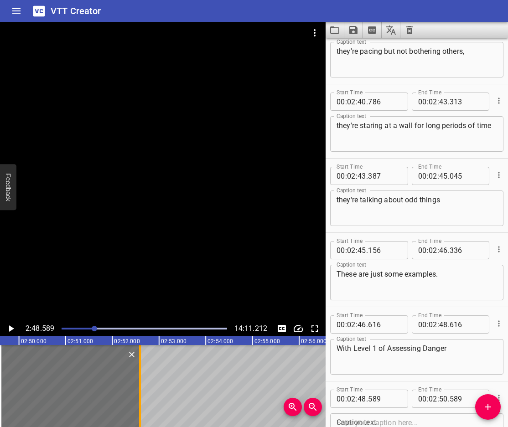
drag, startPoint x: 97, startPoint y: 399, endPoint x: 167, endPoint y: 413, distance: 71.7
click at [145, 413] on div at bounding box center [139, 386] width 9 height 82
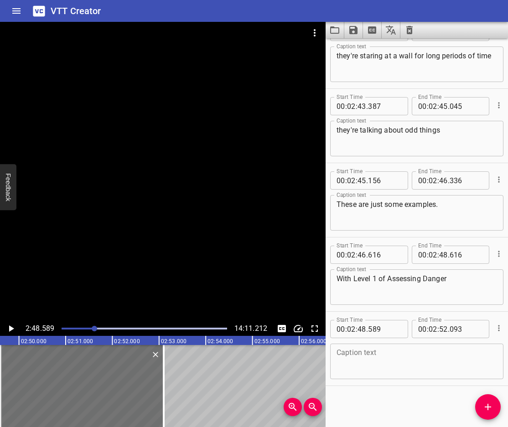
click at [374, 352] on textarea at bounding box center [417, 362] width 161 height 26
paste textarea "it is imperative to understand that the behavior may be discomforting but it is…"
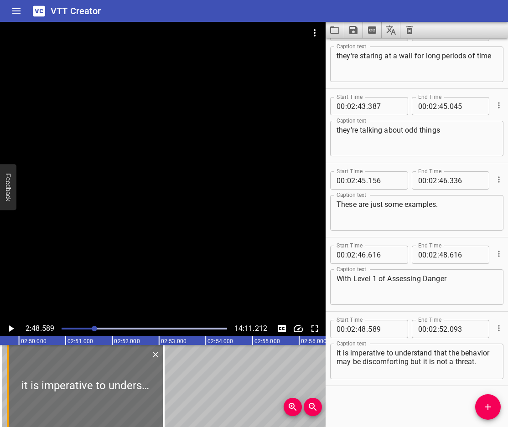
drag, startPoint x: 0, startPoint y: 393, endPoint x: 9, endPoint y: 396, distance: 9.0
click at [9, 396] on div at bounding box center [8, 386] width 2 height 82
click at [6, 329] on icon "Play/Pause" at bounding box center [10, 328] width 11 height 11
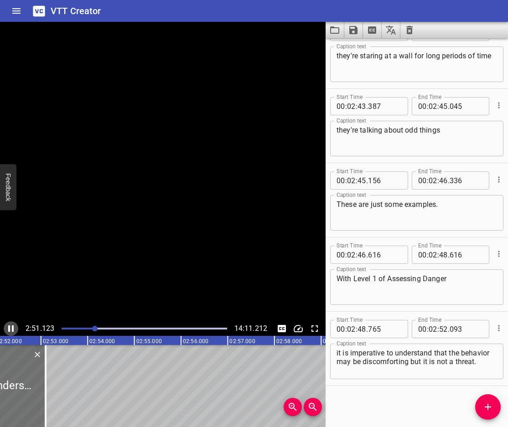
click at [6, 329] on icon "Play/Pause" at bounding box center [10, 328] width 11 height 11
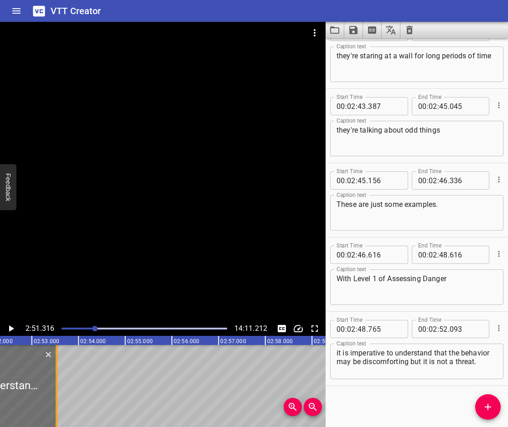
drag, startPoint x: 37, startPoint y: 393, endPoint x: 56, endPoint y: 406, distance: 23.0
click at [56, 406] on div at bounding box center [57, 386] width 2 height 82
click at [10, 328] on icon "Play/Pause" at bounding box center [11, 329] width 5 height 6
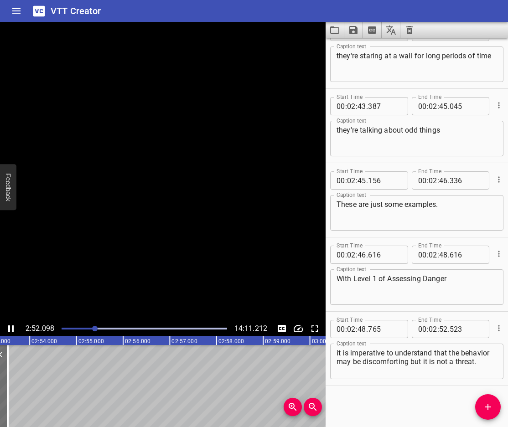
click at [10, 328] on icon "Play/Pause" at bounding box center [10, 329] width 5 height 6
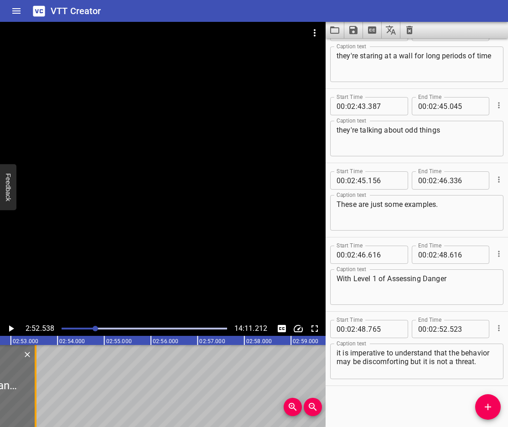
scroll to position [0, 8021]
drag, startPoint x: 36, startPoint y: 403, endPoint x: 57, endPoint y: 410, distance: 22.5
click at [46, 410] on div at bounding box center [45, 386] width 2 height 82
click at [8, 327] on icon "Play/Pause" at bounding box center [10, 328] width 11 height 11
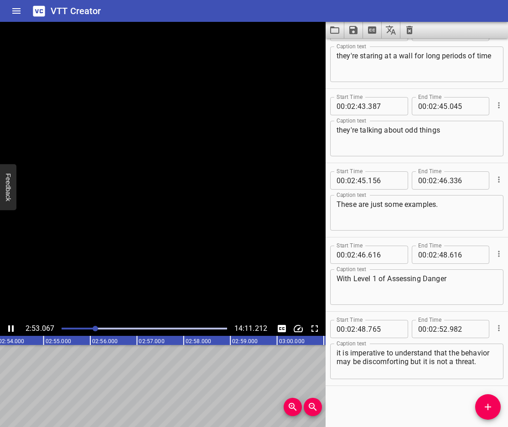
click at [8, 327] on icon "Play/Pause" at bounding box center [10, 329] width 5 height 6
click at [487, 411] on icon "Add Cue" at bounding box center [488, 407] width 11 height 11
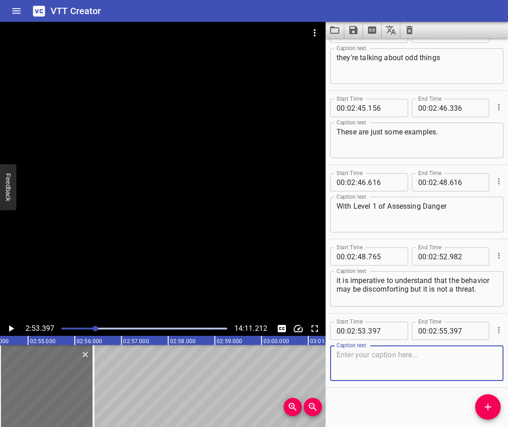
scroll to position [3817, 0]
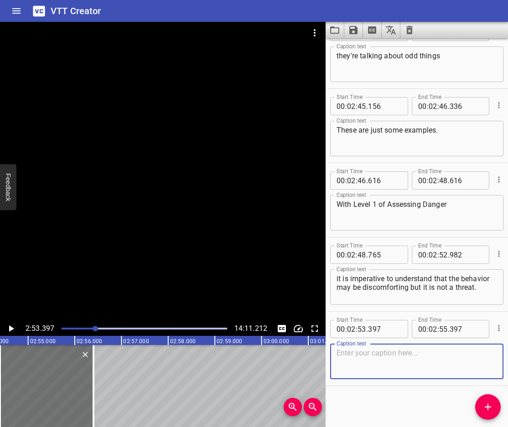
click at [380, 370] on textarea at bounding box center [417, 362] width 161 height 26
paste textarea "As a library worker your job is to be the flight attendant"
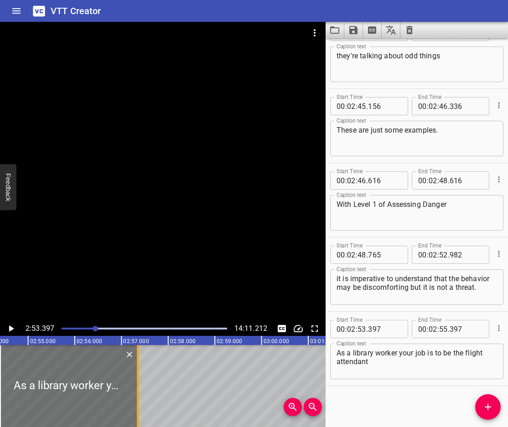
drag, startPoint x: 95, startPoint y: 392, endPoint x: 140, endPoint y: 408, distance: 47.5
click at [140, 408] on div at bounding box center [137, 386] width 9 height 82
click at [9, 325] on icon "Play/Pause" at bounding box center [10, 328] width 11 height 11
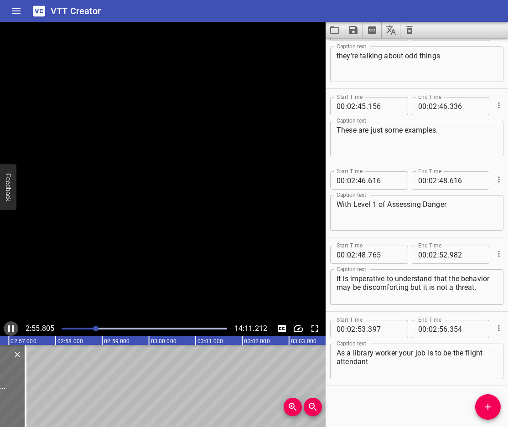
click at [9, 325] on icon "Play/Pause" at bounding box center [10, 328] width 11 height 11
drag, startPoint x: 20, startPoint y: 380, endPoint x: 30, endPoint y: 390, distance: 14.8
click at [29, 390] on div at bounding box center [28, 386] width 2 height 82
click at [9, 330] on icon "Play/Pause" at bounding box center [10, 328] width 11 height 11
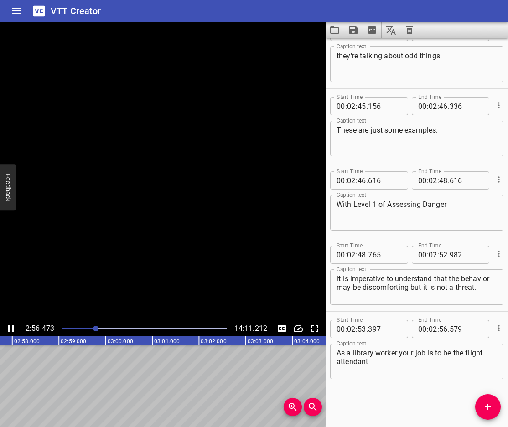
click at [9, 330] on icon "Play/Pause" at bounding box center [10, 329] width 5 height 6
click at [491, 405] on icon "Add Cue" at bounding box center [488, 407] width 11 height 11
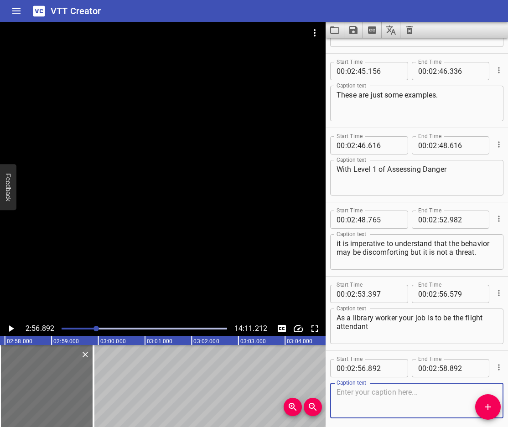
scroll to position [3891, 0]
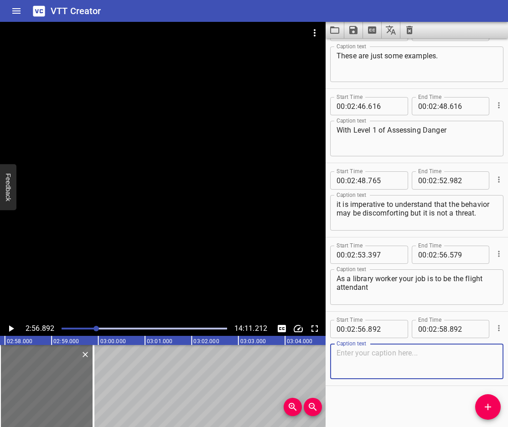
click at [368, 363] on textarea at bounding box center [417, 362] width 161 height 26
paste textarea "Reassure everyone in order to control the situation"
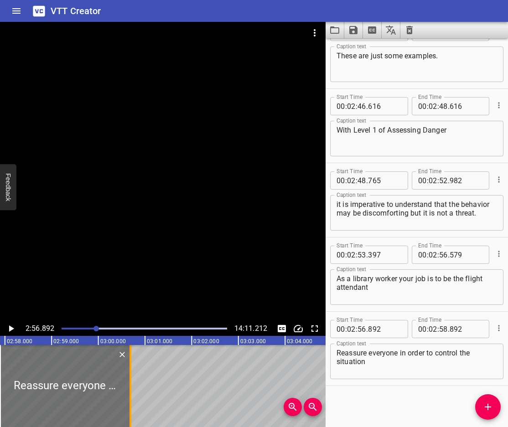
drag, startPoint x: 92, startPoint y: 412, endPoint x: 130, endPoint y: 417, distance: 38.7
click at [130, 417] on div at bounding box center [130, 386] width 9 height 82
click at [9, 332] on icon "Play/Pause" at bounding box center [10, 328] width 11 height 11
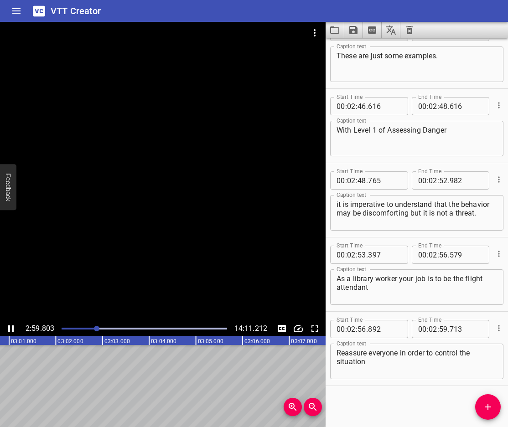
click at [11, 330] on icon "Play/Pause" at bounding box center [10, 328] width 11 height 11
click at [483, 402] on icon "Add Cue" at bounding box center [488, 407] width 11 height 11
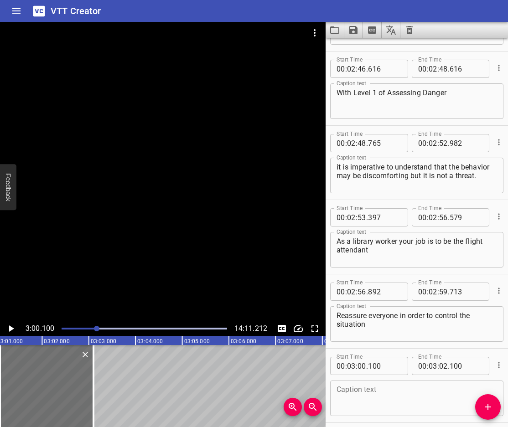
scroll to position [3965, 0]
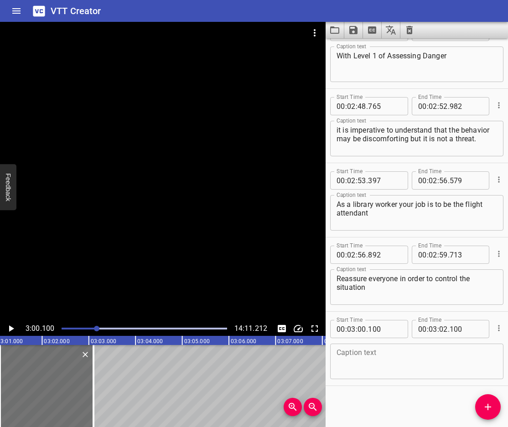
click at [371, 379] on div "Caption text" at bounding box center [416, 362] width 173 height 36
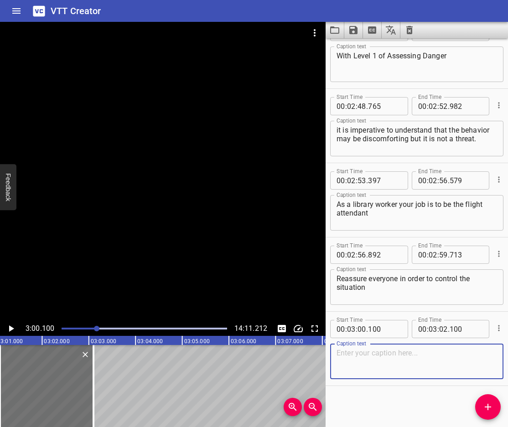
paste textarea ". Remain calm, so the room remains calm no different than a flight attendant"
click at [343, 355] on textarea ". Remain calm, so the room remains calm no different than a flight attendant" at bounding box center [417, 362] width 161 height 26
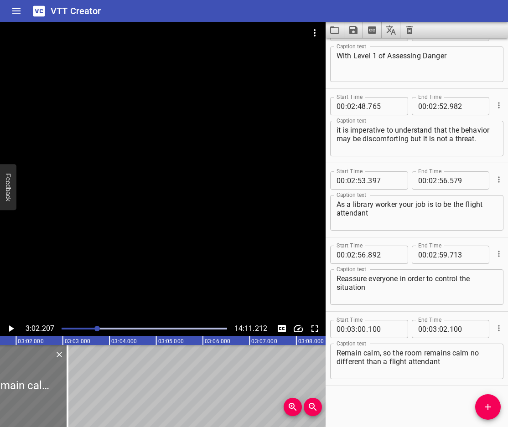
scroll to position [0, 8436]
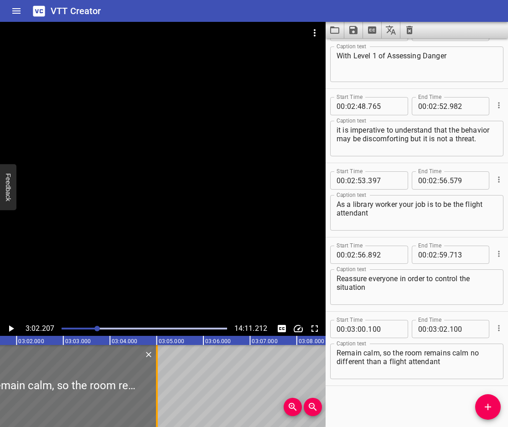
drag, startPoint x: 64, startPoint y: 394, endPoint x: 153, endPoint y: 405, distance: 89.6
click at [153, 405] on div at bounding box center [156, 386] width 9 height 82
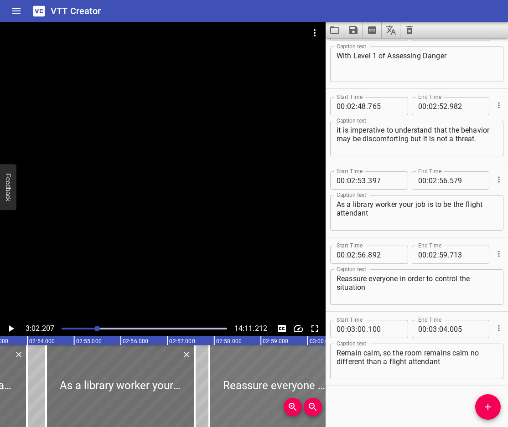
click at [255, 369] on div at bounding box center [275, 386] width 132 height 82
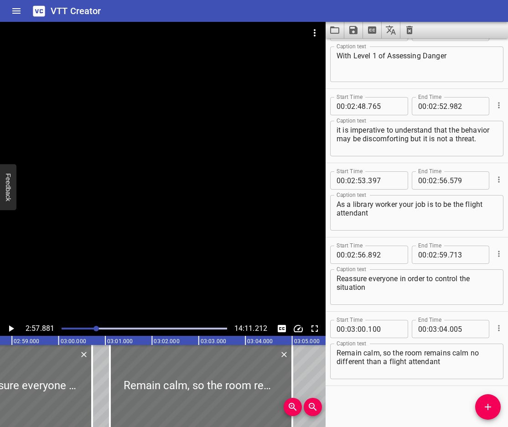
scroll to position [0, 8307]
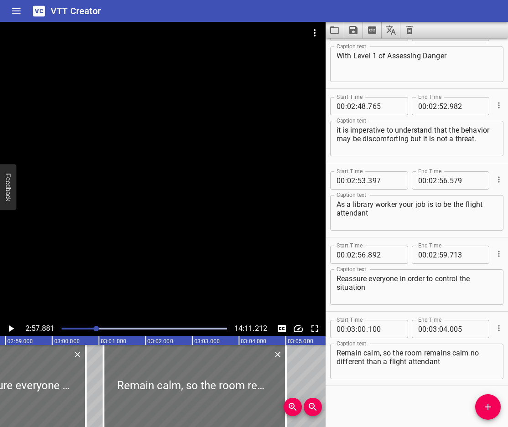
click at [10, 326] on icon "Play/Pause" at bounding box center [10, 328] width 11 height 11
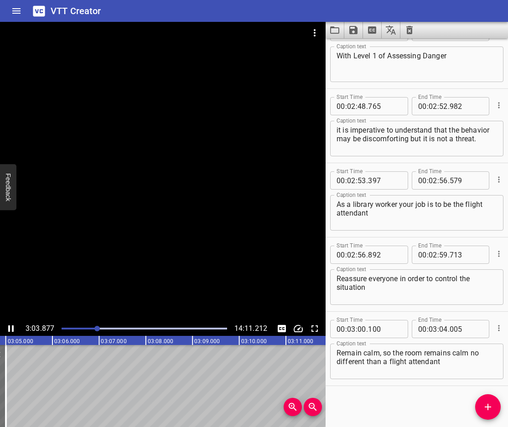
click at [8, 327] on icon "Play/Pause" at bounding box center [10, 329] width 5 height 6
click at [489, 405] on icon "Add Cue" at bounding box center [488, 407] width 11 height 11
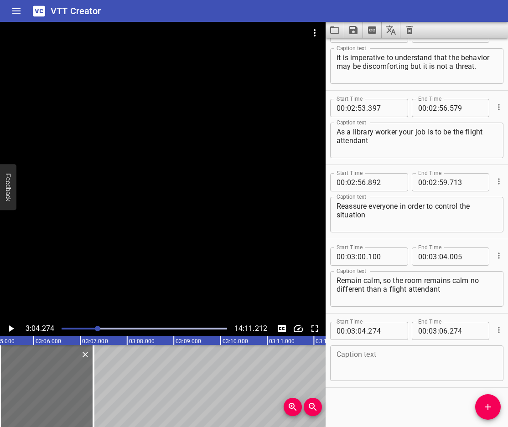
scroll to position [4040, 0]
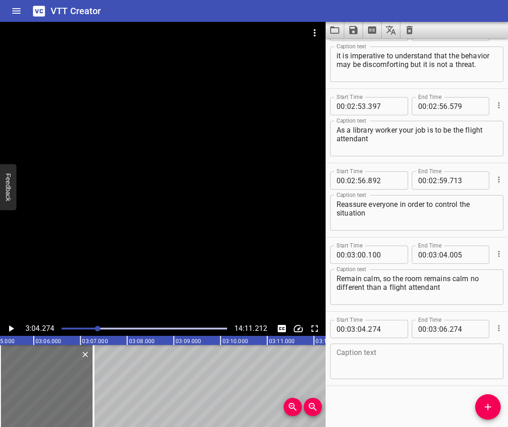
click at [366, 364] on textarea at bounding box center [417, 362] width 161 height 26
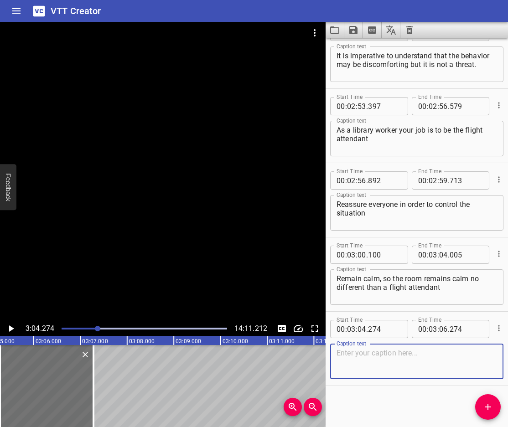
paste textarea "attendant reassuring passengers during turbulence on a flight."
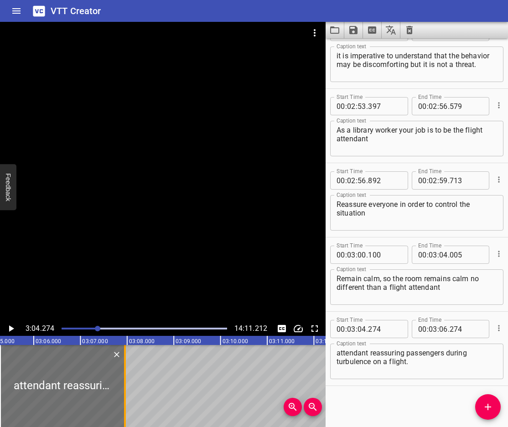
drag, startPoint x: 98, startPoint y: 400, endPoint x: 130, endPoint y: 414, distance: 34.7
click at [130, 414] on div at bounding box center [124, 386] width 9 height 82
click at [7, 325] on icon "Play/Pause" at bounding box center [10, 328] width 11 height 11
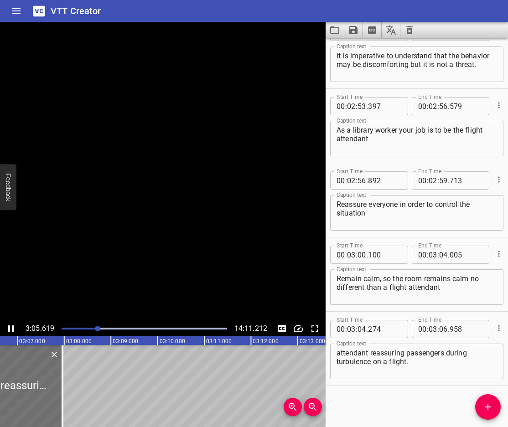
click at [7, 325] on icon "Play/Pause" at bounding box center [10, 328] width 11 height 11
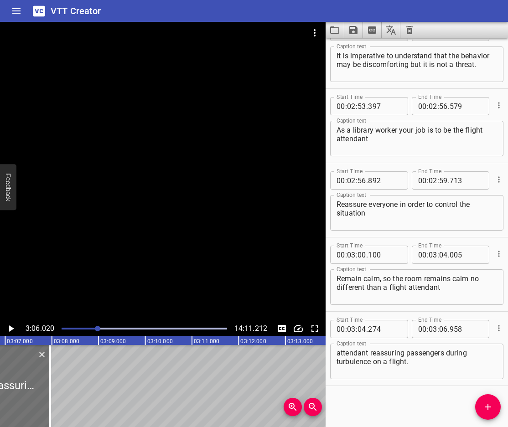
scroll to position [0, 8687]
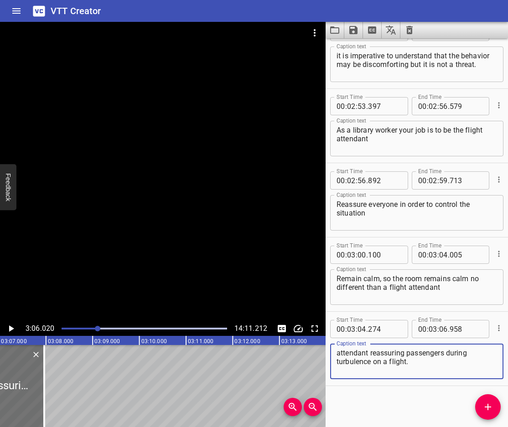
drag, startPoint x: 369, startPoint y: 352, endPoint x: 305, endPoint y: 350, distance: 63.9
click at [305, 350] on main "3:06.020 14:11.212 00:00.000 00:01.000 00:02.000 00:03.000 00:04.000 00:05.000 …" at bounding box center [254, 224] width 508 height 405
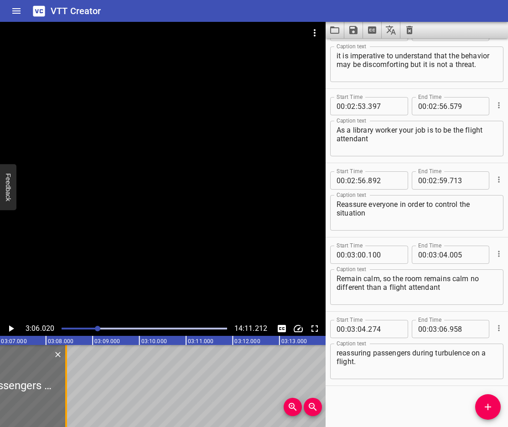
drag, startPoint x: 50, startPoint y: 385, endPoint x: 68, endPoint y: 400, distance: 23.0
click at [68, 400] on div at bounding box center [66, 386] width 9 height 82
click at [11, 330] on icon "Play/Pause" at bounding box center [11, 329] width 5 height 6
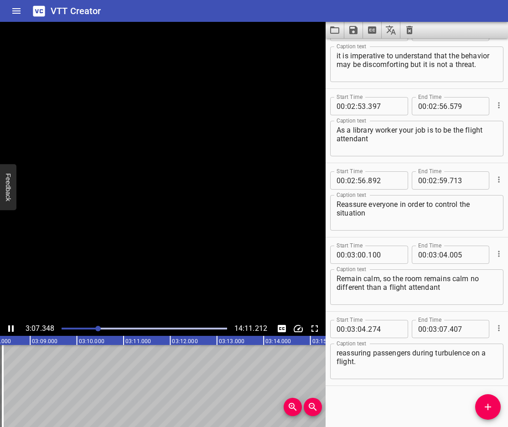
click at [11, 330] on icon "Play/Pause" at bounding box center [10, 328] width 11 height 11
click at [485, 408] on icon "Add Cue" at bounding box center [488, 407] width 6 height 6
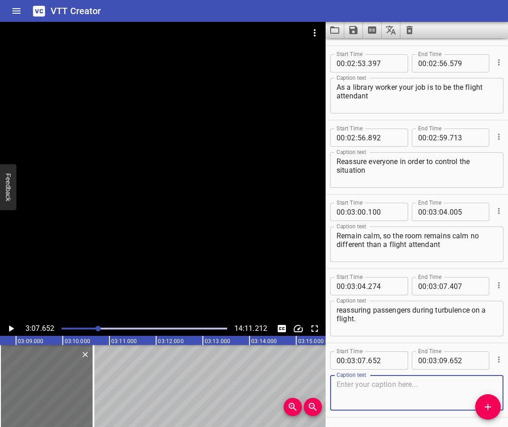
scroll to position [4114, 0]
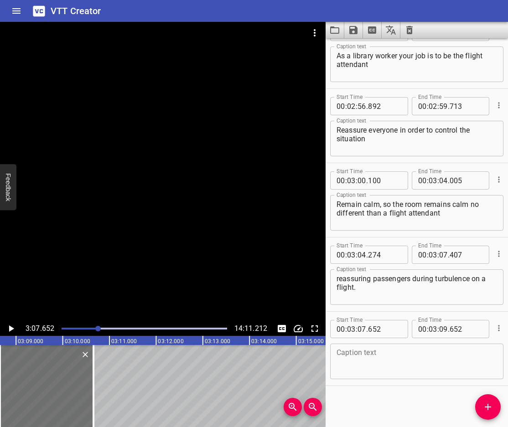
click at [373, 363] on textarea at bounding box center [417, 362] width 161 height 26
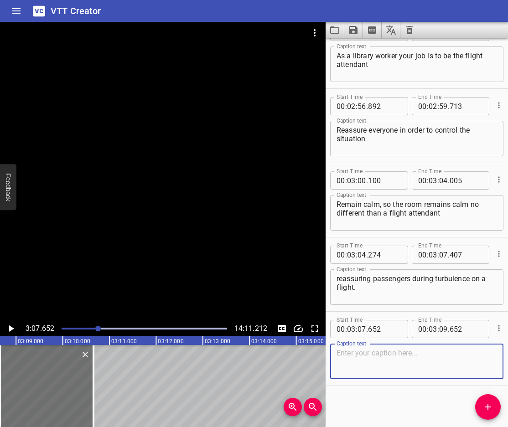
paste textarea "How do you keep people calm?"
click at [10, 328] on icon "Play/Pause" at bounding box center [11, 329] width 5 height 6
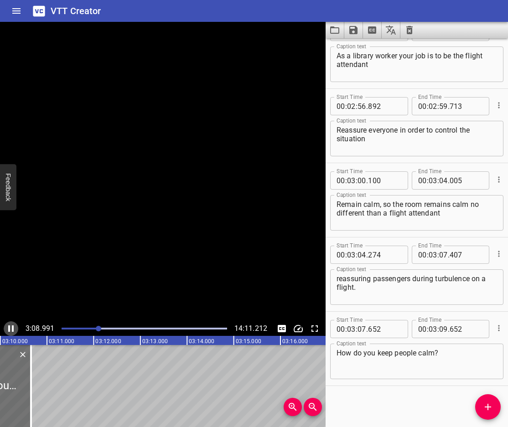
click at [10, 328] on icon "Play/Pause" at bounding box center [10, 329] width 5 height 6
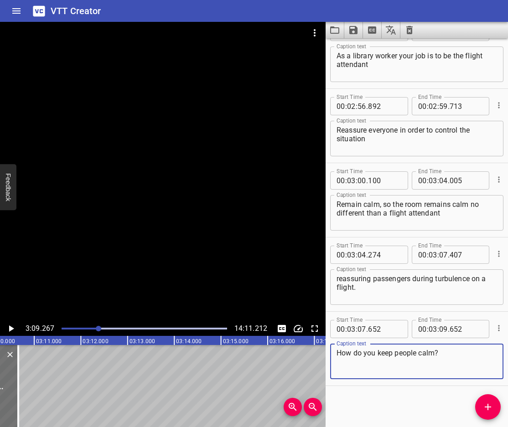
click at [356, 356] on textarea "How do you keep people calm?" at bounding box center [417, 362] width 161 height 26
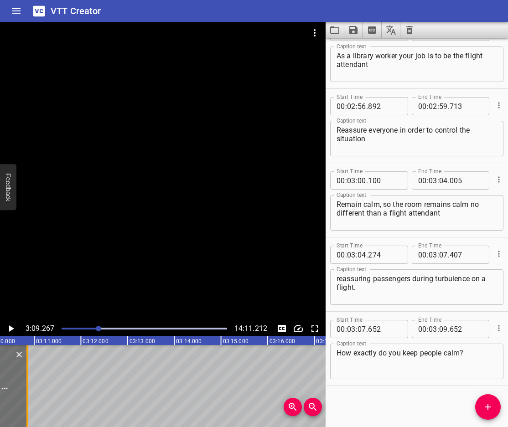
drag, startPoint x: 21, startPoint y: 396, endPoint x: 34, endPoint y: 399, distance: 13.5
click at [32, 399] on div at bounding box center [27, 386] width 9 height 82
click at [9, 331] on icon "Play/Pause" at bounding box center [11, 329] width 5 height 6
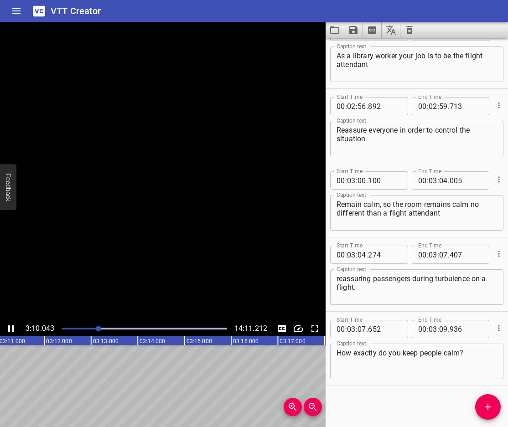
click at [9, 331] on icon "Play/Pause" at bounding box center [10, 329] width 5 height 6
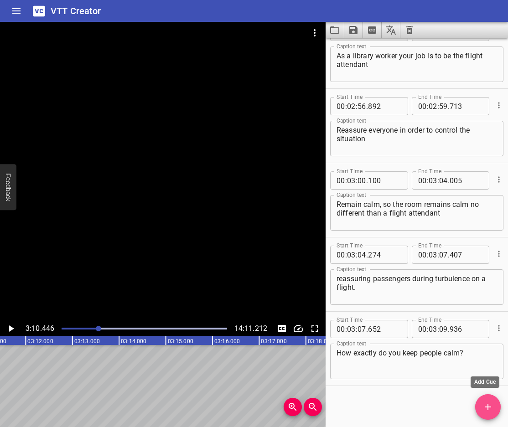
click at [491, 406] on icon "Add Cue" at bounding box center [488, 407] width 11 height 11
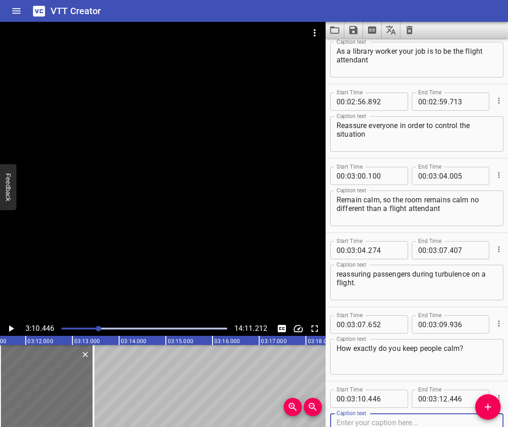
scroll to position [4188, 0]
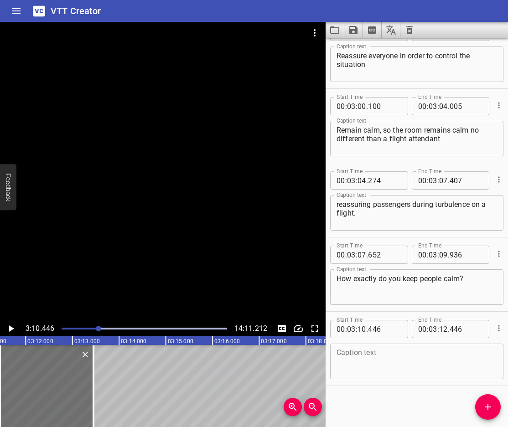
click at [361, 363] on textarea at bounding box center [417, 362] width 161 height 26
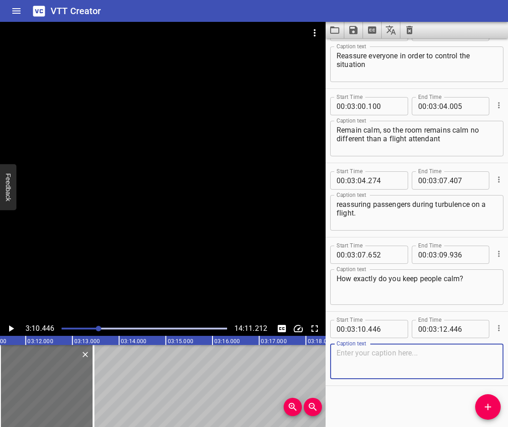
paste textarea "Make it clear you see or hear the situation Make it clear you are not afraid"
drag, startPoint x: 449, startPoint y: 363, endPoint x: 336, endPoint y: 361, distance: 112.7
click at [336, 361] on div "Make it clear you see or hear the situation Make it clear you are not afraid Ca…" at bounding box center [416, 362] width 173 height 36
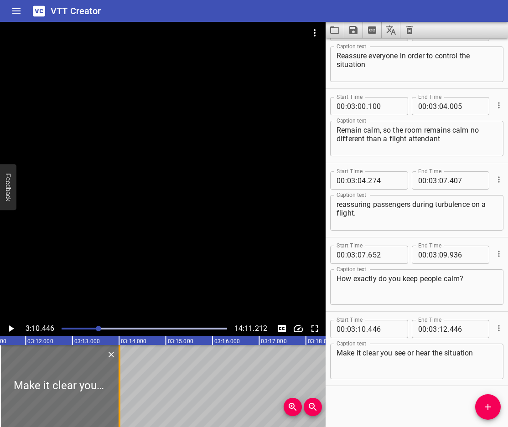
drag, startPoint x: 97, startPoint y: 388, endPoint x: 127, endPoint y: 399, distance: 31.8
click at [124, 399] on div at bounding box center [119, 386] width 9 height 82
click at [12, 329] on icon "Play/Pause" at bounding box center [11, 329] width 5 height 6
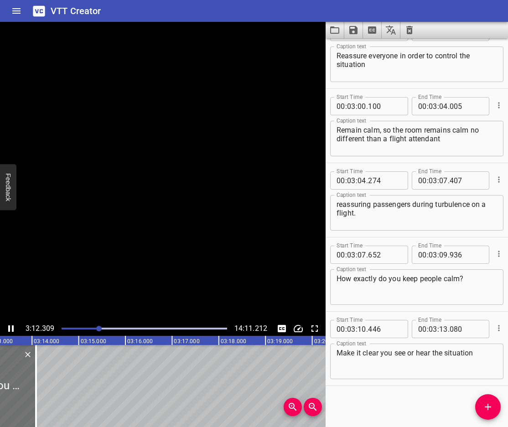
click at [12, 329] on icon "Play/Pause" at bounding box center [10, 329] width 5 height 6
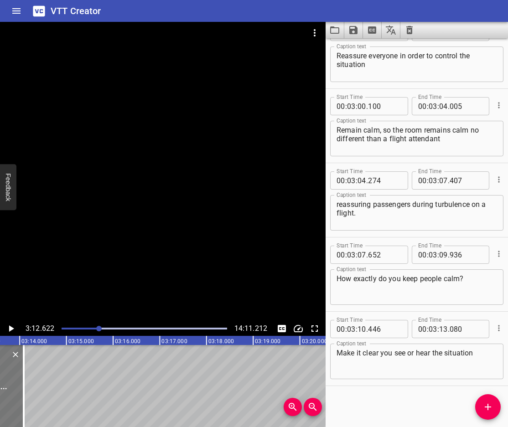
scroll to position [0, 8996]
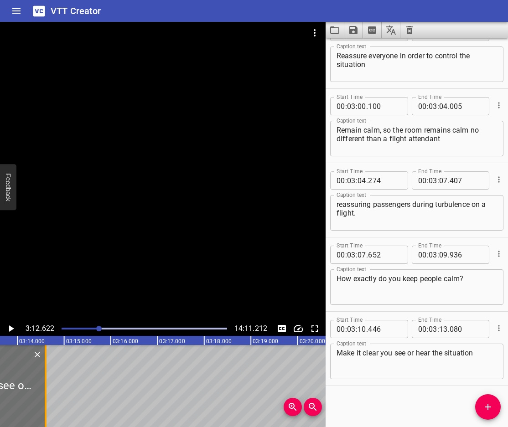
drag, startPoint x: 24, startPoint y: 395, endPoint x: 52, endPoint y: 419, distance: 37.3
click at [50, 419] on div at bounding box center [45, 386] width 9 height 82
click at [13, 329] on icon "Play/Pause" at bounding box center [11, 329] width 5 height 6
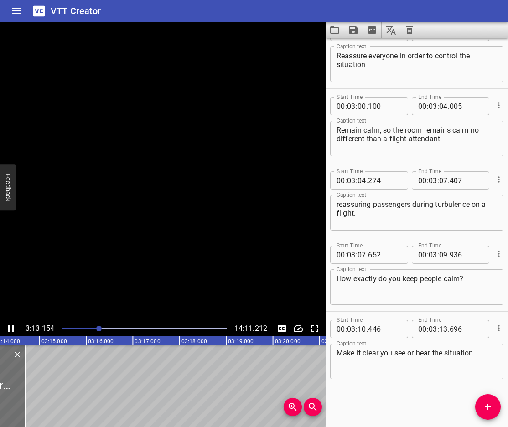
click at [13, 329] on icon "Play/Pause" at bounding box center [10, 329] width 5 height 6
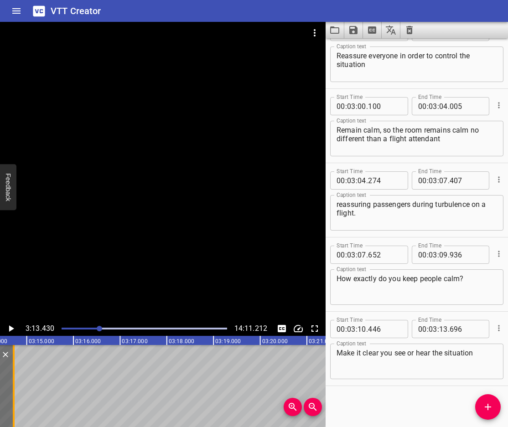
click at [13, 381] on div at bounding box center [14, 386] width 2 height 82
click at [4, 325] on div "3:13.430 14:11.212" at bounding box center [163, 329] width 326 height 15
click at [7, 327] on icon "Play/Pause" at bounding box center [10, 328] width 11 height 11
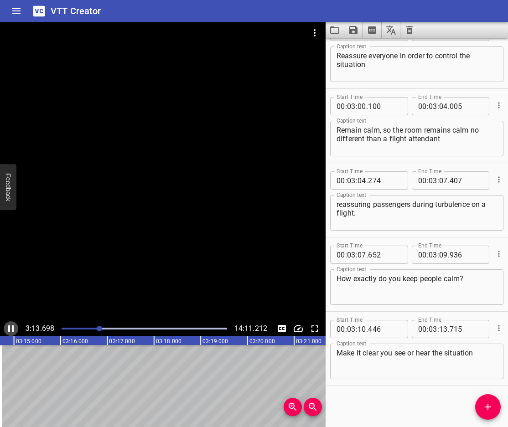
click at [7, 327] on icon "Play/Pause" at bounding box center [10, 328] width 11 height 11
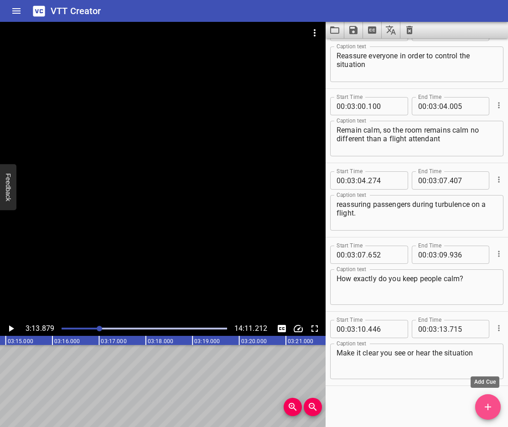
click at [482, 411] on span "Add Cue" at bounding box center [488, 407] width 26 height 11
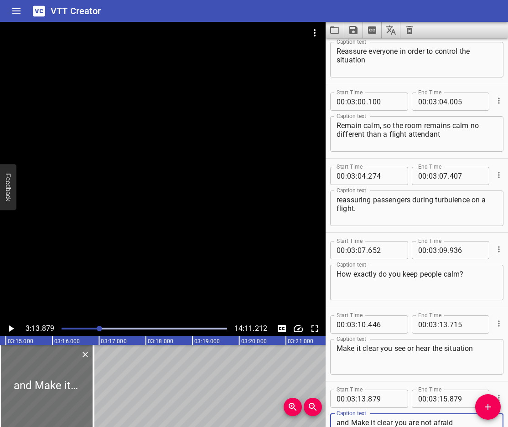
click at [11, 328] on icon "Play/Pause" at bounding box center [11, 329] width 5 height 6
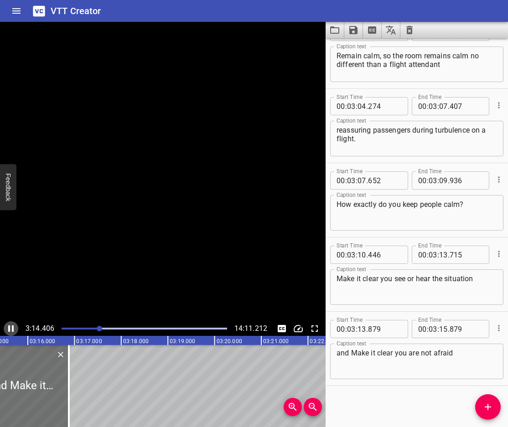
click at [11, 328] on icon "Play/Pause" at bounding box center [10, 328] width 11 height 11
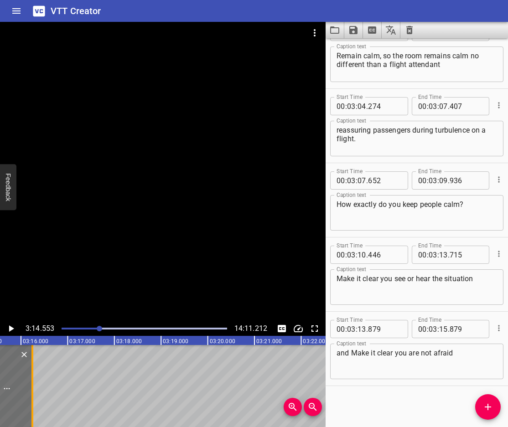
drag, startPoint x: 62, startPoint y: 386, endPoint x: 32, endPoint y: 399, distance: 31.7
click at [32, 399] on div at bounding box center [32, 386] width 2 height 82
click at [13, 327] on icon "Play/Pause" at bounding box center [10, 328] width 11 height 11
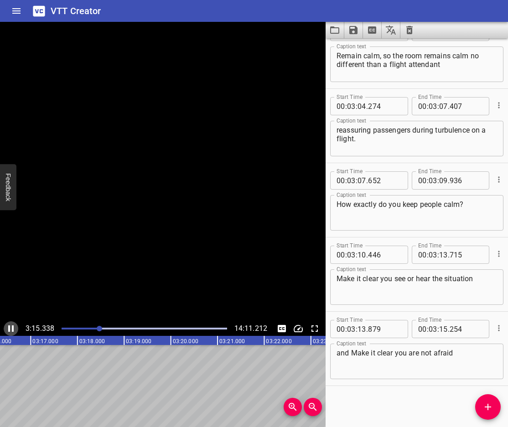
click at [13, 327] on icon "Play/Pause" at bounding box center [10, 329] width 5 height 6
click at [485, 409] on icon "Add Cue" at bounding box center [488, 407] width 11 height 11
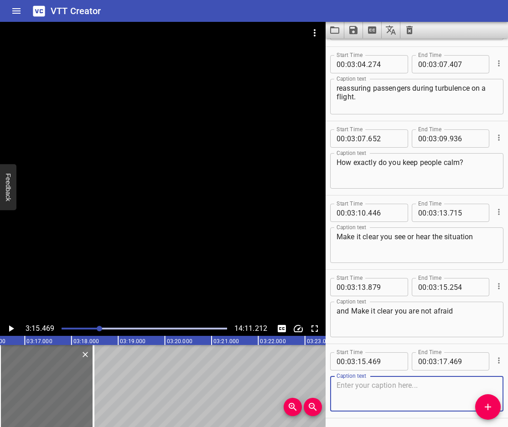
scroll to position [4337, 0]
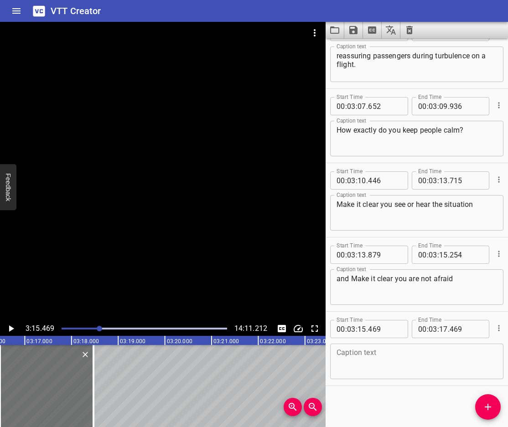
click at [386, 366] on textarea at bounding box center [417, 362] width 161 height 26
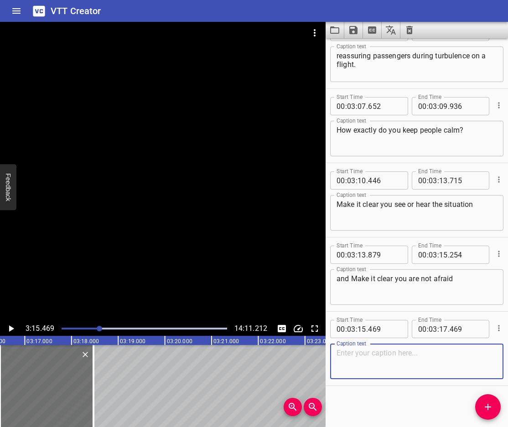
paste textarea "These tips allow you to reassure others to keep control of the situation"
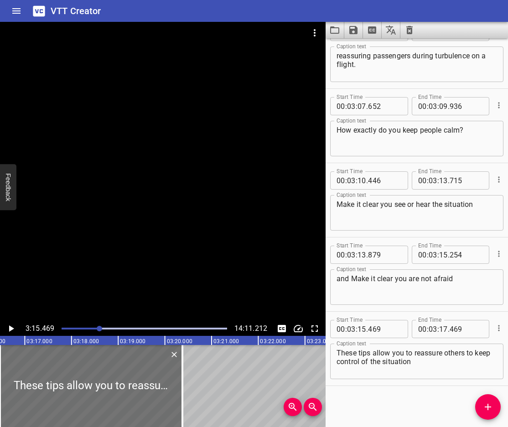
drag, startPoint x: 99, startPoint y: 387, endPoint x: 190, endPoint y: 424, distance: 98.4
click at [190, 424] on div "00:00.000 00:01.000 00:02.000 00:03.000 00:04.000 00:05.000 00:06.000 00:07.000…" at bounding box center [163, 381] width 326 height 91
click at [10, 327] on icon "Play/Pause" at bounding box center [11, 329] width 5 height 6
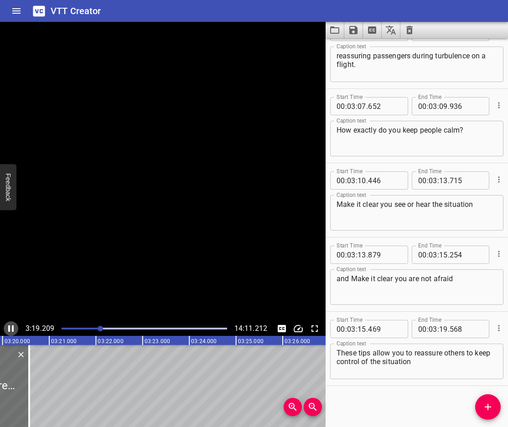
click at [10, 327] on icon "Play/Pause" at bounding box center [10, 329] width 5 height 6
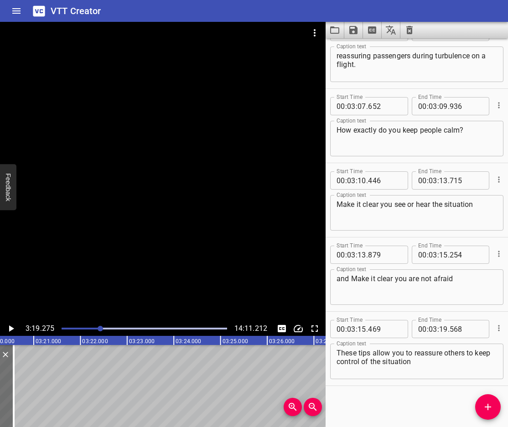
click at [375, 353] on textarea "These tips allow you to reassure others to keep control of the situation" at bounding box center [417, 362] width 161 height 26
drag, startPoint x: 12, startPoint y: 402, endPoint x: 21, endPoint y: 382, distance: 21.8
click at [21, 407] on div at bounding box center [21, 386] width 9 height 82
click at [9, 329] on icon "Play/Pause" at bounding box center [11, 329] width 5 height 6
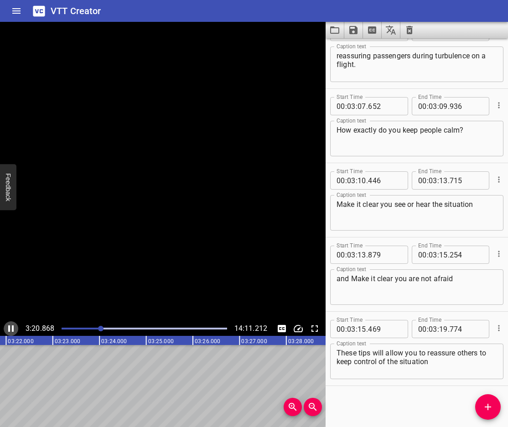
click at [9, 329] on icon "Play/Pause" at bounding box center [10, 329] width 5 height 6
click at [484, 412] on icon "Add Cue" at bounding box center [488, 407] width 11 height 11
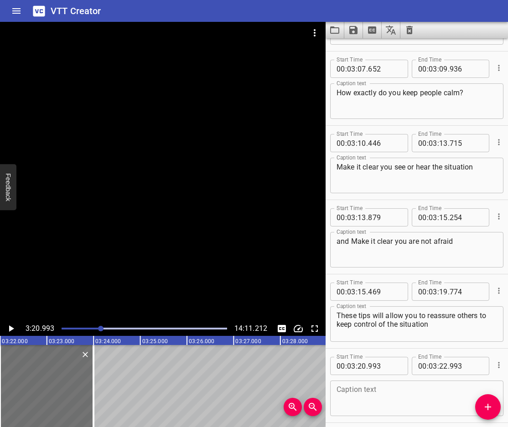
scroll to position [4412, 0]
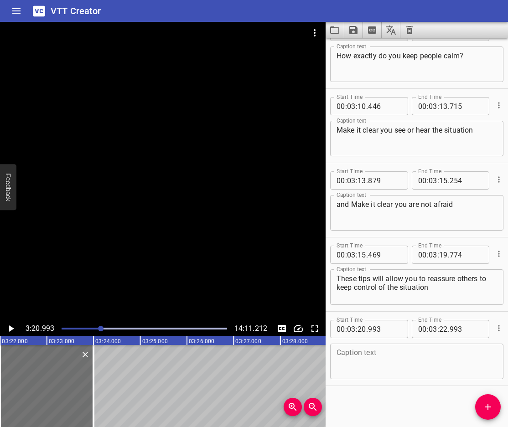
click at [368, 371] on textarea at bounding box center [417, 362] width 161 height 26
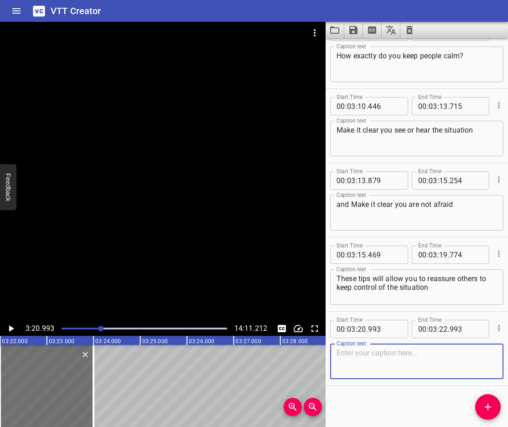
paste textarea "The person’s behavior is disruptive to operations but not dangerous"
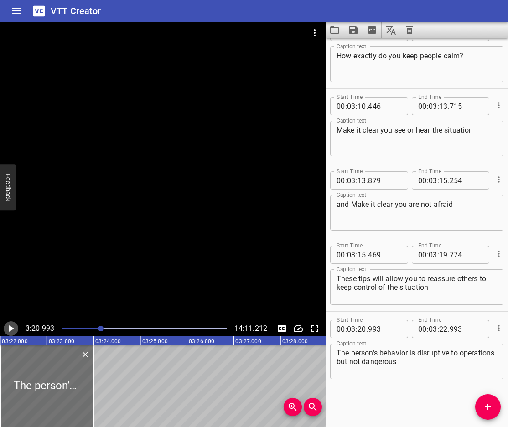
click at [10, 332] on icon "Play/Pause" at bounding box center [11, 329] width 5 height 6
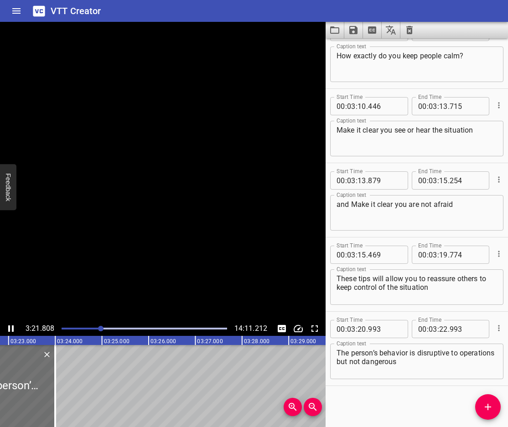
click at [10, 332] on icon "Play/Pause" at bounding box center [10, 329] width 5 height 6
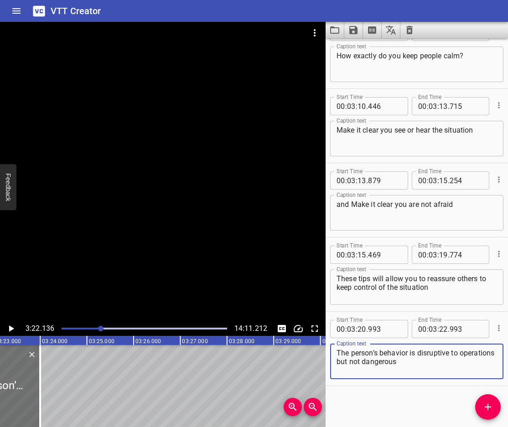
click at [339, 357] on textarea "The person’s behavior is disruptive to operations but not dangerous" at bounding box center [417, 362] width 161 height 26
click at [335, 351] on div "The person’s behavior is disruptive to operations but not dangerous Caption text" at bounding box center [416, 362] width 173 height 36
drag, startPoint x: 485, startPoint y: 363, endPoint x: 407, endPoint y: 348, distance: 80.0
click at [407, 348] on div "Level 2 is disruptive. The person’s behavior is disruptive to operations but no…" at bounding box center [416, 362] width 173 height 36
click at [9, 332] on icon "Play/Pause" at bounding box center [10, 328] width 11 height 11
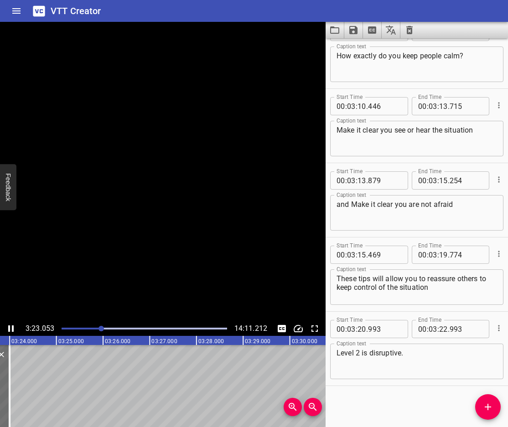
click at [9, 332] on icon "Play/Pause" at bounding box center [10, 329] width 5 height 6
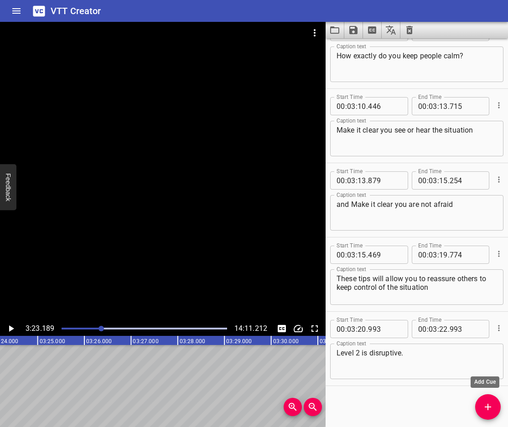
click at [483, 405] on icon "Add Cue" at bounding box center [488, 407] width 11 height 11
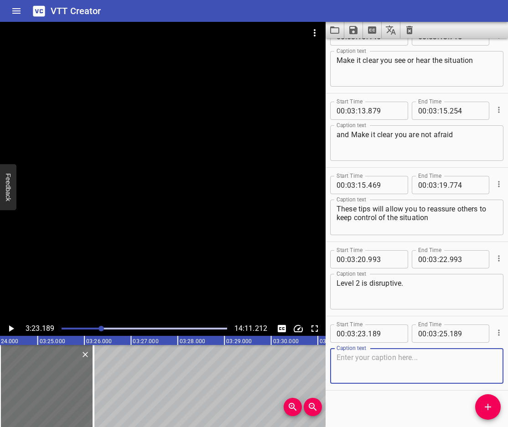
scroll to position [4486, 0]
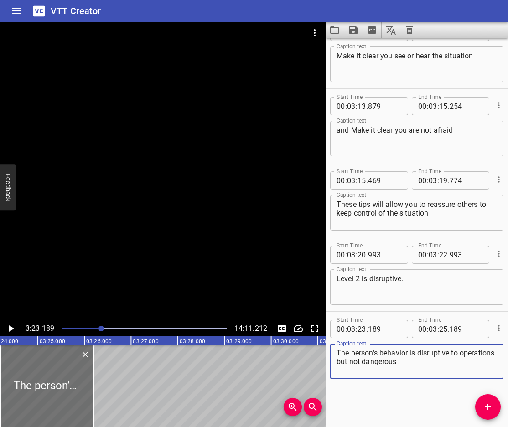
click at [7, 326] on icon "Play/Pause" at bounding box center [10, 328] width 11 height 11
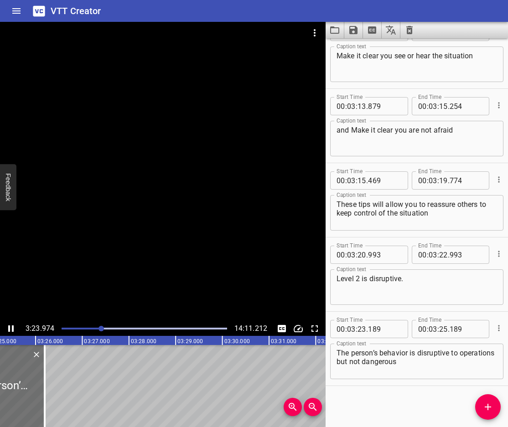
click at [8, 327] on icon "Play/Pause" at bounding box center [10, 329] width 5 height 6
drag, startPoint x: 37, startPoint y: 387, endPoint x: 55, endPoint y: 401, distance: 22.4
click at [54, 401] on div at bounding box center [53, 386] width 2 height 82
click at [337, 354] on textarea "The person’s behavior is disruptive to operations but not dangerous" at bounding box center [417, 362] width 161 height 26
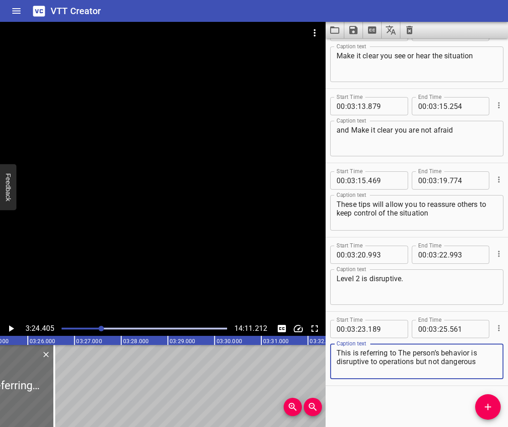
click at [9, 323] on icon "Play/Pause" at bounding box center [10, 328] width 11 height 11
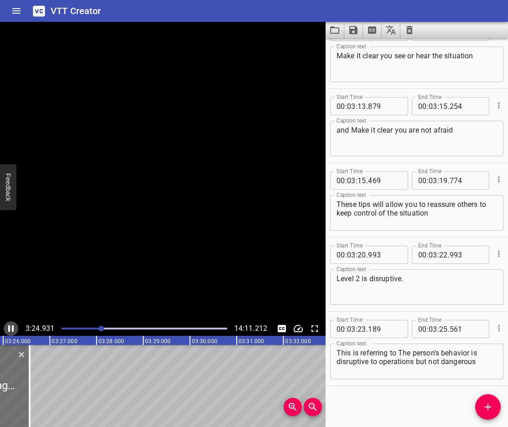
click at [9, 323] on icon "Play/Pause" at bounding box center [10, 328] width 11 height 11
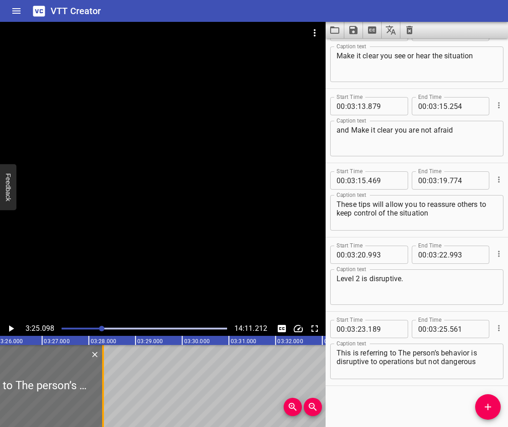
drag, startPoint x: 20, startPoint y: 374, endPoint x: 101, endPoint y: 411, distance: 89.4
click at [101, 411] on div at bounding box center [103, 386] width 9 height 82
click at [10, 327] on icon "Play/Pause" at bounding box center [11, 329] width 5 height 6
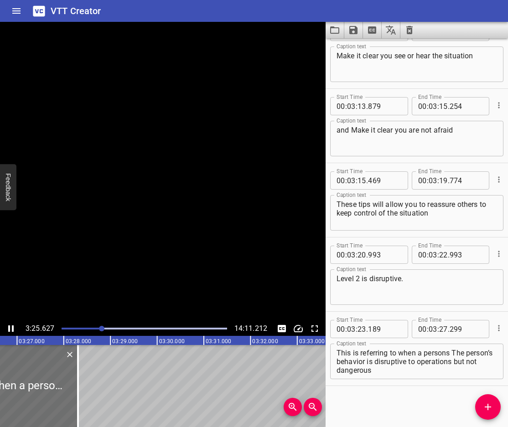
click at [10, 327] on icon "Play/Pause" at bounding box center [10, 329] width 5 height 6
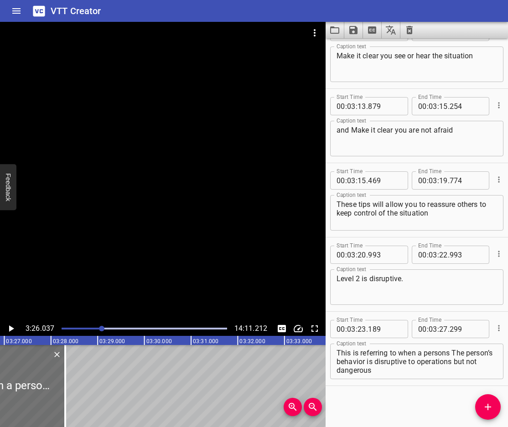
scroll to position [0, 9622]
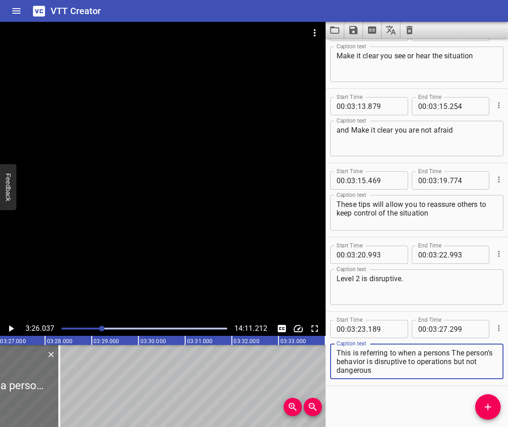
click at [452, 353] on textarea "This is referring to when a persons The person’s behavior is disruptive to oper…" at bounding box center [417, 362] width 161 height 26
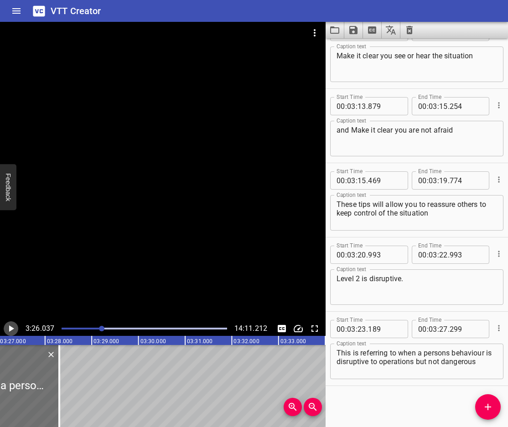
click at [7, 325] on icon "Play/Pause" at bounding box center [10, 328] width 11 height 11
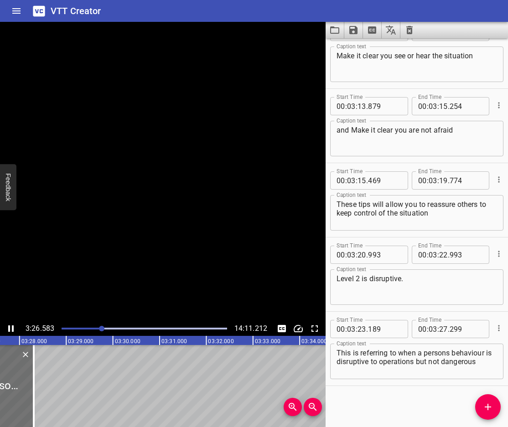
click at [7, 325] on icon "Play/Pause" at bounding box center [10, 328] width 11 height 11
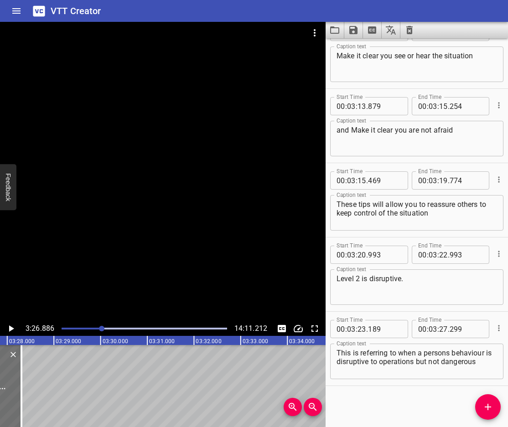
scroll to position [0, 9662]
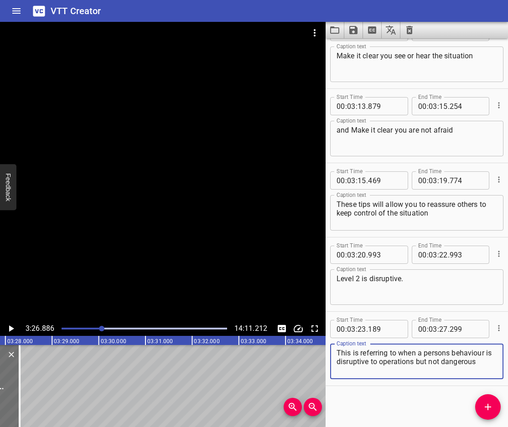
click at [343, 364] on textarea "This is referring to when a persons behaviour is disruptive to operations but n…" at bounding box center [417, 362] width 161 height 26
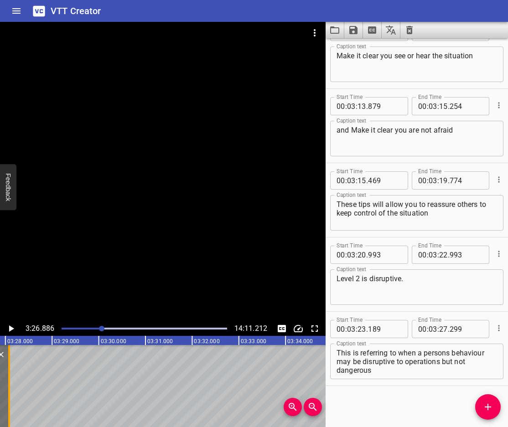
drag, startPoint x: 18, startPoint y: 391, endPoint x: 7, endPoint y: 408, distance: 19.9
click at [7, 408] on div at bounding box center [9, 386] width 9 height 82
click at [25, 361] on div at bounding box center [22, 386] width 9 height 82
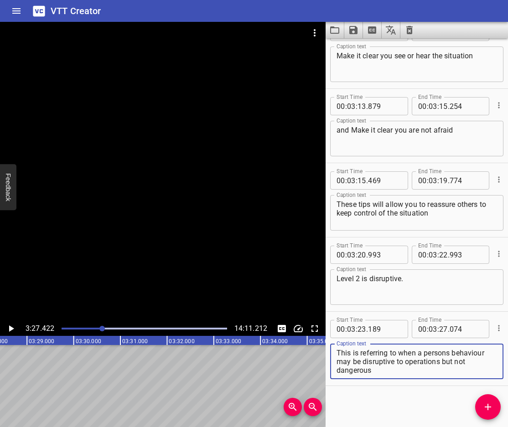
drag, startPoint x: 379, startPoint y: 372, endPoint x: 396, endPoint y: 363, distance: 19.2
click at [396, 363] on textarea "This is referring to when a persons behaviour may be disruptive to operations b…" at bounding box center [417, 362] width 161 height 26
click at [492, 417] on button "Add Cue" at bounding box center [488, 407] width 26 height 26
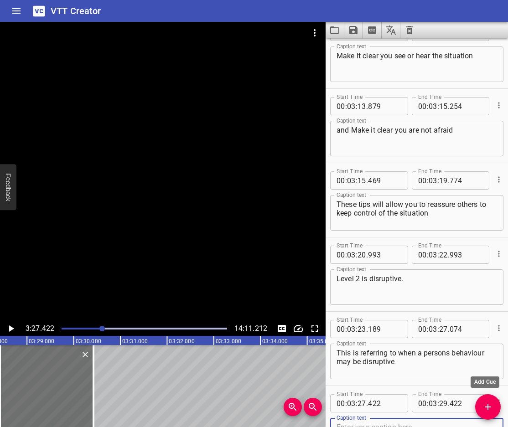
scroll to position [4490, 0]
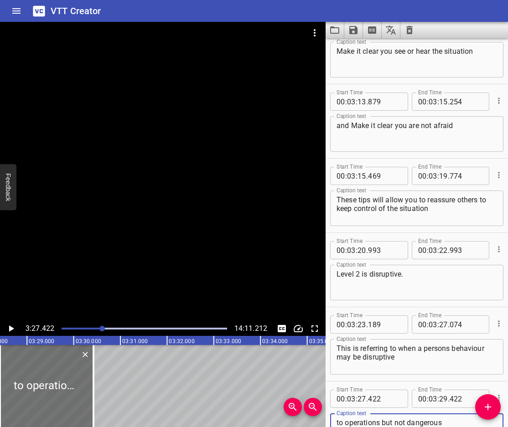
click at [7, 326] on icon "Play/Pause" at bounding box center [10, 328] width 11 height 11
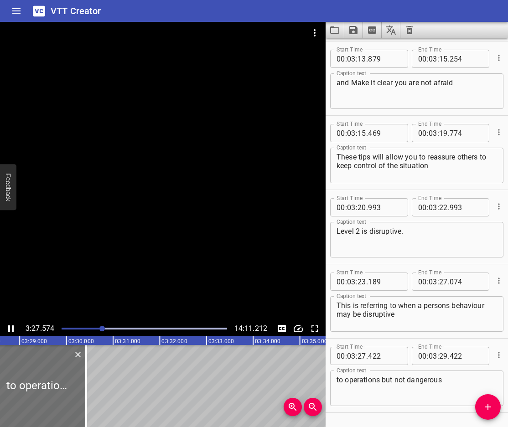
scroll to position [4560, 0]
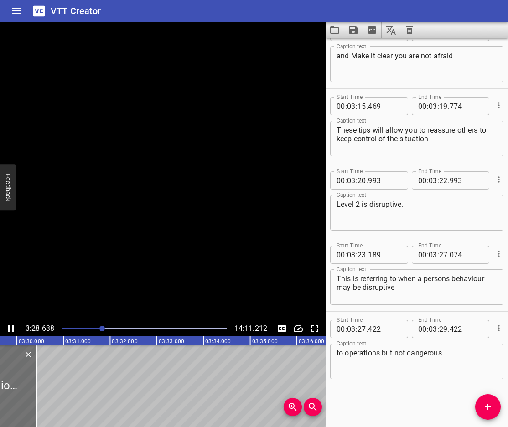
click at [7, 326] on icon "Play/Pause" at bounding box center [10, 328] width 11 height 11
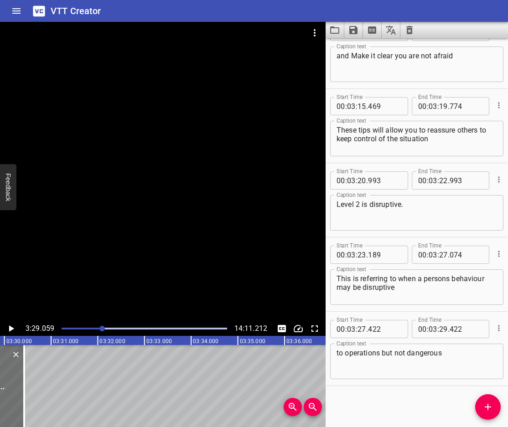
scroll to position [0, 9763]
click at [32, 405] on div at bounding box center [33, 386] width 2 height 82
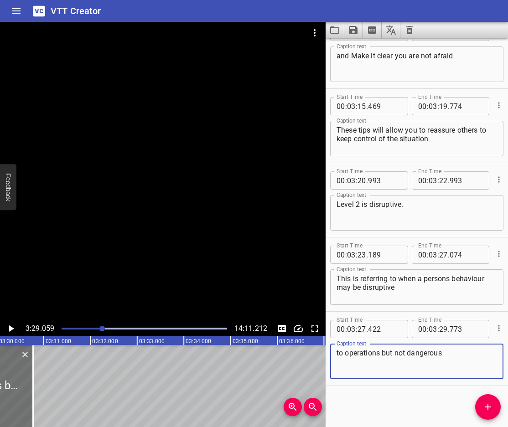
click at [408, 355] on textarea "to operations but not dangerous" at bounding box center [417, 362] width 161 height 26
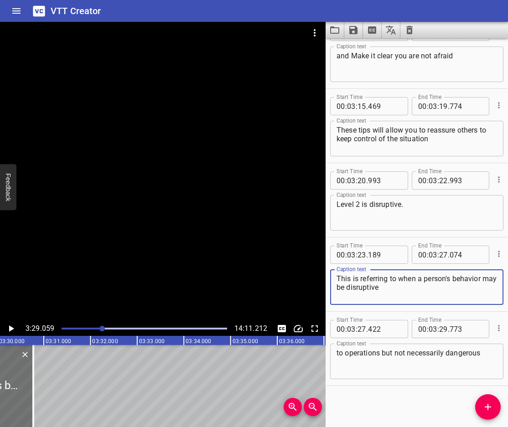
click at [485, 354] on textarea "to operations but not necessarily dangerous" at bounding box center [417, 362] width 161 height 26
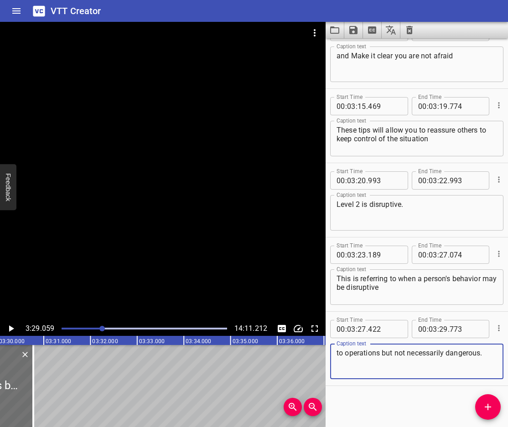
click at [9, 330] on icon "Play/Pause" at bounding box center [10, 328] width 11 height 11
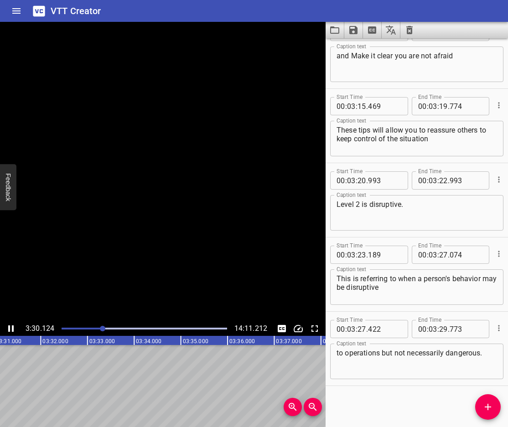
click at [9, 330] on icon "Play/Pause" at bounding box center [10, 329] width 5 height 6
click at [480, 407] on span "Add Cue" at bounding box center [488, 407] width 26 height 11
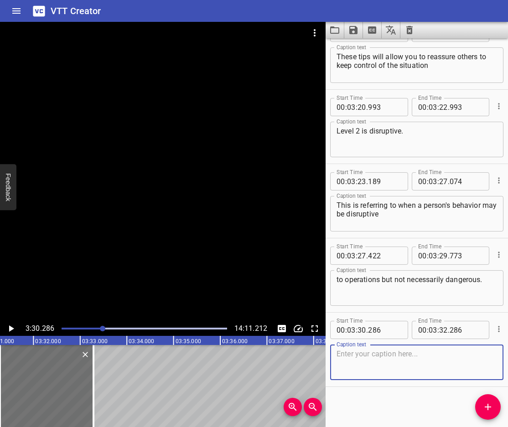
scroll to position [4635, 0]
click at [392, 357] on textarea at bounding box center [417, 362] width 161 height 26
paste textarea "Your focus here is to Minimize the disruption and get compliance with the rules"
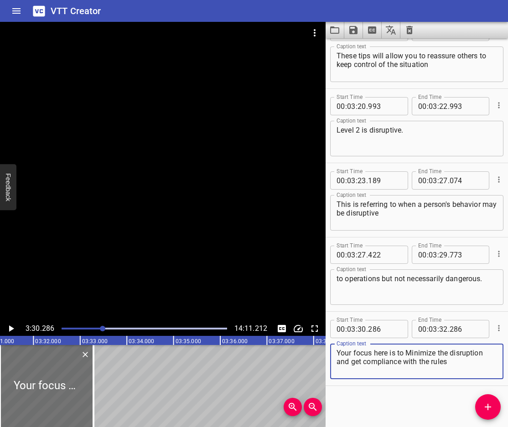
drag, startPoint x: 462, startPoint y: 365, endPoint x: 336, endPoint y: 365, distance: 126.3
click at [336, 365] on div "Your focus here is to Minimize the disruption and get compliance with the rules…" at bounding box center [416, 362] width 173 height 36
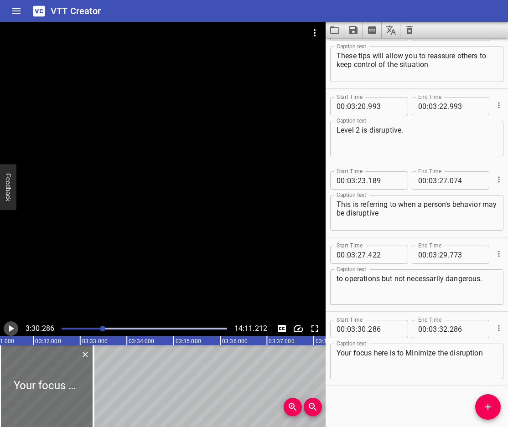
click at [16, 325] on icon "Play/Pause" at bounding box center [10, 328] width 11 height 11
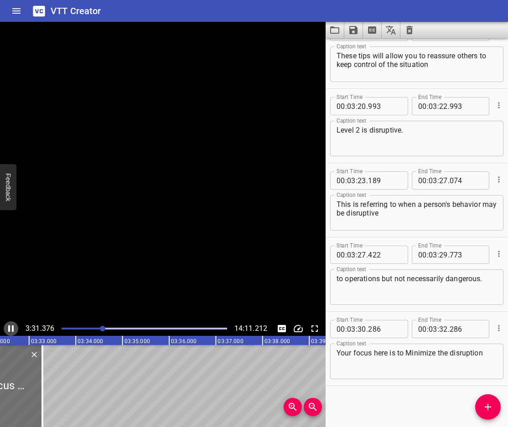
click at [16, 325] on icon "Play/Pause" at bounding box center [10, 328] width 11 height 11
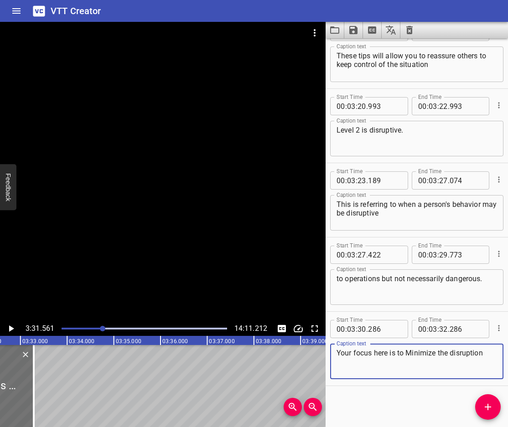
drag, startPoint x: 489, startPoint y: 353, endPoint x: 262, endPoint y: 348, distance: 227.6
click at [262, 348] on main "3:31.561 14:11.212 00:00.000 00:01.000 00:02.000 00:03.000 00:04.000 00:05.000 …" at bounding box center [254, 224] width 508 height 405
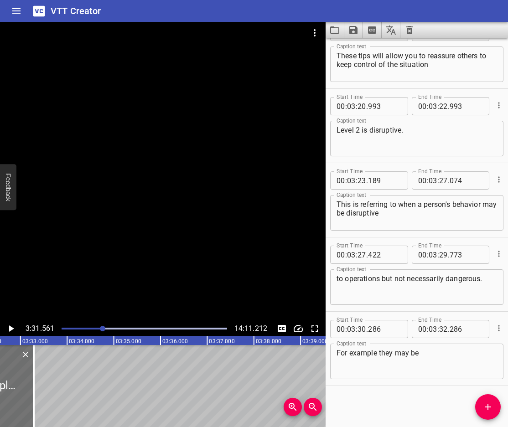
click at [472, 360] on textarea "For example they may be" at bounding box center [417, 362] width 161 height 26
paste textarea "Shouting Refusing to cooperate with rules Blocking areas Going to inappropriate…"
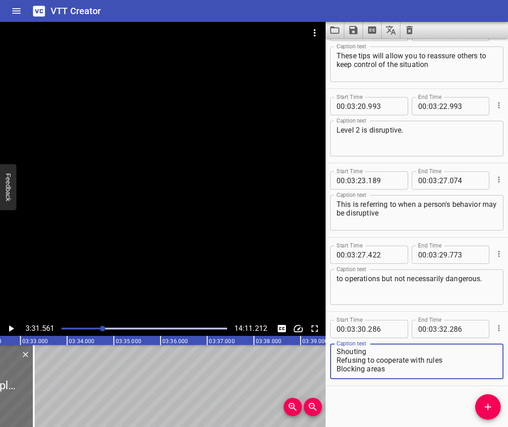
scroll to position [0, 0]
click at [339, 362] on textarea "For example they may be Shouting Refusing to cooperate with rules Blocking area…" at bounding box center [417, 362] width 161 height 26
click at [453, 349] on textarea "For example they may be shouting Refusing to cooperate with rules Blocking area…" at bounding box center [417, 362] width 161 height 26
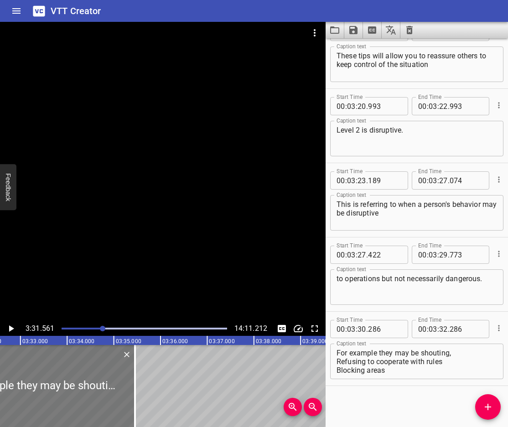
drag, startPoint x: 34, startPoint y: 370, endPoint x: 116, endPoint y: 392, distance: 85.4
click at [135, 404] on div at bounding box center [135, 386] width 2 height 82
click at [9, 329] on icon "Play/Pause" at bounding box center [10, 328] width 11 height 11
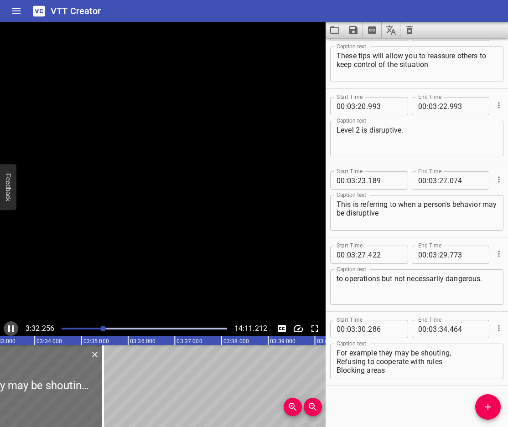
click at [9, 329] on icon "Play/Pause" at bounding box center [10, 329] width 5 height 6
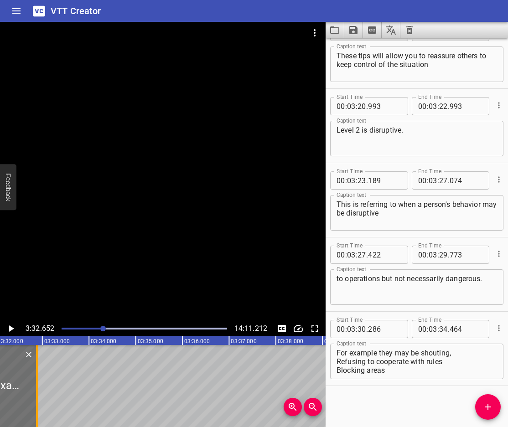
scroll to position [0, 9828]
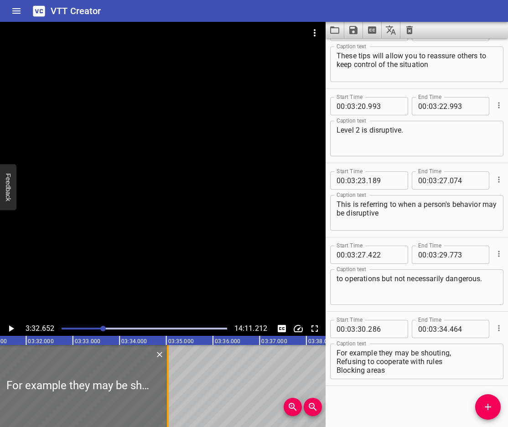
drag, startPoint x: 80, startPoint y: 403, endPoint x: 164, endPoint y: 404, distance: 83.5
click at [164, 404] on div at bounding box center [167, 386] width 9 height 82
click at [8, 362] on div at bounding box center [80, 386] width 175 height 82
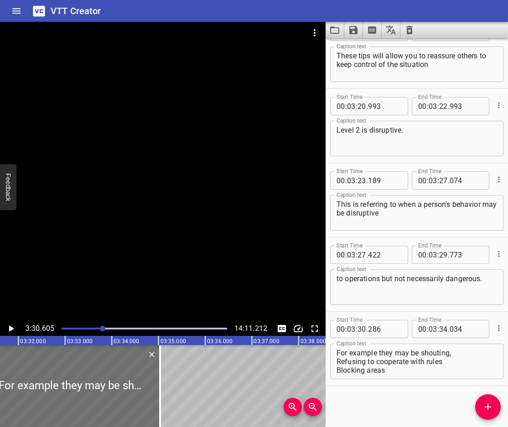
click at [10, 325] on icon "Play/Pause" at bounding box center [10, 328] width 11 height 11
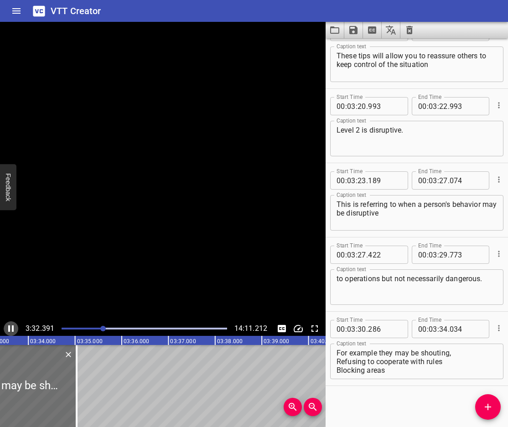
click at [10, 325] on icon "Play/Pause" at bounding box center [10, 328] width 11 height 11
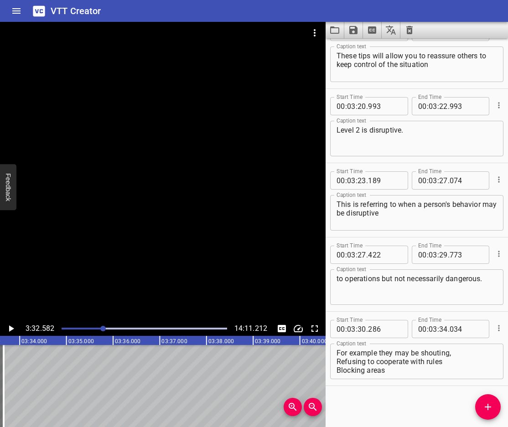
drag, startPoint x: 69, startPoint y: 400, endPoint x: 83, endPoint y: 403, distance: 14.0
click at [5, 402] on div at bounding box center [3, 386] width 9 height 82
click at [488, 401] on button "Add Cue" at bounding box center [488, 407] width 26 height 26
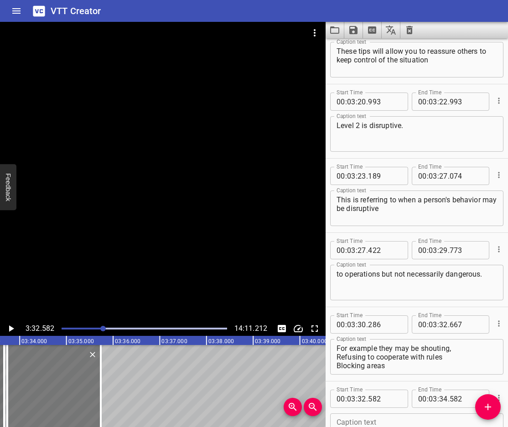
drag, startPoint x: 28, startPoint y: 380, endPoint x: 33, endPoint y: 388, distance: 8.9
click at [33, 388] on div at bounding box center [53, 386] width 93 height 82
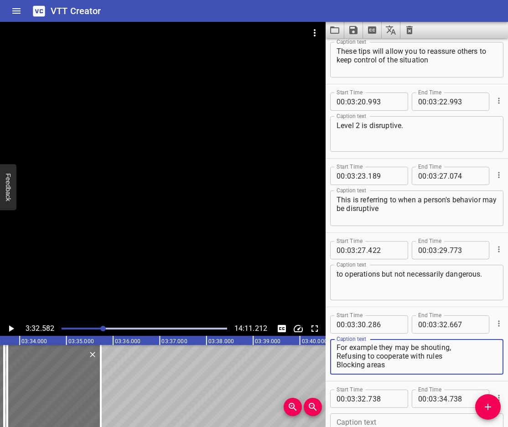
scroll to position [0, 0]
drag, startPoint x: 337, startPoint y: 356, endPoint x: 458, endPoint y: 358, distance: 121.3
click at [458, 358] on textarea "For example they may be shouting, Refusing to cooperate with rules Blocking are…" at bounding box center [417, 357] width 161 height 26
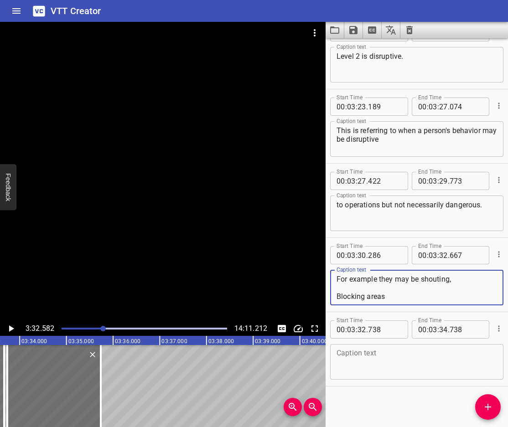
scroll to position [4709, 0]
click at [342, 349] on textarea at bounding box center [417, 362] width 161 height 26
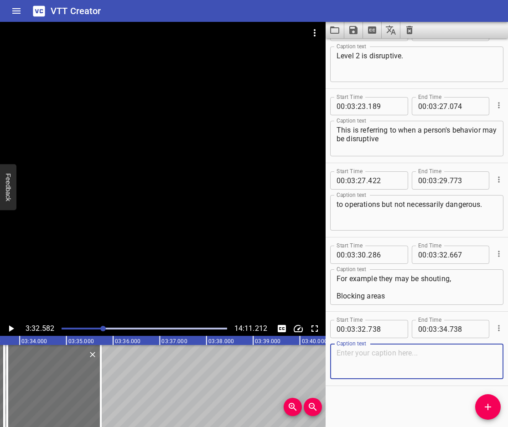
paste textarea "Refusing to cooperate with rules"
click at [10, 328] on icon "Play/Pause" at bounding box center [11, 329] width 5 height 6
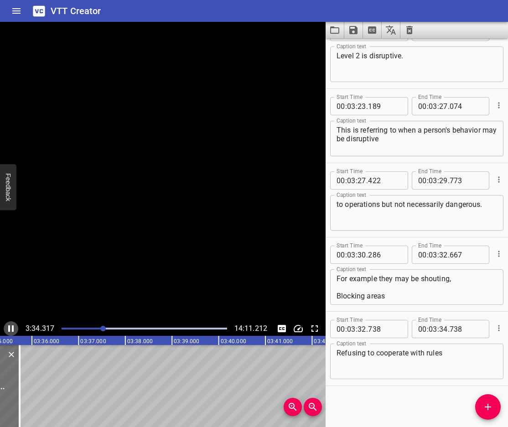
click at [10, 328] on icon "Play/Pause" at bounding box center [10, 329] width 5 height 6
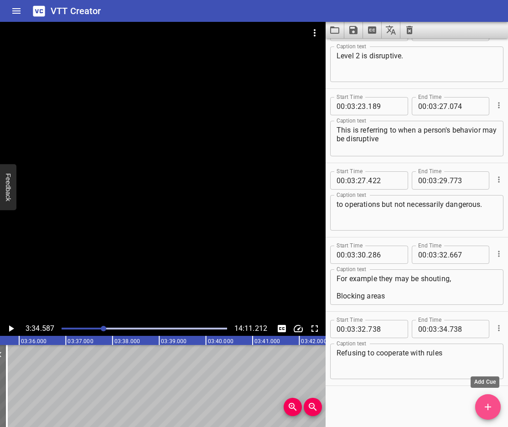
click at [494, 416] on button "Add Cue" at bounding box center [488, 407] width 26 height 26
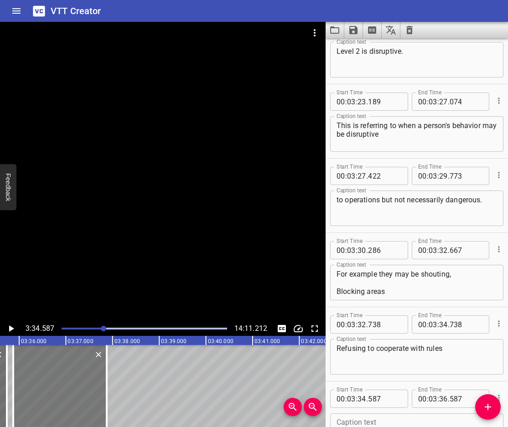
drag, startPoint x: 47, startPoint y: 394, endPoint x: 59, endPoint y: 397, distance: 12.3
click at [61, 397] on div at bounding box center [59, 386] width 93 height 82
click at [6, 398] on div at bounding box center [5, 386] width 9 height 82
drag, startPoint x: 66, startPoint y: 397, endPoint x: 57, endPoint y: 400, distance: 10.1
click at [57, 400] on div at bounding box center [54, 386] width 93 height 82
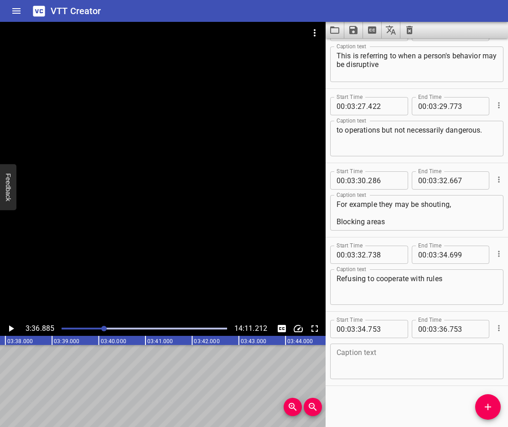
scroll to position [26, 0]
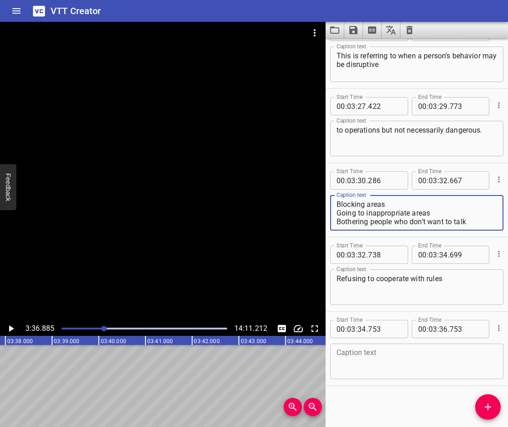
drag, startPoint x: 372, startPoint y: 223, endPoint x: 367, endPoint y: 222, distance: 5.0
click at [368, 222] on textarea "For example they may be shouting, Blocking areas Going to inappropriate areas B…" at bounding box center [417, 213] width 161 height 26
click at [402, 220] on textarea "For example they may be shouting, Blocking areas Going to inappropriate areas B…" at bounding box center [417, 213] width 161 height 26
drag, startPoint x: 387, startPoint y: 221, endPoint x: 317, endPoint y: 210, distance: 71.1
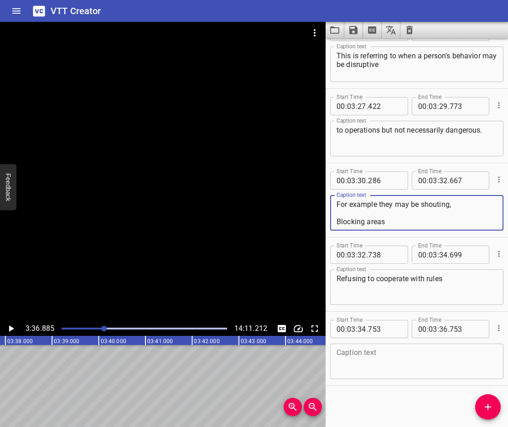
click at [317, 210] on main "3:36.885 14:11.212 00:00.000 00:01.000 00:02.000 00:03.000 00:04.000 00:05.000 …" at bounding box center [254, 224] width 508 height 405
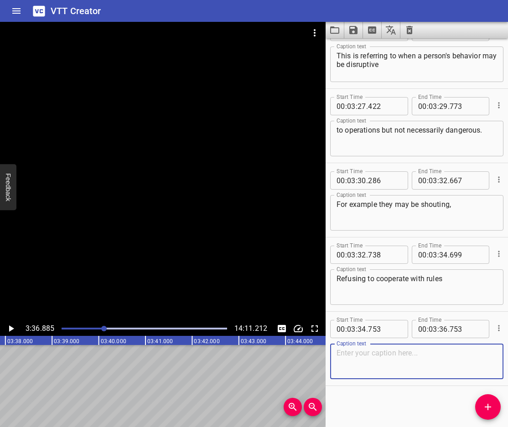
click at [377, 367] on textarea at bounding box center [417, 362] width 161 height 26
paste textarea "Blocking areas Going to inappropriate areas Bothering people who don’t want to …"
click at [337, 360] on textarea "Blocking areas Going to inappropriate areas Bothering people who don’t want to …" at bounding box center [417, 362] width 161 height 26
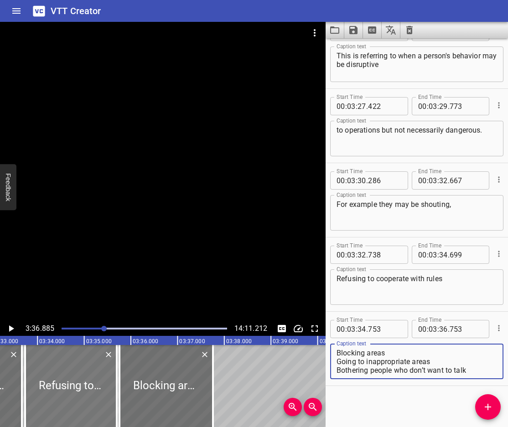
click at [51, 377] on div at bounding box center [71, 386] width 92 height 82
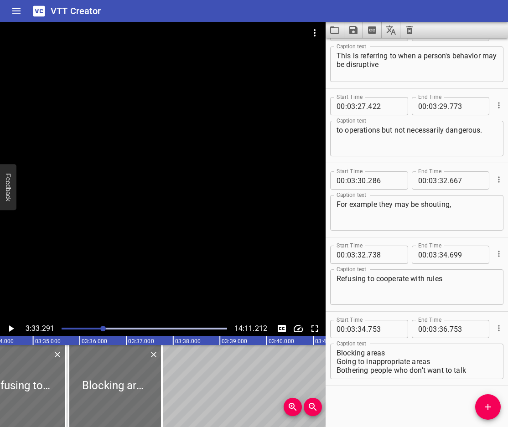
click at [8, 327] on icon "Play/Pause" at bounding box center [10, 328] width 11 height 11
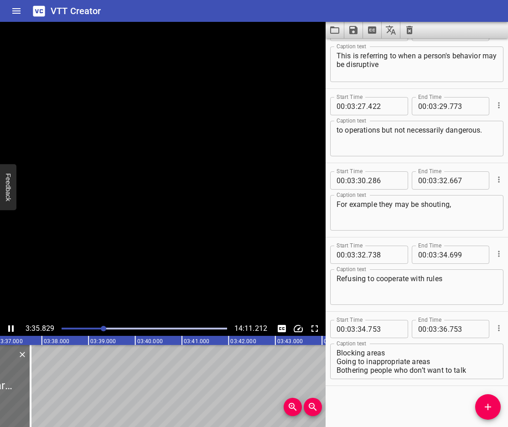
click at [8, 327] on icon "Play/Pause" at bounding box center [10, 328] width 11 height 11
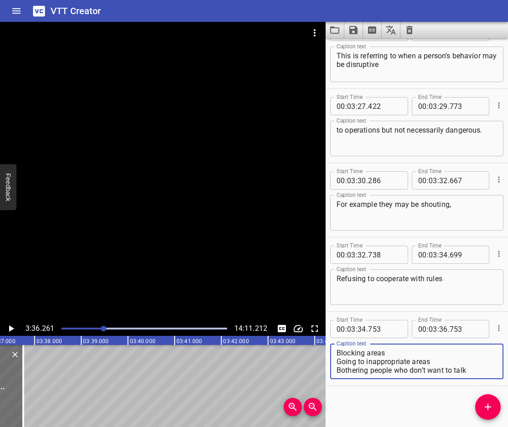
scroll to position [9, 0]
drag, startPoint x: 472, startPoint y: 373, endPoint x: 334, endPoint y: 360, distance: 138.7
click at [334, 360] on div "Blocking areas Going to inappropriate areas Bothering people who don’t want to …" at bounding box center [416, 362] width 173 height 36
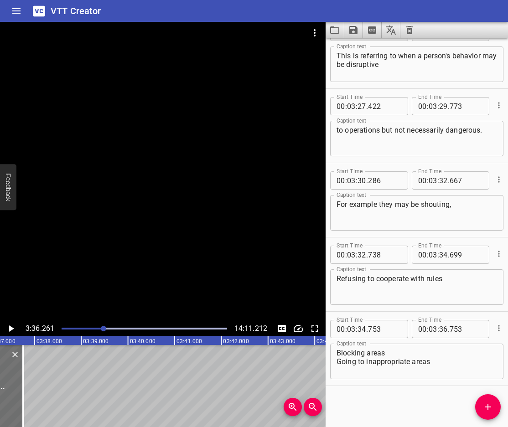
click at [334, 360] on div "Blocking areas Going to inappropriate areas Caption text" at bounding box center [416, 362] width 173 height 36
click at [338, 360] on textarea "Blocking areas Going to inappropriate areas" at bounding box center [417, 362] width 161 height 26
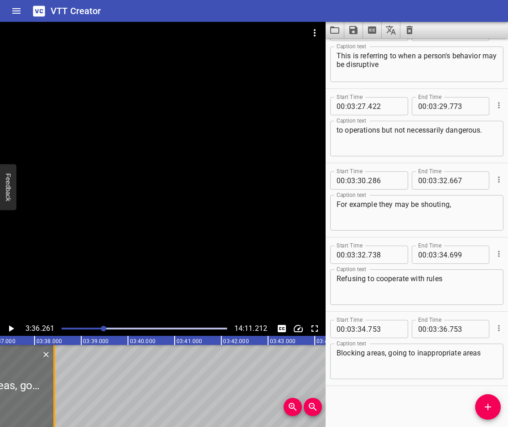
drag, startPoint x: 26, startPoint y: 392, endPoint x: 59, endPoint y: 408, distance: 36.3
click at [59, 408] on div at bounding box center [54, 386] width 9 height 82
click at [14, 330] on icon "Play/Pause" at bounding box center [10, 328] width 11 height 11
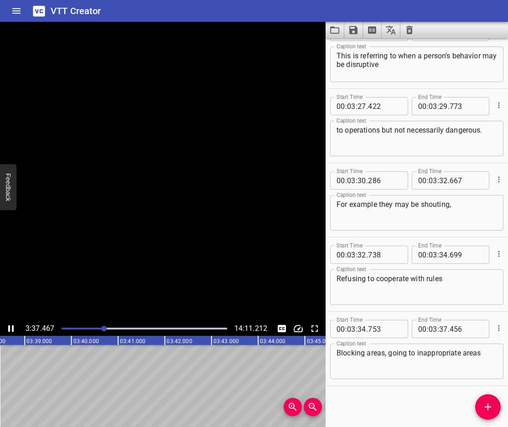
click at [14, 330] on icon "Play/Pause" at bounding box center [10, 329] width 5 height 6
click at [487, 406] on icon "Add Cue" at bounding box center [488, 407] width 11 height 11
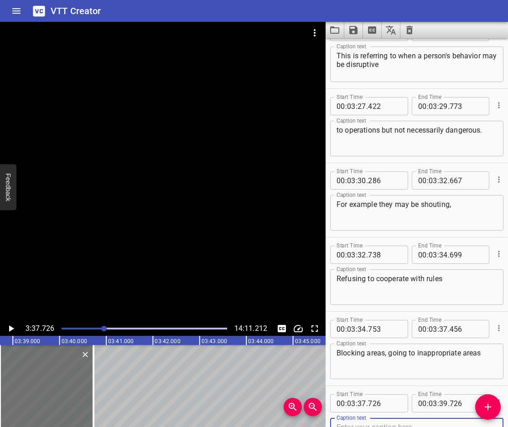
scroll to position [4788, 0]
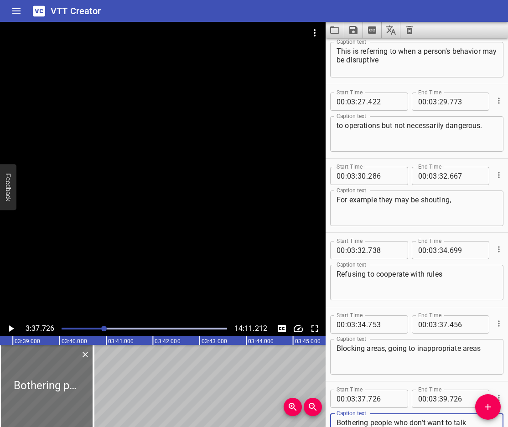
click at [12, 329] on icon "Play/Pause" at bounding box center [11, 329] width 5 height 6
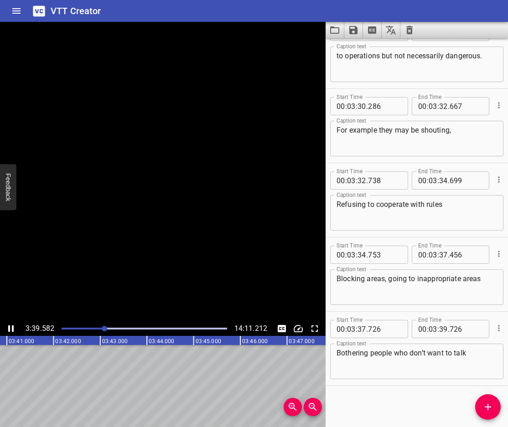
click at [12, 329] on icon "Play/Pause" at bounding box center [10, 329] width 5 height 6
click at [333, 356] on div "Bothering people who don’t want to talk Caption text" at bounding box center [416, 362] width 173 height 36
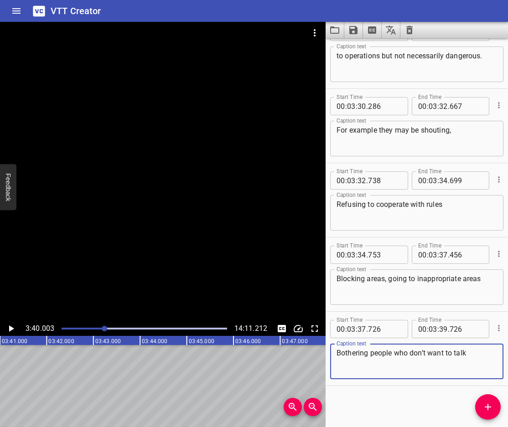
click at [343, 350] on textarea "Bothering people who don’t want to talk" at bounding box center [417, 362] width 161 height 26
click at [481, 353] on textarea "Or bothering people who don’t want to talk" at bounding box center [417, 362] width 161 height 26
click at [483, 401] on button "Add Cue" at bounding box center [488, 407] width 26 height 26
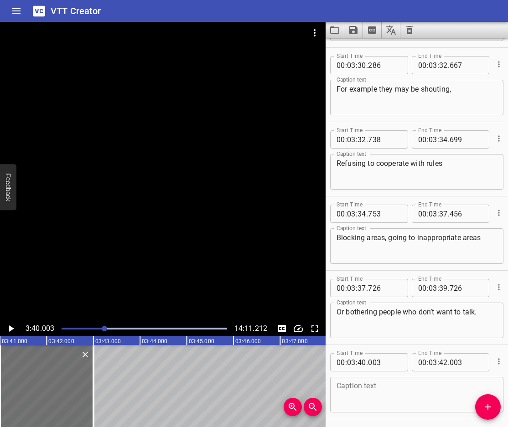
scroll to position [4932, 0]
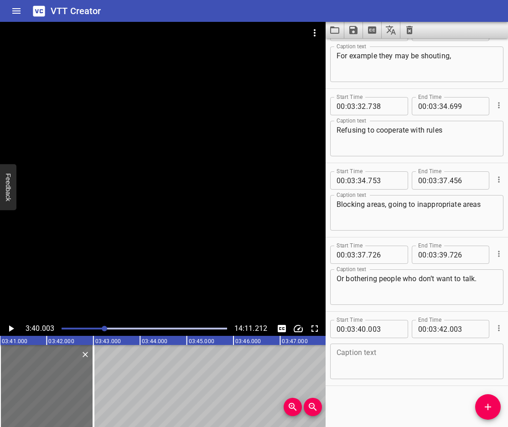
click at [378, 355] on textarea at bounding box center [417, 362] width 161 height 26
paste textarea "Your focus here is to Minimize the disruption and get compliance with the rules"
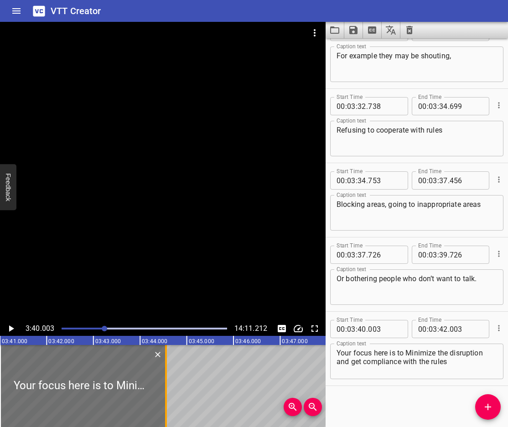
drag, startPoint x: 95, startPoint y: 396, endPoint x: 191, endPoint y: 410, distance: 96.4
click at [171, 410] on div at bounding box center [165, 386] width 9 height 82
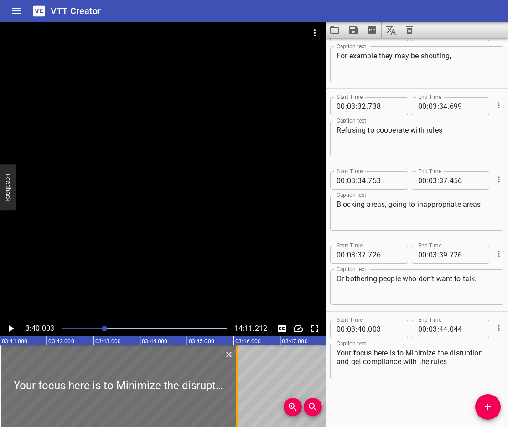
drag, startPoint x: 191, startPoint y: 408, endPoint x: 239, endPoint y: 406, distance: 48.8
click at [239, 406] on div at bounding box center [237, 386] width 9 height 82
click at [10, 324] on icon "Play/Pause" at bounding box center [10, 328] width 11 height 11
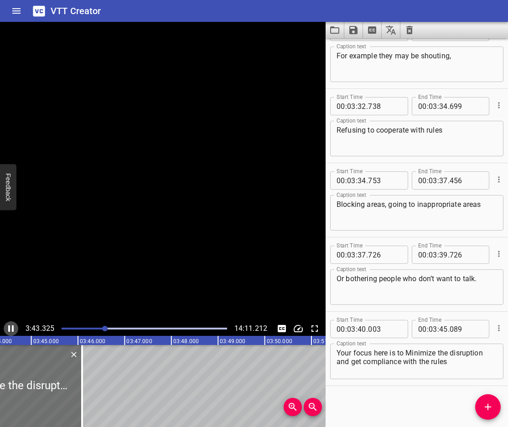
click at [8, 325] on icon "Play/Pause" at bounding box center [10, 328] width 11 height 11
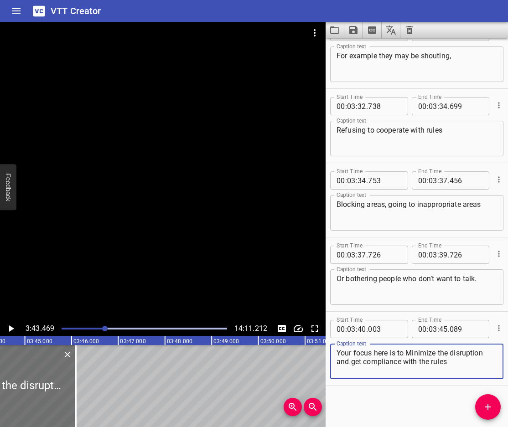
click at [409, 353] on textarea "Your focus here is to Minimize the disruption and get compliance with the rules" at bounding box center [417, 362] width 161 height 26
click at [434, 361] on textarea "Your focus here will be to minimize the disruption and get compliance with the …" at bounding box center [417, 362] width 161 height 26
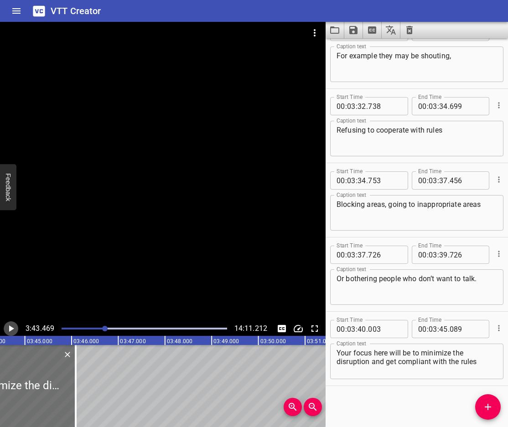
click at [12, 328] on icon "Play/Pause" at bounding box center [11, 329] width 5 height 6
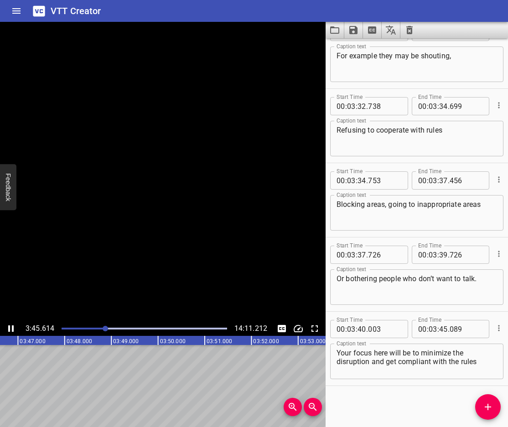
click at [12, 328] on icon "Play/Pause" at bounding box center [10, 329] width 5 height 6
click at [482, 410] on span "Add Cue" at bounding box center [488, 407] width 26 height 11
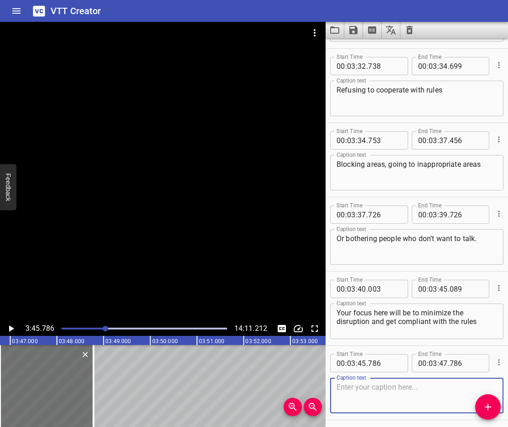
scroll to position [5006, 0]
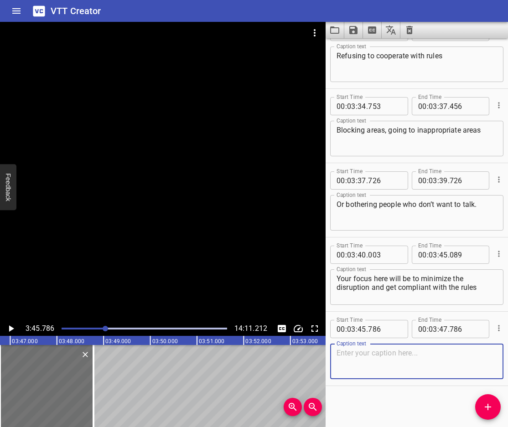
click at [347, 363] on textarea at bounding box center [417, 362] width 161 height 26
paste textarea "The tool here is the basics rules of de-escalation done really well"
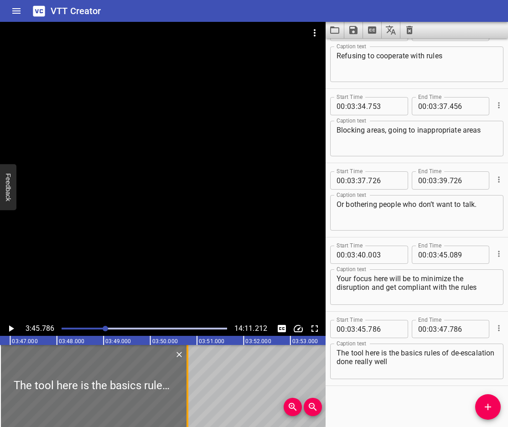
drag, startPoint x: 118, startPoint y: 408, endPoint x: 185, endPoint y: 418, distance: 68.2
click at [185, 418] on div at bounding box center [187, 386] width 9 height 82
click at [8, 325] on icon "Play/Pause" at bounding box center [10, 328] width 11 height 11
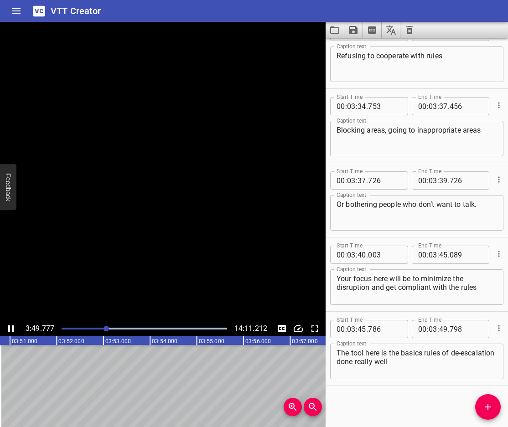
click at [8, 325] on icon "Play/Pause" at bounding box center [10, 328] width 11 height 11
click at [489, 409] on icon "Add Cue" at bounding box center [488, 407] width 11 height 11
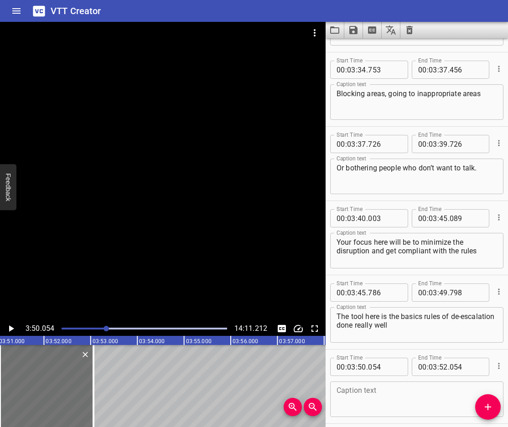
scroll to position [5081, 0]
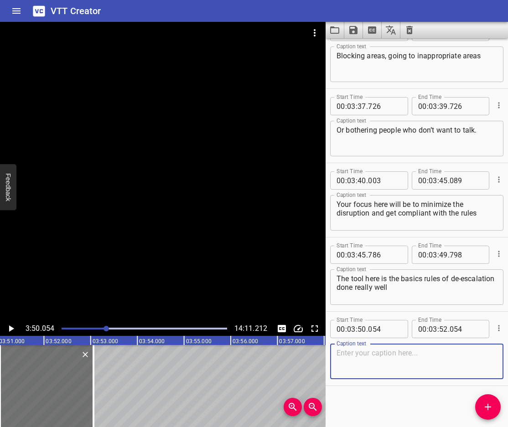
click at [419, 359] on textarea at bounding box center [417, 362] width 161 height 26
paste textarea "Monitor body language, use appropriate tone, remain at distance"
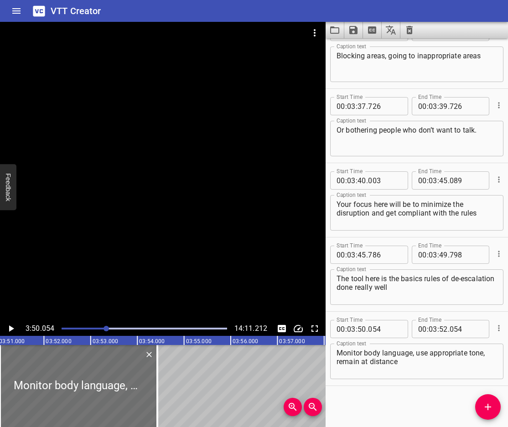
drag, startPoint x: 92, startPoint y: 395, endPoint x: 167, endPoint y: 405, distance: 75.5
click at [158, 403] on div at bounding box center [157, 386] width 2 height 82
click at [6, 328] on icon "Play/Pause" at bounding box center [10, 328] width 11 height 11
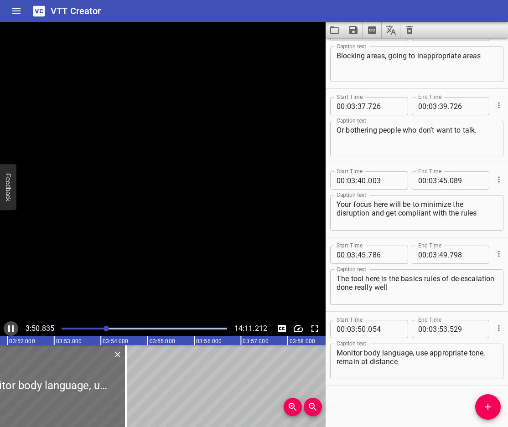
click at [6, 328] on icon "Play/Pause" at bounding box center [10, 328] width 11 height 11
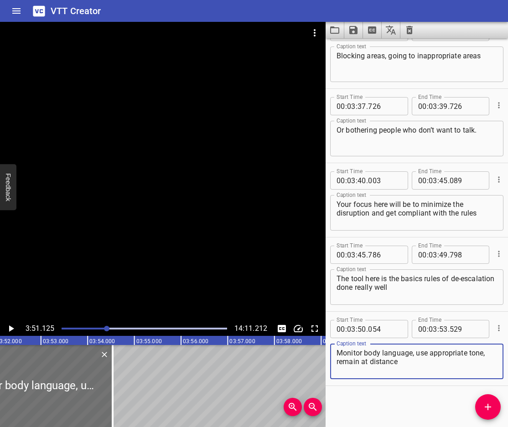
click at [342, 353] on textarea "Monitor body language, use appropriate tone, remain at distance" at bounding box center [417, 362] width 161 height 26
click at [10, 326] on icon "Play/Pause" at bounding box center [10, 328] width 11 height 11
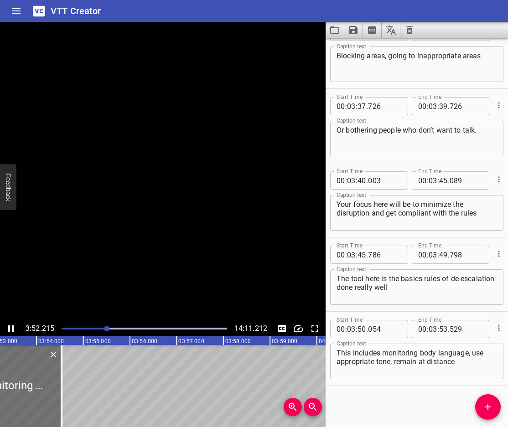
click at [10, 326] on icon "Play/Pause" at bounding box center [10, 329] width 5 height 6
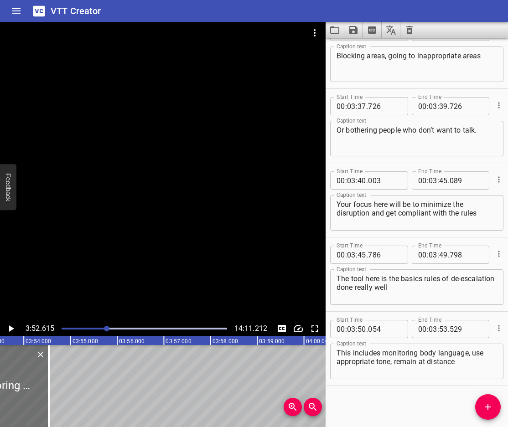
scroll to position [0, 10863]
click at [10, 326] on icon "Play/Pause" at bounding box center [10, 328] width 11 height 11
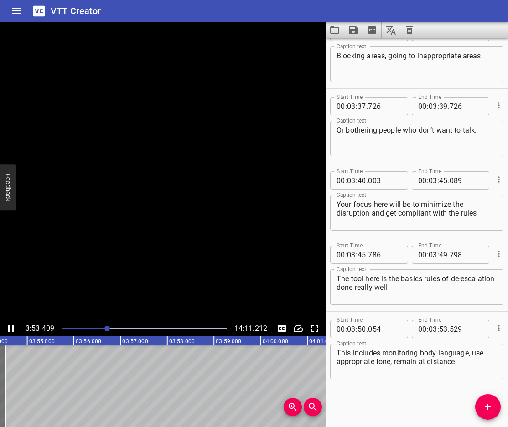
click at [10, 326] on icon "Play/Pause" at bounding box center [10, 329] width 5 height 6
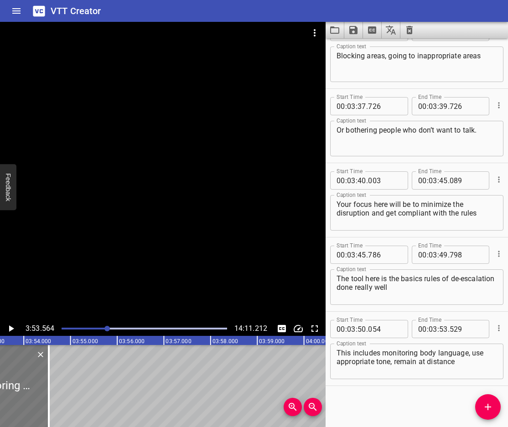
scroll to position [0, 10853]
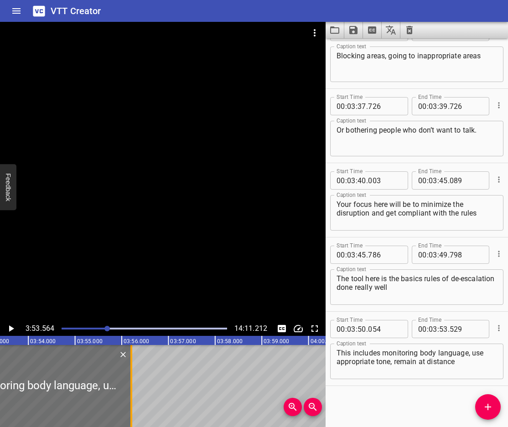
drag, startPoint x: 53, startPoint y: 400, endPoint x: 131, endPoint y: 413, distance: 79.0
click at [131, 413] on div at bounding box center [131, 386] width 2 height 82
click at [13, 327] on icon "Play/Pause" at bounding box center [10, 328] width 11 height 11
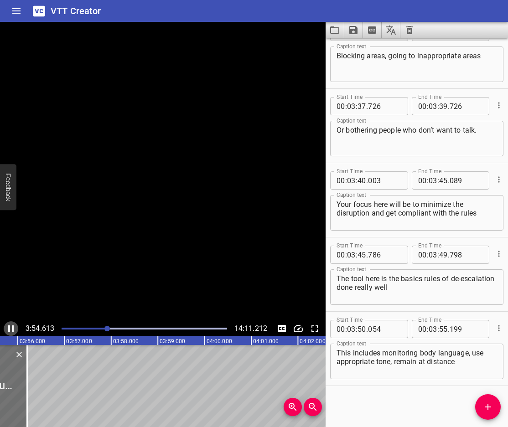
click at [13, 327] on icon "Play/Pause" at bounding box center [10, 329] width 5 height 6
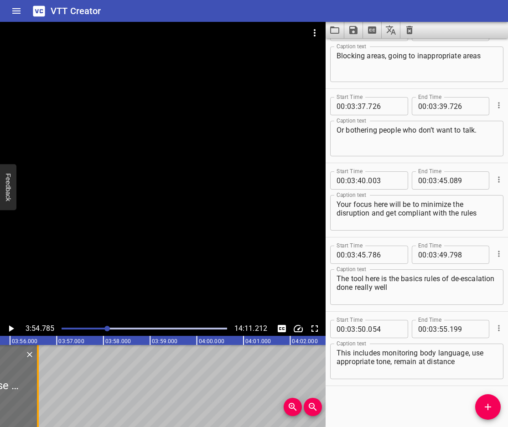
drag, startPoint x: 19, startPoint y: 406, endPoint x: 37, endPoint y: 410, distance: 18.7
click at [37, 410] on div at bounding box center [38, 386] width 2 height 82
click at [10, 326] on icon "Play/Pause" at bounding box center [11, 329] width 5 height 6
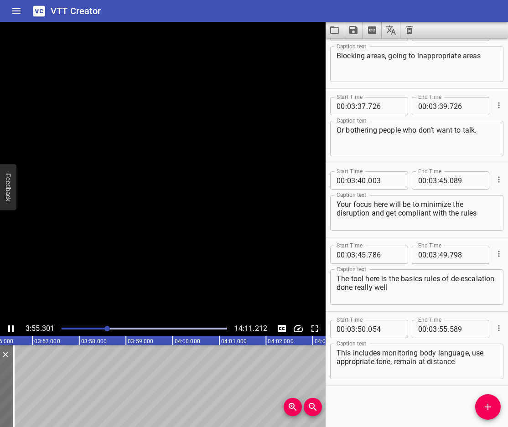
click at [10, 326] on icon "Play/Pause" at bounding box center [10, 329] width 5 height 6
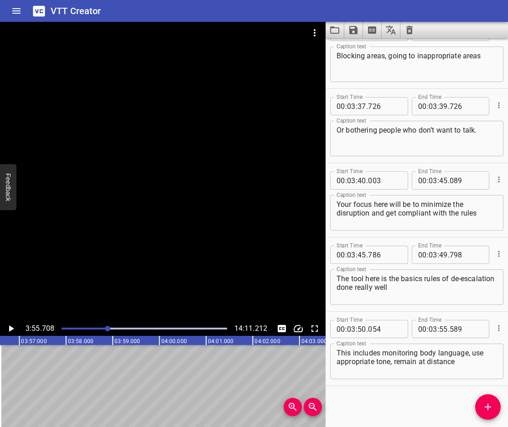
scroll to position [0, 11008]
click at [418, 364] on textarea "This includes monitoring body language, use appropriate tone, remain at distance" at bounding box center [417, 362] width 161 height 26
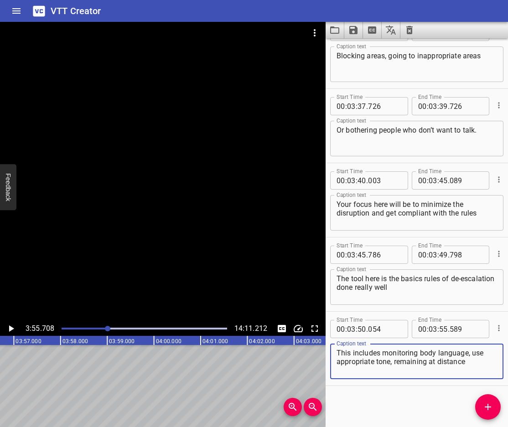
click at [393, 362] on textarea "This includes monitoring body language, use appropriate tone, remaining at dist…" at bounding box center [417, 362] width 161 height 26
click at [488, 352] on textarea "This includes monitoring body language, use appropriate tone, and remaining at …" at bounding box center [417, 362] width 161 height 26
click at [392, 372] on textarea "This includes monitoring body language, useing appropriate tone, and remaining …" at bounding box center [417, 362] width 161 height 26
click at [484, 404] on icon "Add Cue" at bounding box center [488, 407] width 11 height 11
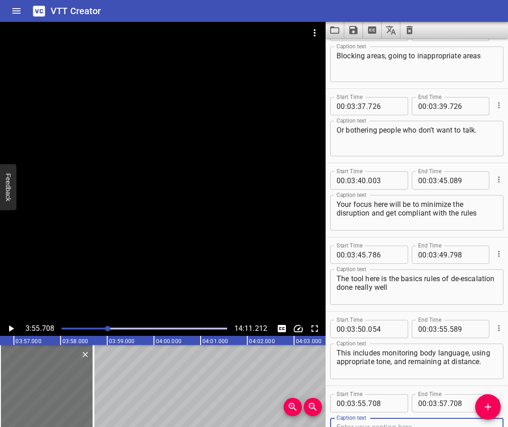
scroll to position [5085, 0]
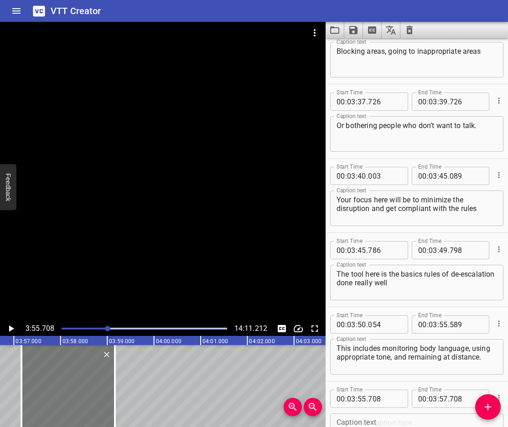
drag, startPoint x: 56, startPoint y: 383, endPoint x: 77, endPoint y: 391, distance: 22.8
click at [77, 391] on div at bounding box center [67, 386] width 93 height 82
click at [8, 330] on icon "Play/Pause" at bounding box center [10, 328] width 11 height 11
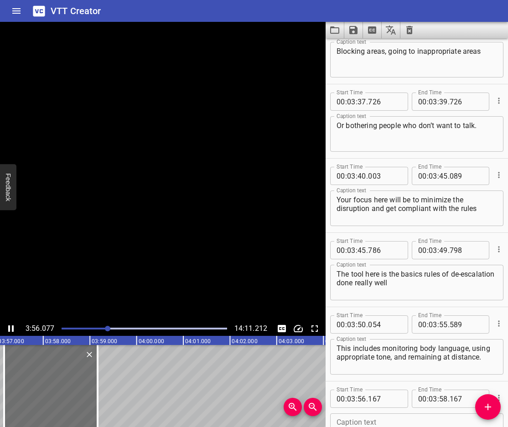
scroll to position [0, 11038]
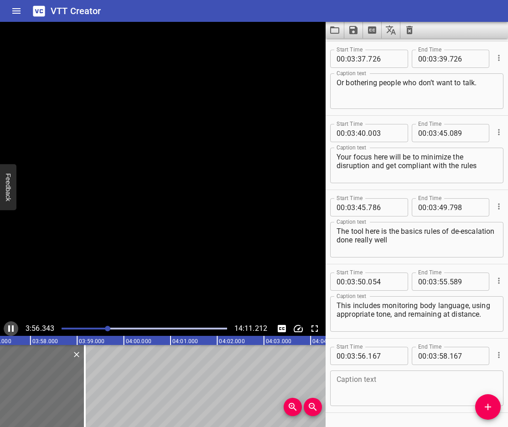
click at [8, 330] on icon "Play/Pause" at bounding box center [10, 329] width 5 height 6
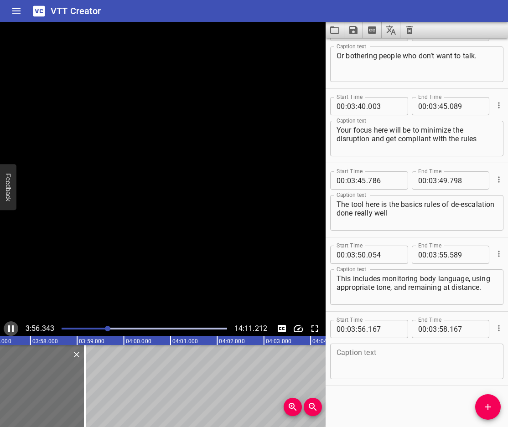
scroll to position [0, 11048]
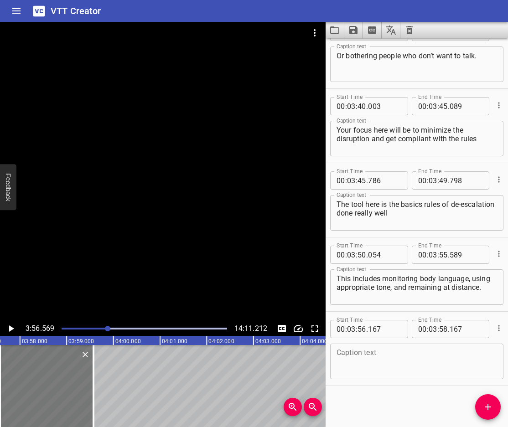
drag, startPoint x: 12, startPoint y: 383, endPoint x: 31, endPoint y: 390, distance: 20.5
click at [31, 390] on div at bounding box center [46, 386] width 93 height 82
click at [13, 329] on icon "Play/Pause" at bounding box center [11, 329] width 5 height 6
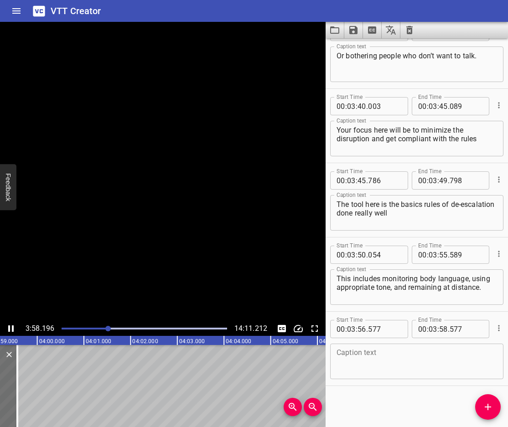
click at [13, 329] on icon "Play/Pause" at bounding box center [10, 329] width 5 height 6
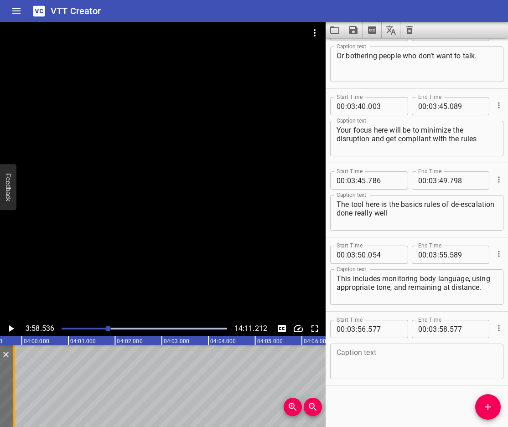
drag, startPoint x: 2, startPoint y: 384, endPoint x: 16, endPoint y: 392, distance: 16.6
click at [15, 392] on div at bounding box center [14, 386] width 2 height 82
click at [418, 376] on div "Caption text" at bounding box center [416, 362] width 173 height 36
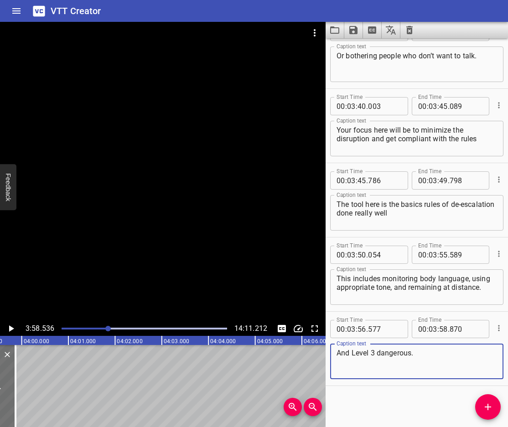
click at [486, 408] on icon "Add Cue" at bounding box center [488, 407] width 6 height 6
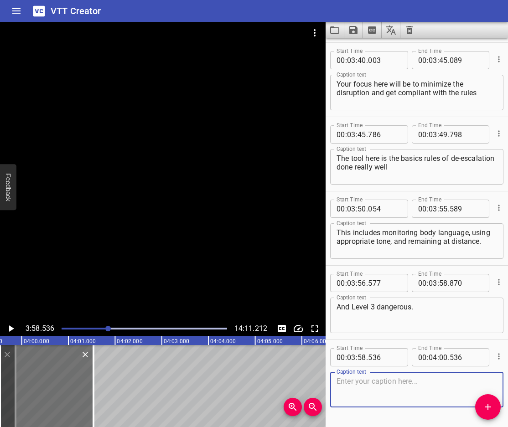
scroll to position [5229, 0]
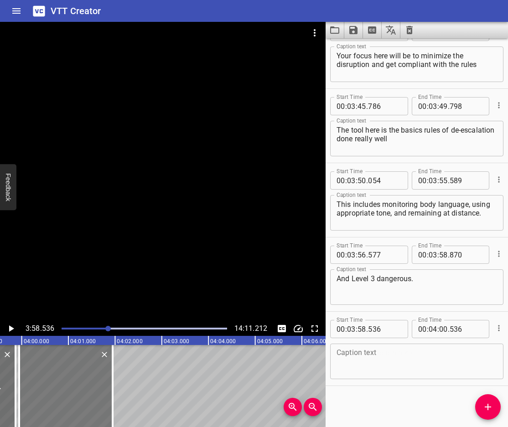
drag, startPoint x: 83, startPoint y: 376, endPoint x: 102, endPoint y: 397, distance: 28.4
click at [102, 397] on div at bounding box center [65, 386] width 93 height 82
click at [8, 329] on icon "Play/Pause" at bounding box center [10, 328] width 11 height 11
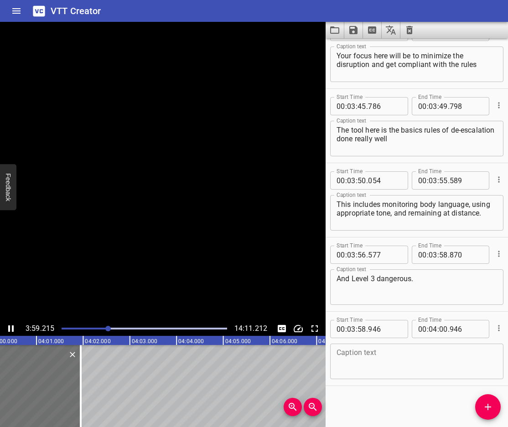
click at [8, 329] on icon "Play/Pause" at bounding box center [10, 328] width 11 height 11
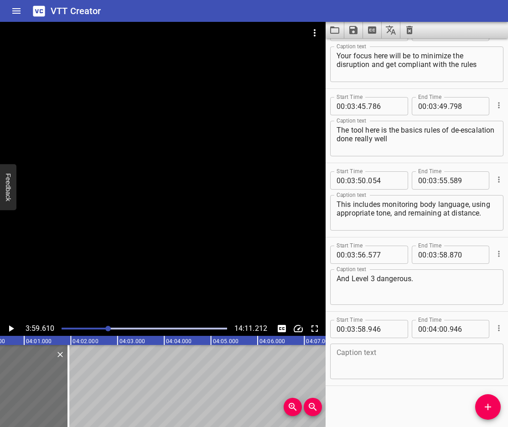
scroll to position [0, 11190]
click at [391, 370] on textarea at bounding box center [417, 362] width 161 height 26
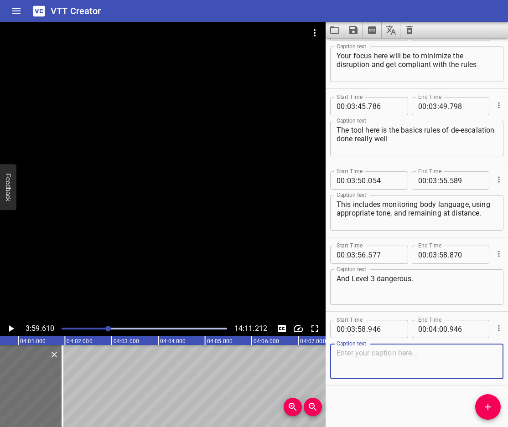
paste textarea "The person’s behavior is potentially dangerous"
click at [347, 353] on textarea "The person’s behavior is potentially dangerous" at bounding box center [417, 362] width 161 height 26
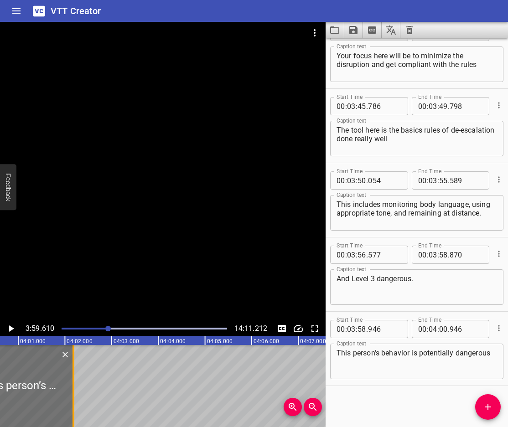
drag, startPoint x: 60, startPoint y: 392, endPoint x: 71, endPoint y: 403, distance: 15.8
click at [71, 403] on div at bounding box center [73, 386] width 9 height 82
click at [12, 329] on icon "Play/Pause" at bounding box center [11, 329] width 5 height 6
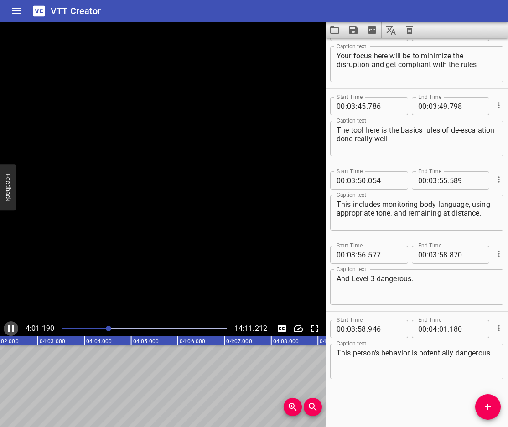
click at [12, 329] on icon "Play/Pause" at bounding box center [10, 329] width 5 height 6
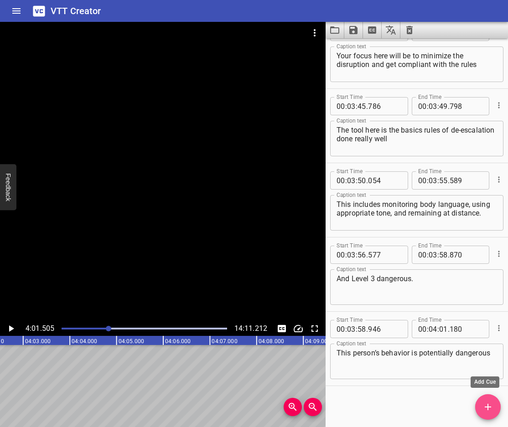
click at [484, 408] on icon "Add Cue" at bounding box center [488, 407] width 11 height 11
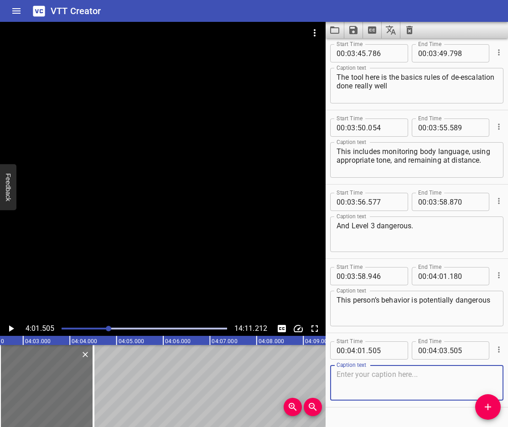
scroll to position [5304, 0]
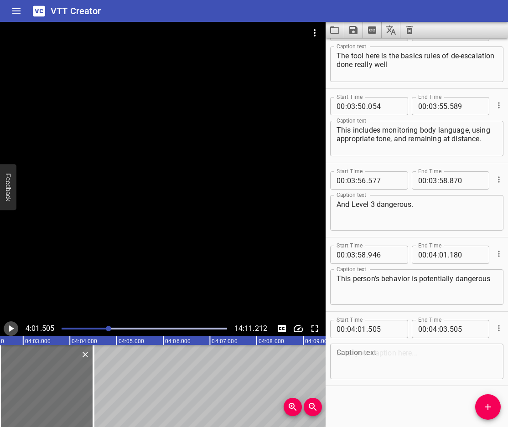
click at [10, 325] on icon "Play/Pause" at bounding box center [10, 328] width 11 height 11
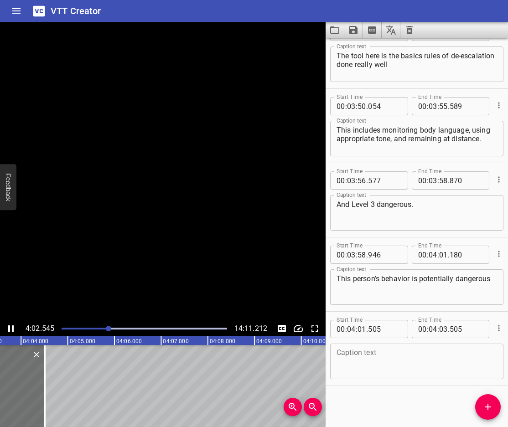
click at [10, 325] on icon "Play/Pause" at bounding box center [10, 328] width 11 height 11
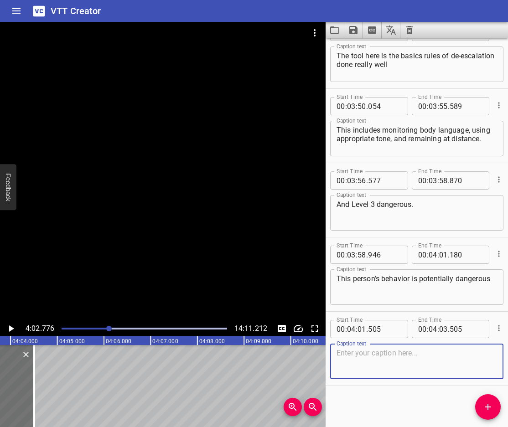
click at [395, 353] on textarea at bounding box center [417, 362] width 161 height 26
paste textarea "In cases with sever mental illness some major red flags can include"
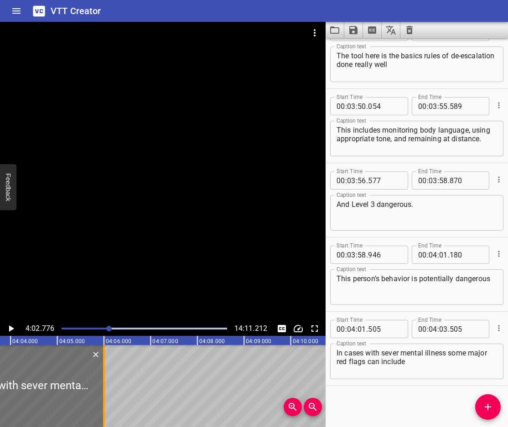
drag, startPoint x: 35, startPoint y: 400, endPoint x: 109, endPoint y: 416, distance: 75.1
click at [106, 415] on div at bounding box center [103, 386] width 9 height 82
click at [7, 326] on icon "Play/Pause" at bounding box center [10, 328] width 11 height 11
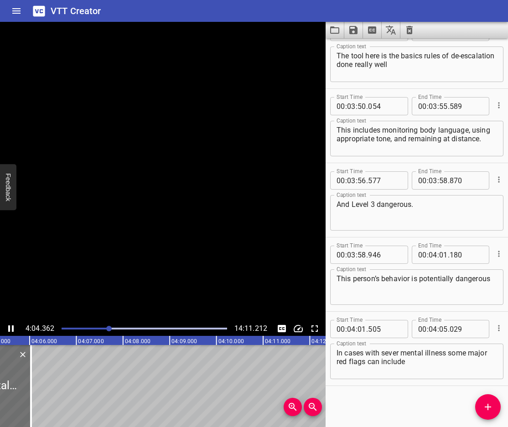
click at [7, 326] on icon "Play/Pause" at bounding box center [10, 328] width 11 height 11
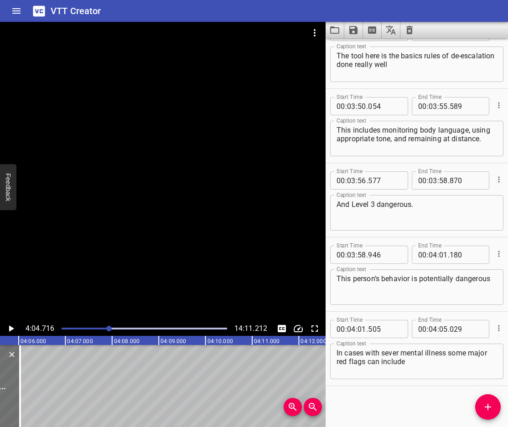
scroll to position [0, 11429]
drag, startPoint x: 17, startPoint y: 379, endPoint x: 45, endPoint y: 397, distance: 33.1
click at [33, 397] on div at bounding box center [28, 386] width 9 height 82
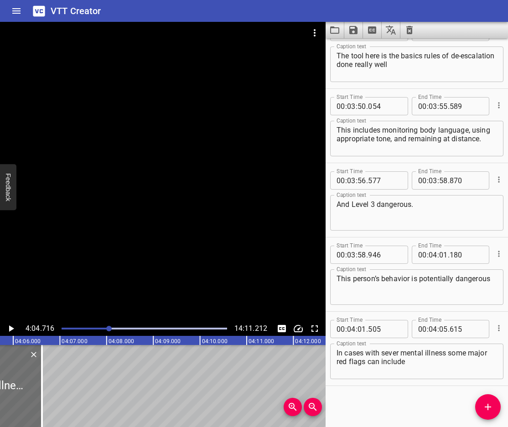
click at [15, 328] on icon "Play/Pause" at bounding box center [10, 328] width 11 height 11
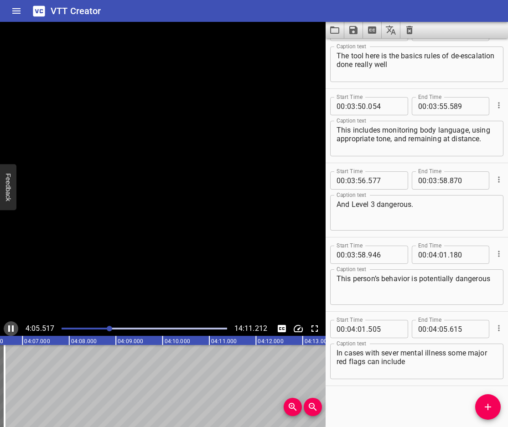
click at [15, 328] on icon "Play/Pause" at bounding box center [10, 328] width 11 height 11
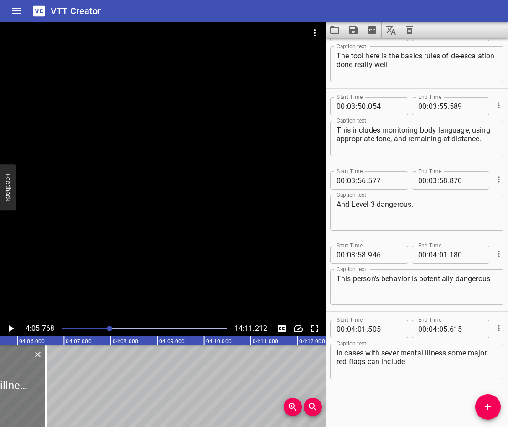
scroll to position [0, 11423]
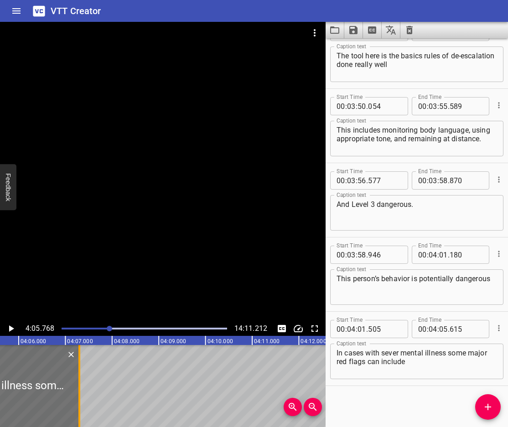
drag, startPoint x: 50, startPoint y: 399, endPoint x: 82, endPoint y: 409, distance: 33.6
click at [82, 409] on div at bounding box center [79, 386] width 9 height 82
click at [9, 328] on icon "Play/Pause" at bounding box center [10, 328] width 11 height 11
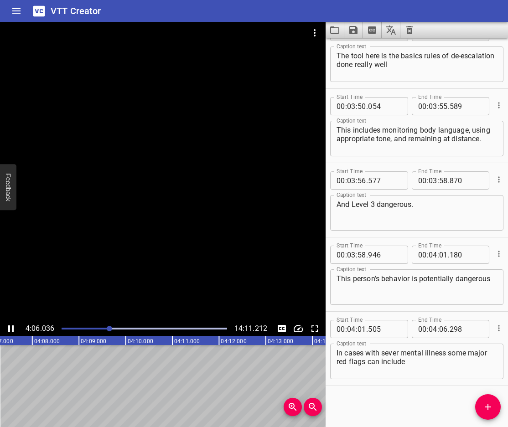
click at [9, 328] on icon "Play/Pause" at bounding box center [10, 329] width 5 height 6
click at [488, 406] on icon "Add Cue" at bounding box center [488, 407] width 6 height 6
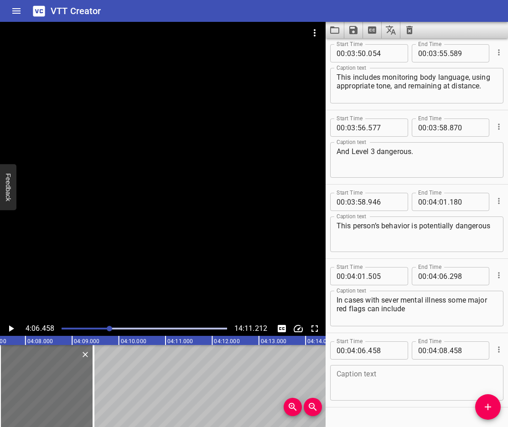
scroll to position [5378, 0]
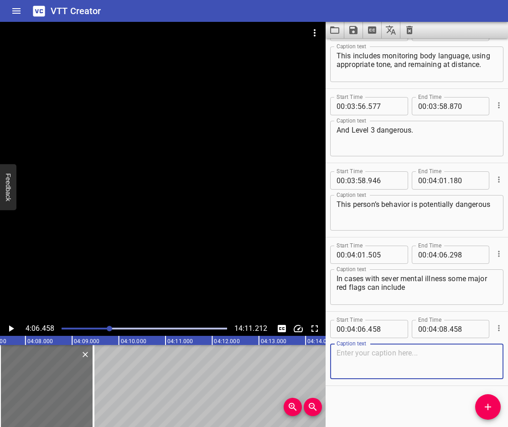
click at [392, 356] on textarea at bounding box center [417, 362] width 161 height 26
paste textarea "Command hallucinations (“The voices are telling me to hurt people”)"
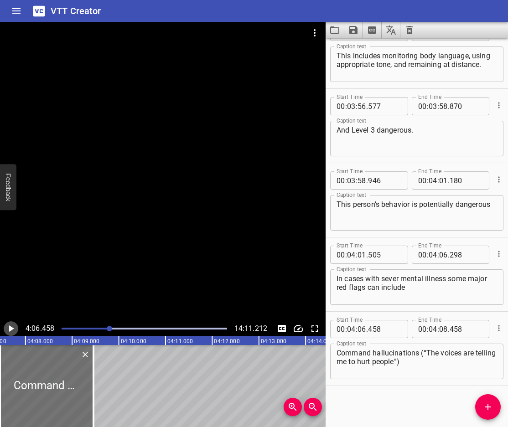
click at [10, 326] on icon "Play/Pause" at bounding box center [10, 328] width 11 height 11
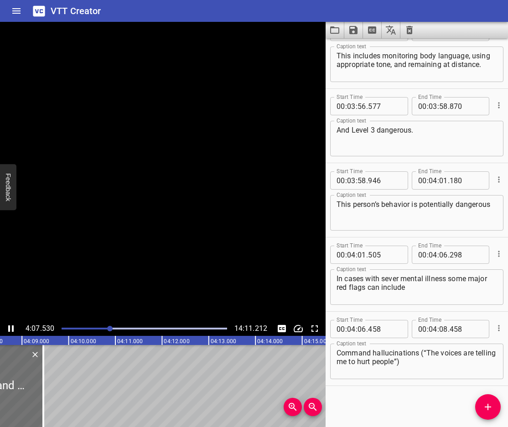
click at [10, 326] on icon "Play/Pause" at bounding box center [10, 328] width 11 height 11
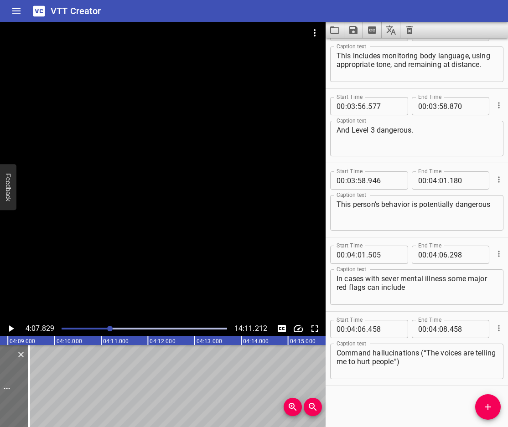
click at [422, 353] on textarea "Command hallucinations (“The voices are telling me to hurt people”)" at bounding box center [417, 362] width 161 height 26
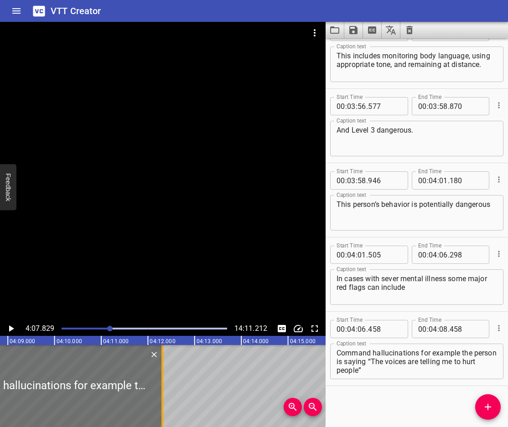
drag, startPoint x: 31, startPoint y: 396, endPoint x: 164, endPoint y: 417, distance: 134.8
click at [164, 417] on div at bounding box center [162, 386] width 9 height 82
click at [10, 328] on icon "Play/Pause" at bounding box center [11, 329] width 5 height 6
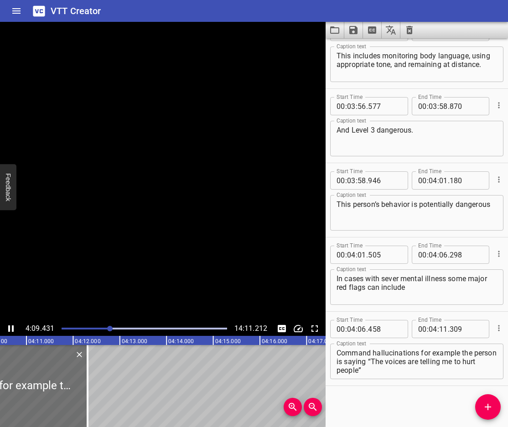
click at [10, 328] on icon "Play/Pause" at bounding box center [10, 328] width 11 height 11
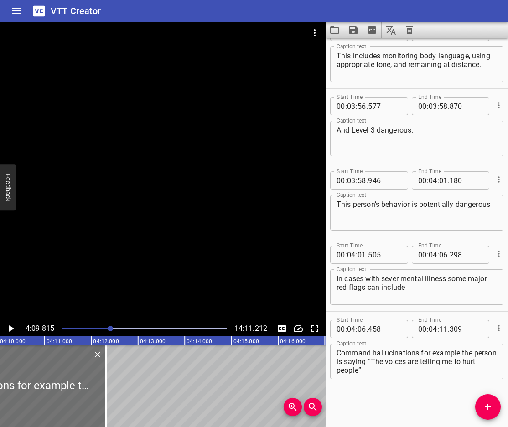
scroll to position [0, 11630]
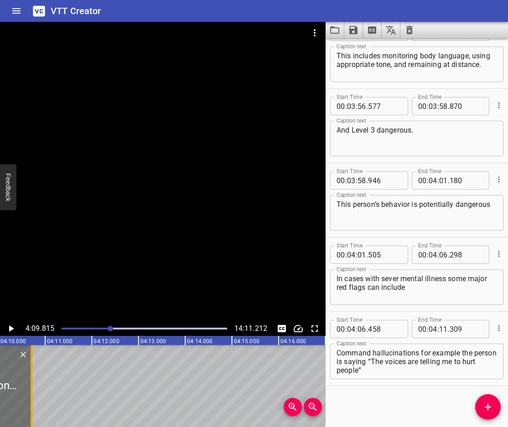
drag, startPoint x: 109, startPoint y: 401, endPoint x: 34, endPoint y: 408, distance: 75.1
click at [34, 408] on div at bounding box center [31, 386] width 9 height 82
click at [484, 406] on icon "Add Cue" at bounding box center [488, 407] width 11 height 11
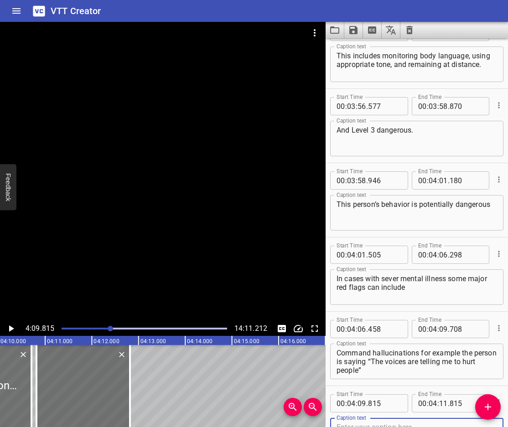
scroll to position [5382, 0]
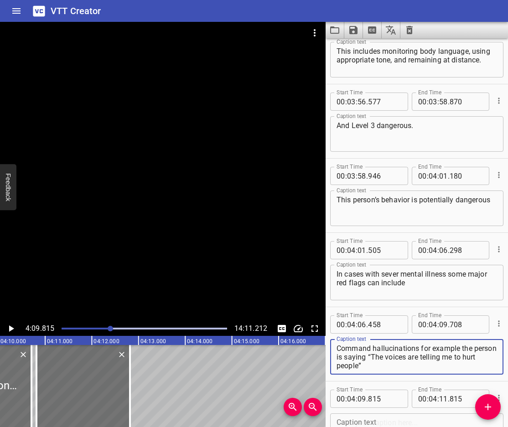
drag, startPoint x: 405, startPoint y: 366, endPoint x: 392, endPoint y: 360, distance: 15.1
click at [392, 360] on textarea "Command hallucinations for example the person is saying “The voices are telling…" at bounding box center [417, 357] width 161 height 26
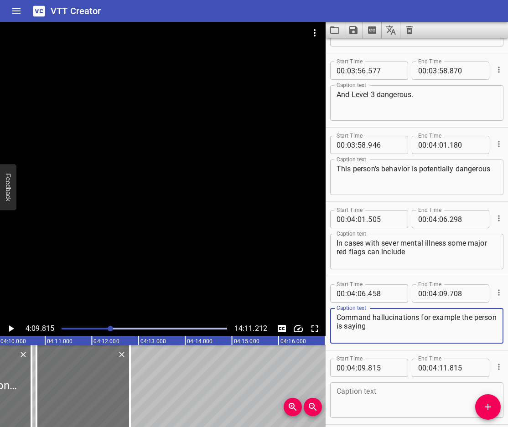
scroll to position [5452, 0]
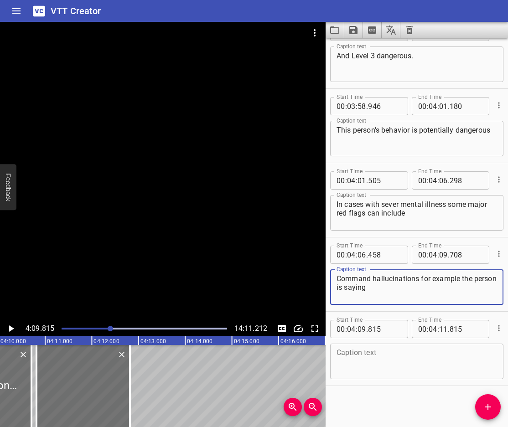
click at [350, 353] on textarea at bounding box center [417, 362] width 161 height 26
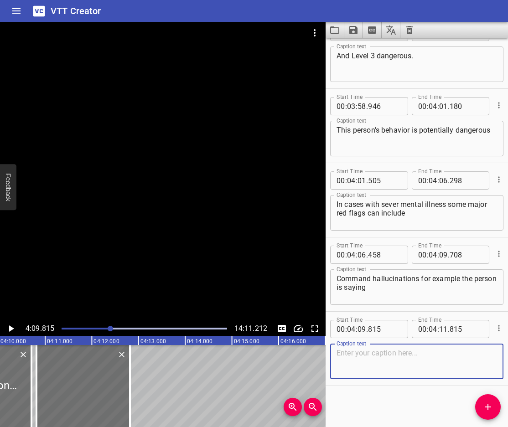
paste textarea "“The voices are telling me to hurt people”"
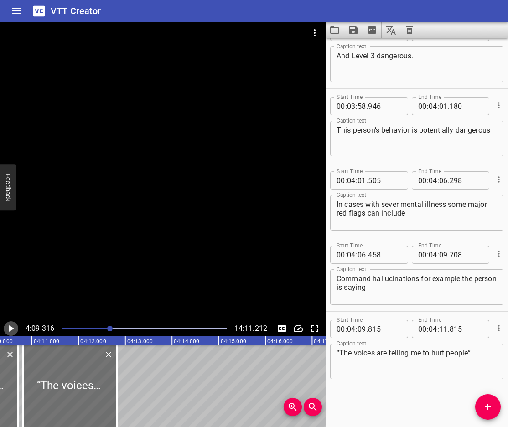
click at [5, 327] on icon "Play/Pause" at bounding box center [10, 328] width 11 height 11
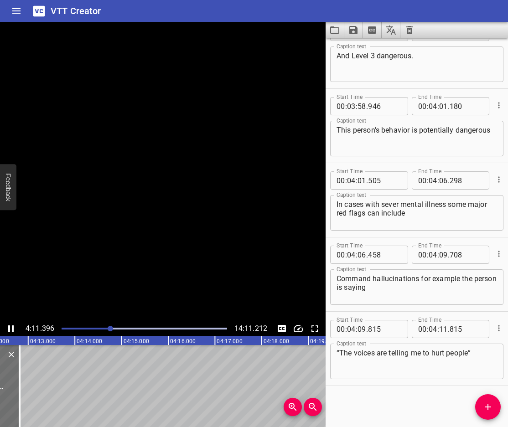
click at [5, 328] on icon "Play/Pause" at bounding box center [10, 328] width 11 height 11
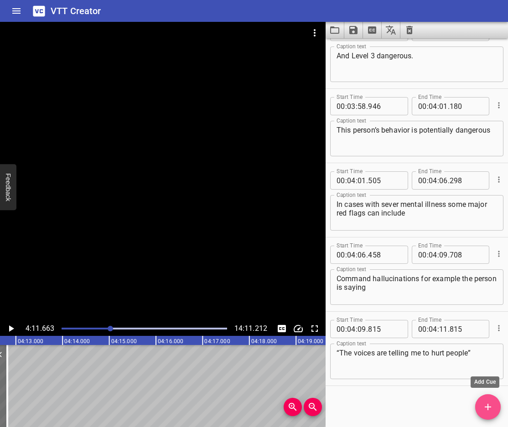
click at [483, 410] on icon "Add Cue" at bounding box center [488, 407] width 11 height 11
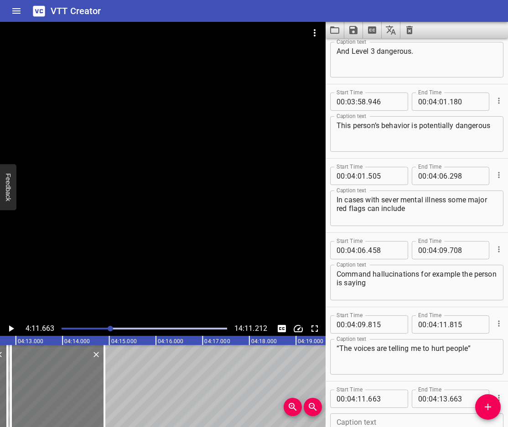
drag, startPoint x: 30, startPoint y: 393, endPoint x: 36, endPoint y: 397, distance: 7.6
click at [41, 396] on div at bounding box center [57, 386] width 93 height 82
click at [5, 402] on div at bounding box center [6, 386] width 2 height 82
click at [50, 398] on div at bounding box center [54, 386] width 93 height 82
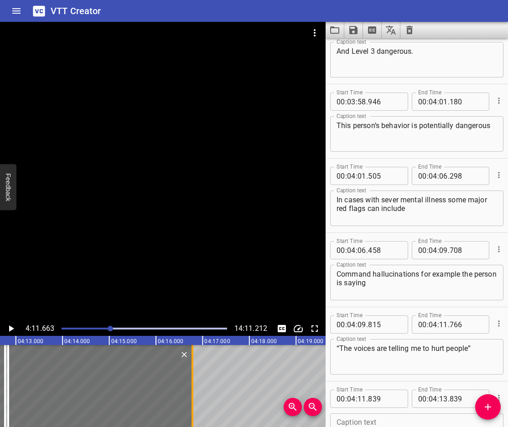
drag, startPoint x: 101, startPoint y: 401, endPoint x: 192, endPoint y: 417, distance: 92.1
click at [192, 417] on div at bounding box center [193, 386] width 2 height 82
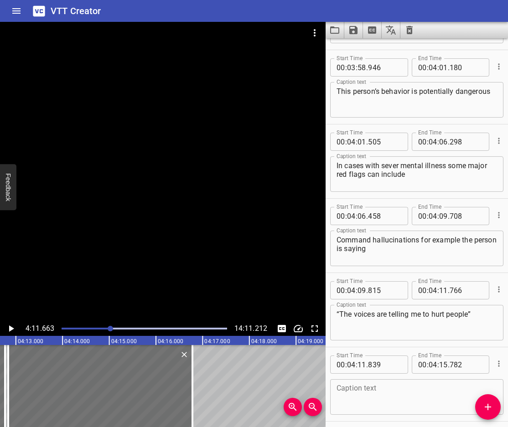
scroll to position [5527, 0]
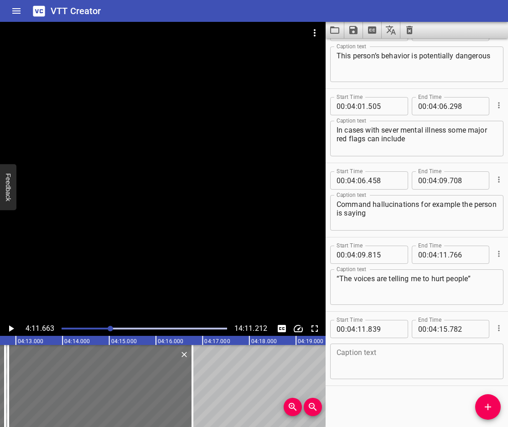
click at [11, 325] on icon "Play/Pause" at bounding box center [10, 328] width 11 height 11
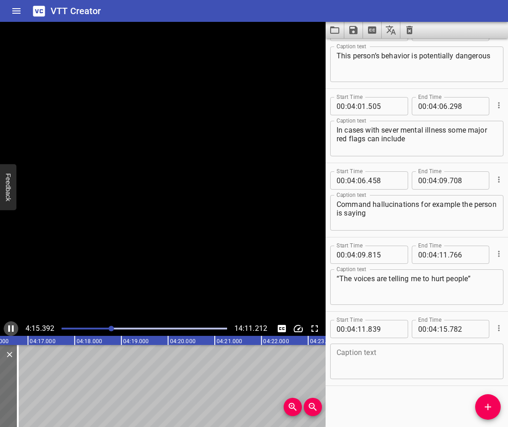
click at [11, 325] on icon "Play/Pause" at bounding box center [10, 328] width 11 height 11
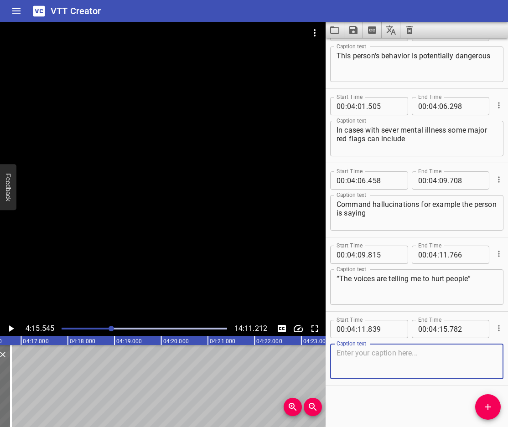
click at [372, 359] on textarea at bounding box center [417, 362] width 161 height 26
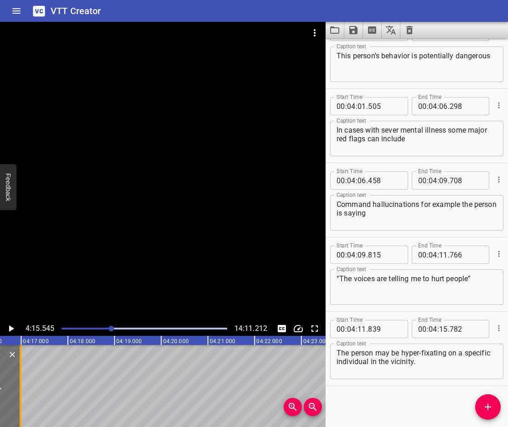
drag, startPoint x: 12, startPoint y: 385, endPoint x: 21, endPoint y: 391, distance: 11.3
click at [21, 391] on div at bounding box center [20, 386] width 9 height 82
click at [5, 329] on icon "Play/Pause" at bounding box center [10, 328] width 11 height 11
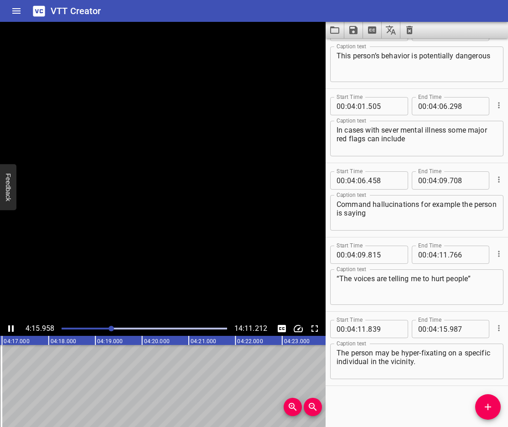
click at [5, 329] on icon "Play/Pause" at bounding box center [10, 328] width 11 height 11
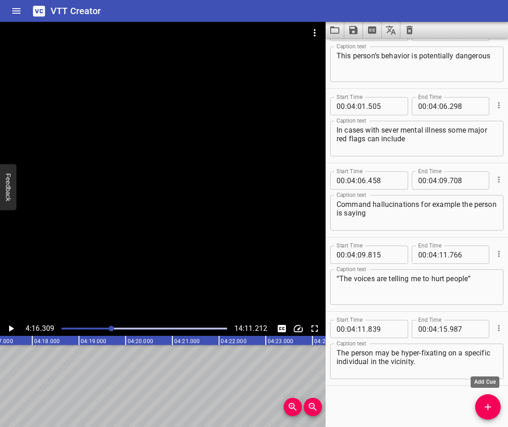
click at [496, 404] on span "Add Cue" at bounding box center [488, 407] width 26 height 11
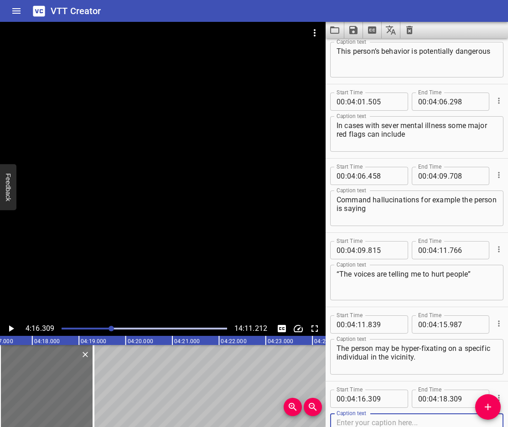
scroll to position [5601, 0]
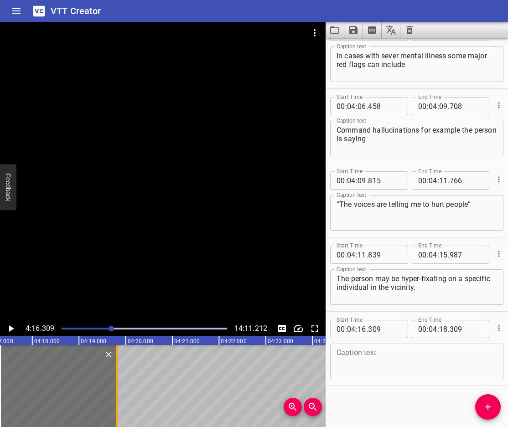
drag, startPoint x: 93, startPoint y: 372, endPoint x: 170, endPoint y: 401, distance: 82.3
click at [118, 401] on div at bounding box center [117, 386] width 2 height 82
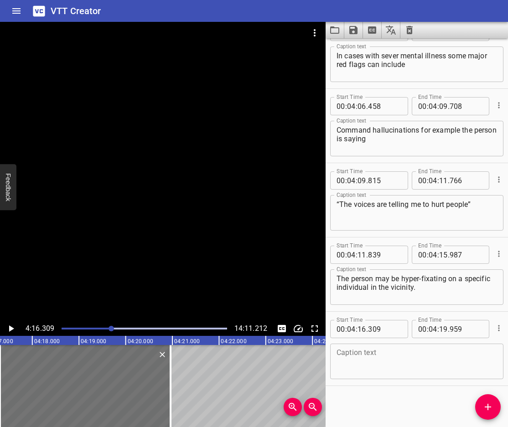
click at [14, 329] on icon "Play/Pause" at bounding box center [10, 328] width 11 height 11
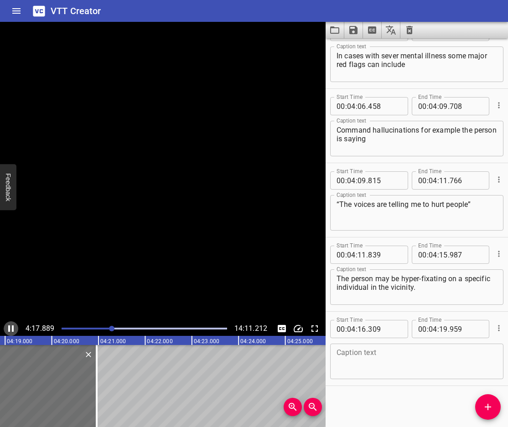
click at [14, 329] on icon "Play/Pause" at bounding box center [10, 329] width 5 height 6
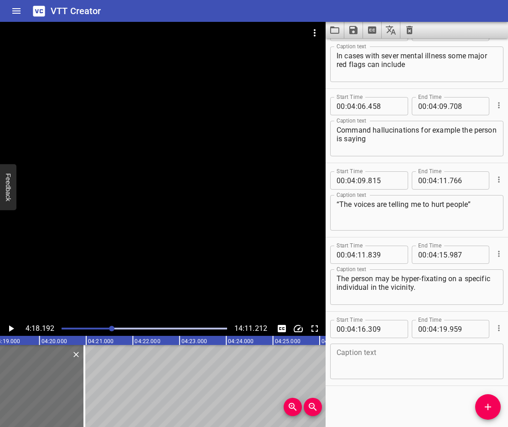
scroll to position [0, 12058]
click at [392, 372] on textarea at bounding box center [417, 362] width 161 height 26
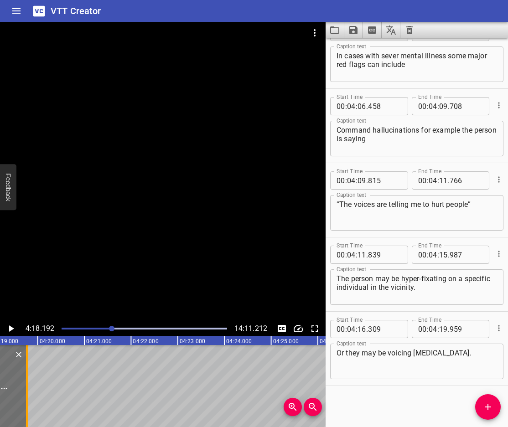
drag, startPoint x: 80, startPoint y: 400, endPoint x: 31, endPoint y: 410, distance: 49.2
click at [31, 410] on div at bounding box center [26, 386] width 9 height 82
drag, startPoint x: 35, startPoint y: 385, endPoint x: 47, endPoint y: 393, distance: 14.9
click at [47, 393] on div at bounding box center [46, 386] width 2 height 82
click at [7, 330] on icon "Play/Pause" at bounding box center [10, 328] width 11 height 11
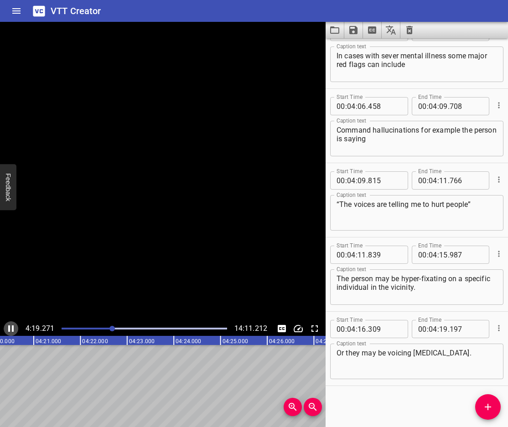
click at [7, 330] on icon "Play/Pause" at bounding box center [10, 328] width 11 height 11
click at [489, 409] on icon "Add Cue" at bounding box center [488, 407] width 11 height 11
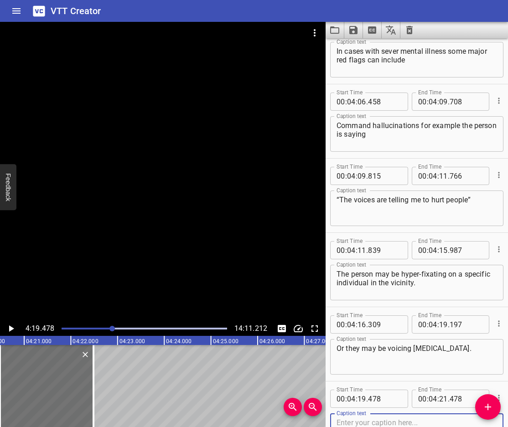
drag, startPoint x: 467, startPoint y: 349, endPoint x: 474, endPoint y: 345, distance: 7.8
click at [467, 349] on textarea "Or they may be voicing [MEDICAL_DATA]." at bounding box center [417, 357] width 161 height 26
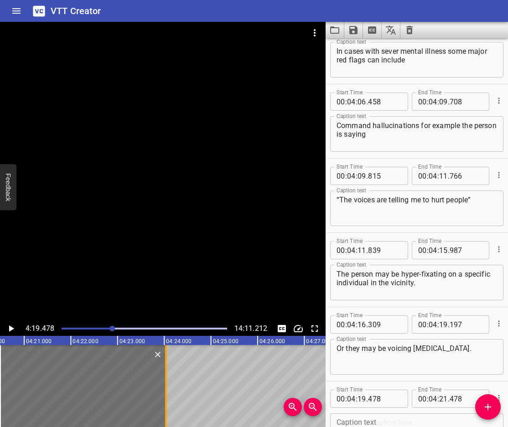
drag, startPoint x: 96, startPoint y: 400, endPoint x: 197, endPoint y: 411, distance: 101.9
click at [171, 411] on div at bounding box center [165, 386] width 9 height 82
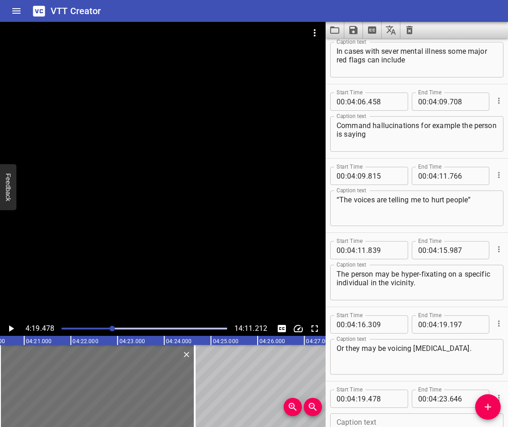
click at [6, 326] on icon "Play/Pause" at bounding box center [10, 328] width 11 height 11
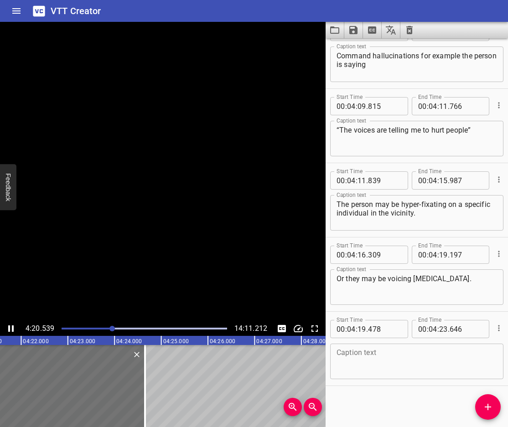
click at [6, 326] on icon "Play/Pause" at bounding box center [10, 328] width 11 height 11
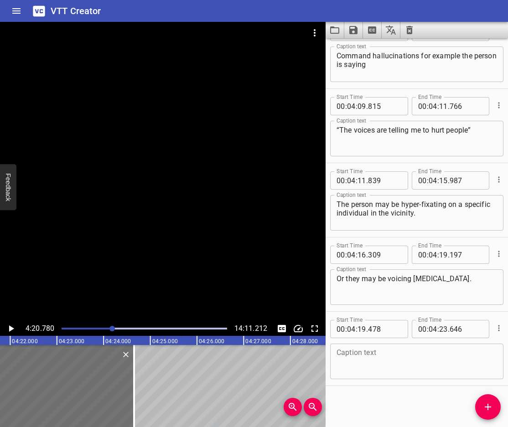
click at [384, 352] on textarea at bounding box center [417, 362] width 161 height 26
click at [7, 330] on icon "Play/Pause" at bounding box center [10, 328] width 11 height 11
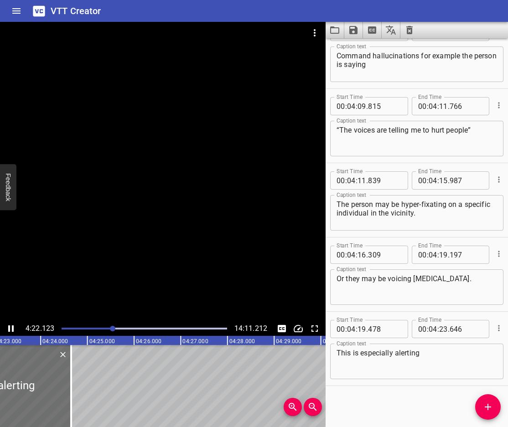
click at [11, 329] on icon "Play/Pause" at bounding box center [10, 328] width 11 height 11
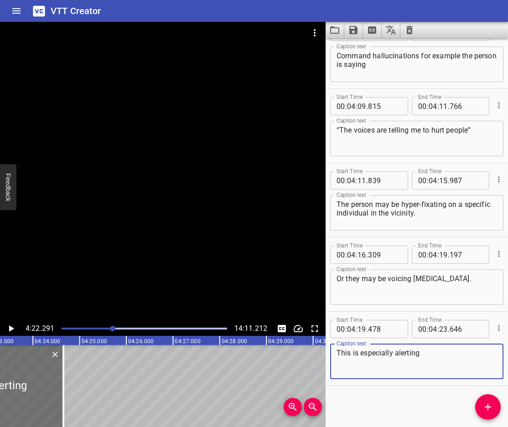
click at [430, 363] on textarea "This is especially alerting" at bounding box center [417, 362] width 161 height 26
click at [415, 362] on textarea "This is especially alerting if they are talking about specific plans" at bounding box center [417, 362] width 161 height 26
click at [7, 327] on icon "Play/Pause" at bounding box center [10, 328] width 11 height 11
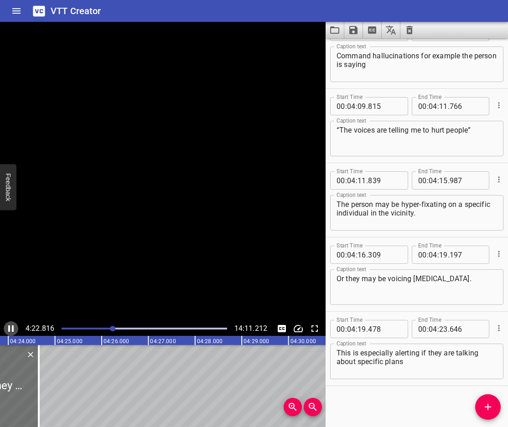
click at [7, 327] on icon "Play/Pause" at bounding box center [10, 328] width 11 height 11
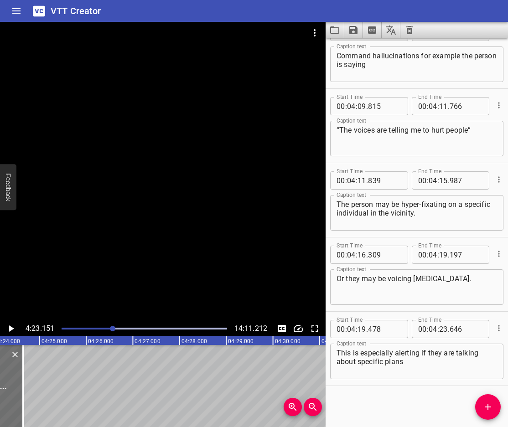
click at [417, 367] on textarea "This is especially alerting if they are talking about specific plans" at bounding box center [417, 362] width 161 height 26
drag, startPoint x: 26, startPoint y: 388, endPoint x: 39, endPoint y: 399, distance: 16.9
click at [29, 399] on div at bounding box center [24, 386] width 9 height 82
click at [12, 330] on icon "Play/Pause" at bounding box center [10, 328] width 11 height 11
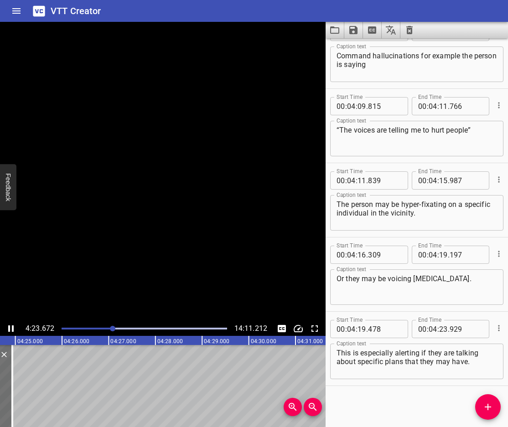
click at [12, 330] on icon "Play/Pause" at bounding box center [10, 329] width 5 height 6
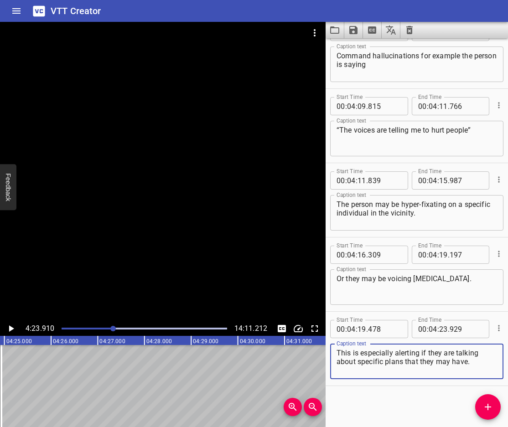
click at [449, 363] on textarea "This is especially alerting if they are talking about specific plans that they …" at bounding box center [417, 362] width 161 height 26
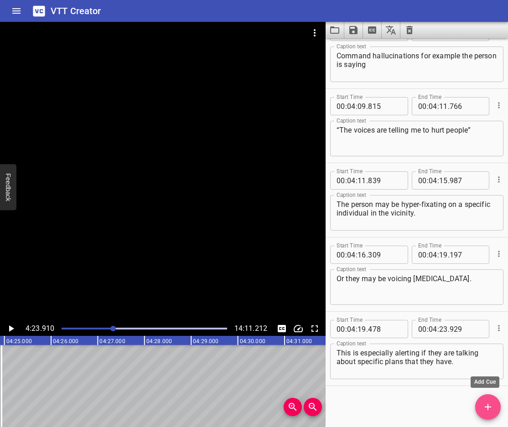
click at [485, 411] on icon "Add Cue" at bounding box center [488, 407] width 11 height 11
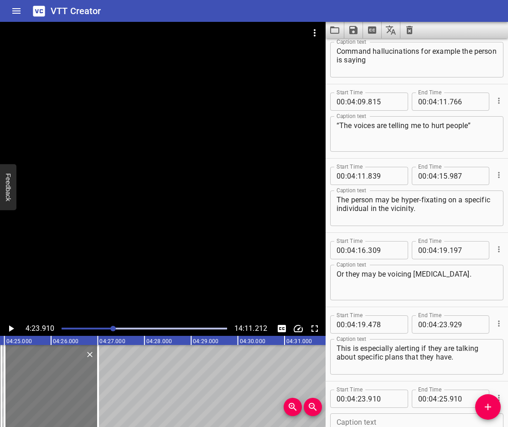
drag, startPoint x: 27, startPoint y: 397, endPoint x: 32, endPoint y: 401, distance: 6.1
click at [32, 401] on div at bounding box center [51, 386] width 93 height 82
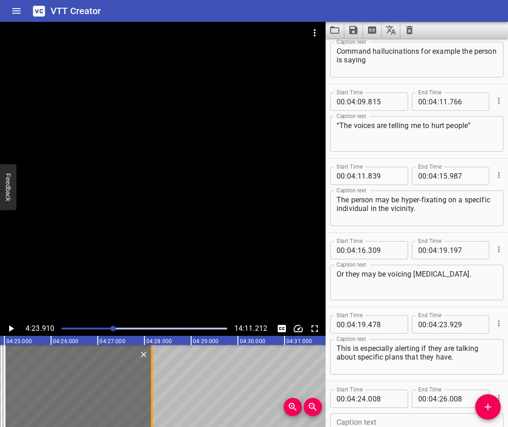
drag, startPoint x: 98, startPoint y: 405, endPoint x: 155, endPoint y: 420, distance: 58.5
click at [153, 420] on div at bounding box center [152, 386] width 2 height 82
click at [15, 327] on icon "Play/Pause" at bounding box center [10, 328] width 11 height 11
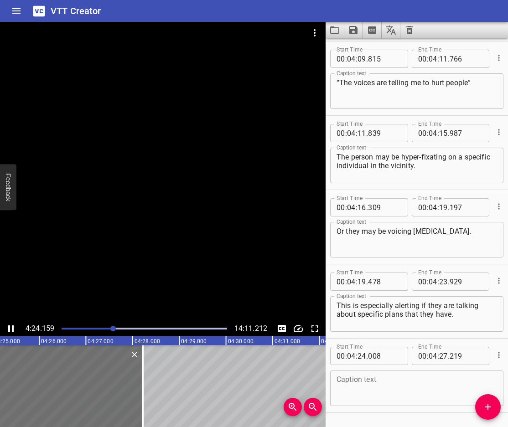
scroll to position [5750, 0]
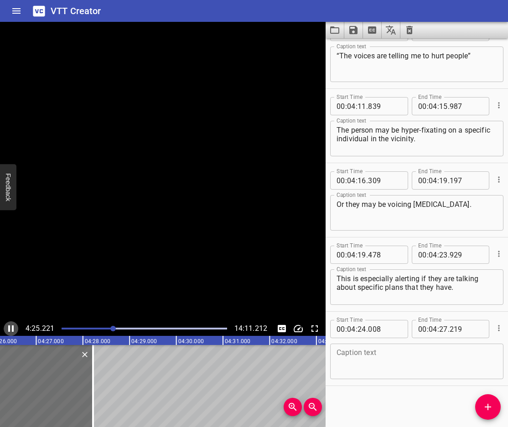
click at [15, 327] on icon "Play/Pause" at bounding box center [10, 328] width 11 height 11
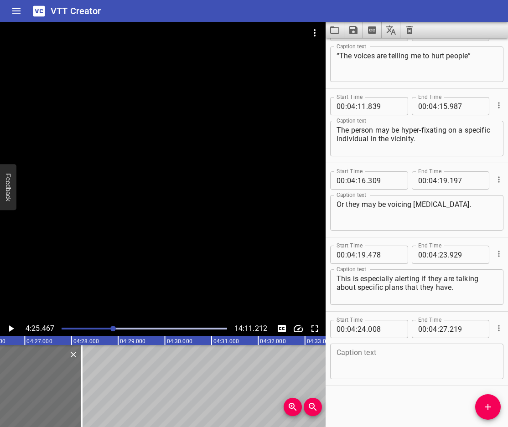
click at [429, 370] on textarea at bounding box center [417, 362] width 161 height 26
click at [9, 327] on icon "Play/Pause" at bounding box center [10, 328] width 11 height 11
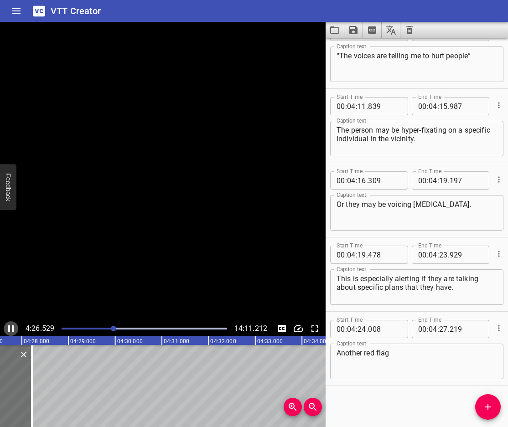
click at [9, 327] on icon "Play/Pause" at bounding box center [10, 329] width 5 height 6
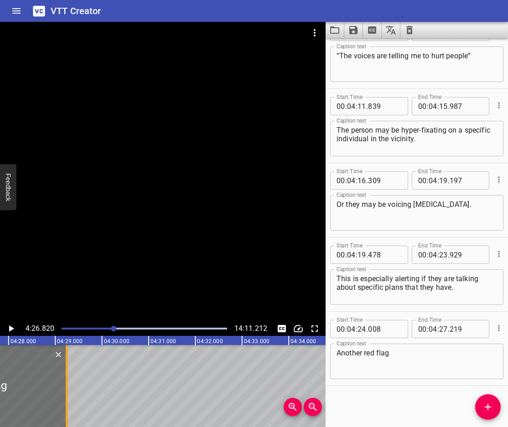
drag, startPoint x: 21, startPoint y: 385, endPoint x: 69, endPoint y: 407, distance: 52.9
click at [69, 407] on div at bounding box center [66, 386] width 9 height 82
click at [426, 354] on textarea "Another red flag" at bounding box center [417, 362] width 161 height 26
click at [12, 330] on icon "Play/Pause" at bounding box center [10, 328] width 11 height 11
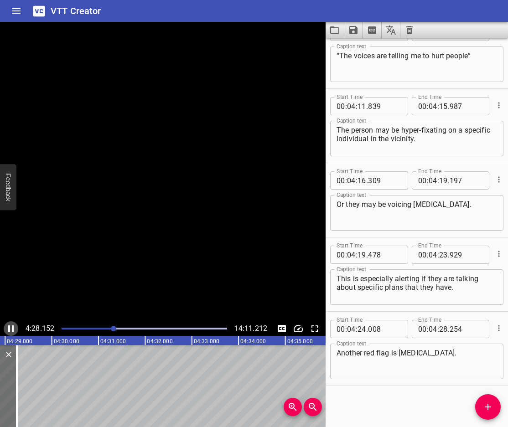
click at [12, 330] on icon "Play/Pause" at bounding box center [10, 329] width 5 height 6
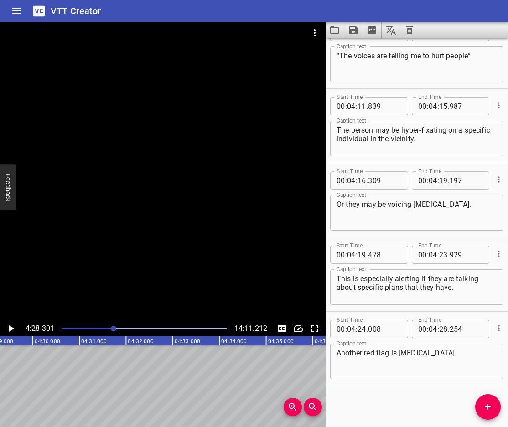
click at [489, 407] on icon "Add Cue" at bounding box center [488, 407] width 6 height 6
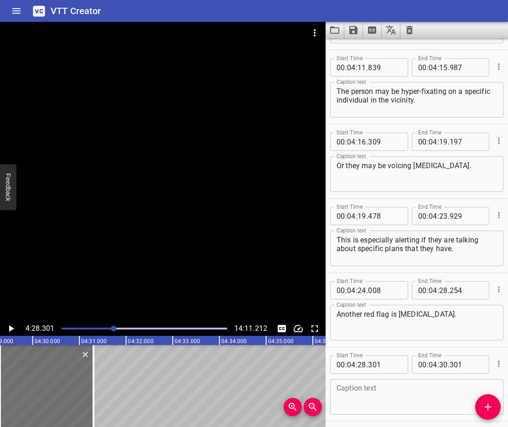
scroll to position [5824, 0]
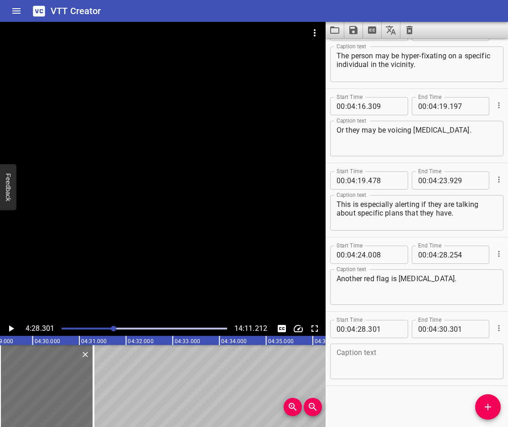
click at [421, 368] on textarea at bounding box center [417, 362] width 161 height 26
paste textarea "especially if the “persecutor” is there"
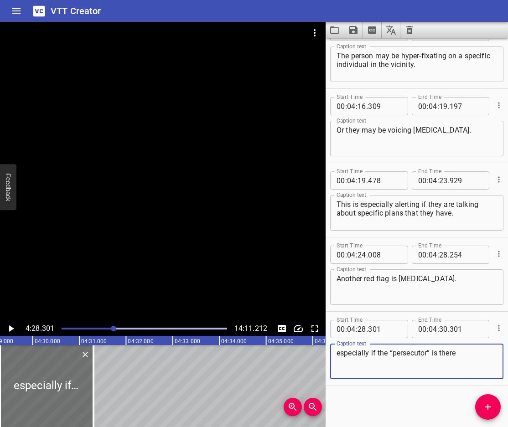
click at [5, 325] on icon "Play/Pause" at bounding box center [10, 328] width 11 height 11
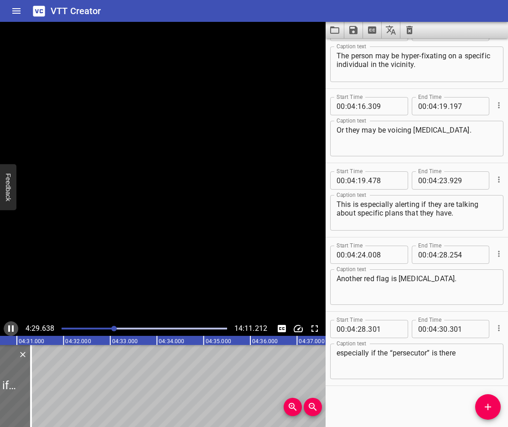
click at [6, 325] on icon "Play/Pause" at bounding box center [10, 328] width 11 height 11
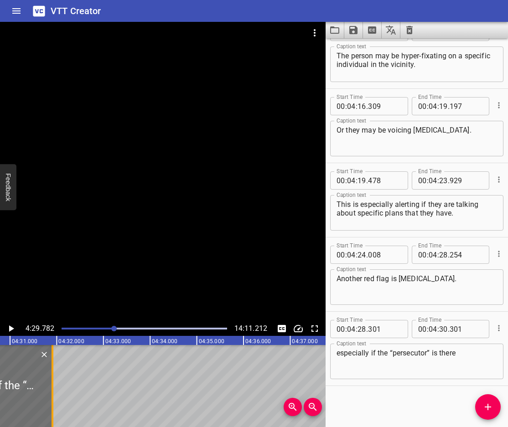
drag, startPoint x: 26, startPoint y: 381, endPoint x: 55, endPoint y: 394, distance: 31.4
click at [55, 394] on div at bounding box center [52, 386] width 9 height 82
click at [10, 324] on icon "Play/Pause" at bounding box center [10, 328] width 11 height 11
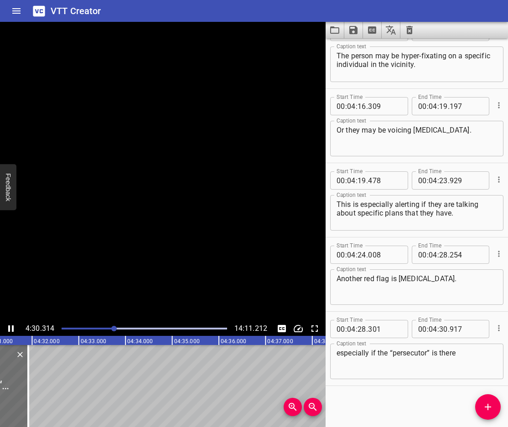
click at [10, 324] on icon "Play/Pause" at bounding box center [10, 328] width 11 height 11
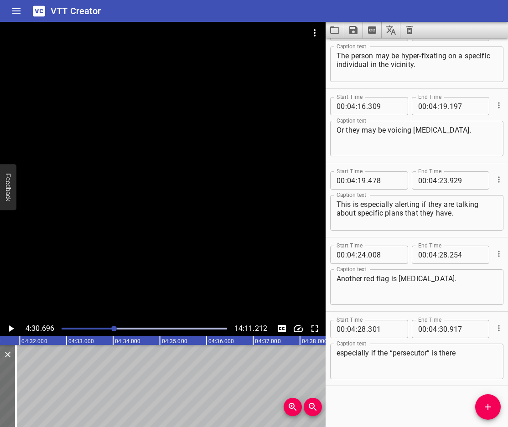
scroll to position [0, 12642]
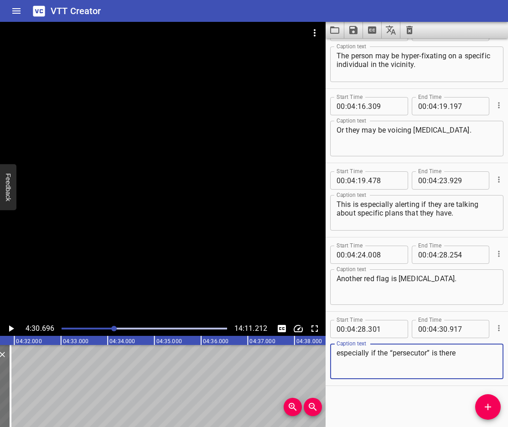
click at [432, 356] on textarea "especially if the “persecutor” is there" at bounding box center [417, 362] width 161 height 26
click at [389, 367] on textarea "especially if the “persecutor” quote-un-quote, is there" at bounding box center [417, 362] width 161 height 26
click at [394, 362] on textarea "especially if the “persecutor” quote-un-quote, is there" at bounding box center [417, 362] width 161 height 26
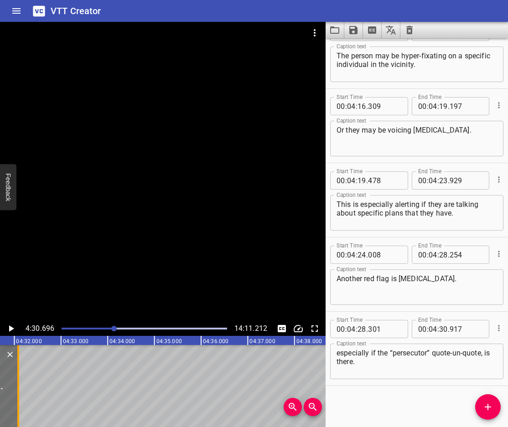
drag, startPoint x: 8, startPoint y: 372, endPoint x: 21, endPoint y: 382, distance: 16.0
click at [21, 383] on div at bounding box center [18, 386] width 9 height 82
click at [11, 326] on icon "Play/Pause" at bounding box center [10, 328] width 11 height 11
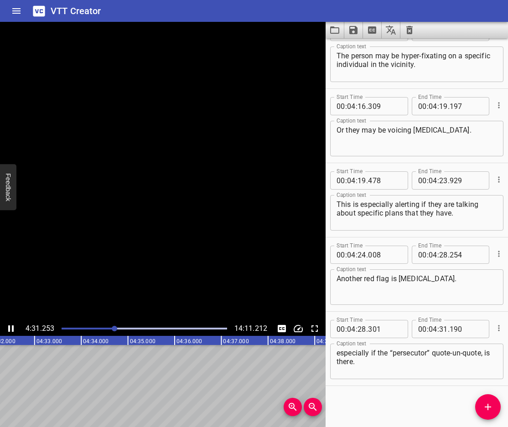
click at [11, 326] on icon "Play/Pause" at bounding box center [10, 328] width 11 height 11
click at [481, 403] on span "Add Cue" at bounding box center [488, 407] width 26 height 11
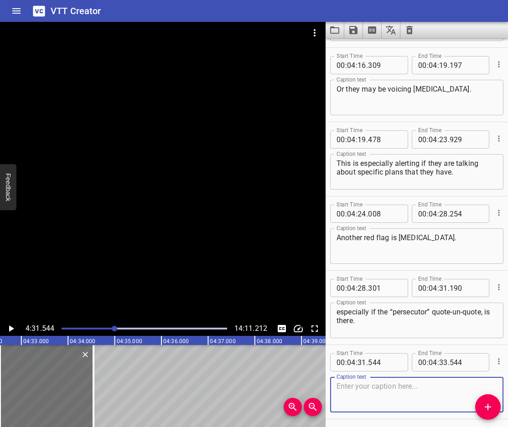
scroll to position [5898, 0]
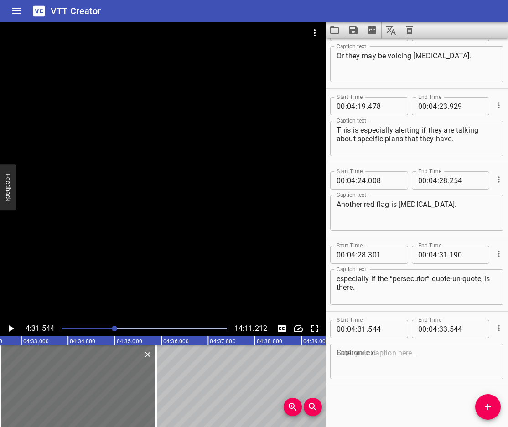
drag, startPoint x: 129, startPoint y: 411, endPoint x: 155, endPoint y: 422, distance: 27.8
click at [155, 422] on div "00:00.000 00:01.000 00:02.000 00:03.000 00:04.000 00:05.000 00:06.000 00:07.000…" at bounding box center [163, 381] width 326 height 91
click at [421, 379] on div "Caption text" at bounding box center [416, 362] width 173 height 36
paste textarea "- If the [MEDICAL_DATA] is [MEDICAL_DATA]"
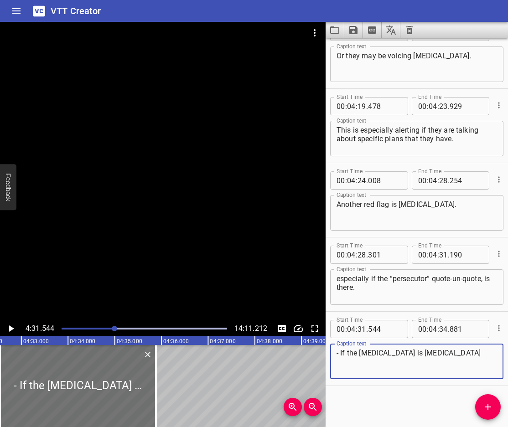
click at [341, 355] on textarea "- If the [MEDICAL_DATA] is [MEDICAL_DATA]" at bounding box center [417, 362] width 161 height 26
click at [12, 328] on icon "Play/Pause" at bounding box center [11, 329] width 5 height 6
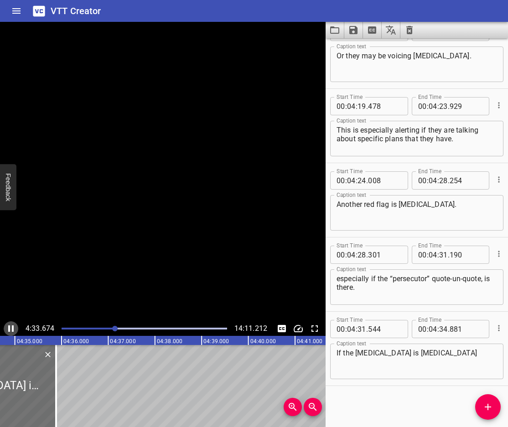
click at [12, 328] on icon "Play/Pause" at bounding box center [10, 329] width 5 height 6
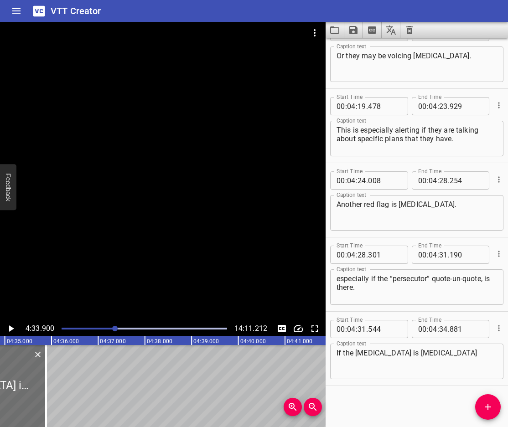
click at [393, 353] on textarea "If the [MEDICAL_DATA] is [MEDICAL_DATA]" at bounding box center [417, 362] width 161 height 26
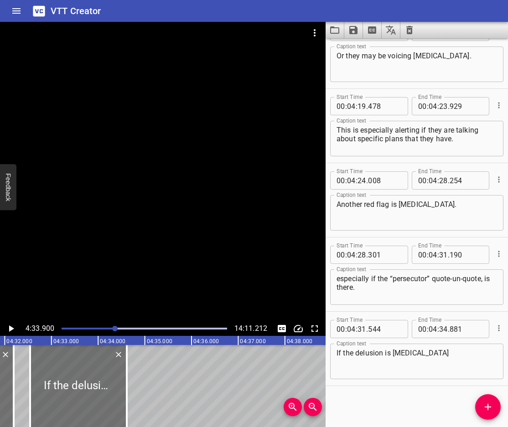
scroll to position [0, 12646]
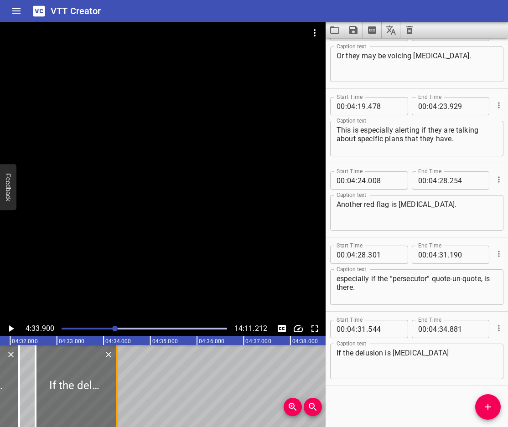
drag, startPoint x: 45, startPoint y: 398, endPoint x: 112, endPoint y: 406, distance: 68.1
click at [116, 406] on div at bounding box center [117, 386] width 2 height 82
click at [481, 406] on span "Add Cue" at bounding box center [488, 407] width 26 height 11
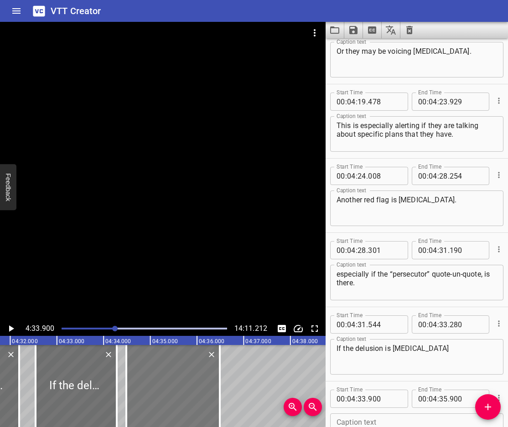
drag, startPoint x: 172, startPoint y: 393, endPoint x: 153, endPoint y: 395, distance: 19.2
click at [153, 395] on div at bounding box center [172, 386] width 93 height 82
click at [68, 376] on div at bounding box center [76, 386] width 81 height 82
click at [13, 328] on icon "Play/Pause" at bounding box center [11, 329] width 5 height 6
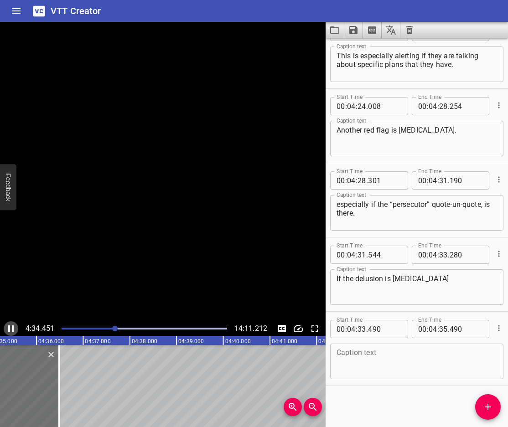
click at [12, 328] on icon "Play/Pause" at bounding box center [10, 329] width 5 height 6
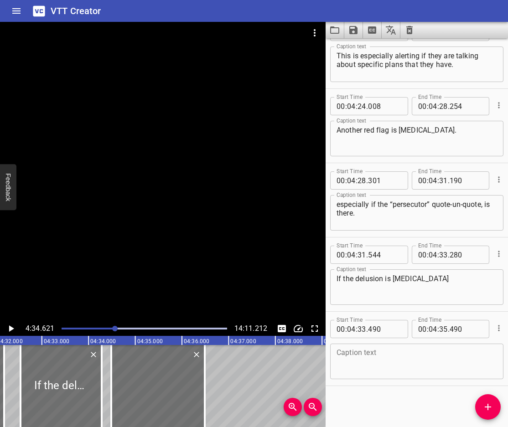
scroll to position [0, 12643]
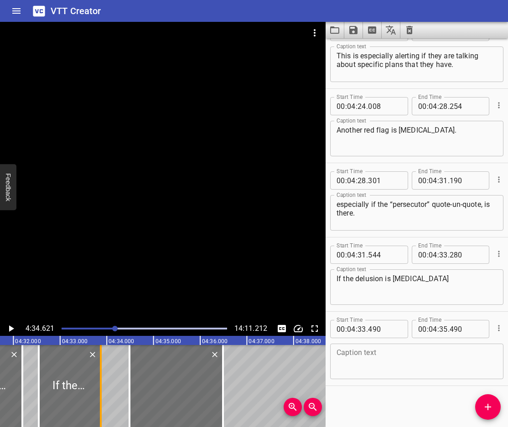
drag, startPoint x: 120, startPoint y: 405, endPoint x: 101, endPoint y: 410, distance: 19.7
click at [101, 410] on div at bounding box center [101, 386] width 2 height 82
drag, startPoint x: 132, startPoint y: 405, endPoint x: 110, endPoint y: 415, distance: 23.9
click at [110, 415] on div at bounding box center [107, 386] width 9 height 82
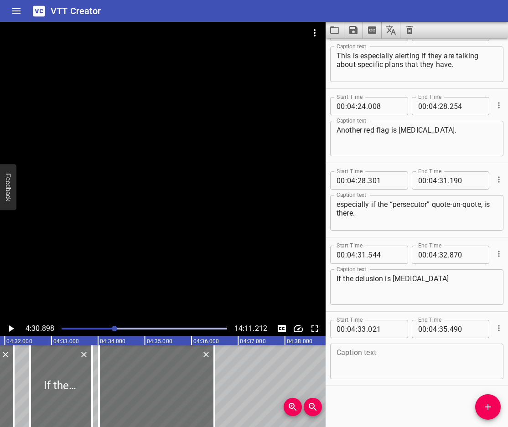
click at [8, 330] on icon "Play/Pause" at bounding box center [10, 328] width 11 height 11
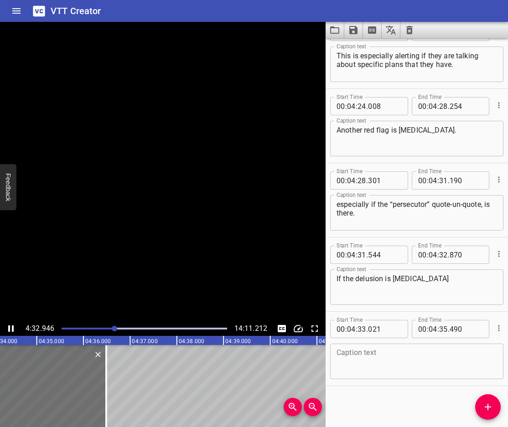
click at [8, 330] on icon "Play/Pause" at bounding box center [10, 328] width 11 height 11
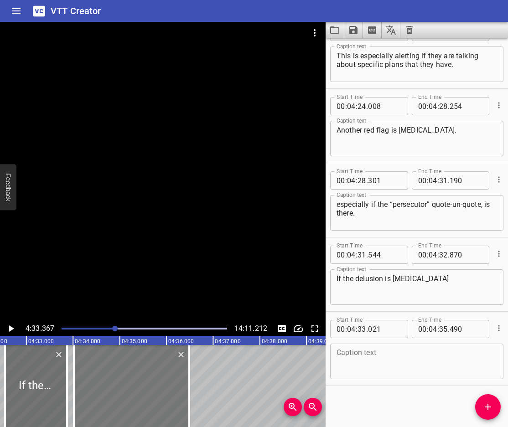
scroll to position [0, 12675]
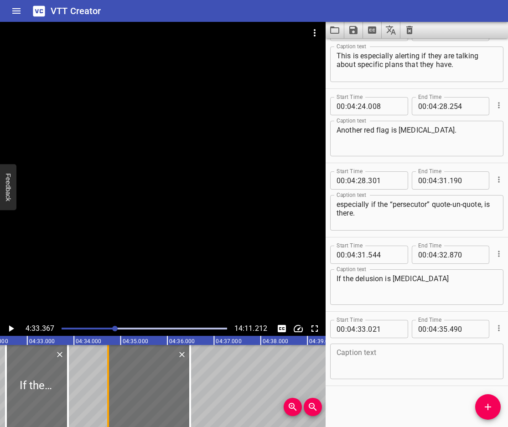
drag, startPoint x: 77, startPoint y: 401, endPoint x: 110, endPoint y: 410, distance: 34.4
click at [110, 410] on div at bounding box center [108, 386] width 9 height 82
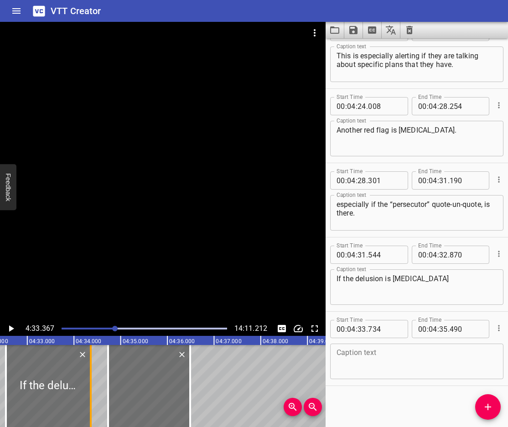
drag, startPoint x: 67, startPoint y: 403, endPoint x: 93, endPoint y: 416, distance: 28.8
click at [92, 416] on div at bounding box center [91, 386] width 2 height 82
click at [21, 382] on div at bounding box center [50, 386] width 88 height 82
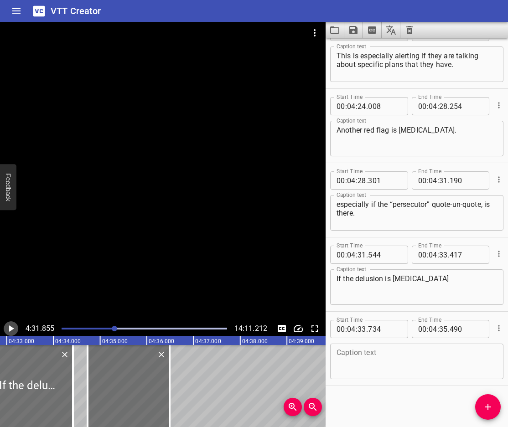
click at [12, 328] on icon "Play/Pause" at bounding box center [11, 329] width 5 height 6
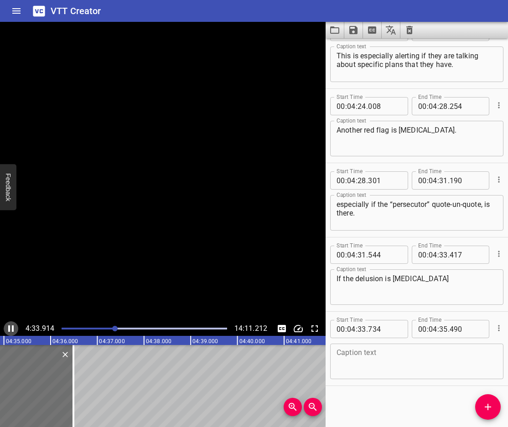
click at [12, 328] on icon "Play/Pause" at bounding box center [10, 329] width 5 height 6
click at [441, 370] on textarea at bounding box center [417, 362] width 161 height 26
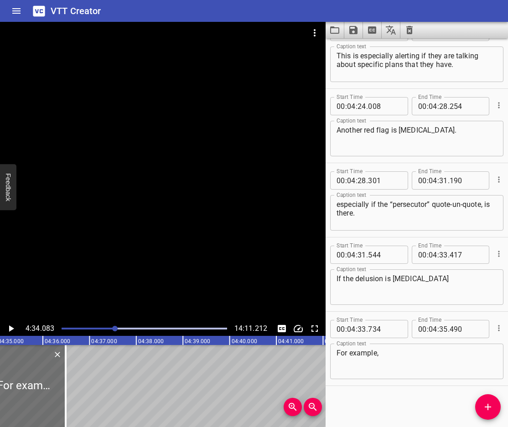
click at [395, 352] on textarea "For example," at bounding box center [417, 362] width 161 height 26
paste textarea "The CIA is trying to recruit me”"
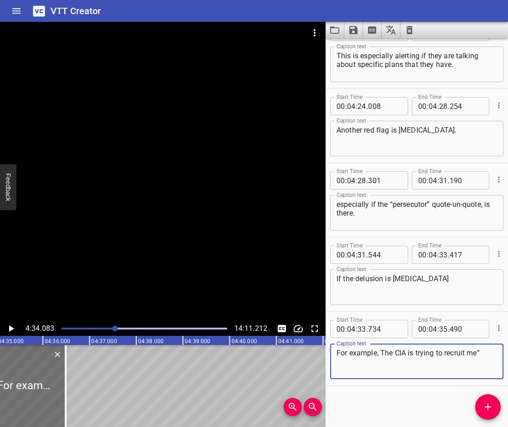
click at [381, 352] on textarea "For example, The CIA is trying to recruit me”" at bounding box center [417, 362] width 161 height 26
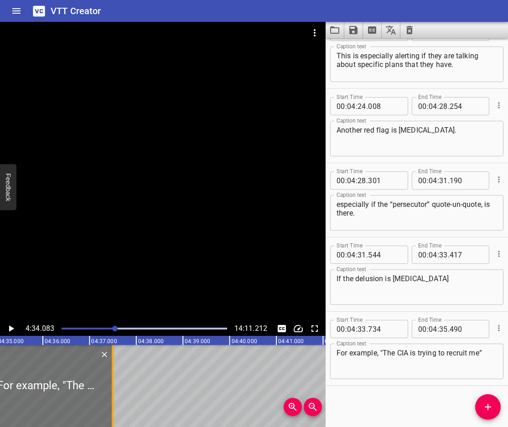
drag, startPoint x: 68, startPoint y: 405, endPoint x: 117, endPoint y: 405, distance: 49.3
click at [117, 405] on div at bounding box center [112, 386] width 9 height 82
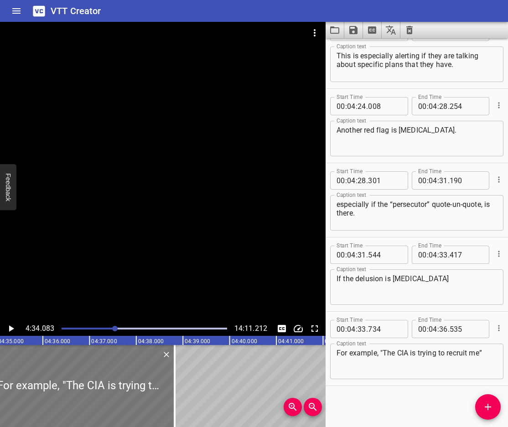
drag, startPoint x: 117, startPoint y: 405, endPoint x: 148, endPoint y: 396, distance: 32.0
click at [179, 411] on div at bounding box center [174, 386] width 9 height 82
click at [12, 328] on icon "Play/Pause" at bounding box center [11, 329] width 5 height 6
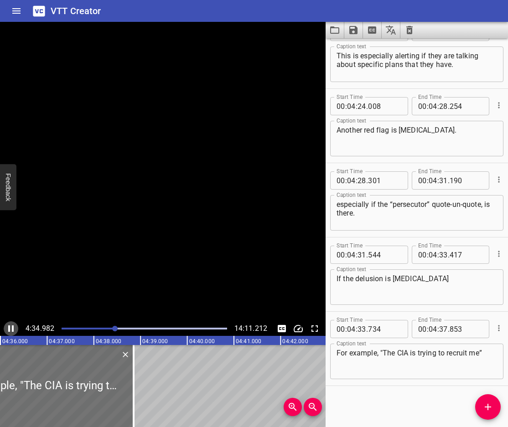
click at [12, 328] on icon "Play/Pause" at bounding box center [10, 329] width 5 height 6
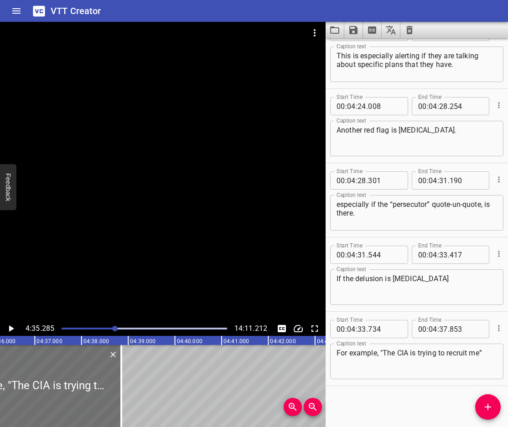
scroll to position [0, 12856]
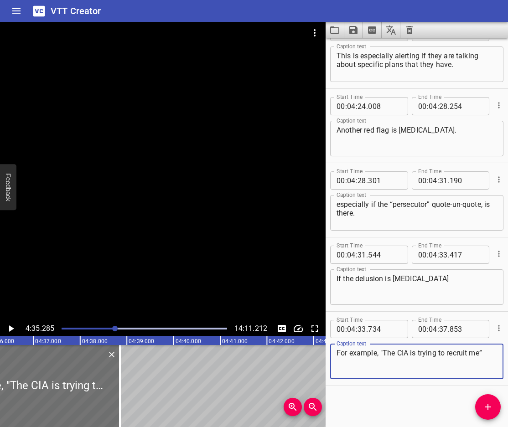
click at [379, 352] on textarea "For example, "The CIA is trying to recruit me”" at bounding box center [417, 362] width 161 height 26
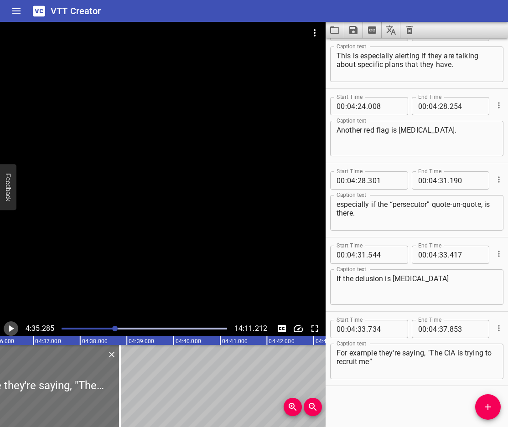
click at [10, 327] on icon "Play/Pause" at bounding box center [11, 329] width 5 height 6
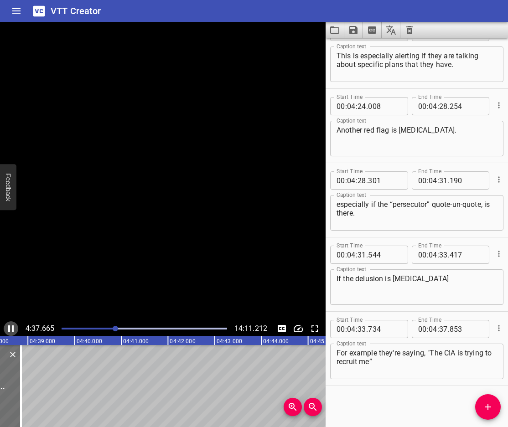
click at [10, 327] on icon "Play/Pause" at bounding box center [10, 328] width 11 height 11
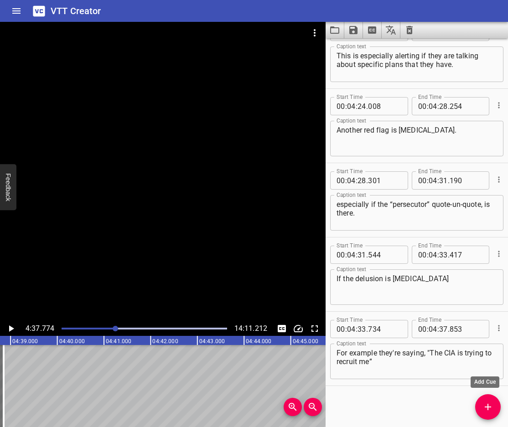
click at [488, 409] on icon "Add Cue" at bounding box center [488, 407] width 6 height 6
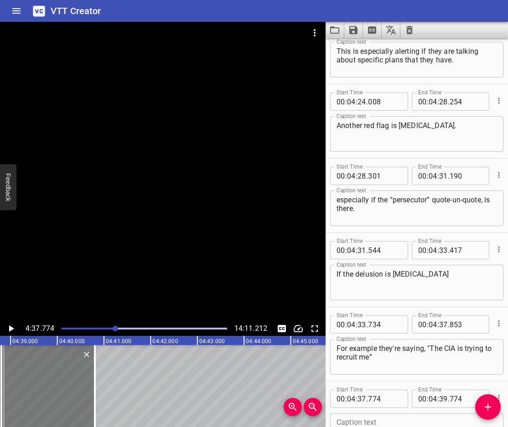
drag, startPoint x: 38, startPoint y: 402, endPoint x: 53, endPoint y: 405, distance: 14.8
click at [53, 405] on div at bounding box center [47, 386] width 93 height 82
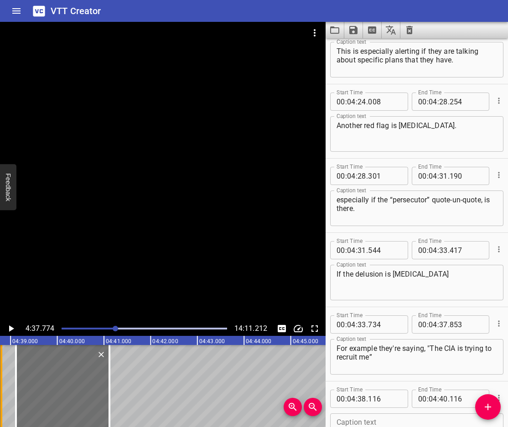
click at [0, 400] on div at bounding box center [1, 386] width 2 height 82
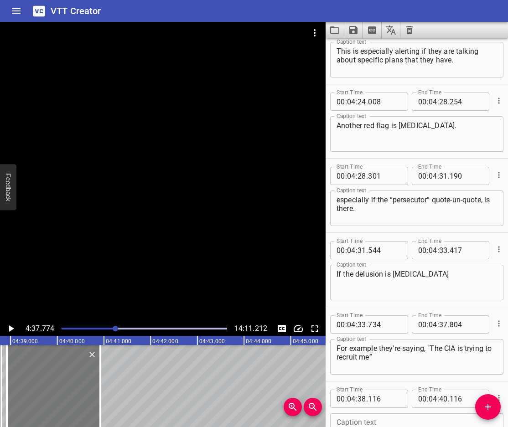
drag, startPoint x: 57, startPoint y: 394, endPoint x: 47, endPoint y: 398, distance: 9.8
click at [47, 398] on div at bounding box center [53, 386] width 93 height 82
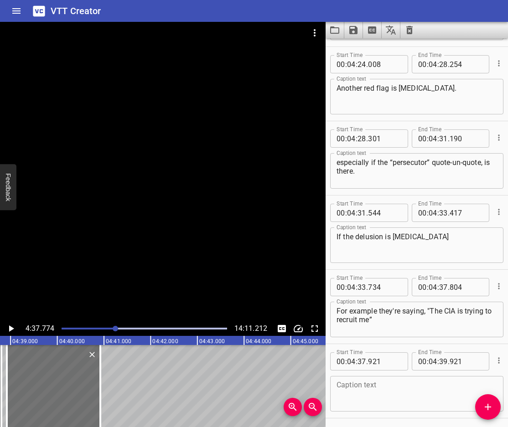
scroll to position [6047, 0]
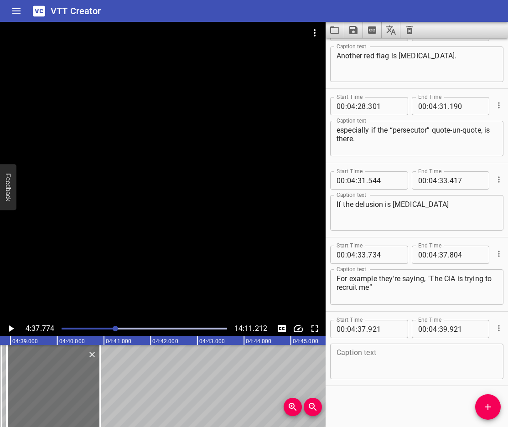
click at [407, 362] on textarea at bounding box center [417, 362] width 161 height 26
paste textarea "its manageable as the CIA is not present."
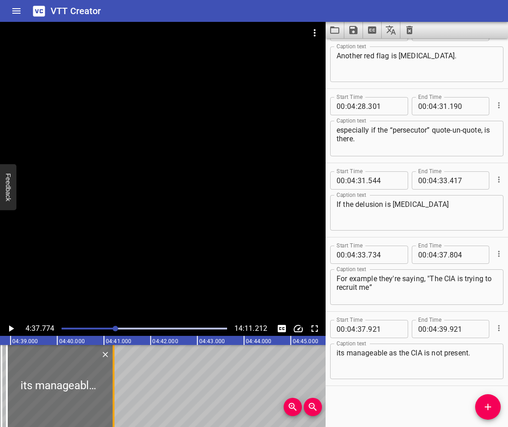
drag, startPoint x: 107, startPoint y: 405, endPoint x: 112, endPoint y: 410, distance: 6.8
click at [112, 410] on div at bounding box center [113, 386] width 9 height 82
click at [10, 329] on icon "Play/Pause" at bounding box center [11, 329] width 5 height 6
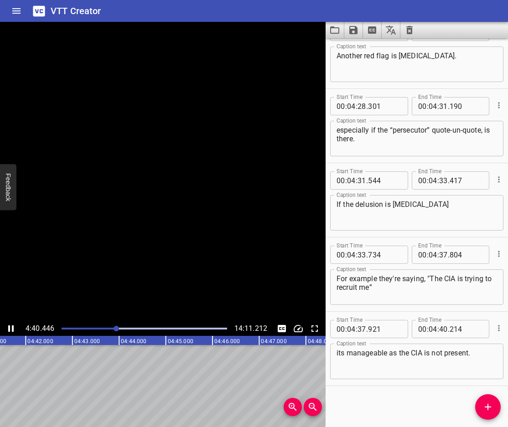
click at [10, 329] on icon "Play/Pause" at bounding box center [10, 328] width 11 height 11
click at [447, 356] on textarea "its manageable as the CIA is not present." at bounding box center [417, 362] width 161 height 26
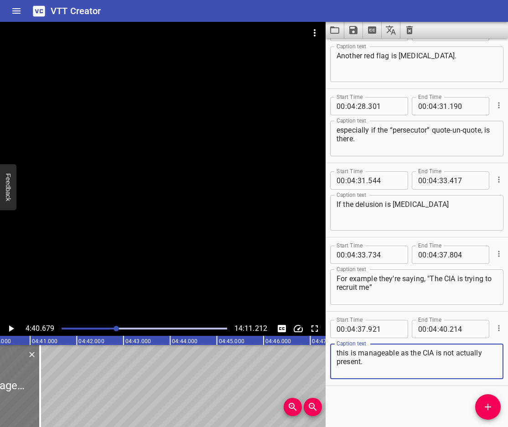
scroll to position [0, 13035]
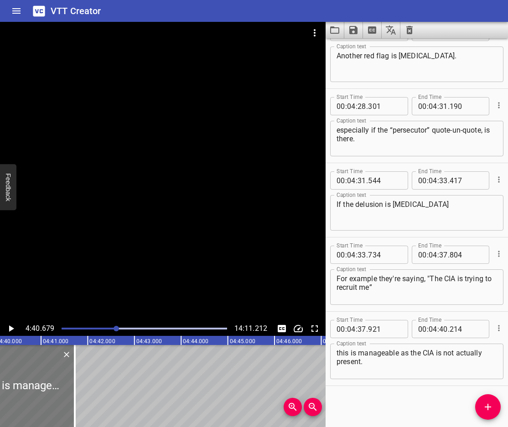
drag, startPoint x: 46, startPoint y: 396, endPoint x: 69, endPoint y: 406, distance: 25.2
click at [69, 406] on div at bounding box center [21, 386] width 107 height 82
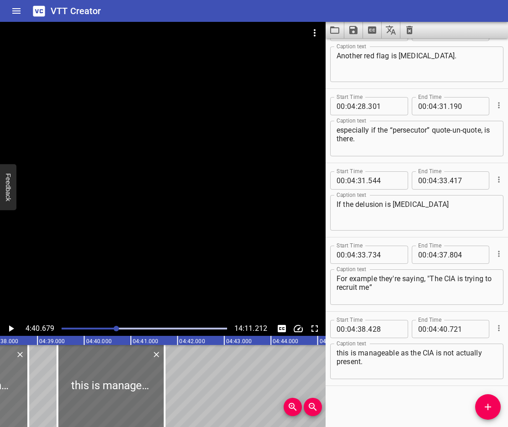
scroll to position [0, 12926]
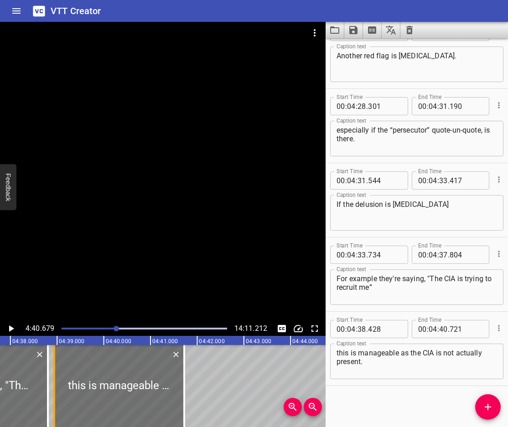
drag, startPoint x: 76, startPoint y: 392, endPoint x: 53, endPoint y: 400, distance: 23.9
click at [53, 400] on div at bounding box center [54, 386] width 2 height 82
drag, startPoint x: 183, startPoint y: 406, endPoint x: 172, endPoint y: 407, distance: 10.6
click at [172, 407] on div at bounding box center [168, 386] width 9 height 82
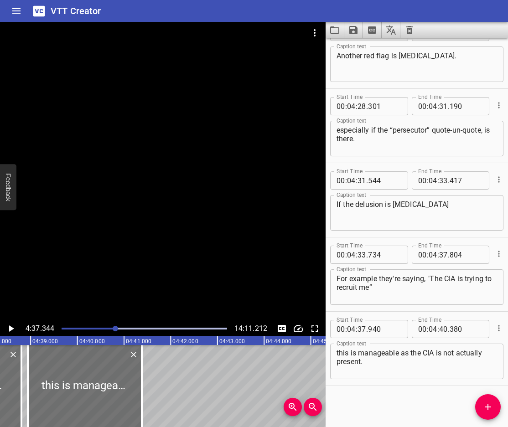
click at [8, 326] on icon "Play/Pause" at bounding box center [10, 328] width 11 height 11
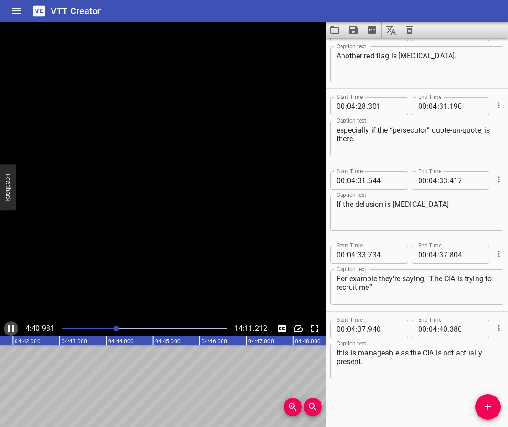
click at [8, 326] on icon "Play/Pause" at bounding box center [10, 328] width 11 height 11
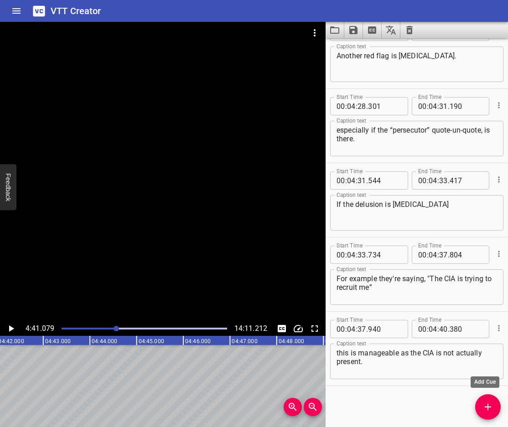
click at [497, 402] on span "Add Cue" at bounding box center [488, 407] width 26 height 11
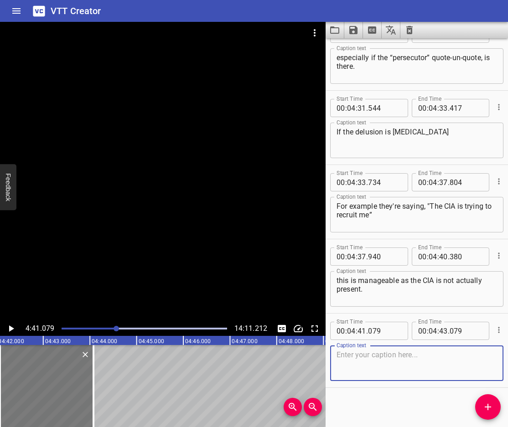
scroll to position [6121, 0]
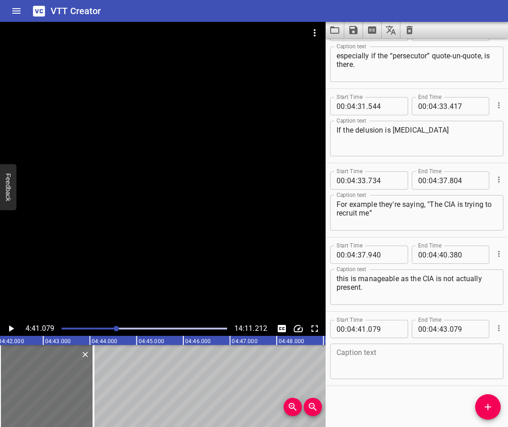
click at [359, 363] on textarea at bounding box center [417, 362] width 161 height 26
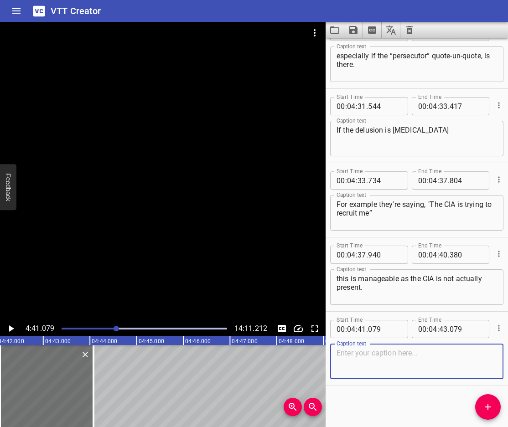
paste textarea "However, if the [MEDICAL_DATA] is"
click at [11, 326] on icon "Play/Pause" at bounding box center [10, 328] width 11 height 11
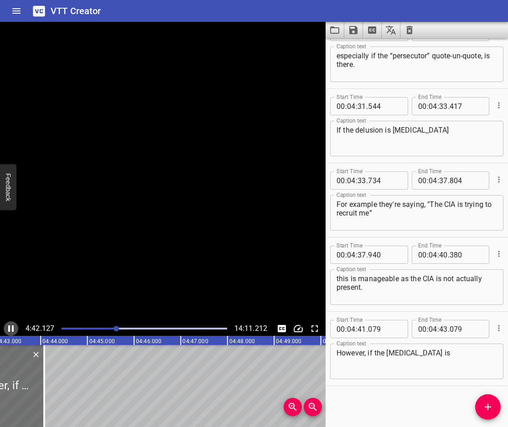
click at [11, 326] on icon "Play/Pause" at bounding box center [10, 328] width 11 height 11
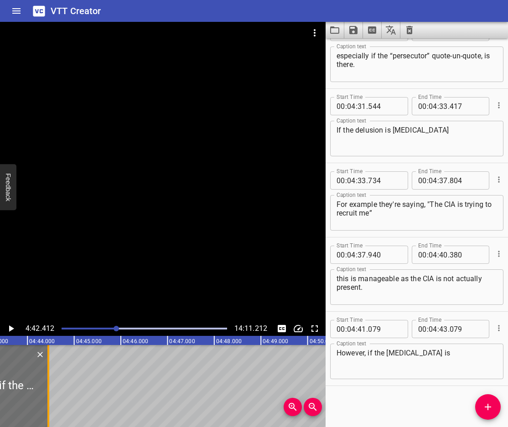
drag, startPoint x: 34, startPoint y: 394, endPoint x: 47, endPoint y: 402, distance: 15.6
click at [47, 402] on div at bounding box center [48, 386] width 2 height 82
click at [10, 327] on icon "Play/Pause" at bounding box center [11, 329] width 5 height 6
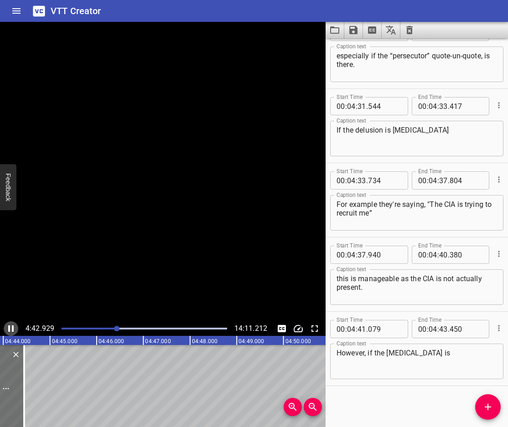
click at [10, 327] on icon "Play/Pause" at bounding box center [10, 329] width 5 height 6
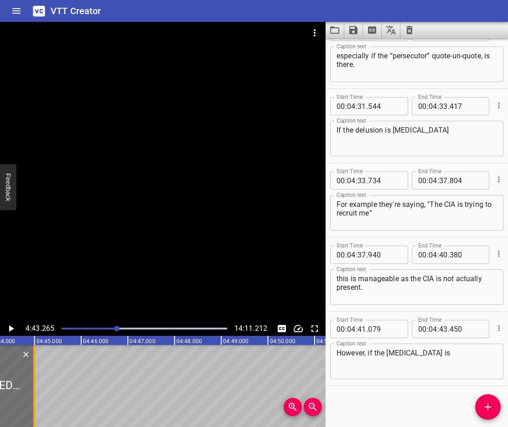
drag, startPoint x: 10, startPoint y: 389, endPoint x: 40, endPoint y: 407, distance: 34.7
click at [39, 407] on div at bounding box center [34, 386] width 9 height 82
drag, startPoint x: 53, startPoint y: 390, endPoint x: 57, endPoint y: 394, distance: 5.2
click at [57, 394] on div at bounding box center [52, 386] width 9 height 82
click at [6, 330] on icon "Play/Pause" at bounding box center [10, 328] width 11 height 11
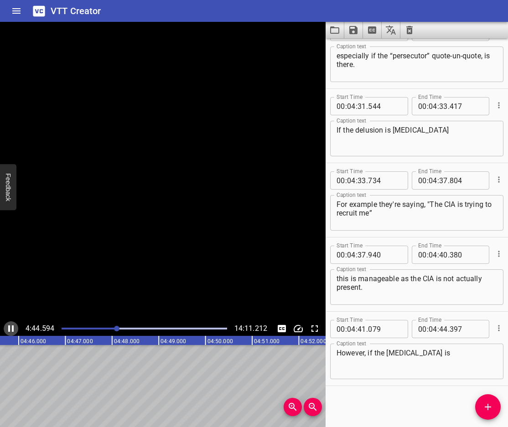
click at [6, 330] on icon "Play/Pause" at bounding box center [10, 328] width 11 height 11
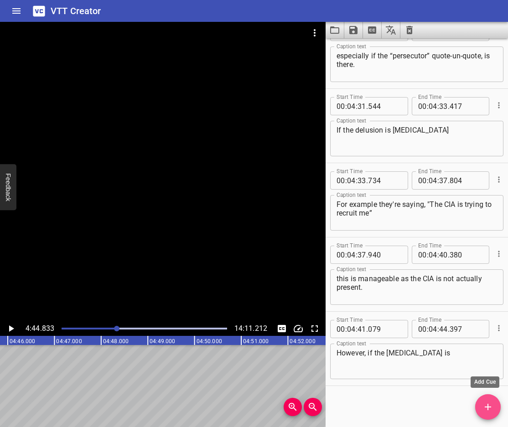
click at [490, 406] on icon "Add Cue" at bounding box center [488, 407] width 11 height 11
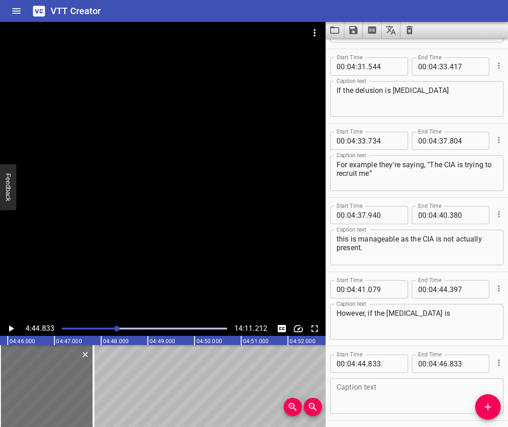
scroll to position [6196, 0]
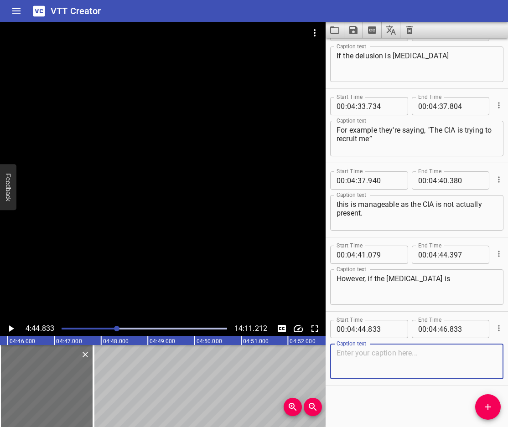
click at [410, 374] on textarea at bounding box center [417, 362] width 161 height 26
paste textarea "“That staff member attacks me while I sleep”"
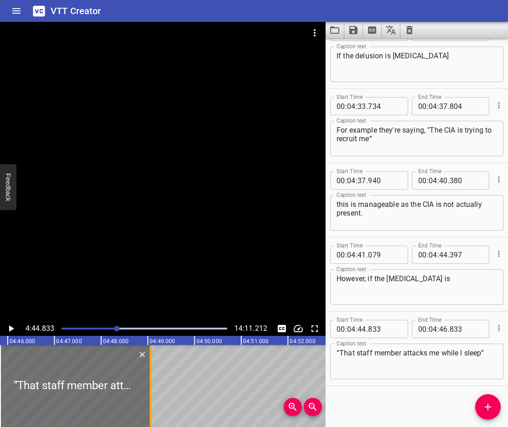
drag, startPoint x: 96, startPoint y: 406, endPoint x: 153, endPoint y: 416, distance: 58.3
click at [153, 416] on div at bounding box center [150, 386] width 9 height 82
click at [10, 331] on icon "Play/Pause" at bounding box center [11, 329] width 5 height 6
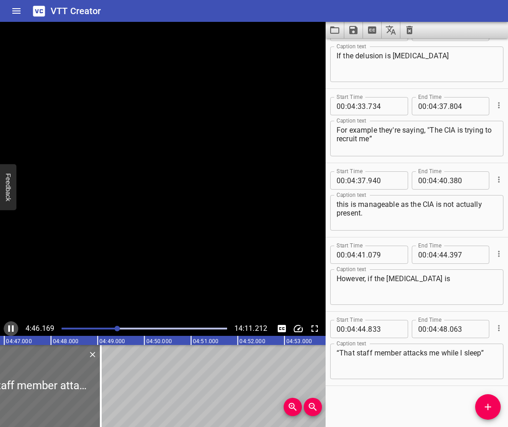
click at [10, 331] on icon "Play/Pause" at bounding box center [10, 329] width 5 height 6
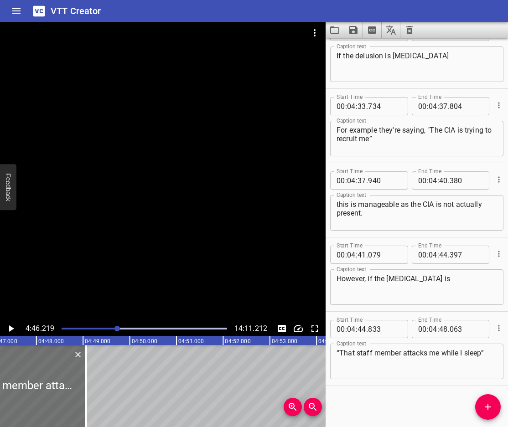
click at [332, 355] on div "“That staff member attacks me while I sleep” Caption text" at bounding box center [416, 362] width 173 height 36
click at [334, 351] on div "“That staff member attacks me while I sleep” Caption text" at bounding box center [416, 362] width 173 height 36
click at [337, 351] on textarea "“That staff member attacks me while I sleep”" at bounding box center [417, 362] width 161 height 26
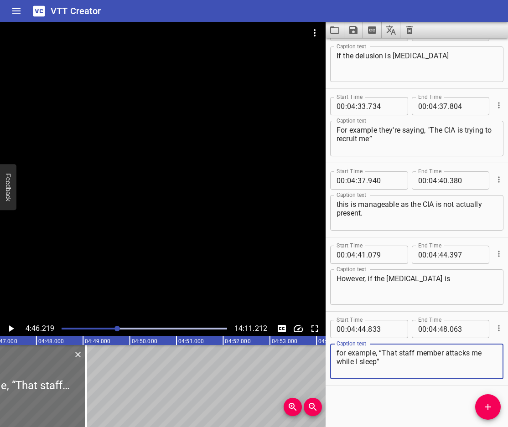
click at [11, 324] on icon "Play/Pause" at bounding box center [10, 328] width 11 height 11
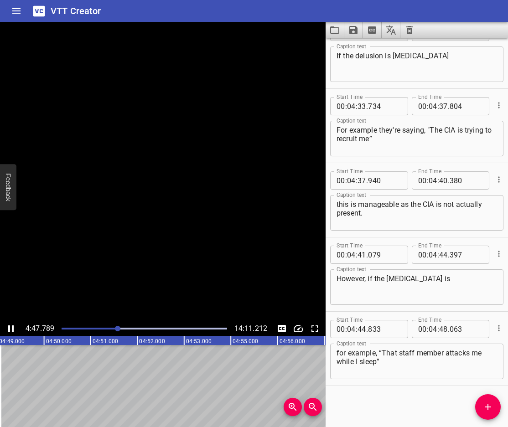
click at [11, 324] on icon "Play/Pause" at bounding box center [10, 328] width 11 height 11
click at [395, 353] on textarea "for example, “That staff member attacks me while I sleep”" at bounding box center [417, 362] width 161 height 26
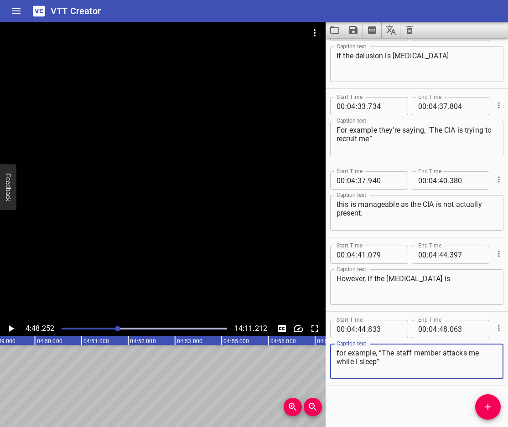
click at [389, 366] on textarea "for example, “The staff member attacks me while I sleep”" at bounding box center [417, 362] width 161 height 26
click at [496, 410] on span "Add Cue" at bounding box center [488, 407] width 26 height 11
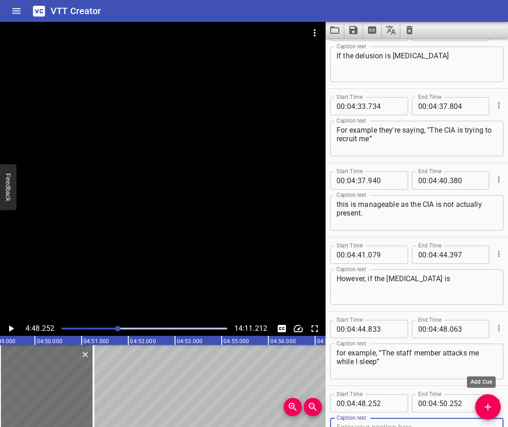
scroll to position [6200, 0]
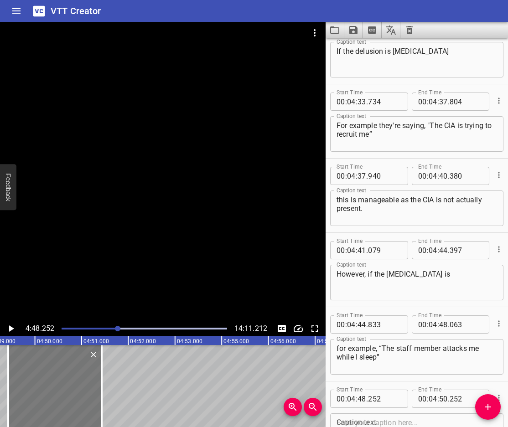
drag, startPoint x: 60, startPoint y: 399, endPoint x: 69, endPoint y: 401, distance: 9.4
click at [69, 401] on div at bounding box center [54, 386] width 93 height 82
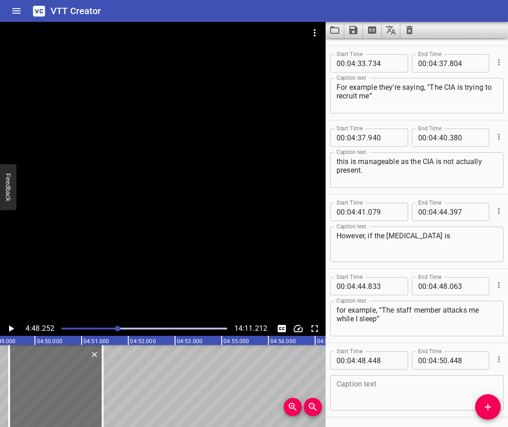
scroll to position [6270, 0]
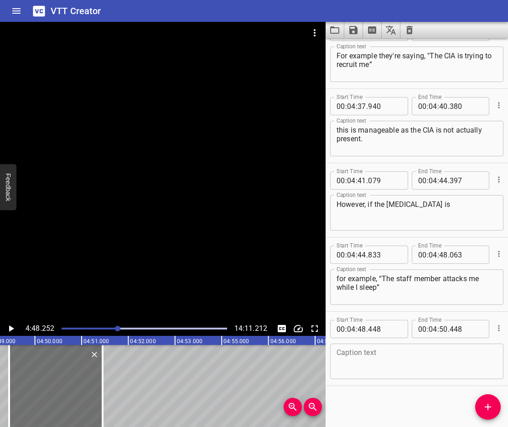
click at [411, 363] on textarea at bounding box center [417, 362] width 161 height 26
paste textarea "” there is a potential for danger and must be considered a much larger concern."
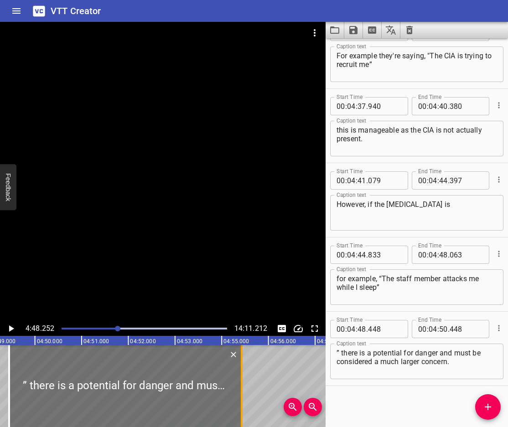
drag, startPoint x: 106, startPoint y: 407, endPoint x: 245, endPoint y: 406, distance: 139.1
click at [245, 406] on div at bounding box center [241, 386] width 9 height 82
click at [8, 331] on icon "Play/Pause" at bounding box center [10, 328] width 11 height 11
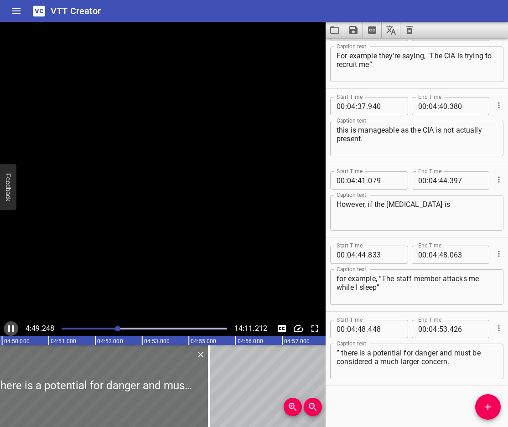
click at [8, 331] on icon "Play/Pause" at bounding box center [10, 329] width 5 height 6
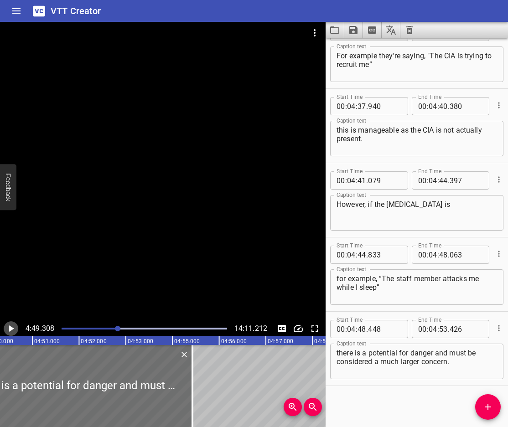
click at [10, 325] on icon "Play/Pause" at bounding box center [10, 328] width 11 height 11
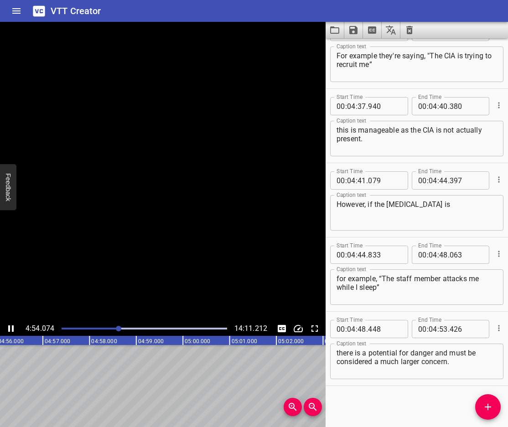
click at [10, 325] on icon "Play/Pause" at bounding box center [10, 328] width 11 height 11
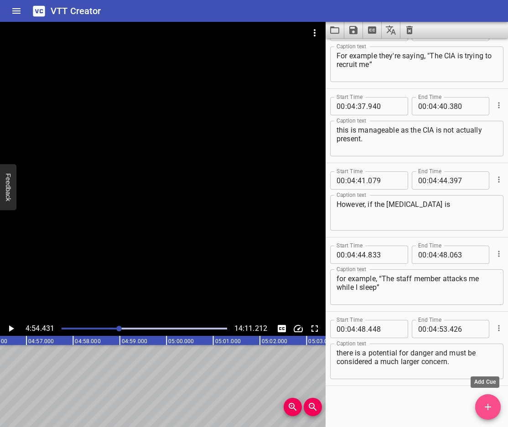
click at [492, 406] on icon "Add Cue" at bounding box center [488, 407] width 11 height 11
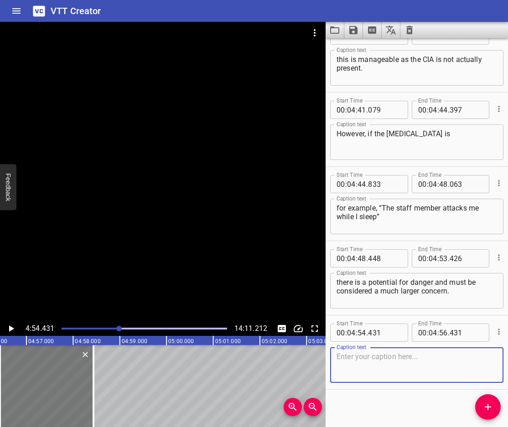
scroll to position [6344, 0]
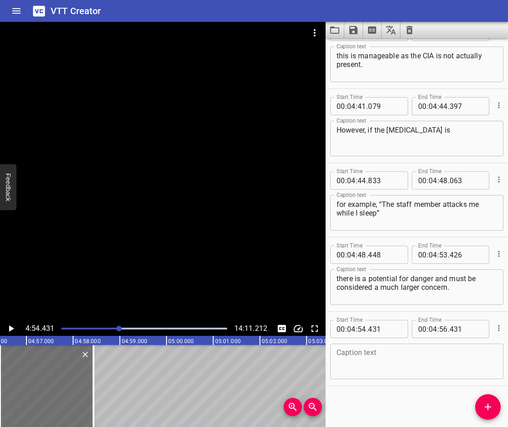
drag, startPoint x: 382, startPoint y: 359, endPoint x: 353, endPoint y: 363, distance: 29.9
click at [382, 359] on textarea at bounding box center [417, 362] width 161 height 26
paste textarea "In dangerous situations"
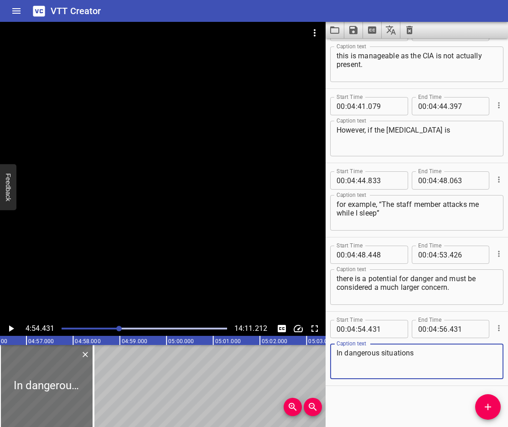
click at [8, 328] on icon "Play/Pause" at bounding box center [10, 328] width 11 height 11
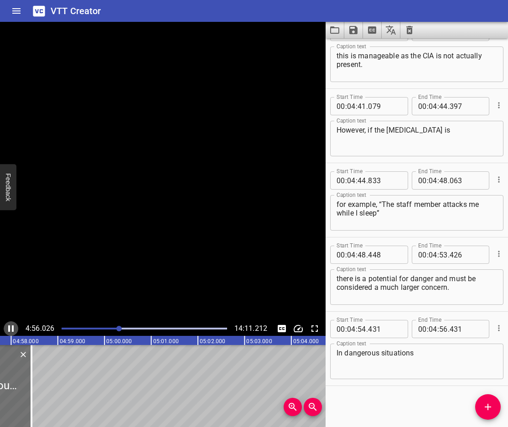
click at [8, 328] on icon "Play/Pause" at bounding box center [10, 328] width 11 height 11
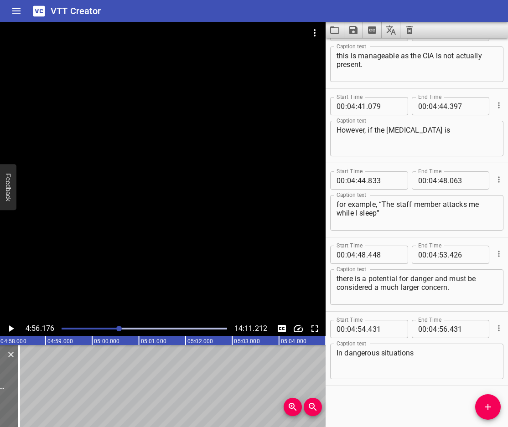
scroll to position [0, 13832]
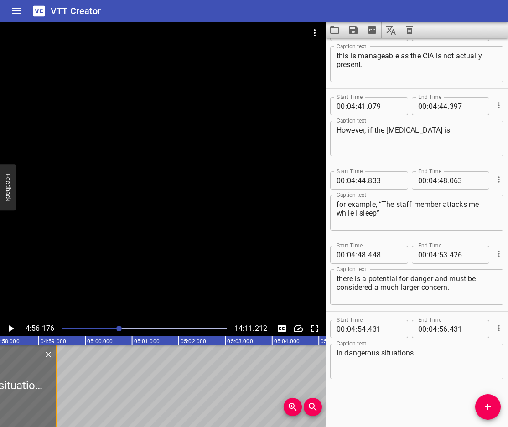
drag, startPoint x: 12, startPoint y: 378, endPoint x: 57, endPoint y: 401, distance: 50.0
click at [57, 401] on div at bounding box center [57, 386] width 2 height 82
click at [8, 327] on icon "Play/Pause" at bounding box center [10, 328] width 11 height 11
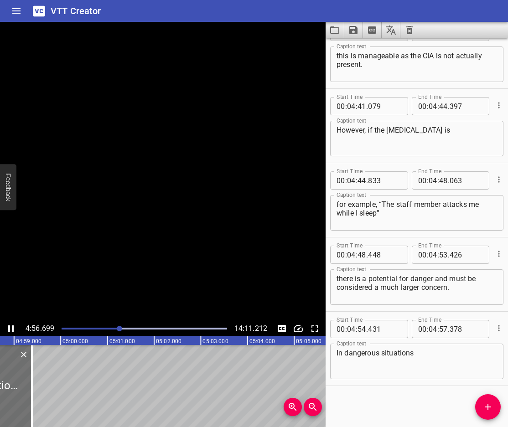
click at [8, 327] on icon "Play/Pause" at bounding box center [10, 329] width 5 height 6
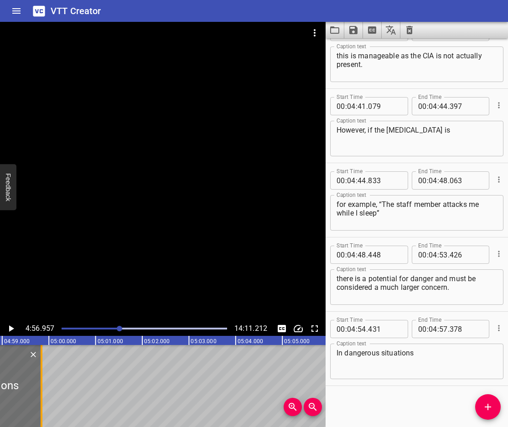
drag, startPoint x: 24, startPoint y: 374, endPoint x: 45, endPoint y: 386, distance: 24.3
click at [45, 386] on div at bounding box center [41, 386] width 9 height 82
click at [464, 361] on textarea "In dangerous situations" at bounding box center [417, 362] width 161 height 26
drag, startPoint x: 40, startPoint y: 395, endPoint x: 163, endPoint y: 420, distance: 125.8
click at [161, 420] on div "00:00.000 00:01.000 00:02.000 00:03.000 00:04.000 00:05.000 00:06.000 00:07.000…" at bounding box center [163, 381] width 326 height 91
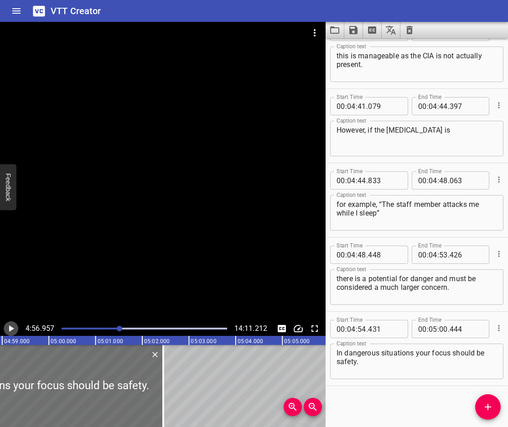
click at [7, 327] on icon "Play/Pause" at bounding box center [10, 328] width 11 height 11
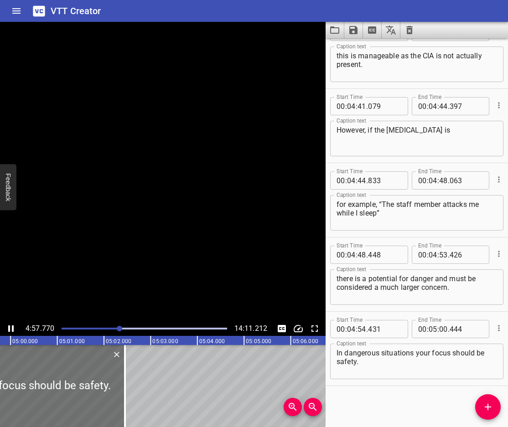
click at [7, 327] on icon "Play/Pause" at bounding box center [10, 328] width 11 height 11
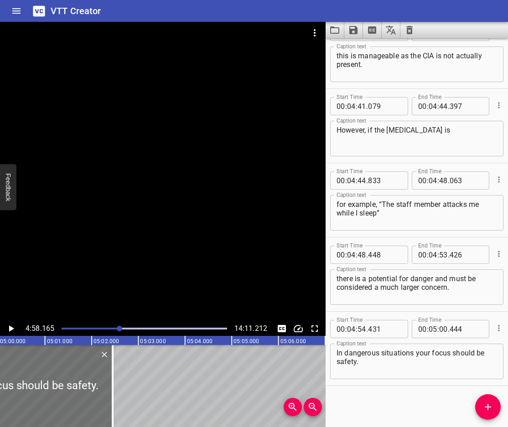
scroll to position [0, 13925]
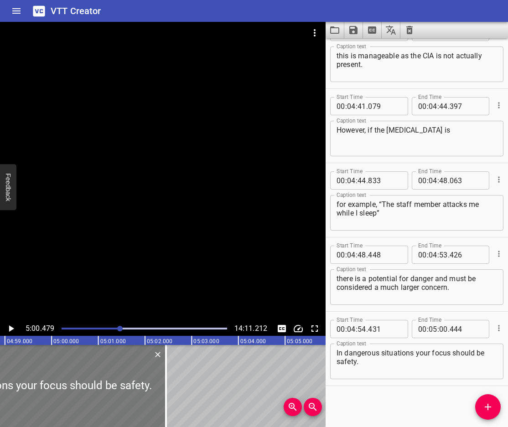
scroll to position [0, 13850]
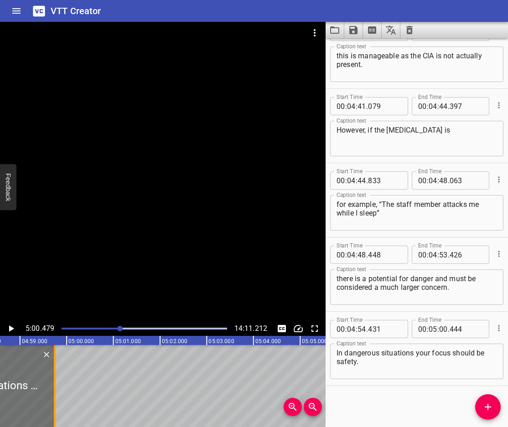
drag, startPoint x: 170, startPoint y: 402, endPoint x: 55, endPoint y: 405, distance: 115.0
click at [55, 405] on div at bounding box center [55, 386] width 2 height 82
click at [486, 409] on icon "Add Cue" at bounding box center [488, 407] width 11 height 11
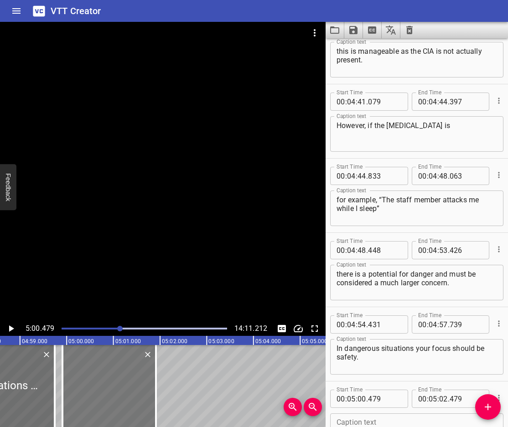
drag, startPoint x: 220, startPoint y: 393, endPoint x: 99, endPoint y: 407, distance: 121.2
click at [99, 407] on div at bounding box center [108, 386] width 93 height 82
click at [6, 324] on icon "Play/Pause" at bounding box center [10, 328] width 11 height 11
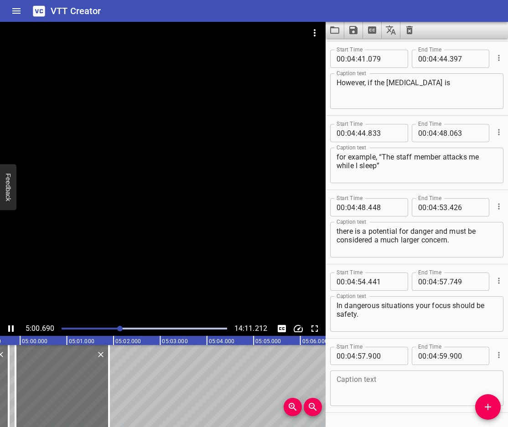
scroll to position [6419, 0]
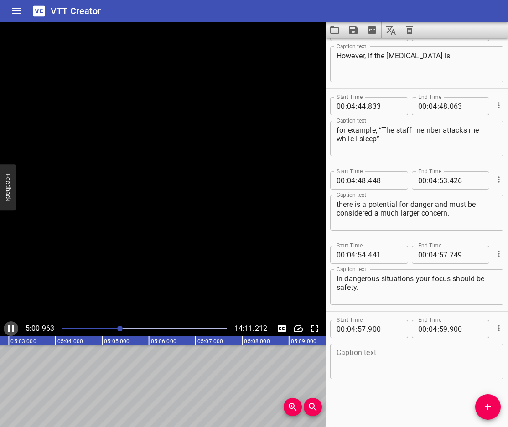
click at [7, 328] on icon "Play/Pause" at bounding box center [10, 328] width 11 height 11
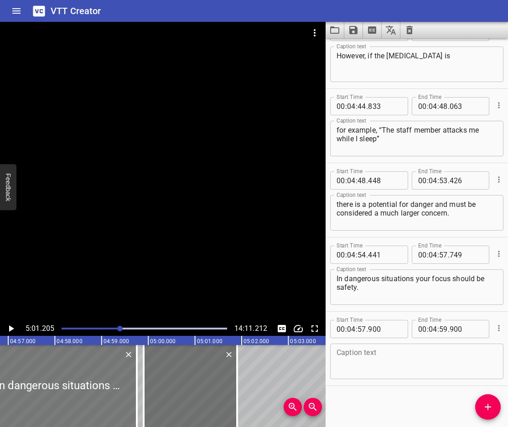
click at [71, 386] on div at bounding box center [59, 386] width 155 height 82
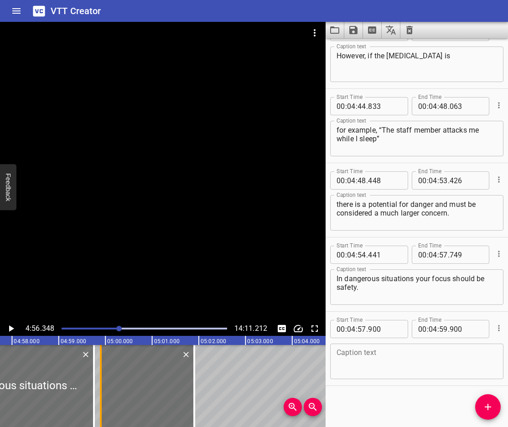
scroll to position [0, 13840]
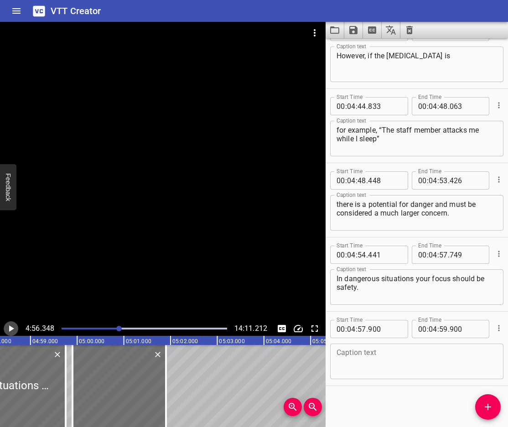
click at [10, 329] on icon "Play/Pause" at bounding box center [11, 329] width 5 height 6
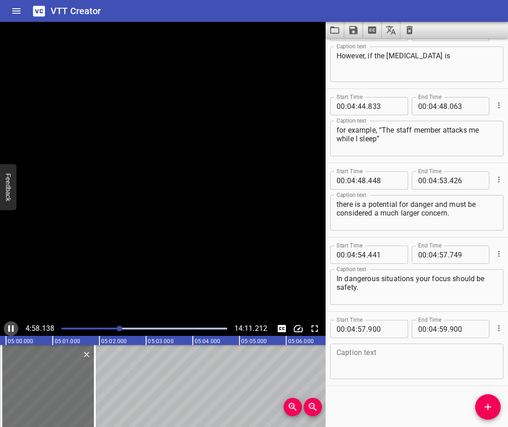
click at [10, 329] on icon "Play/Pause" at bounding box center [10, 328] width 11 height 11
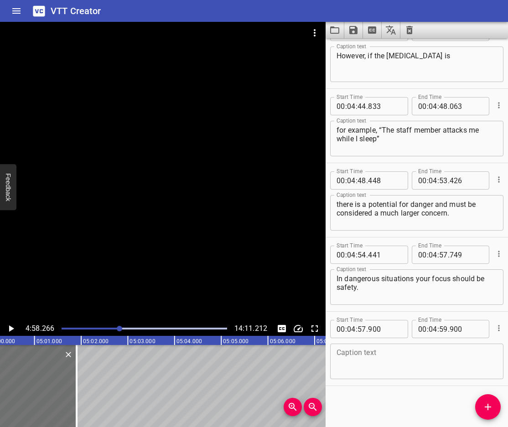
click at [382, 370] on textarea at bounding box center [417, 362] width 161 height 26
paste textarea "The only thing that matters is keeping everyone safe"
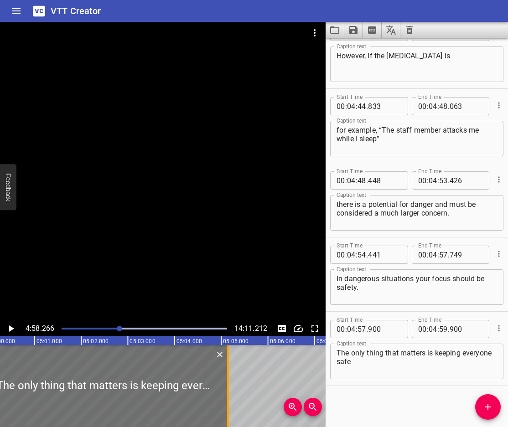
drag, startPoint x: 75, startPoint y: 402, endPoint x: 234, endPoint y: 415, distance: 159.7
click at [229, 416] on div at bounding box center [228, 386] width 2 height 82
click at [7, 328] on icon "Play/Pause" at bounding box center [10, 328] width 11 height 11
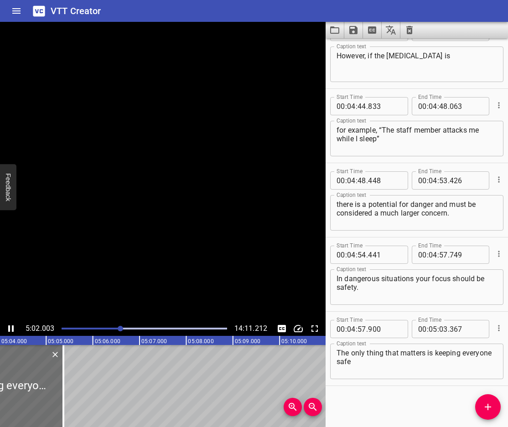
click at [7, 328] on icon "Play/Pause" at bounding box center [10, 328] width 11 height 11
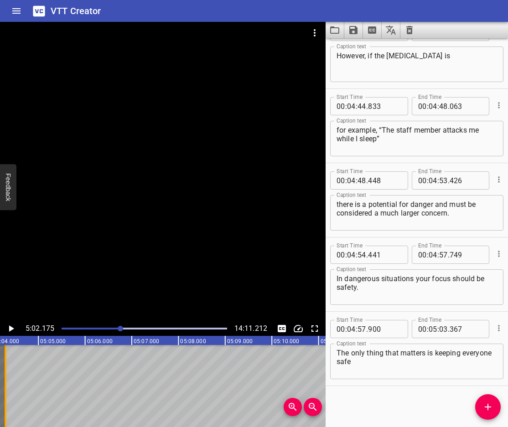
drag, startPoint x: 58, startPoint y: 392, endPoint x: 8, endPoint y: 406, distance: 52.1
click at [8, 406] on div at bounding box center [5, 386] width 9 height 82
click at [480, 408] on span "Add Cue" at bounding box center [488, 407] width 26 height 11
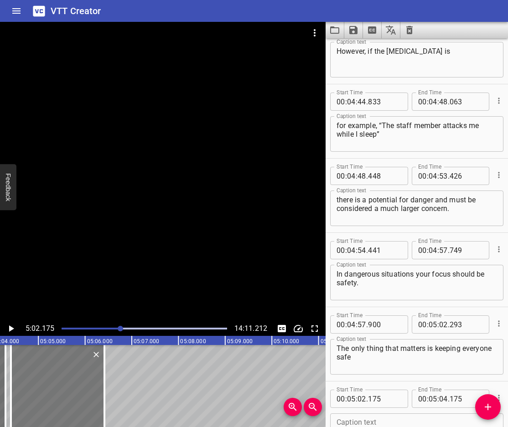
drag, startPoint x: 52, startPoint y: 402, endPoint x: 63, endPoint y: 406, distance: 11.5
click at [63, 406] on div at bounding box center [57, 386] width 93 height 82
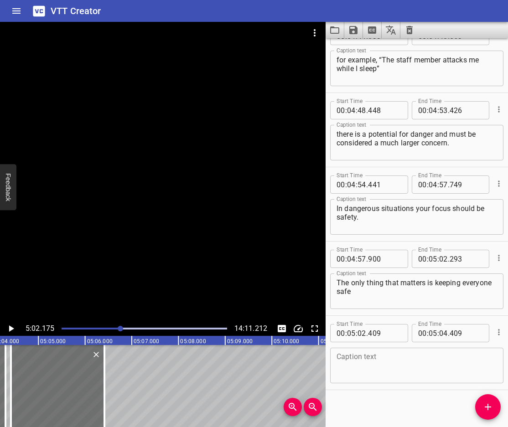
scroll to position [6493, 0]
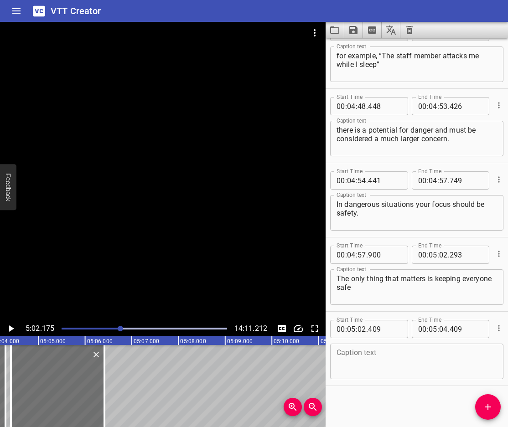
click at [394, 371] on textarea at bounding box center [417, 362] width 161 height 26
paste textarea "At this point crisis line or police are the only option"
drag, startPoint x: 104, startPoint y: 398, endPoint x: 277, endPoint y: 422, distance: 174.1
click at [277, 422] on div "00:00.000 00:01.000 00:02.000 00:03.000 00:04.000 00:05.000 00:06.000 00:07.000…" at bounding box center [163, 381] width 326 height 91
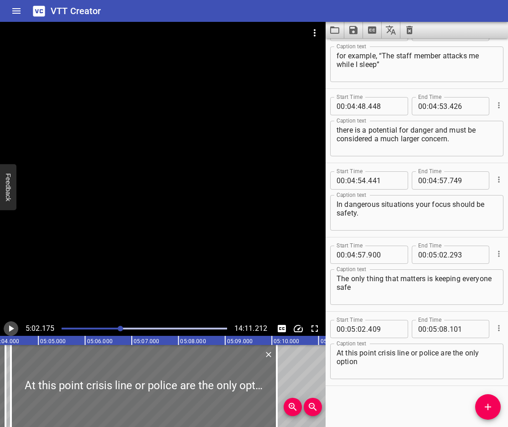
click at [10, 327] on icon "Play/Pause" at bounding box center [11, 329] width 5 height 6
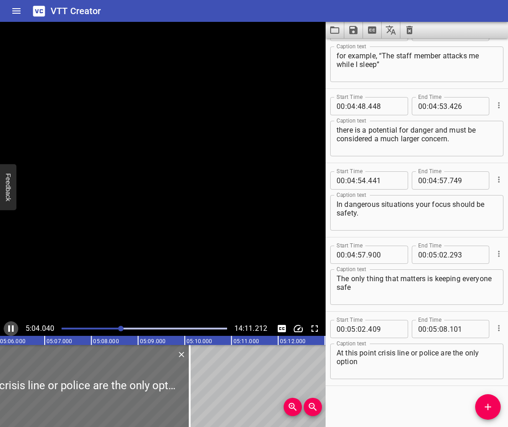
click at [10, 327] on icon "Play/Pause" at bounding box center [10, 329] width 5 height 6
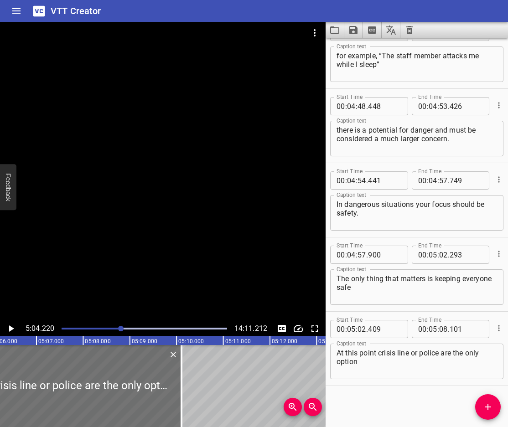
click at [377, 356] on textarea "At this point crisis line or police are the only option" at bounding box center [417, 362] width 161 height 26
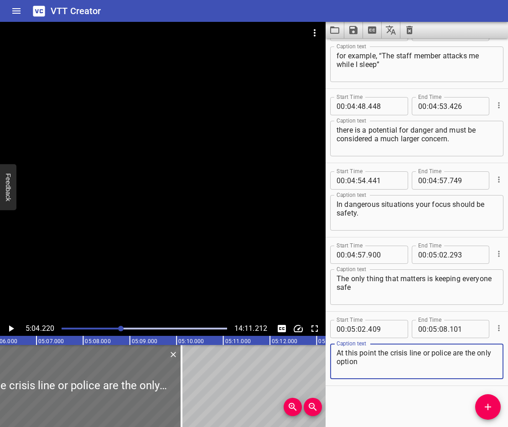
click at [13, 326] on icon "Play/Pause" at bounding box center [10, 328] width 11 height 11
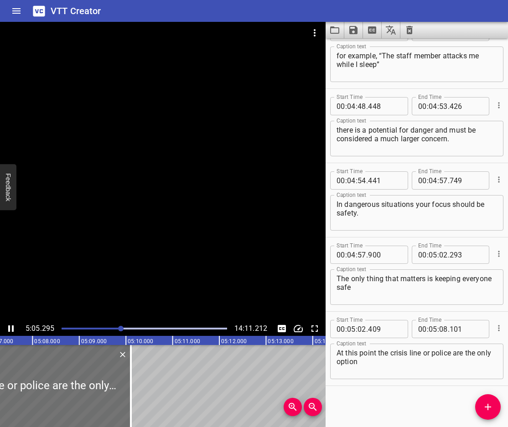
click at [10, 328] on icon "Play/Pause" at bounding box center [10, 328] width 11 height 11
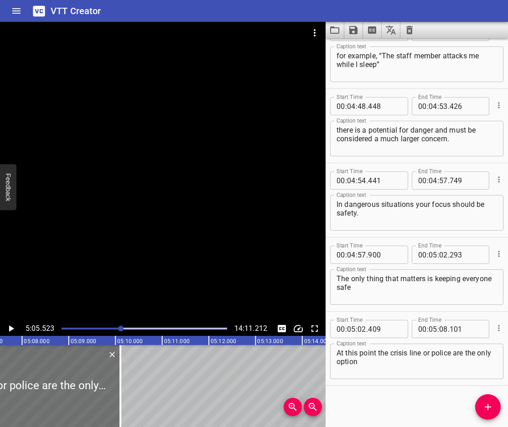
click at [421, 352] on textarea "At this point the crisis line or police are the only option" at bounding box center [417, 362] width 161 height 26
click at [8, 326] on icon "Play/Pause" at bounding box center [10, 328] width 11 height 11
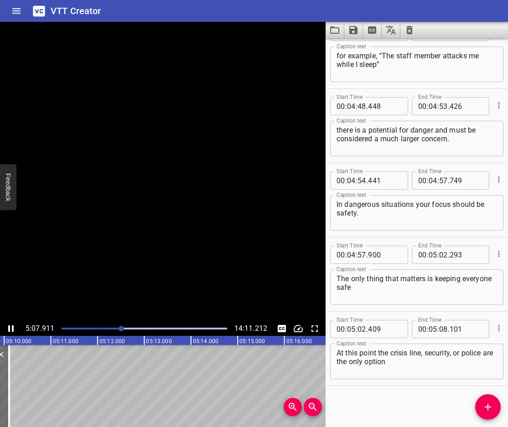
click at [8, 326] on icon "Play/Pause" at bounding box center [10, 329] width 5 height 6
click at [11, 332] on icon "Play/Pause" at bounding box center [10, 328] width 11 height 11
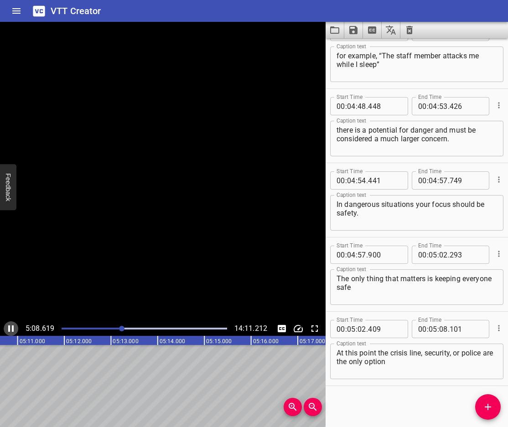
click at [11, 332] on icon "Play/Pause" at bounding box center [10, 328] width 11 height 11
click at [494, 409] on span "Add Cue" at bounding box center [488, 407] width 26 height 11
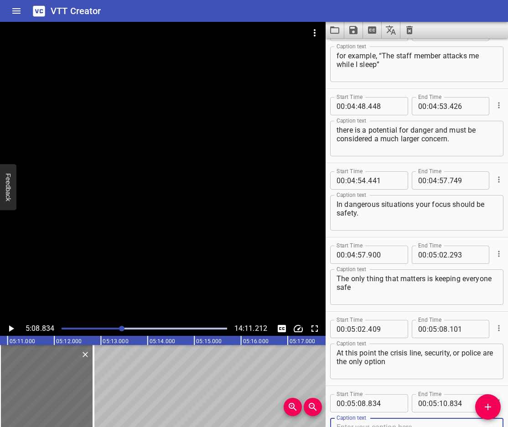
scroll to position [6498, 0]
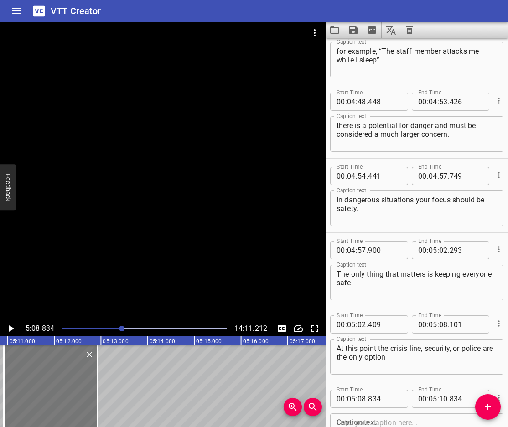
drag, startPoint x: 38, startPoint y: 379, endPoint x: 41, endPoint y: 386, distance: 8.4
click at [41, 386] on div at bounding box center [50, 386] width 93 height 82
click at [7, 326] on icon "Play/Pause" at bounding box center [10, 328] width 11 height 11
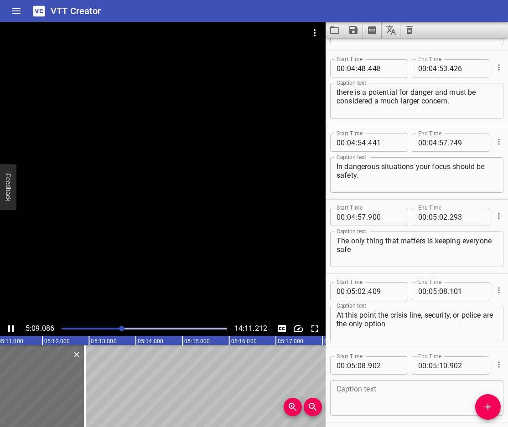
scroll to position [6567, 0]
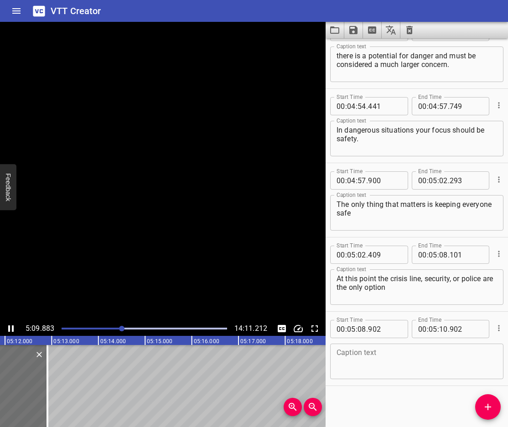
click at [7, 326] on icon "Play/Pause" at bounding box center [10, 328] width 11 height 11
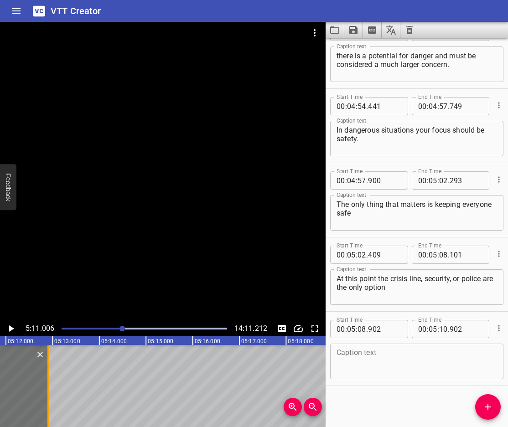
scroll to position [0, 14470]
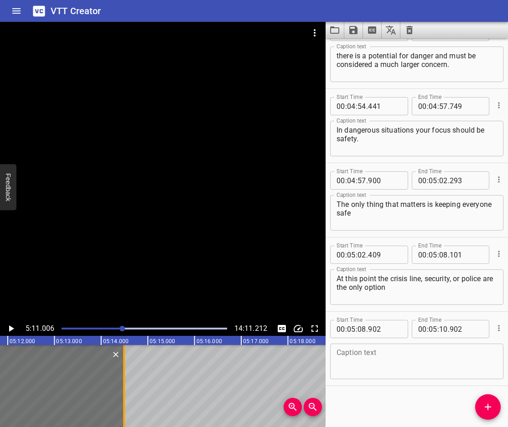
drag, startPoint x: 48, startPoint y: 394, endPoint x: 122, endPoint y: 410, distance: 75.5
click at [122, 410] on div at bounding box center [123, 386] width 9 height 82
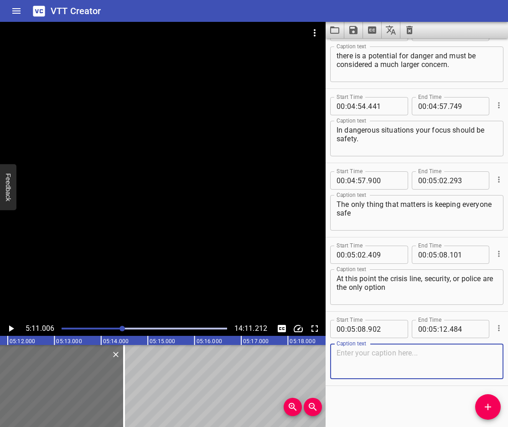
click at [396, 351] on textarea at bounding box center [417, 362] width 161 height 26
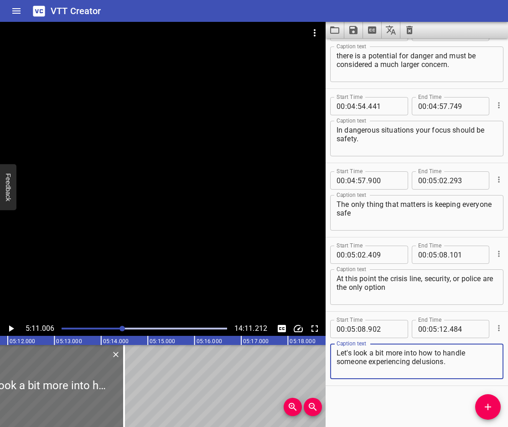
click at [14, 327] on icon "Play/Pause" at bounding box center [10, 328] width 11 height 11
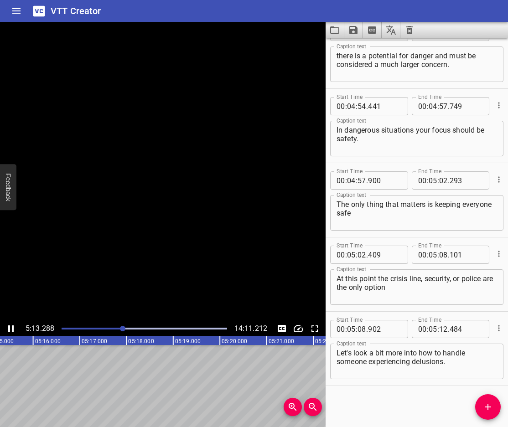
click at [14, 327] on icon "Play/Pause" at bounding box center [10, 328] width 11 height 11
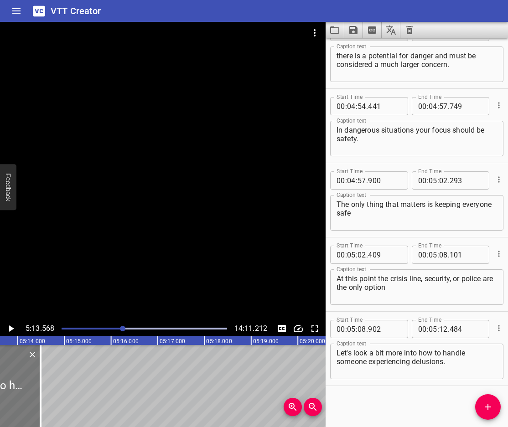
scroll to position [0, 14553]
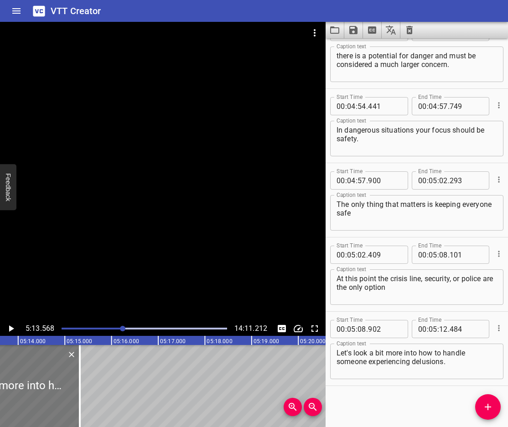
drag, startPoint x: 43, startPoint y: 400, endPoint x: 74, endPoint y: 406, distance: 31.7
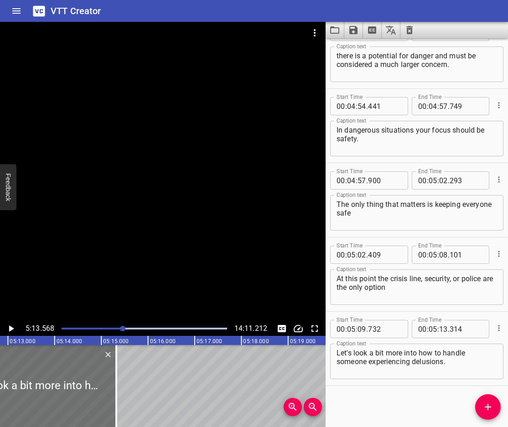
scroll to position [0, 14449]
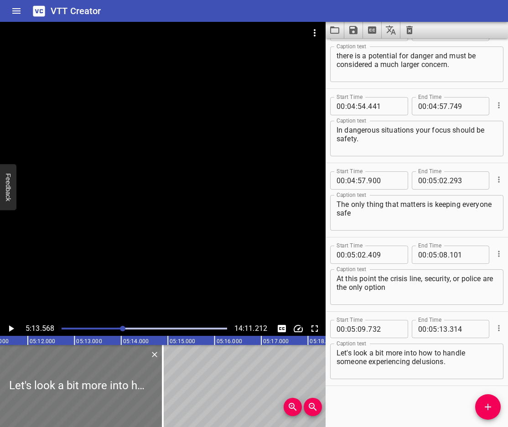
drag, startPoint x: 172, startPoint y: 401, endPoint x: 153, endPoint y: 407, distance: 20.1
click at [153, 407] on div at bounding box center [78, 386] width 167 height 82
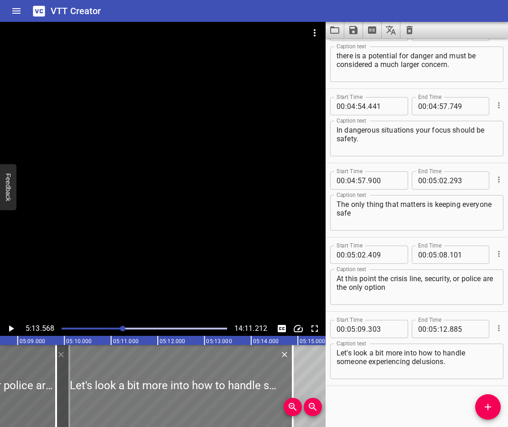
scroll to position [0, 14299]
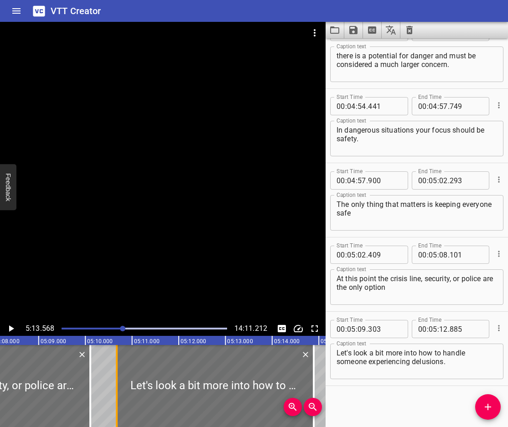
drag, startPoint x: 51, startPoint y: 404, endPoint x: 117, endPoint y: 402, distance: 66.6
click at [117, 402] on div at bounding box center [117, 386] width 2 height 82
drag, startPoint x: 117, startPoint y: 402, endPoint x: 103, endPoint y: 384, distance: 23.1
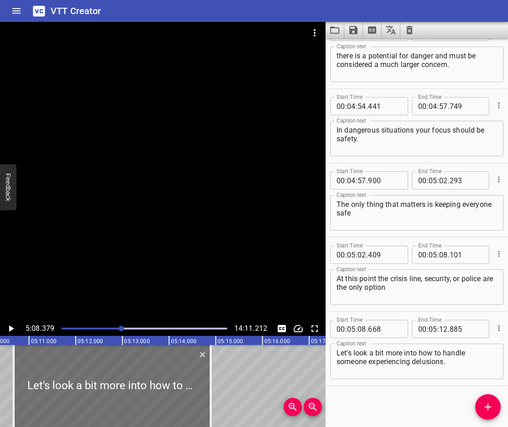
click at [9, 326] on icon "Play/Pause" at bounding box center [11, 329] width 5 height 6
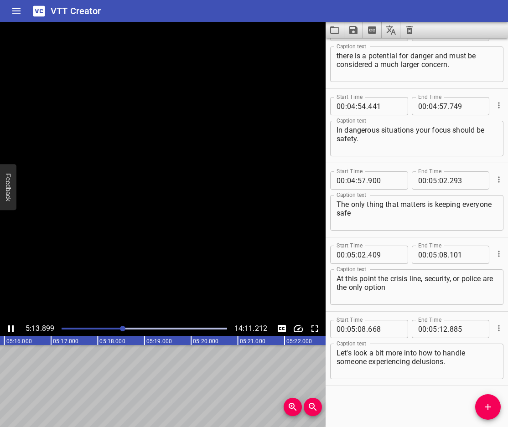
click at [9, 326] on icon "Play/Pause" at bounding box center [10, 329] width 5 height 6
click at [496, 410] on span "Add Cue" at bounding box center [488, 407] width 26 height 11
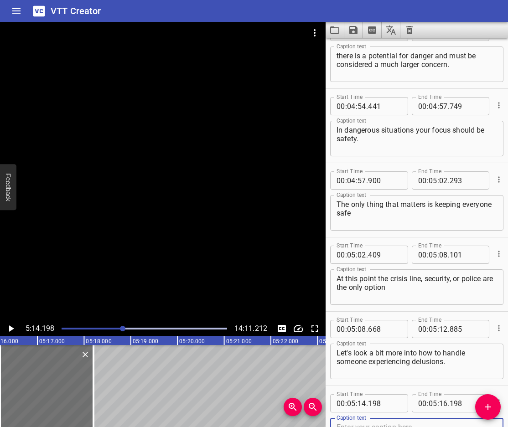
scroll to position [6572, 0]
